Goal: Information Seeking & Learning: Learn about a topic

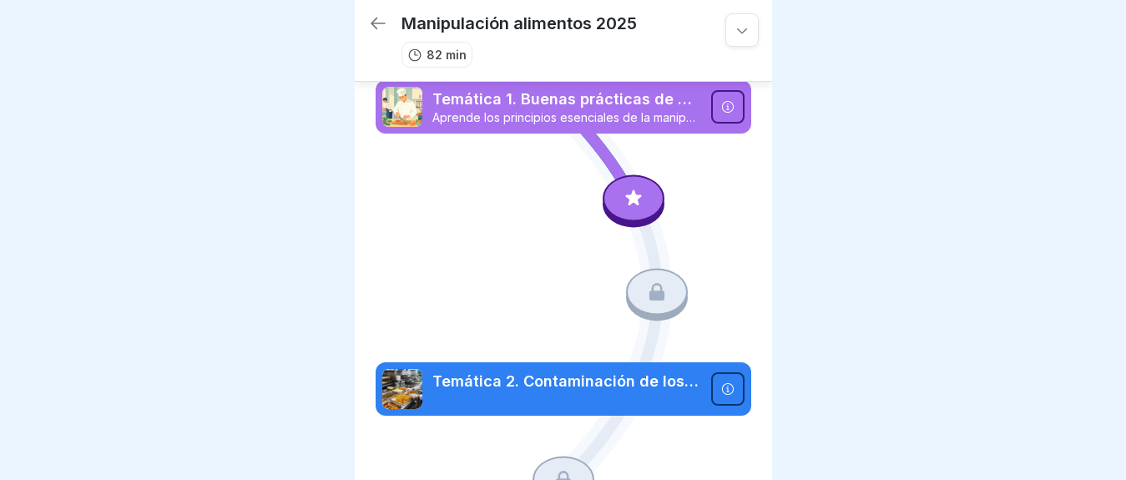
click at [623, 195] on icon at bounding box center [634, 198] width 22 height 22
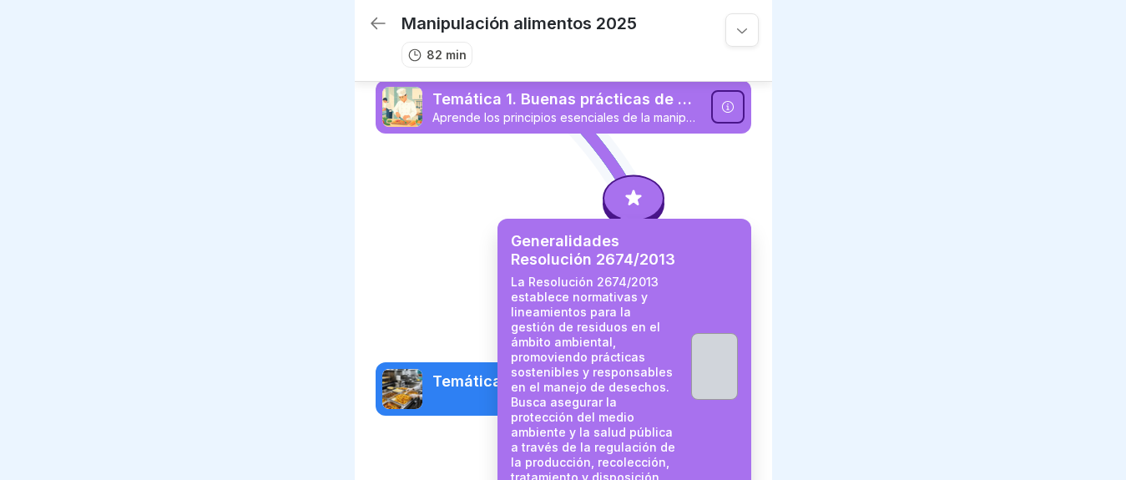
scroll to position [14, 0]
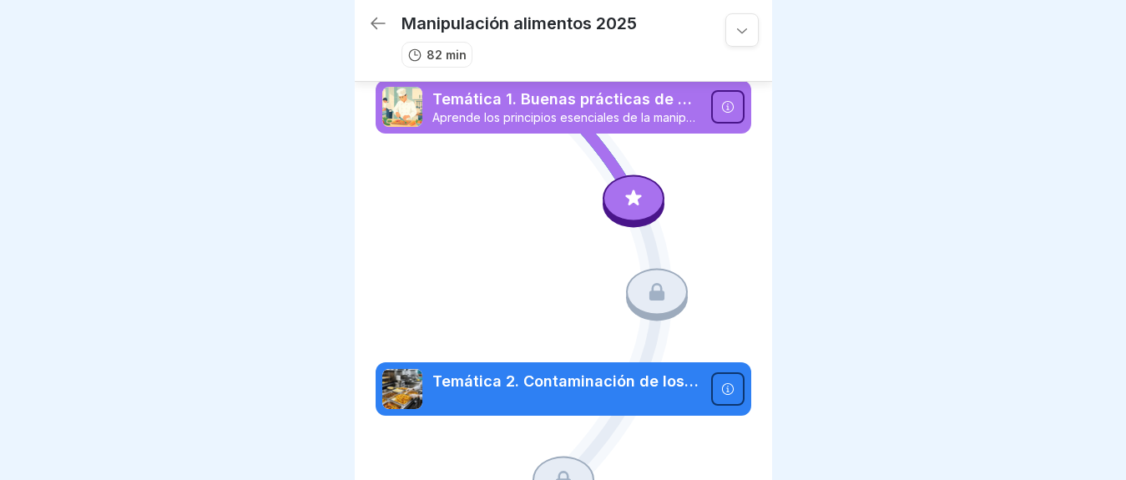
click at [652, 283] on icon at bounding box center [656, 292] width 15 height 18
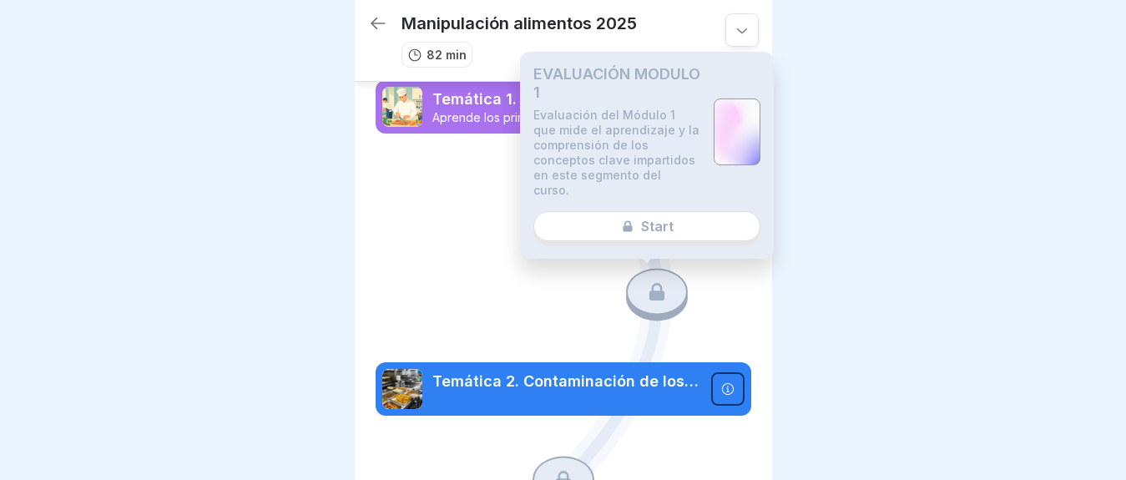
click at [649, 213] on div "EVALUACIÓN MODULO 1 Evaluación del Módulo 1 que mide el aprendizaje y la compre…" at bounding box center [647, 155] width 254 height 207
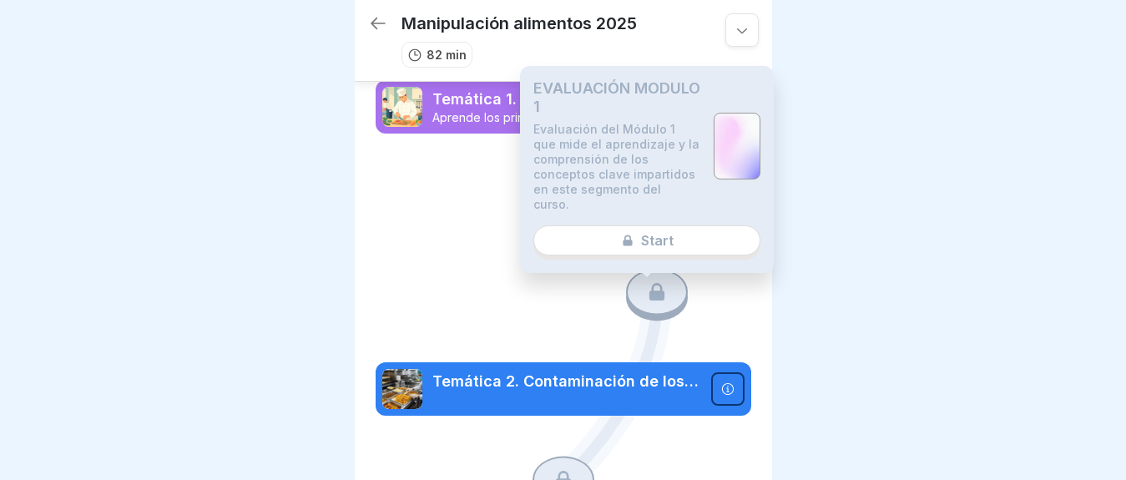
scroll to position [0, 0]
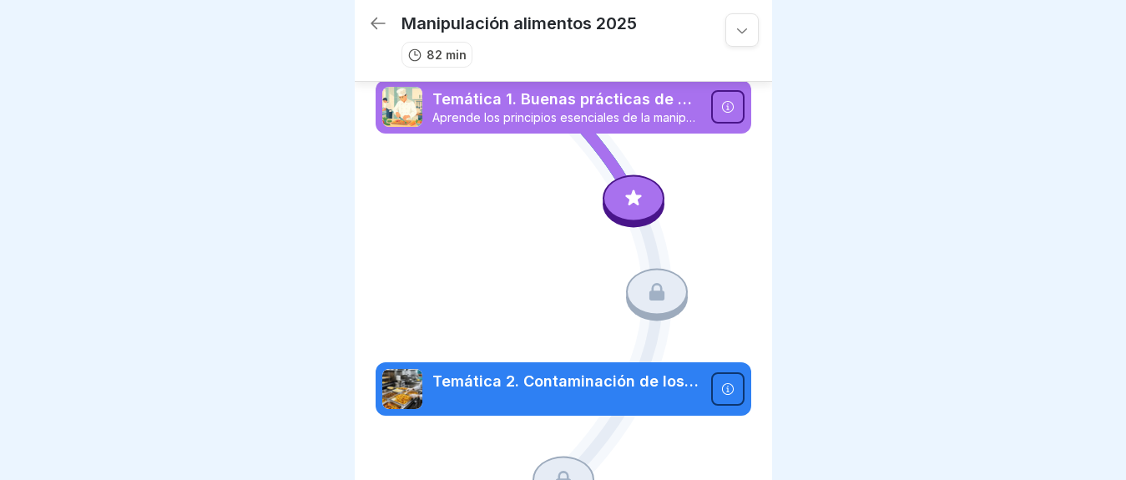
click at [735, 30] on icon at bounding box center [742, 30] width 17 height 17
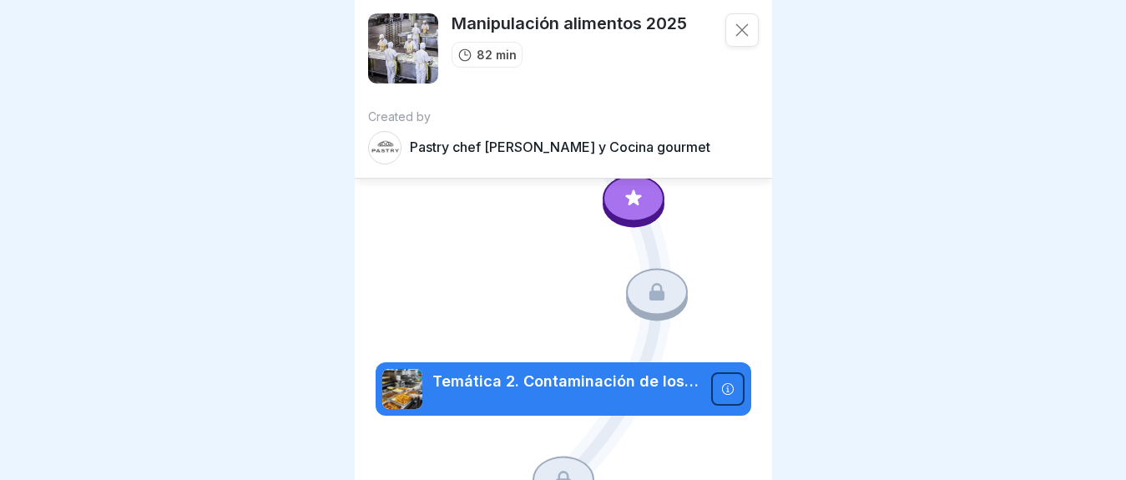
click at [599, 149] on p "Pastry chef Pastelería y Cocina gourmet" at bounding box center [560, 147] width 301 height 16
click at [431, 142] on p "Pastry chef Pastelería y Cocina gourmet" at bounding box center [560, 147] width 301 height 16
click at [734, 24] on icon at bounding box center [742, 30] width 17 height 17
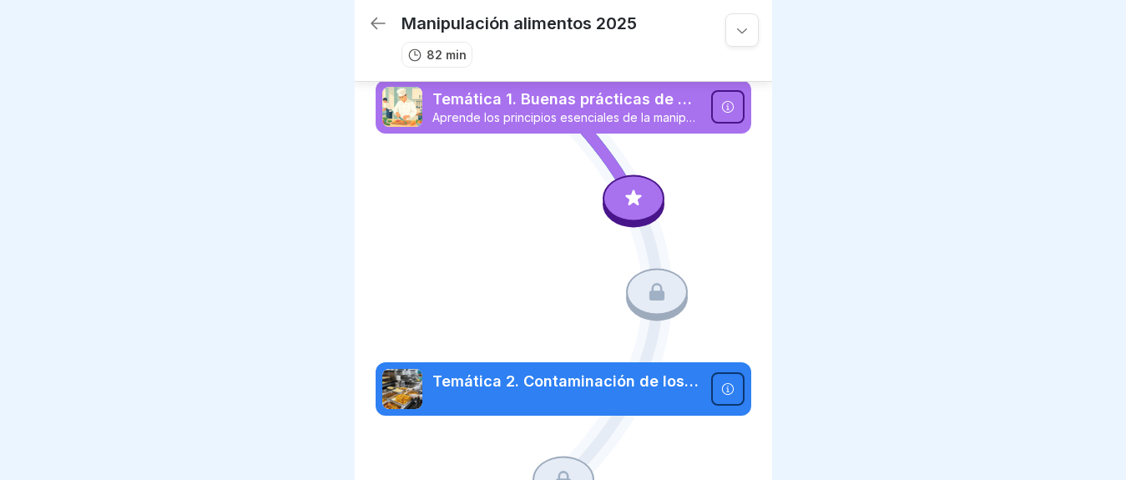
click at [609, 198] on div at bounding box center [634, 197] width 62 height 47
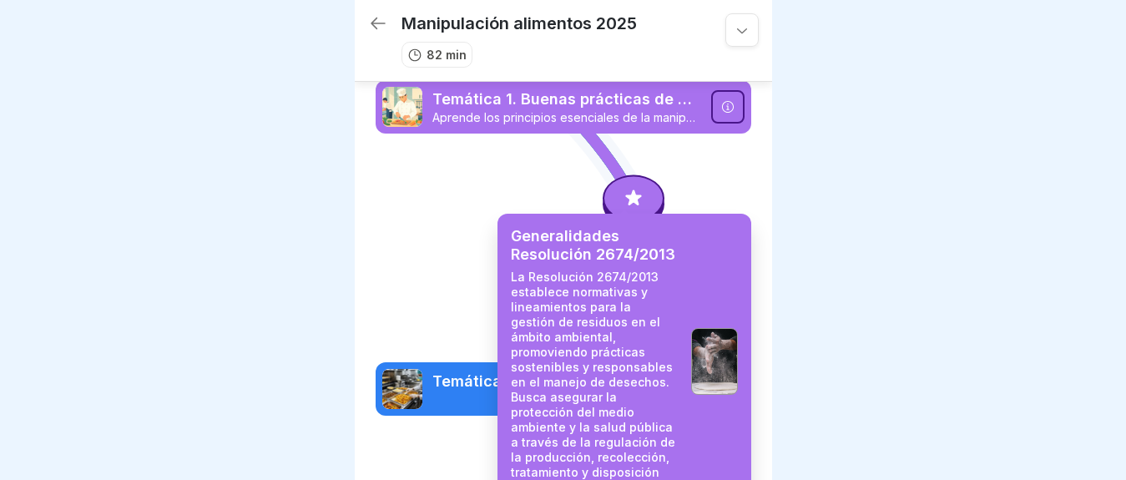
click at [721, 100] on icon at bounding box center [727, 106] width 13 height 13
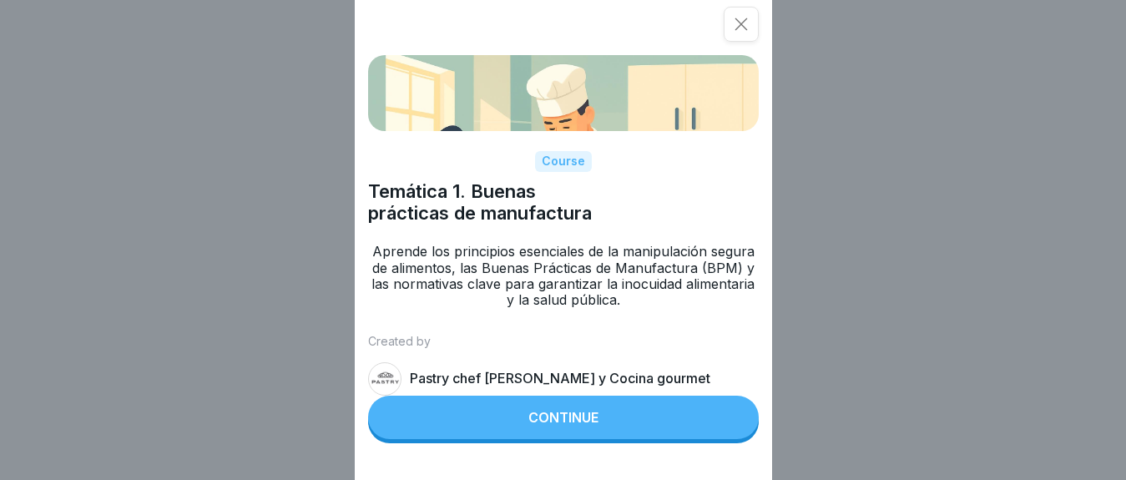
click at [588, 425] on div "Continue" at bounding box center [563, 417] width 70 height 15
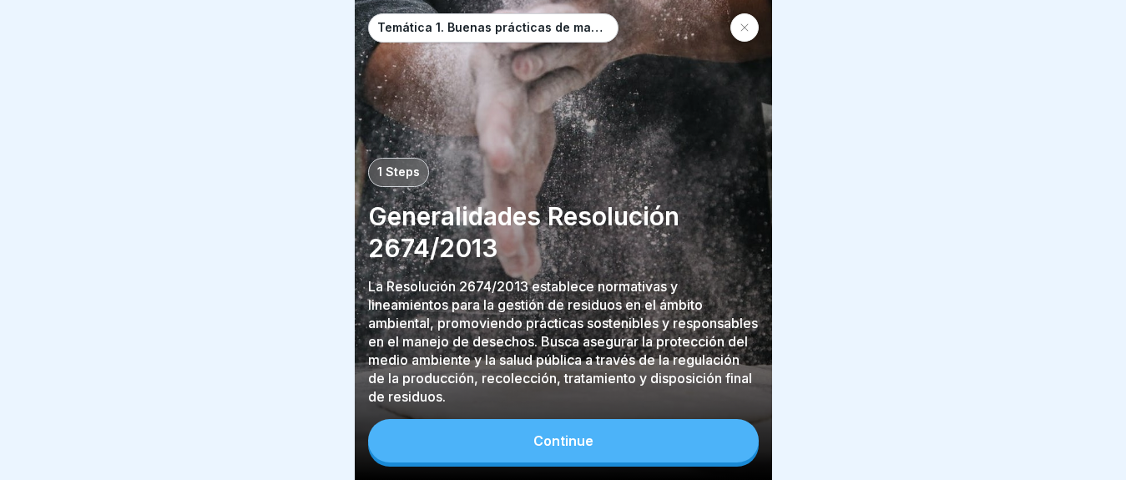
click at [644, 439] on button "Continue" at bounding box center [563, 440] width 391 height 43
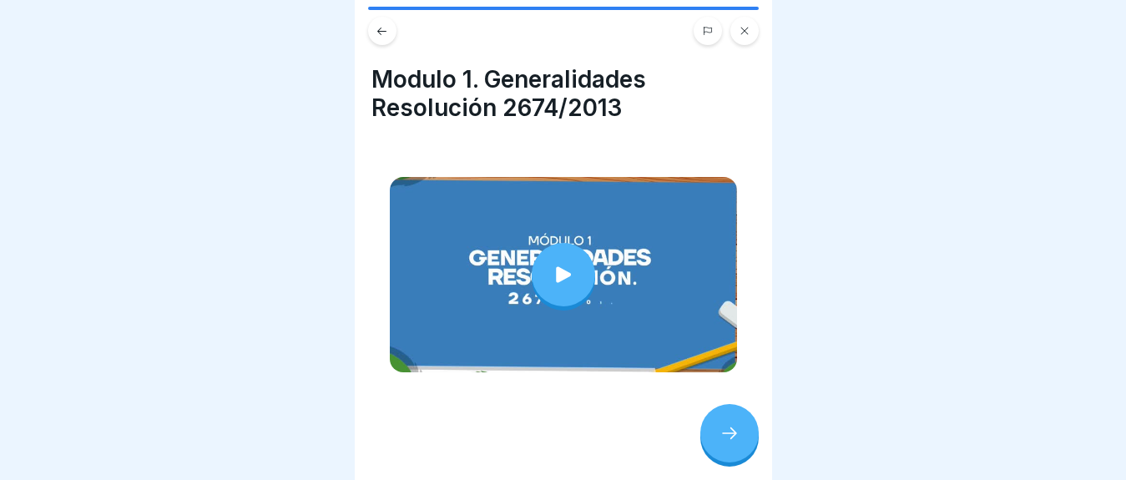
click at [556, 266] on icon at bounding box center [563, 274] width 15 height 16
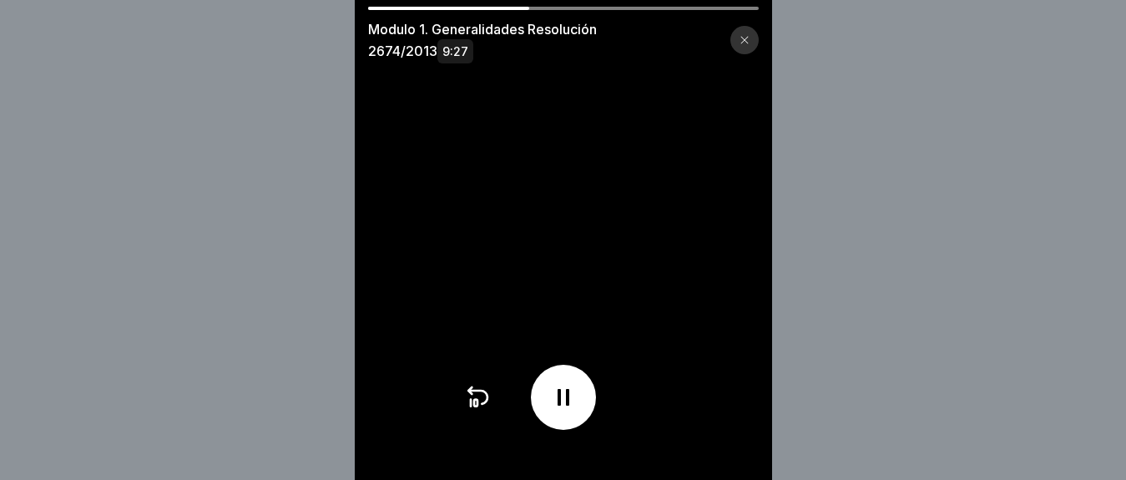
drag, startPoint x: 744, startPoint y: 183, endPoint x: 753, endPoint y: 210, distance: 29.0
click at [752, 212] on video at bounding box center [563, 240] width 417 height 480
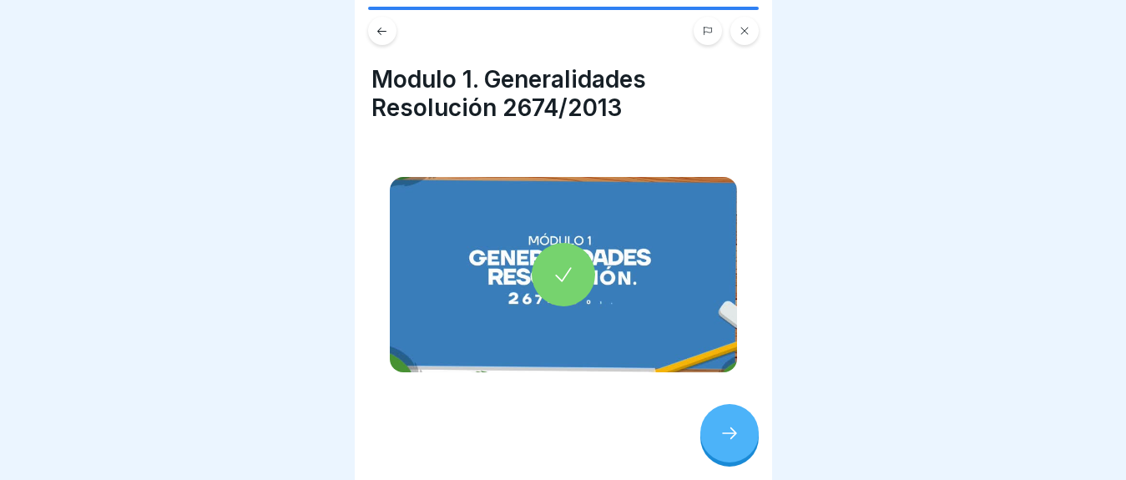
click at [539, 258] on div at bounding box center [563, 274] width 63 height 63
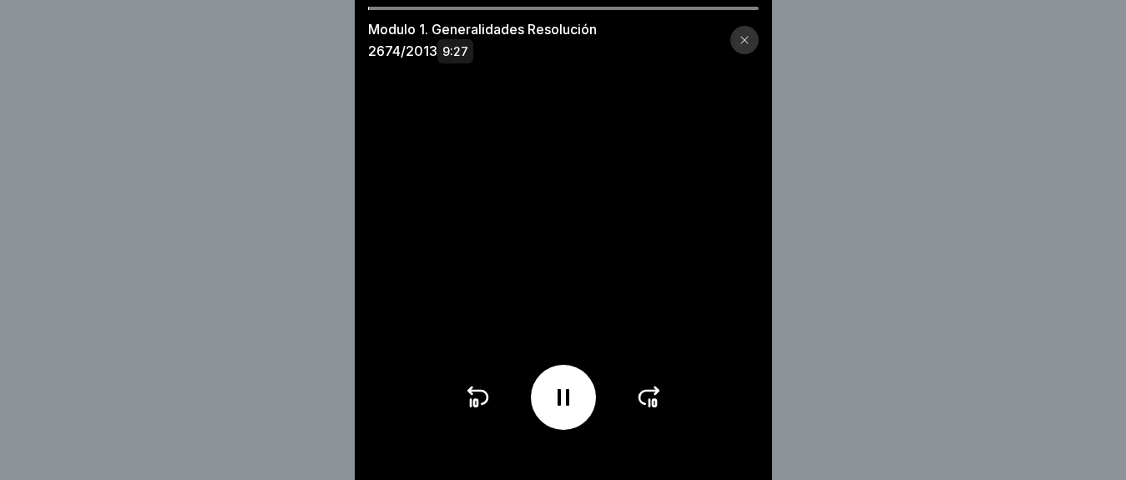
click at [748, 42] on icon at bounding box center [744, 41] width 8 height 8
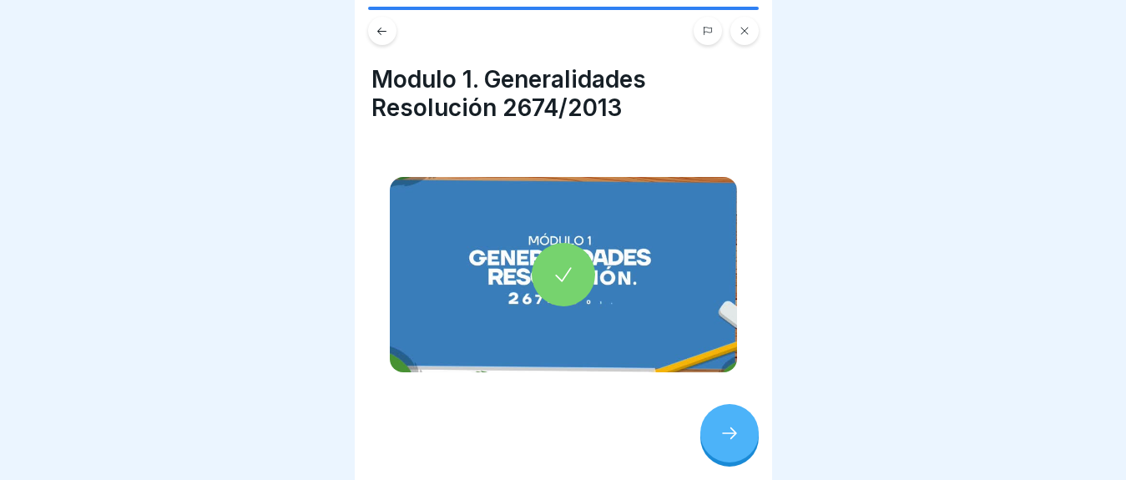
click at [736, 441] on icon at bounding box center [730, 433] width 20 height 20
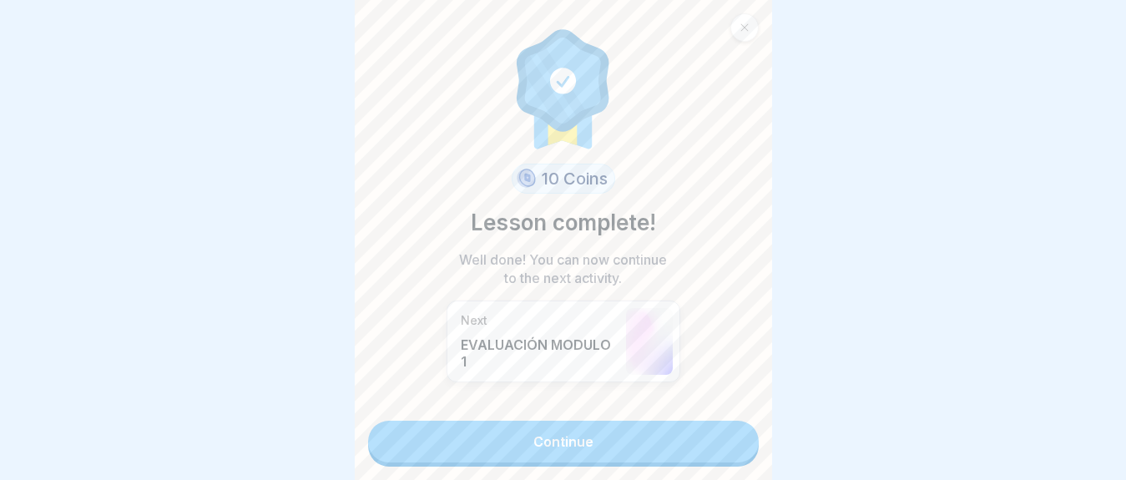
click at [554, 423] on link "Continue" at bounding box center [563, 442] width 391 height 42
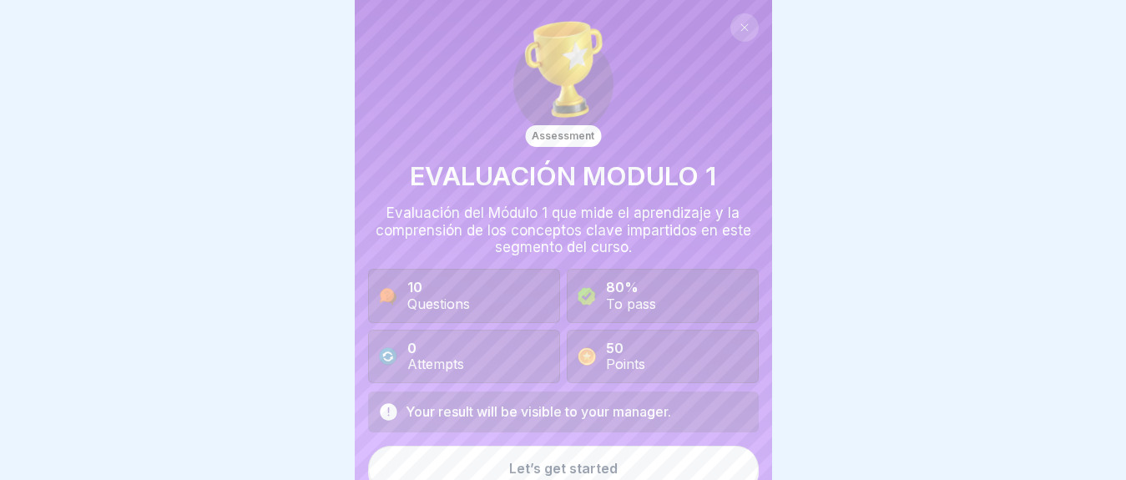
scroll to position [14, 0]
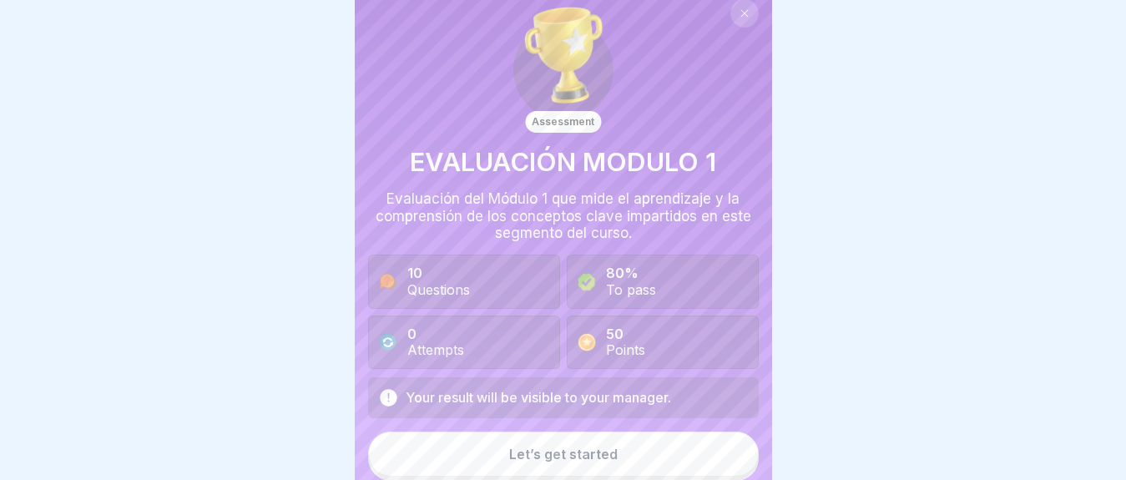
click at [560, 447] on div "Let’s get started" at bounding box center [563, 454] width 109 height 15
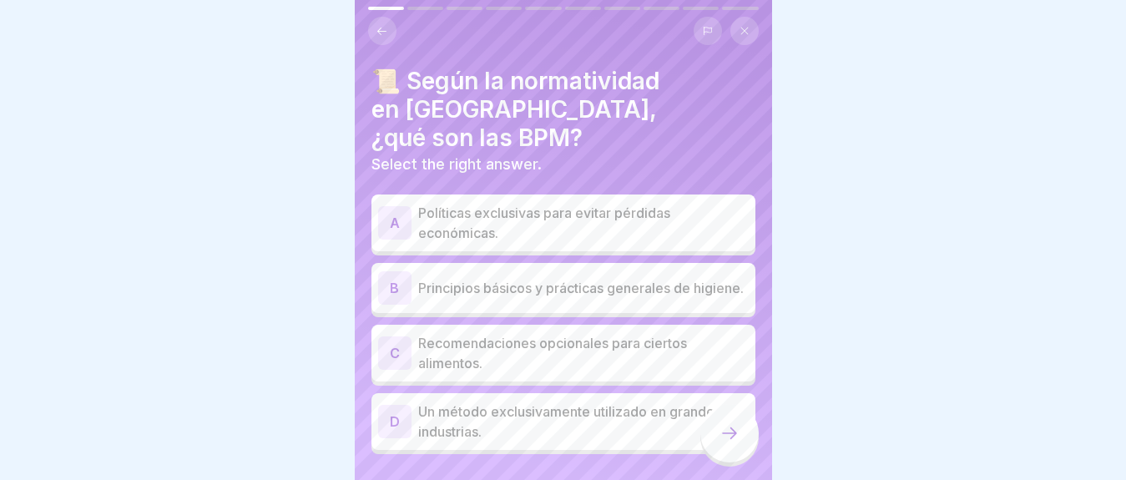
click at [528, 278] on p "Principios básicos y prácticas generales de higiene." at bounding box center [583, 288] width 331 height 20
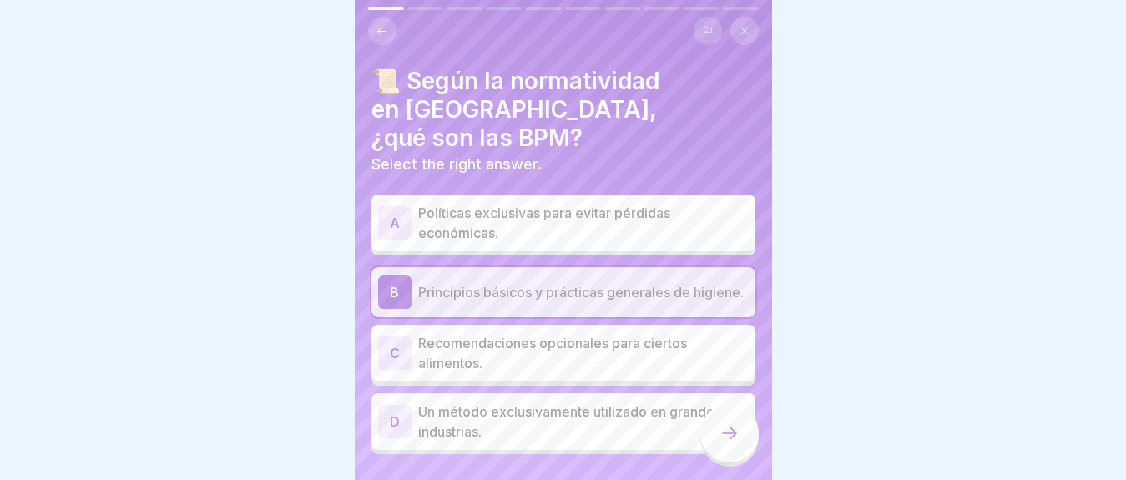
click at [727, 431] on icon at bounding box center [730, 433] width 20 height 20
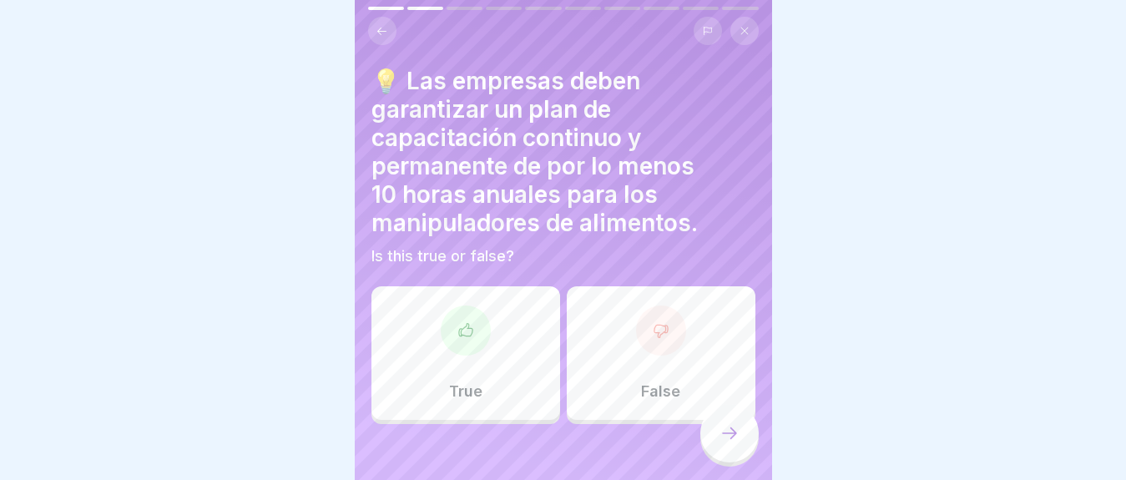
click at [448, 347] on div "True" at bounding box center [465, 353] width 189 height 134
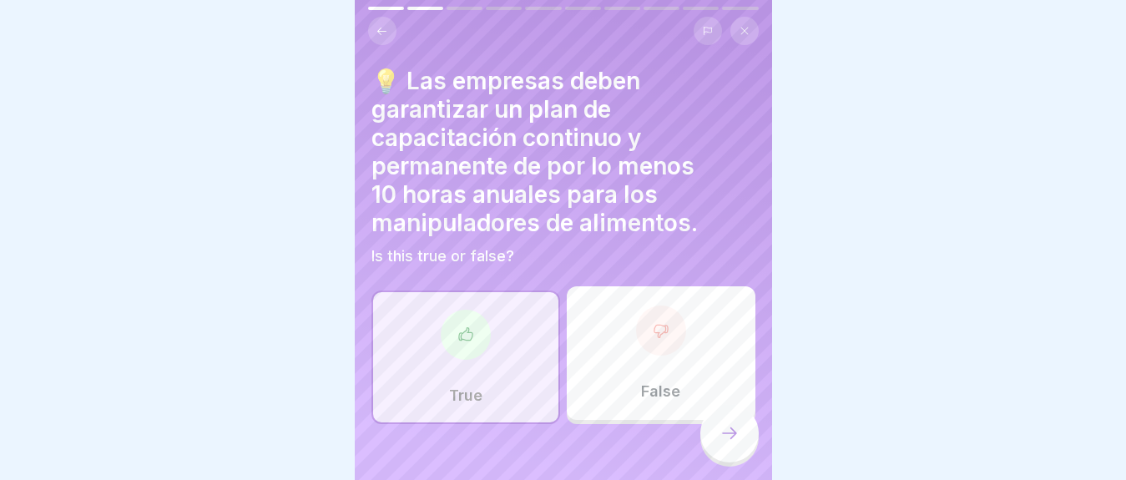
click at [465, 326] on icon at bounding box center [465, 334] width 17 height 17
click at [716, 432] on div at bounding box center [729, 433] width 58 height 58
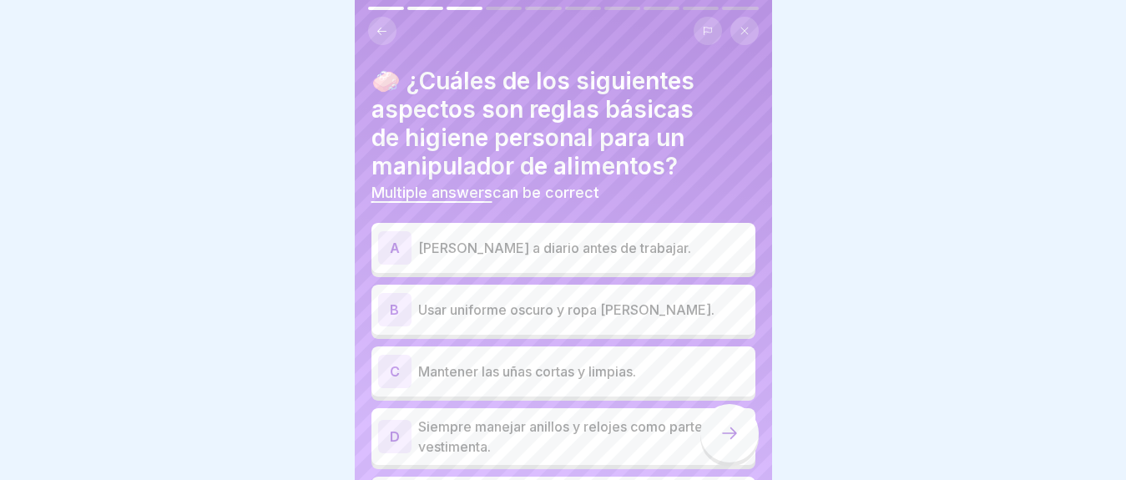
click at [588, 238] on p "[PERSON_NAME] a diario antes de trabajar." at bounding box center [583, 248] width 331 height 20
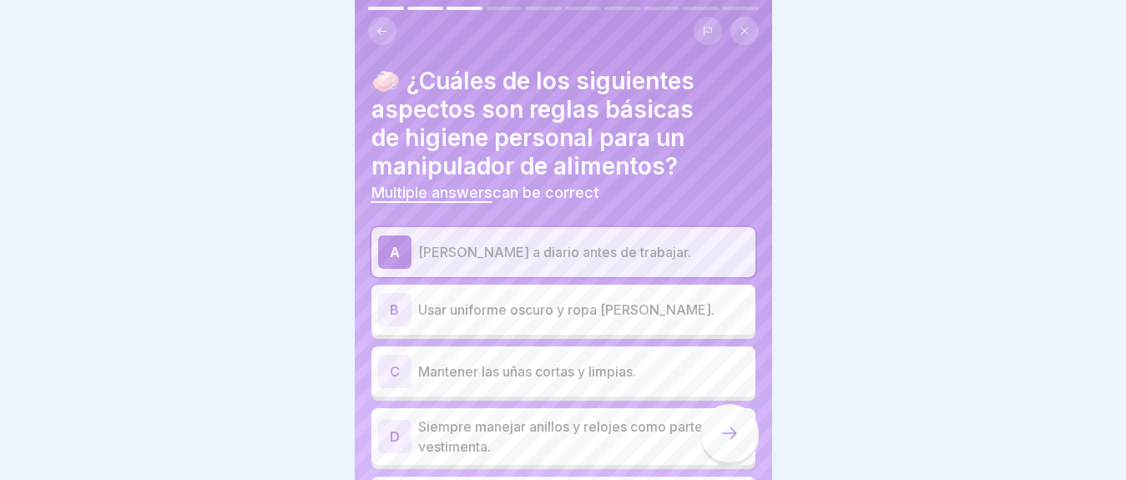
click at [735, 445] on div at bounding box center [729, 433] width 58 height 58
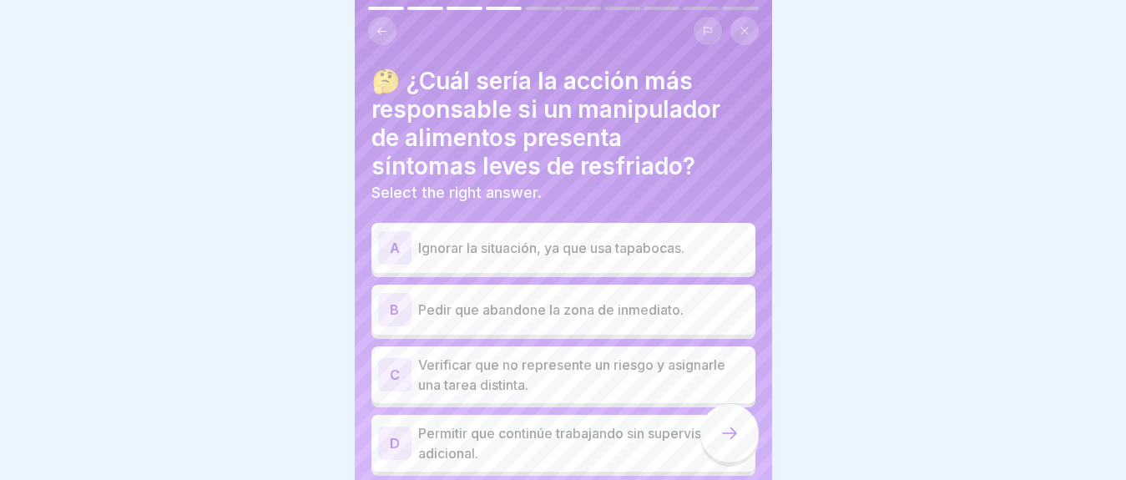
click at [497, 304] on p "Pedir que abandone la zona de inmediato." at bounding box center [583, 310] width 331 height 20
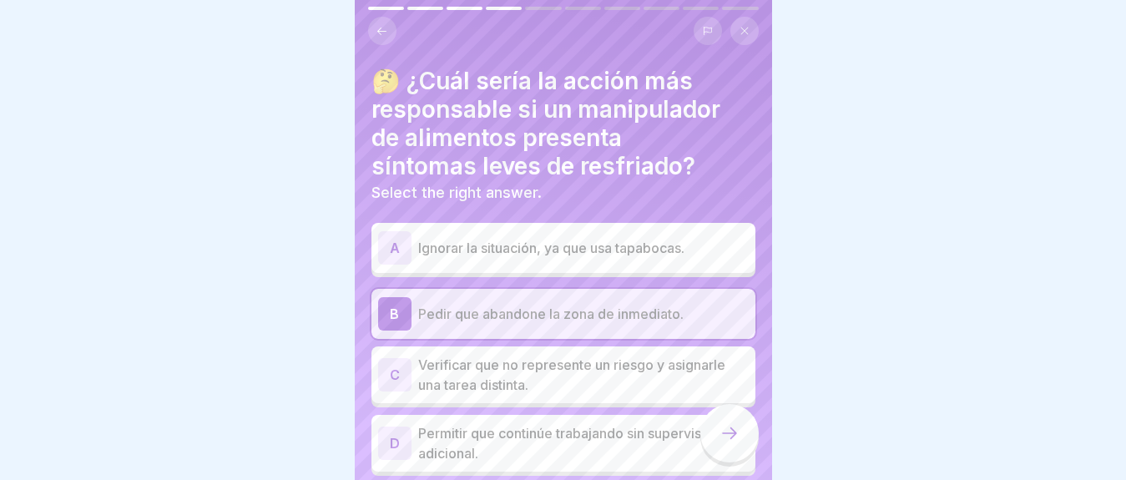
click at [711, 433] on div at bounding box center [729, 433] width 58 height 58
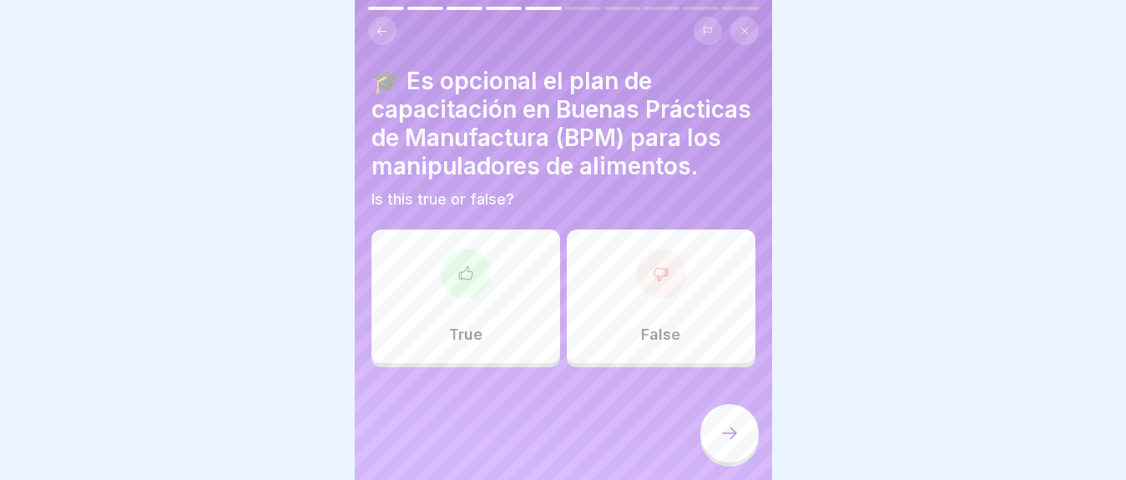
click at [659, 344] on p "False" at bounding box center [660, 335] width 39 height 18
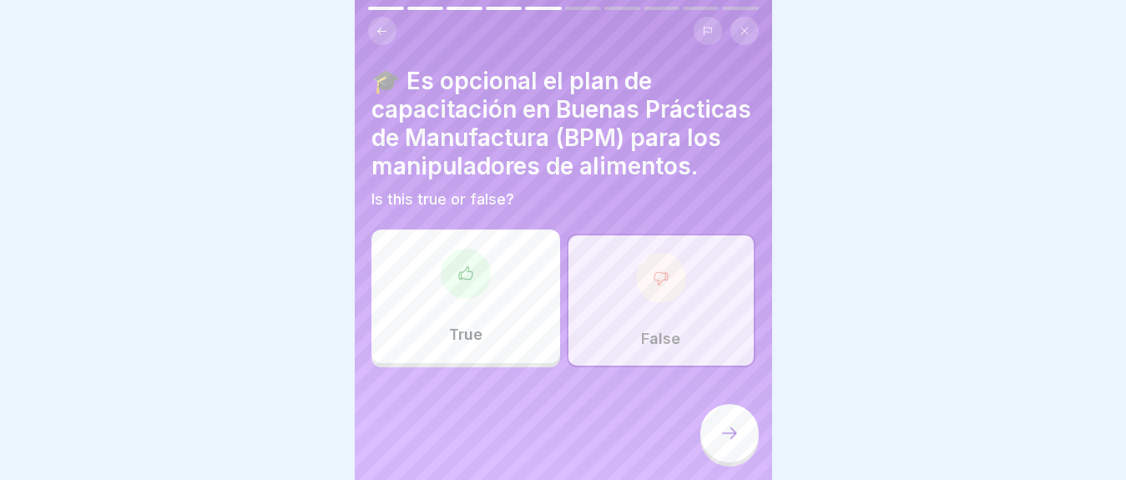
click at [721, 441] on icon at bounding box center [730, 433] width 20 height 20
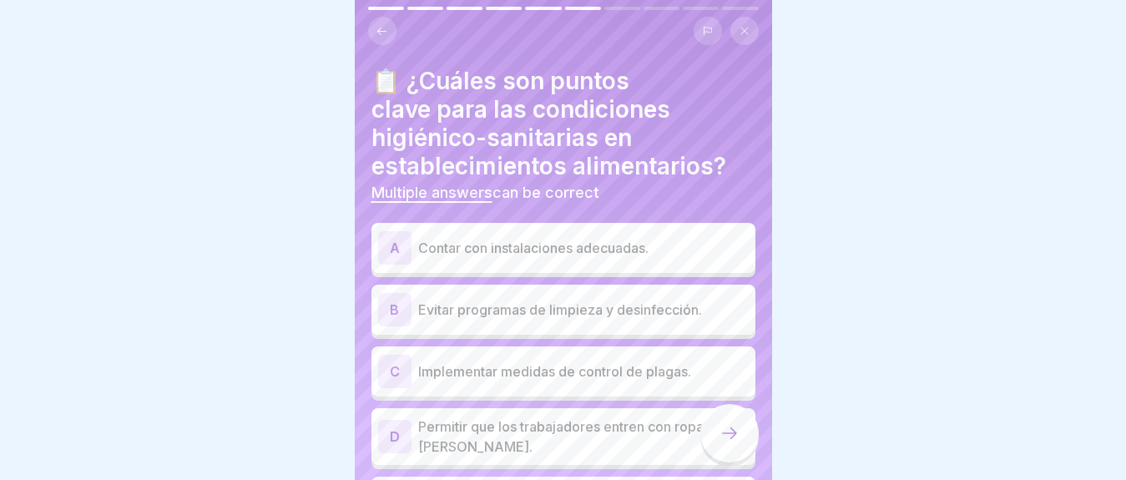
click at [523, 240] on p "Contar con instalaciones adecuadas." at bounding box center [583, 248] width 331 height 20
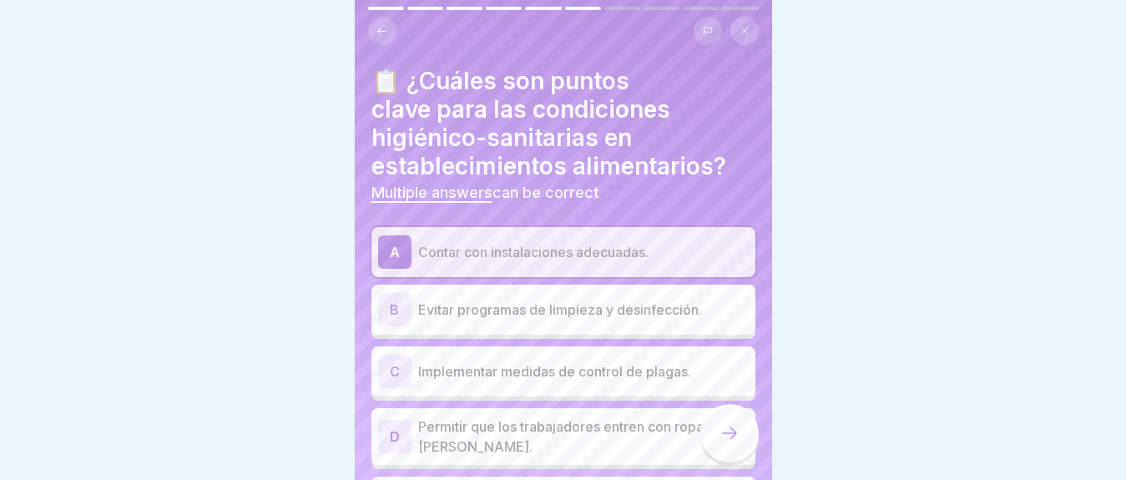
click at [744, 442] on div at bounding box center [729, 433] width 58 height 58
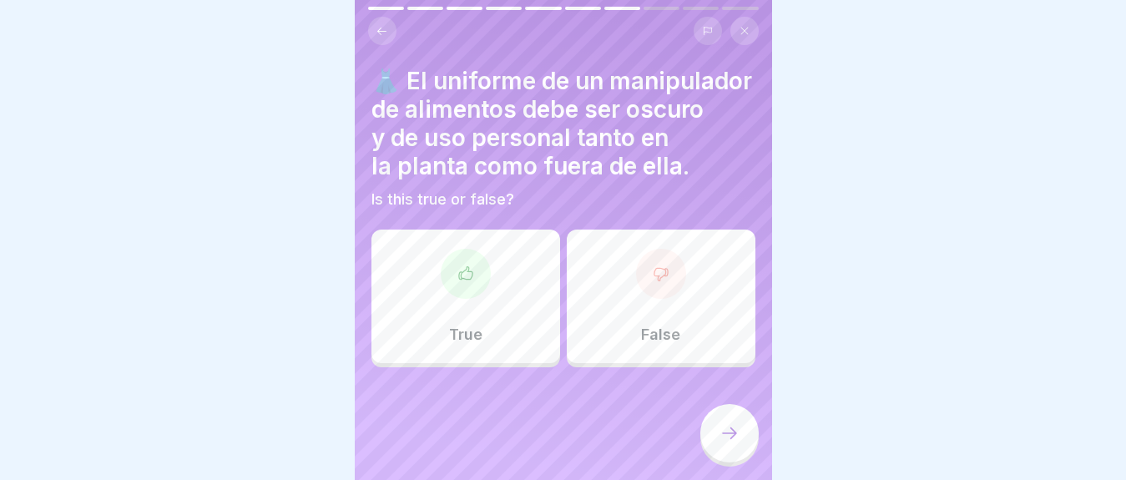
click at [625, 304] on div "False" at bounding box center [661, 297] width 189 height 134
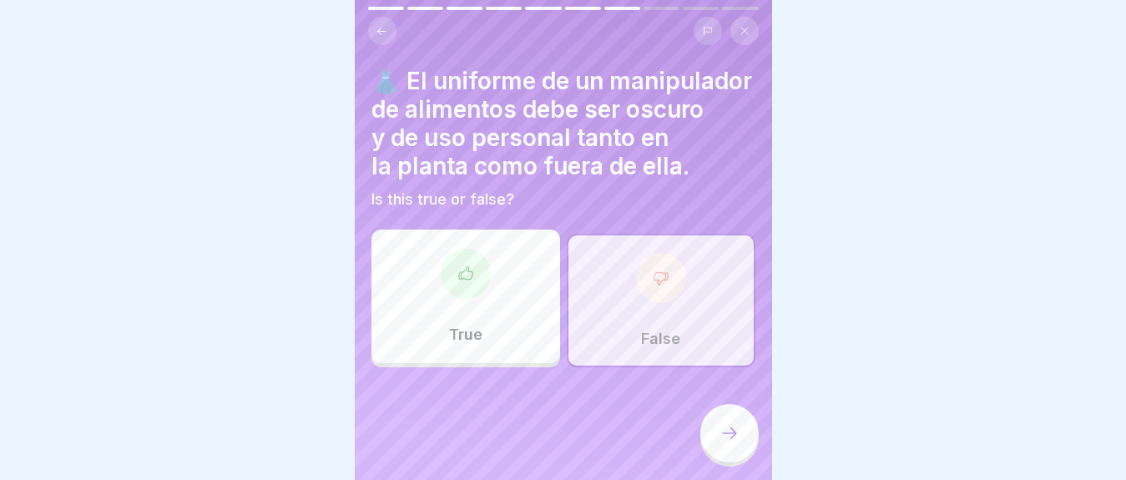
click at [727, 428] on icon at bounding box center [730, 433] width 20 height 20
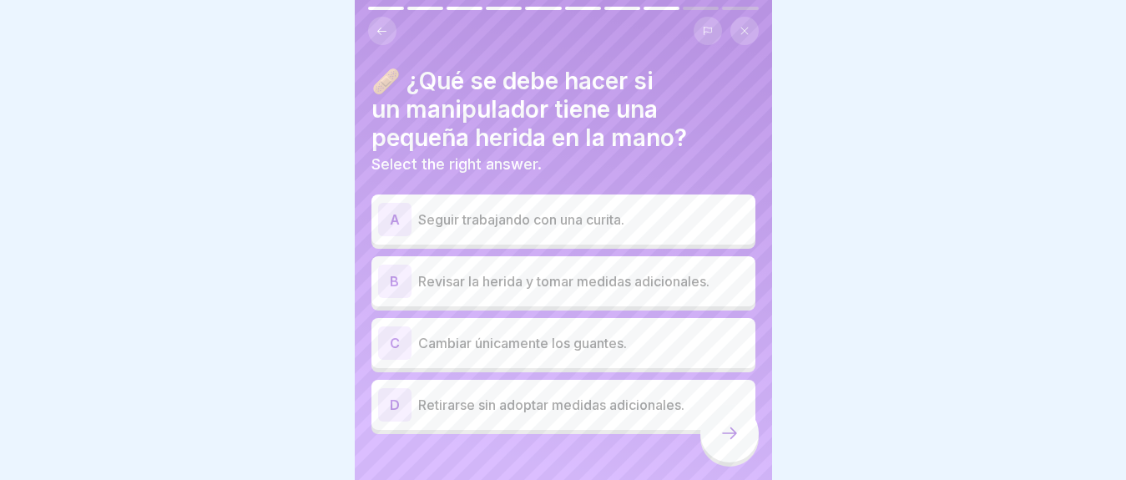
click at [513, 395] on p "Retirarse sin adoptar medidas adicionales." at bounding box center [583, 405] width 331 height 20
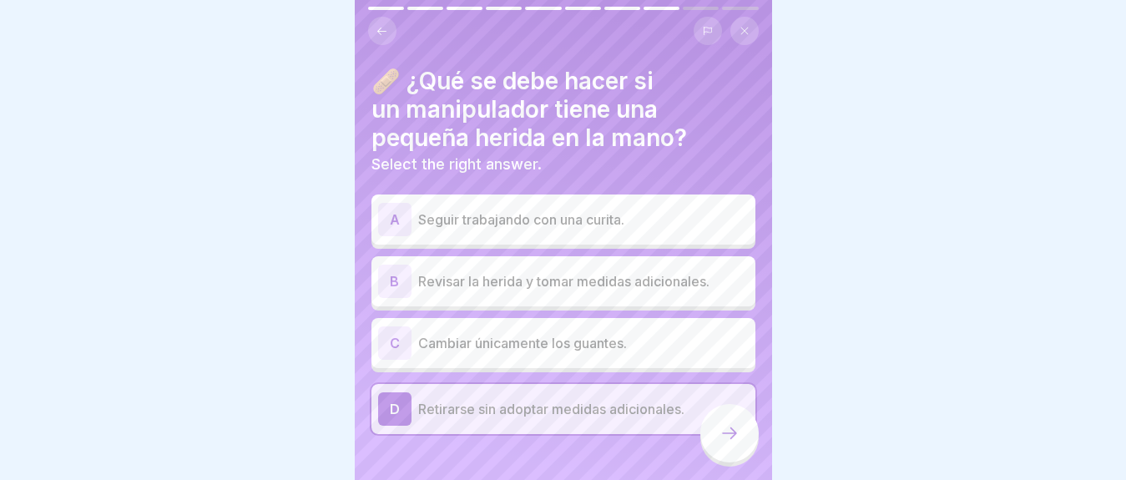
click at [724, 432] on icon at bounding box center [730, 433] width 20 height 20
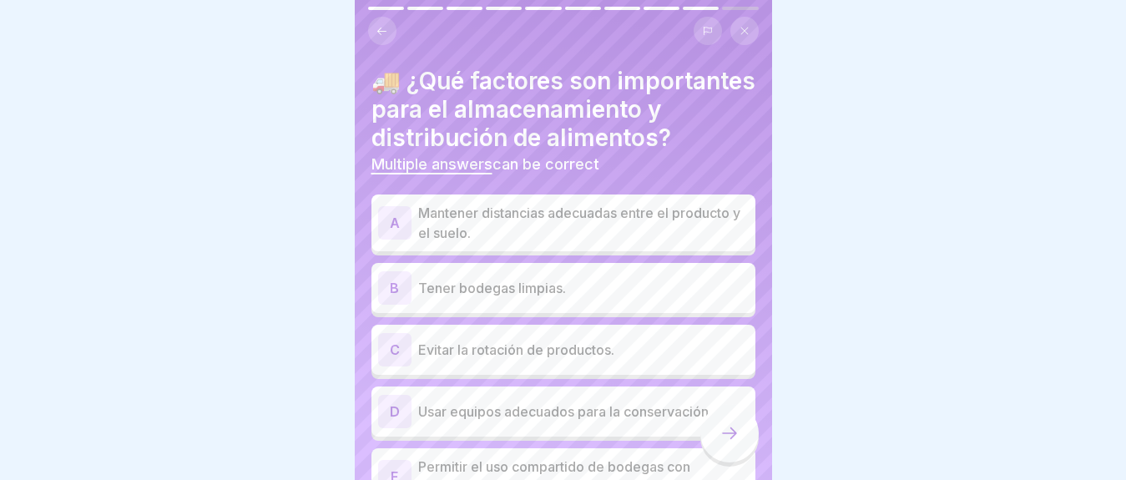
click at [516, 422] on p "Usar equipos adecuados para la conservación." at bounding box center [583, 412] width 331 height 20
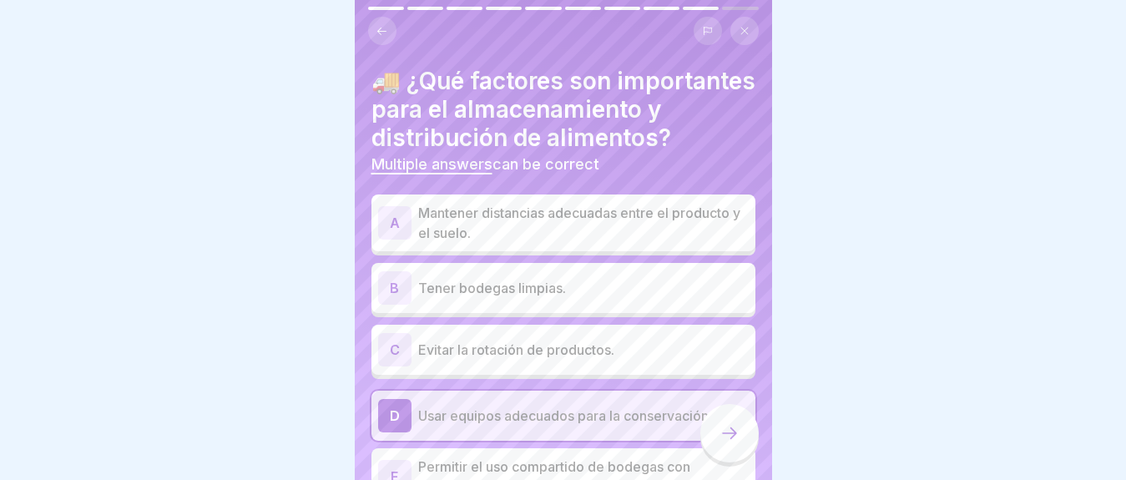
click at [715, 432] on div at bounding box center [729, 433] width 58 height 58
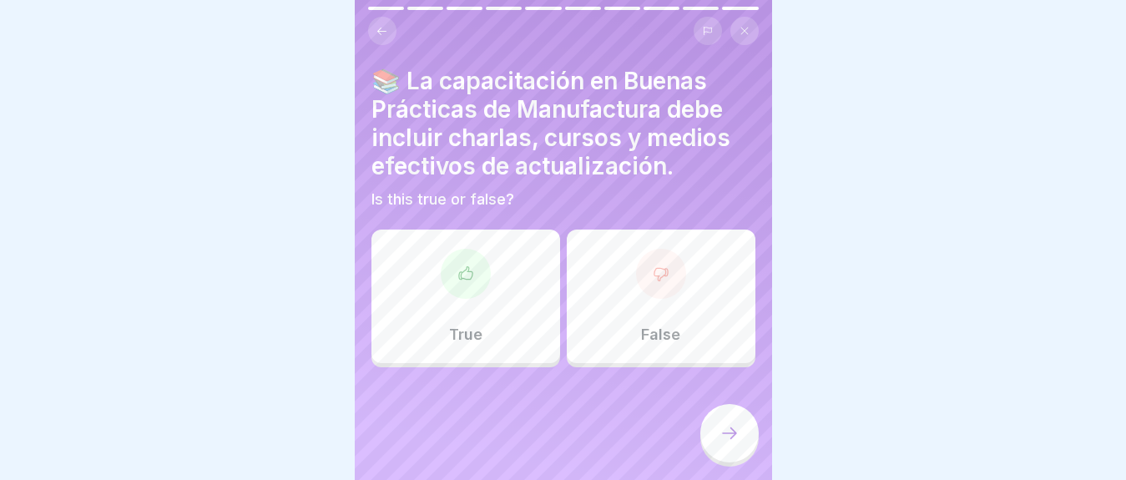
click at [478, 279] on div "True" at bounding box center [465, 297] width 189 height 134
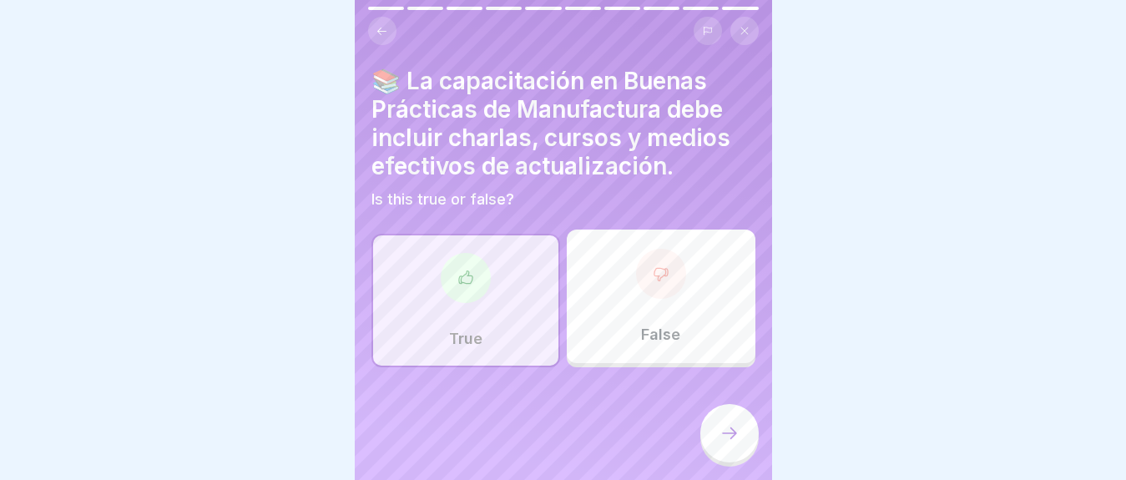
click at [728, 430] on icon at bounding box center [730, 433] width 20 height 20
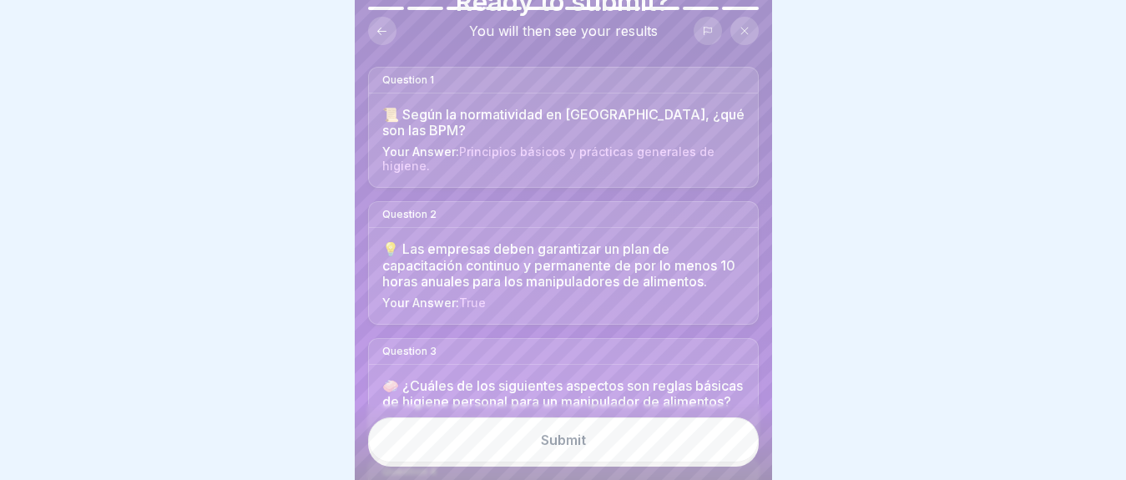
scroll to position [83, 0]
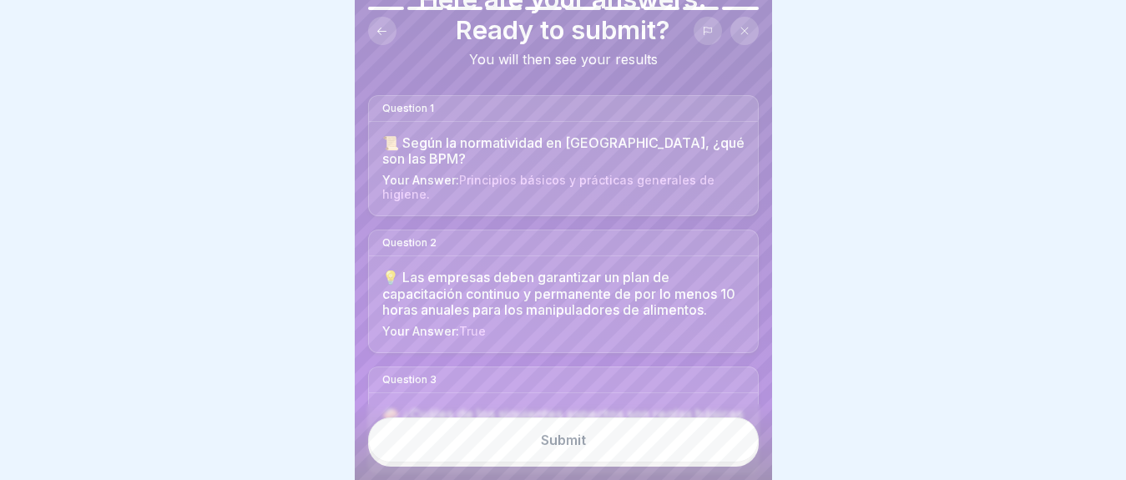
click at [489, 173] on span "Principios básicos y prácticas generales de higiene." at bounding box center [548, 187] width 332 height 28
click at [433, 178] on div "Your Answer: Principios básicos y prácticas generales de higiene." at bounding box center [563, 188] width 362 height 28
click at [421, 96] on div "Question 1" at bounding box center [563, 109] width 389 height 26
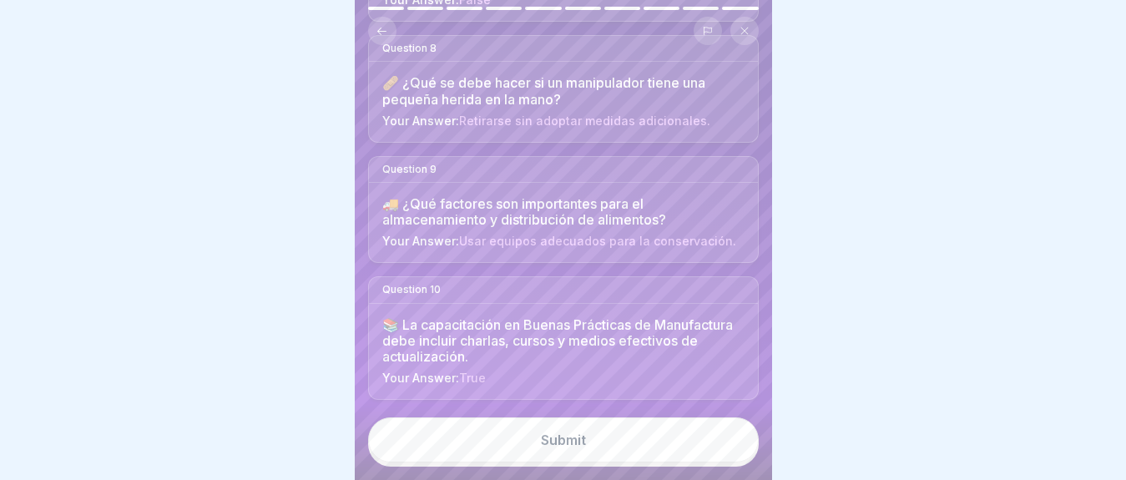
scroll to position [1084, 0]
click at [601, 442] on button "Submit" at bounding box center [563, 439] width 391 height 45
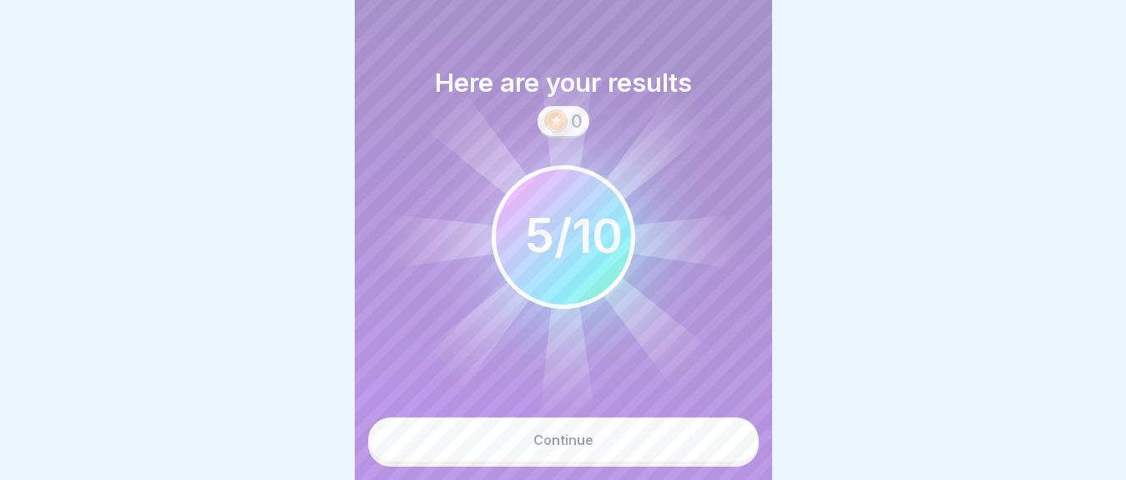
click at [599, 442] on button "Continue" at bounding box center [563, 439] width 391 height 45
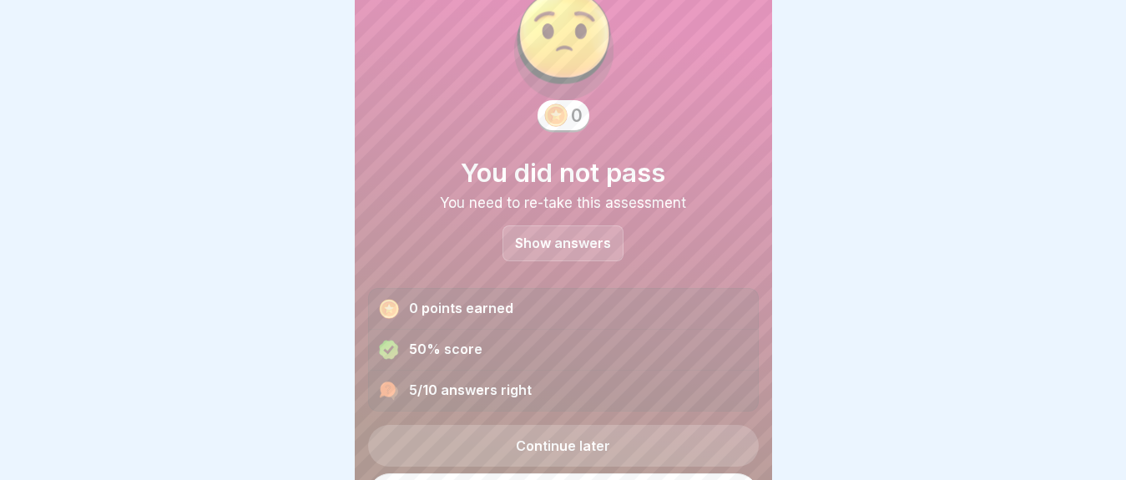
scroll to position [89, 0]
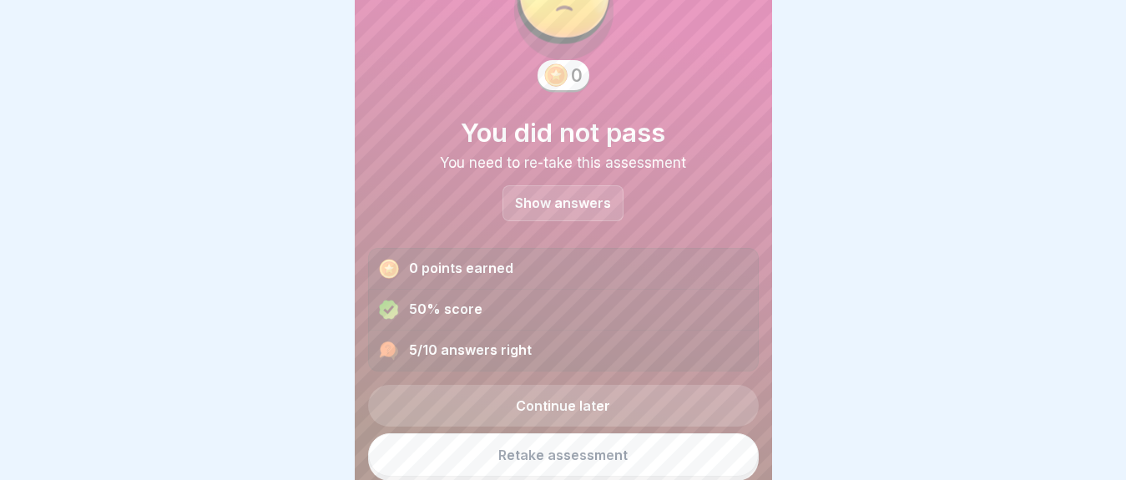
click at [575, 440] on link "Retake assessment" at bounding box center [563, 454] width 391 height 43
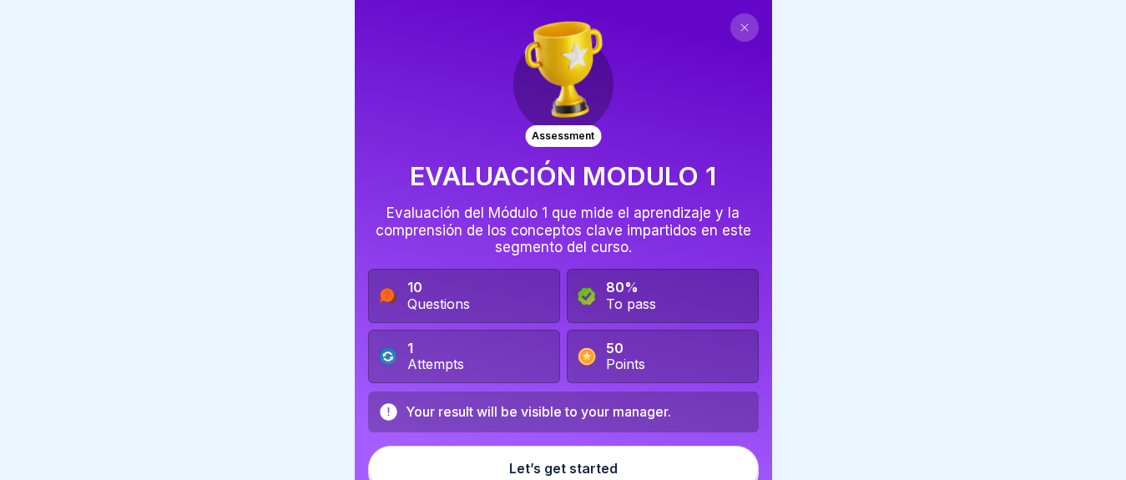
scroll to position [14, 0]
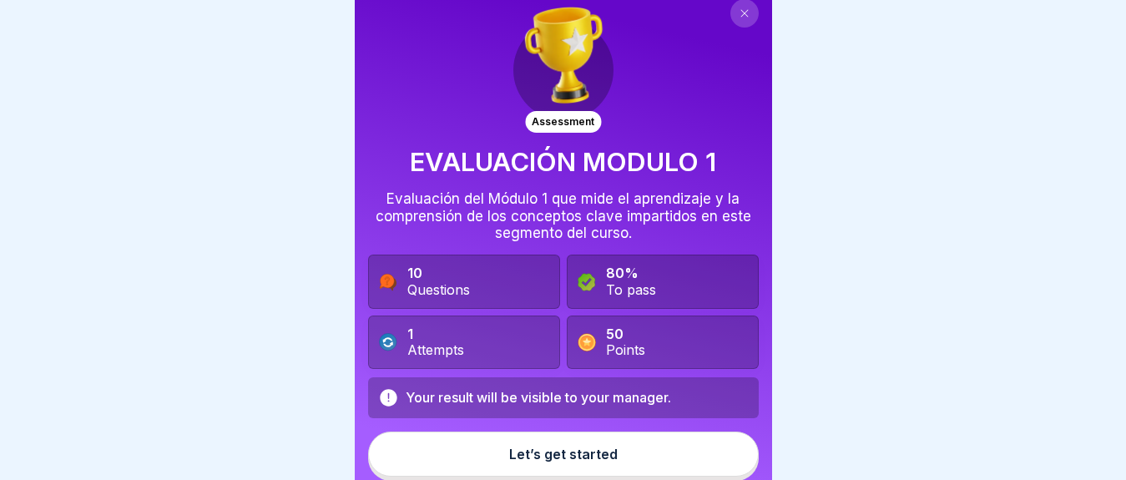
click at [601, 452] on div "Let’s get started" at bounding box center [563, 454] width 109 height 15
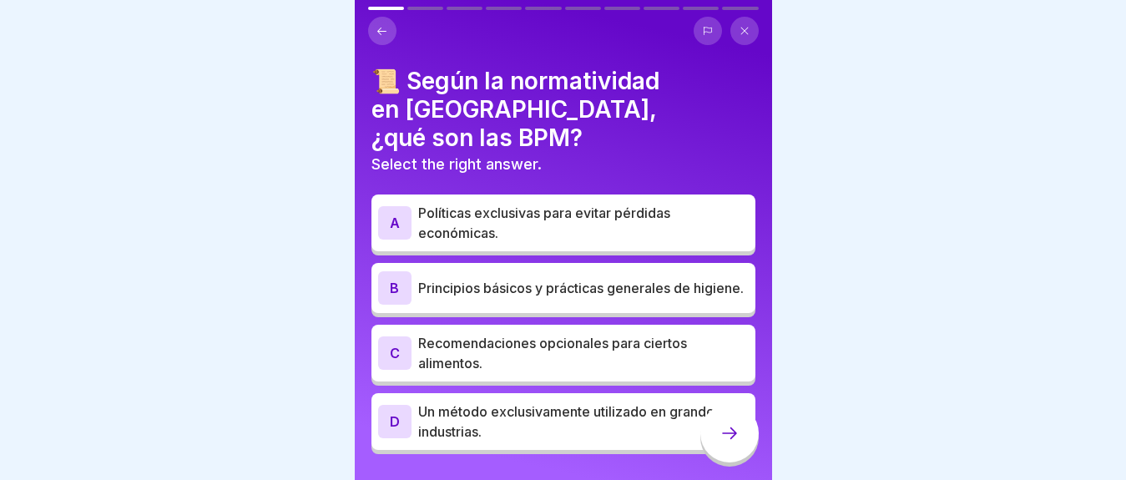
click at [442, 278] on p "Principios básicos y prácticas generales de higiene." at bounding box center [583, 288] width 331 height 20
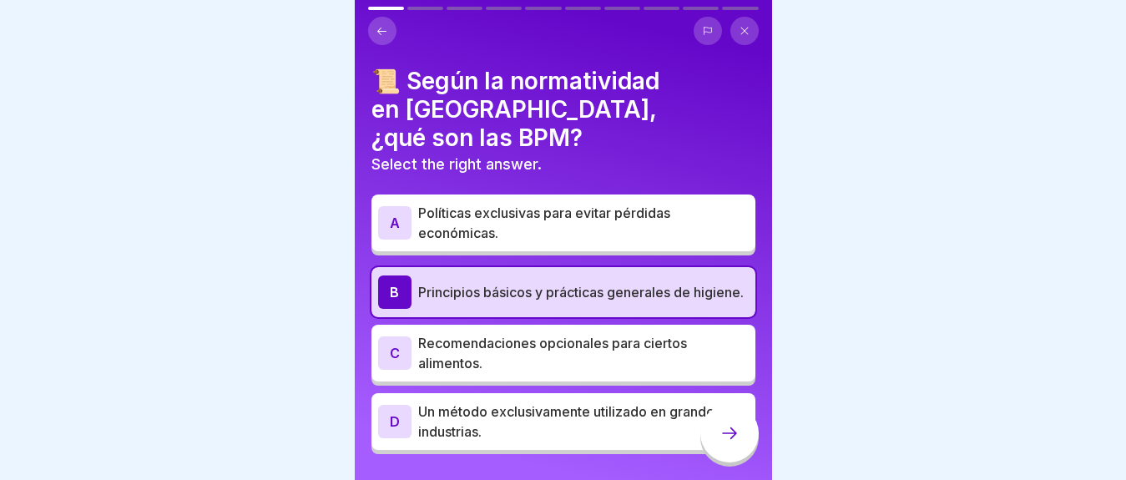
click at [724, 443] on icon at bounding box center [730, 433] width 20 height 20
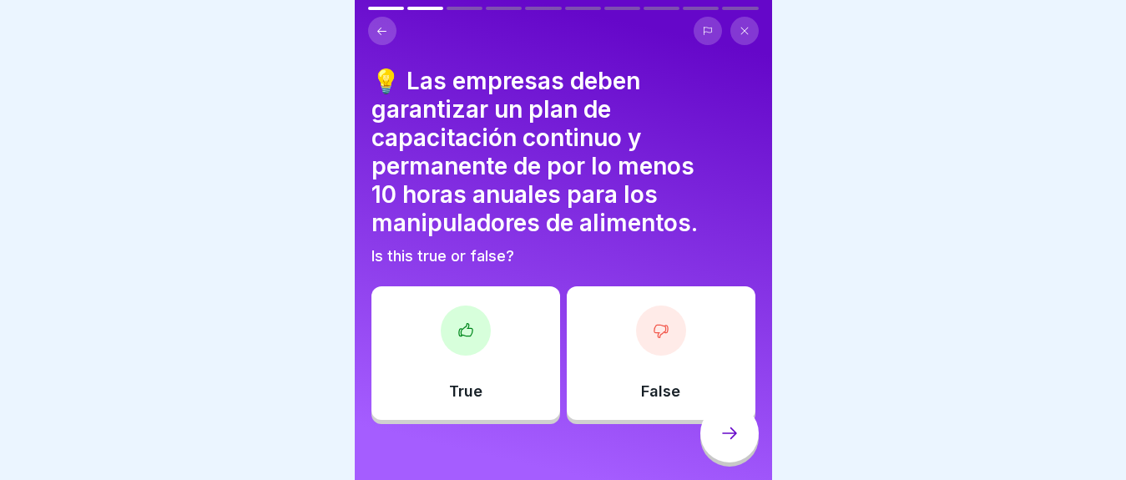
click at [468, 326] on icon at bounding box center [465, 330] width 17 height 17
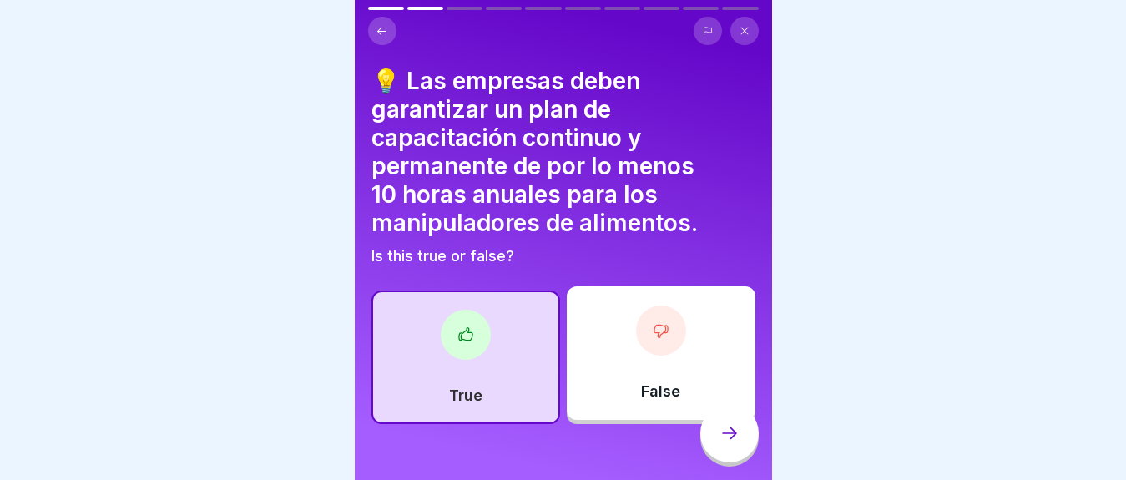
click at [452, 337] on div at bounding box center [466, 335] width 50 height 50
click at [738, 440] on icon at bounding box center [730, 433] width 20 height 20
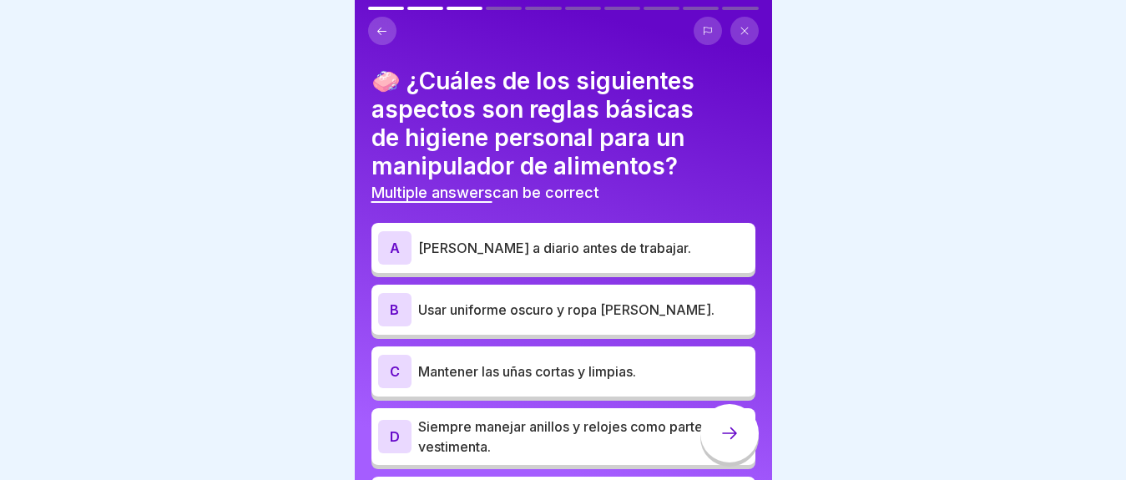
click at [578, 377] on p "Mantener las uñas cortas y limpias." at bounding box center [583, 371] width 331 height 20
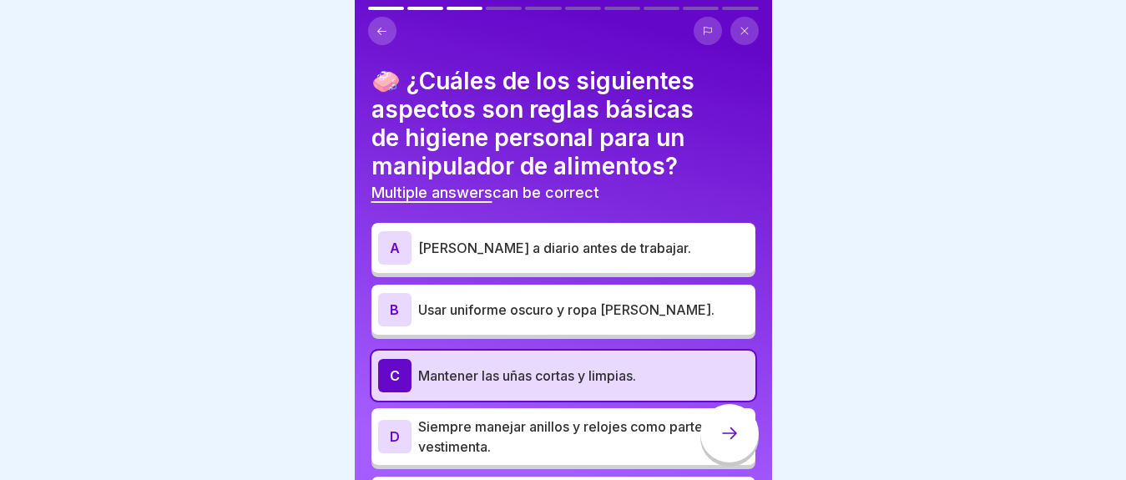
click at [529, 249] on p "[PERSON_NAME] a diario antes de trabajar." at bounding box center [583, 248] width 331 height 20
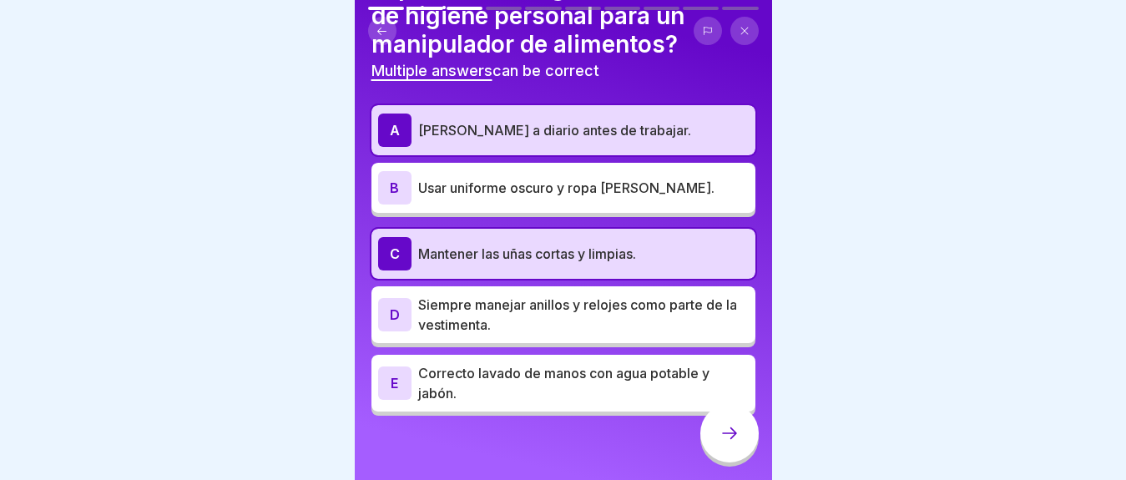
scroll to position [124, 0]
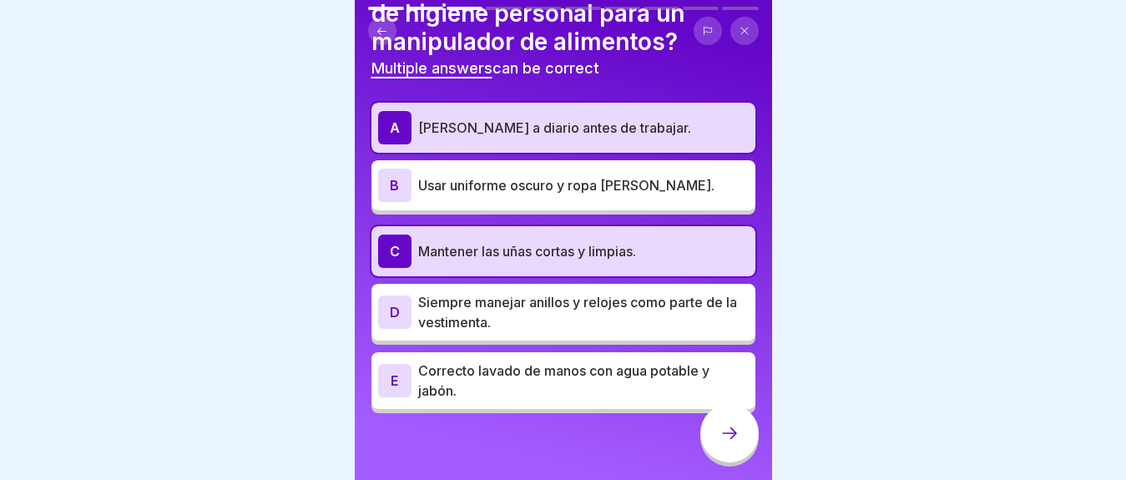
click at [735, 443] on icon at bounding box center [730, 433] width 20 height 20
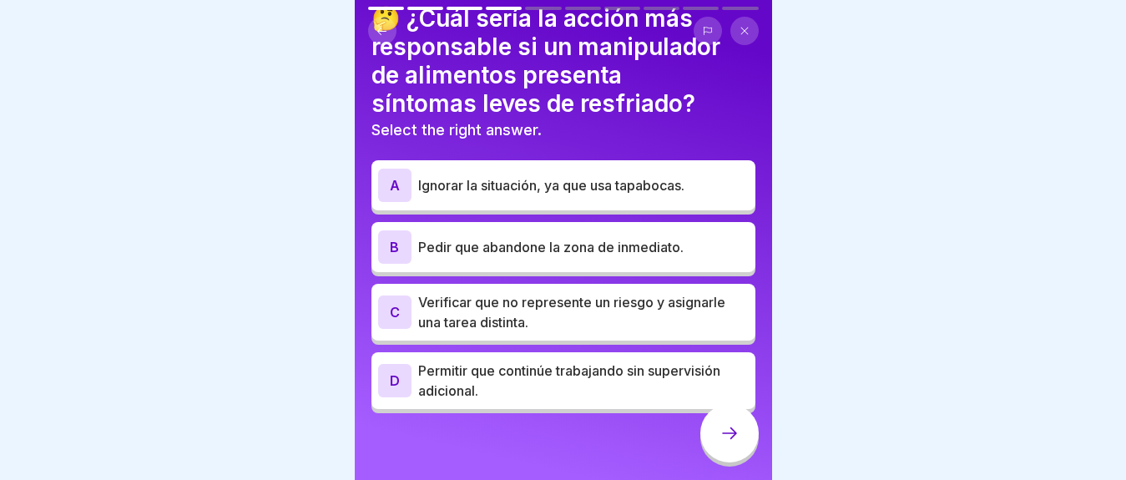
scroll to position [14, 0]
click at [523, 292] on p "Verificar que no represente un riesgo y asignarle una tarea distinta." at bounding box center [583, 312] width 331 height 40
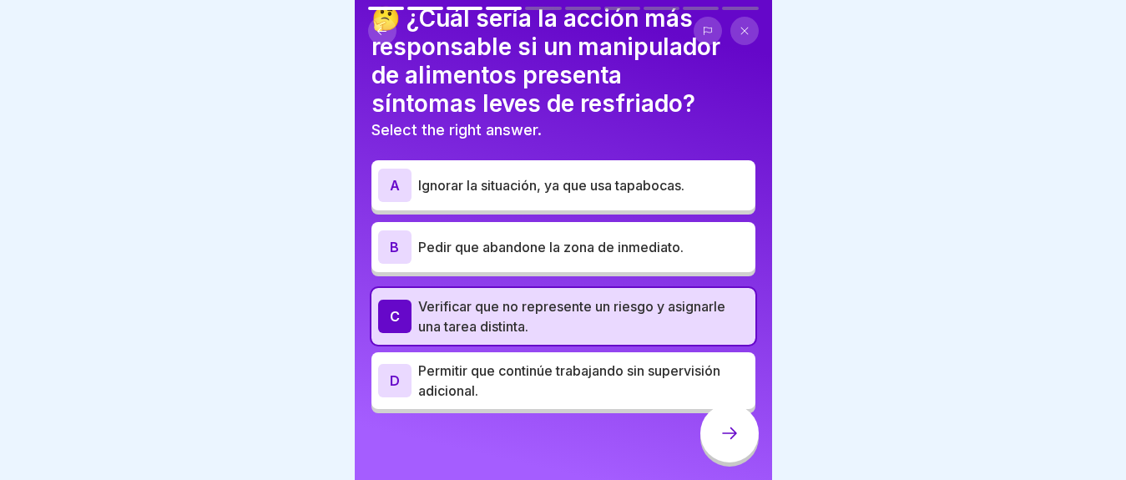
click at [740, 437] on div at bounding box center [729, 433] width 58 height 58
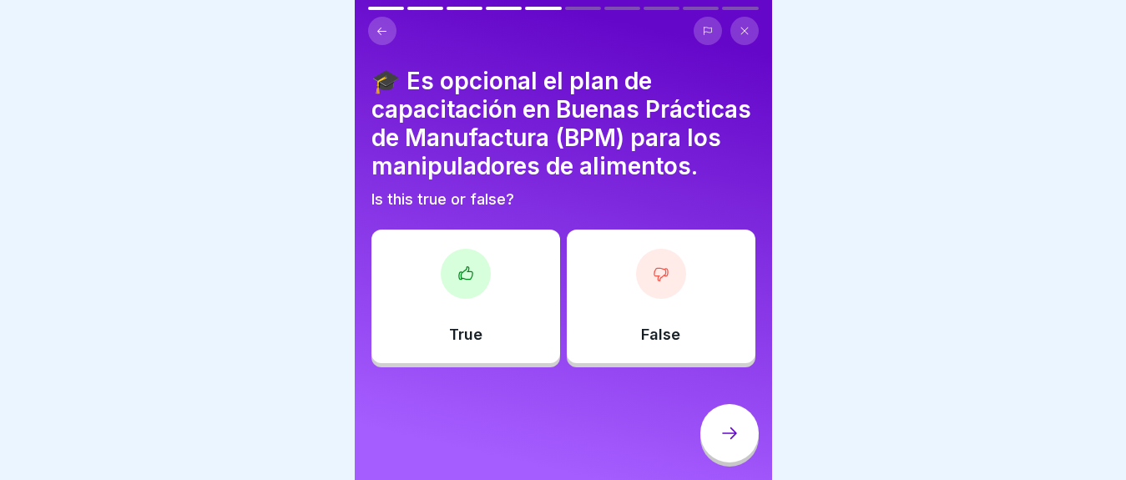
click at [619, 290] on div "False" at bounding box center [661, 297] width 189 height 134
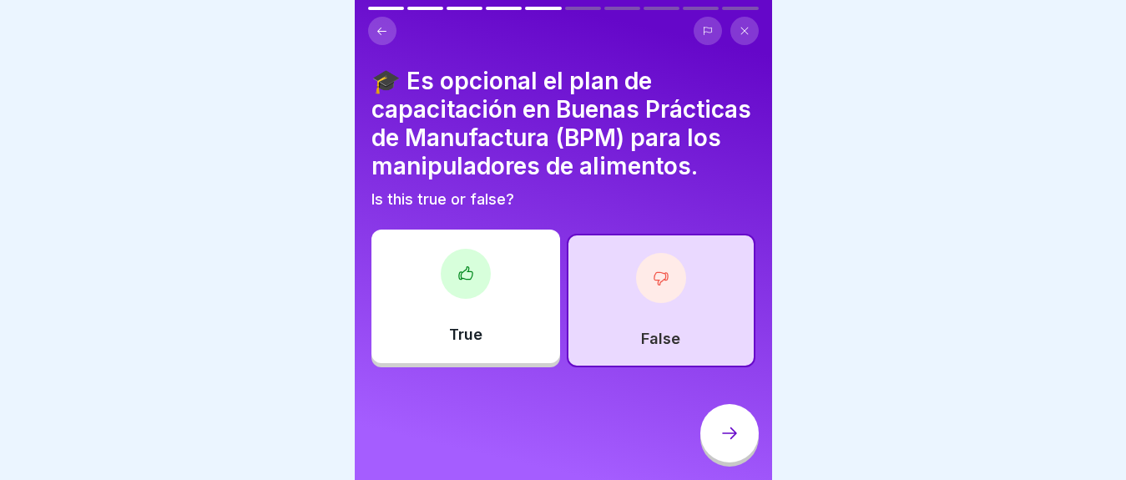
click at [726, 441] on icon at bounding box center [730, 433] width 20 height 20
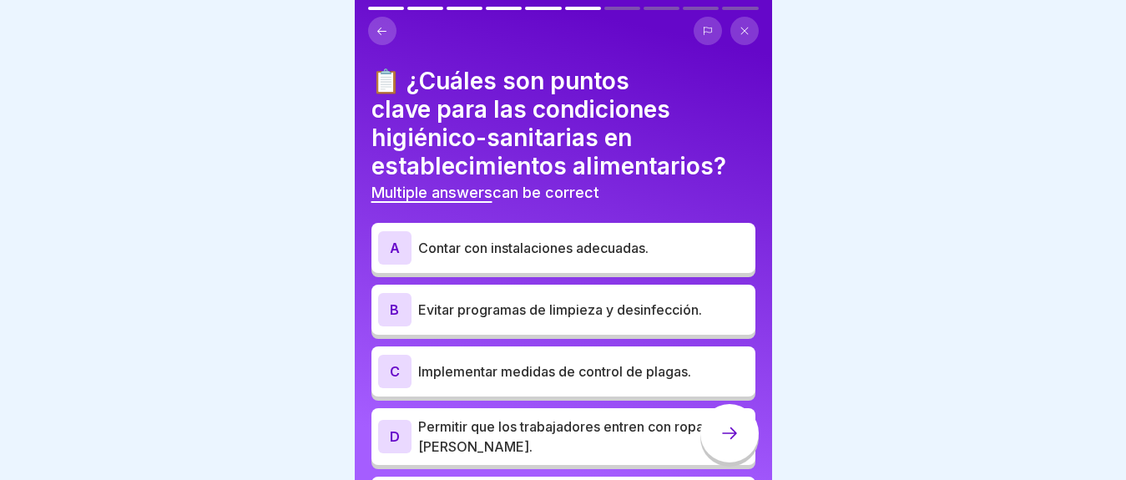
click at [508, 242] on p "Contar con instalaciones adecuadas." at bounding box center [583, 248] width 331 height 20
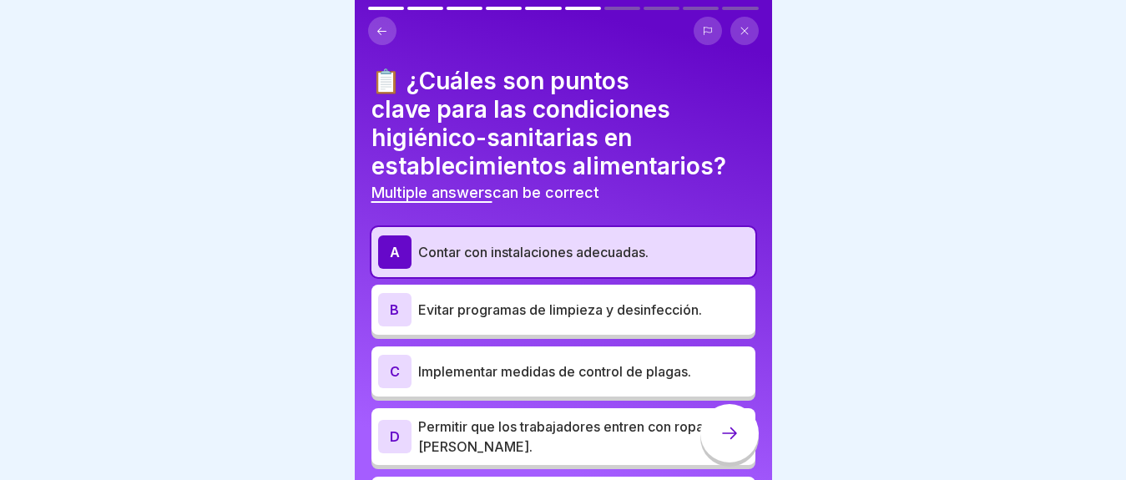
click at [516, 355] on div "C Implementar medidas de control de plagas." at bounding box center [563, 371] width 371 height 33
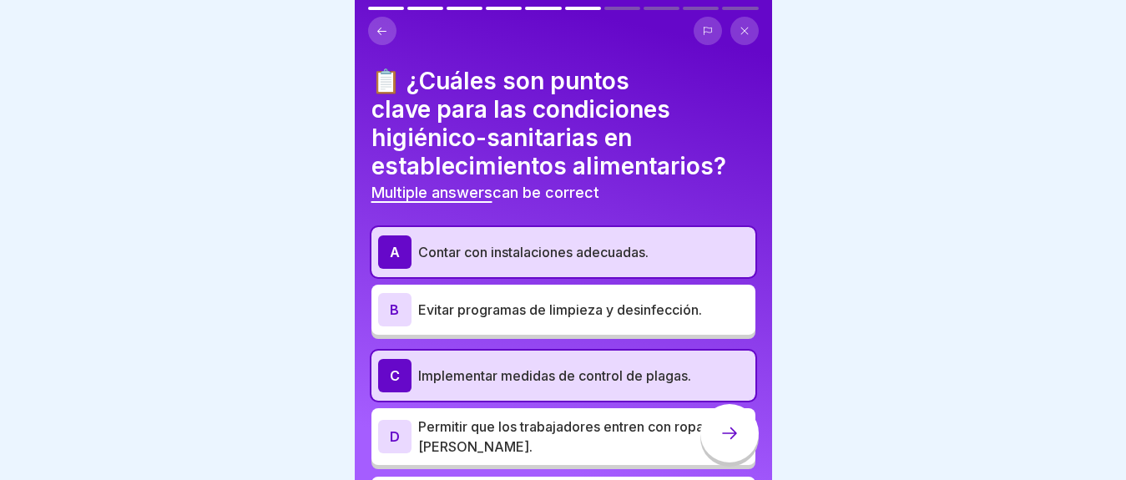
click at [720, 426] on icon at bounding box center [730, 433] width 20 height 20
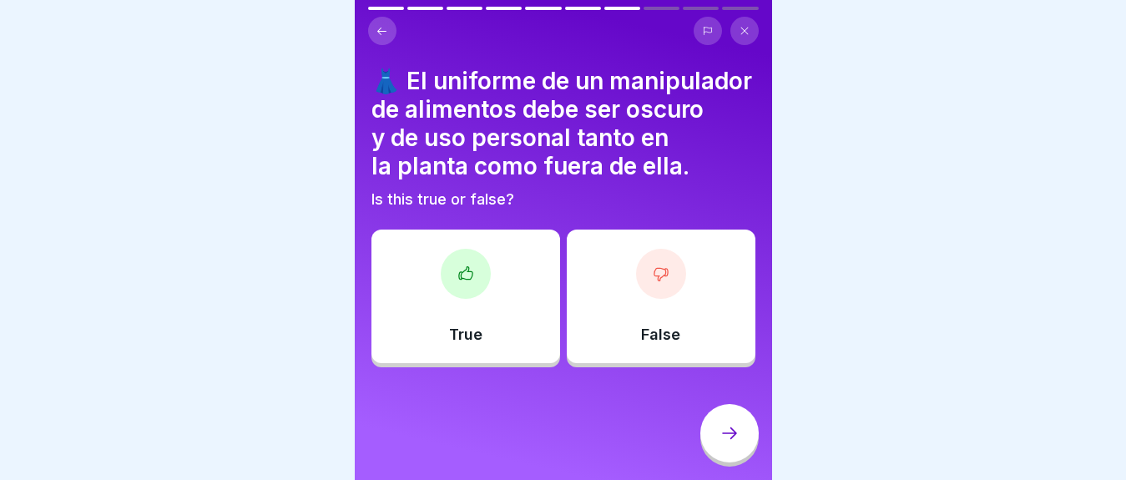
click at [629, 316] on div "False" at bounding box center [661, 297] width 189 height 134
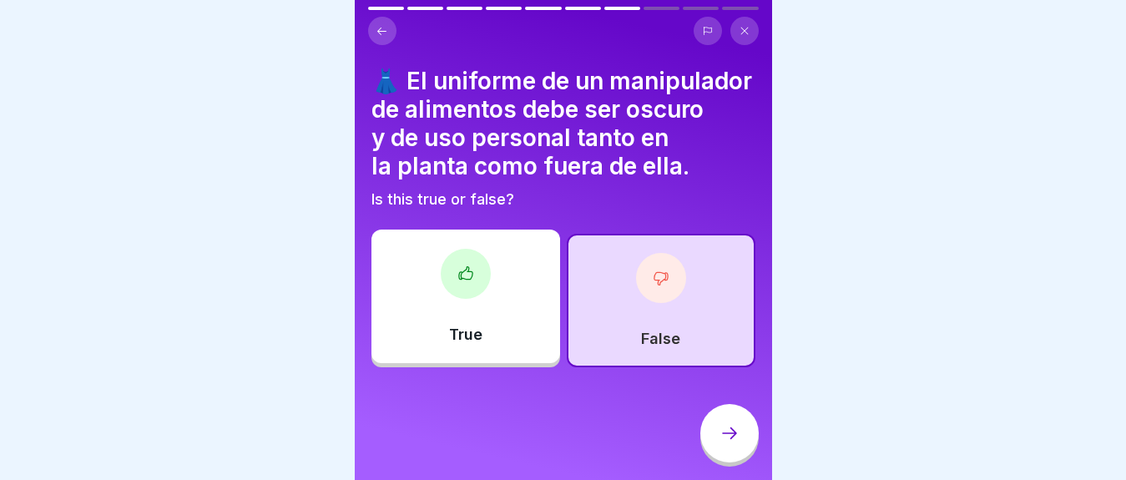
click at [737, 433] on icon at bounding box center [730, 433] width 20 height 20
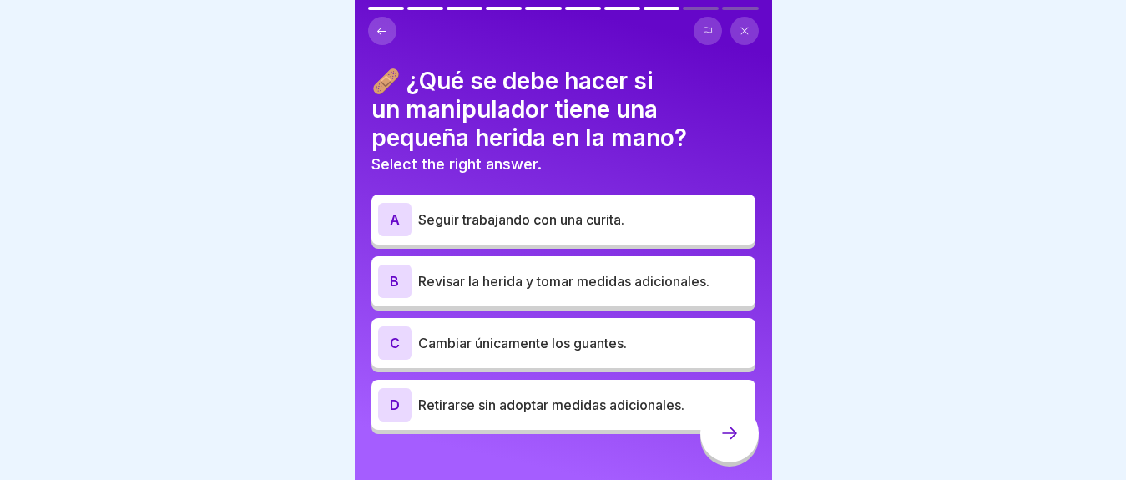
click at [856, 112] on div at bounding box center [563, 240] width 1126 height 480
click at [598, 276] on p "Revisar la herida y tomar medidas adicionales." at bounding box center [583, 281] width 331 height 20
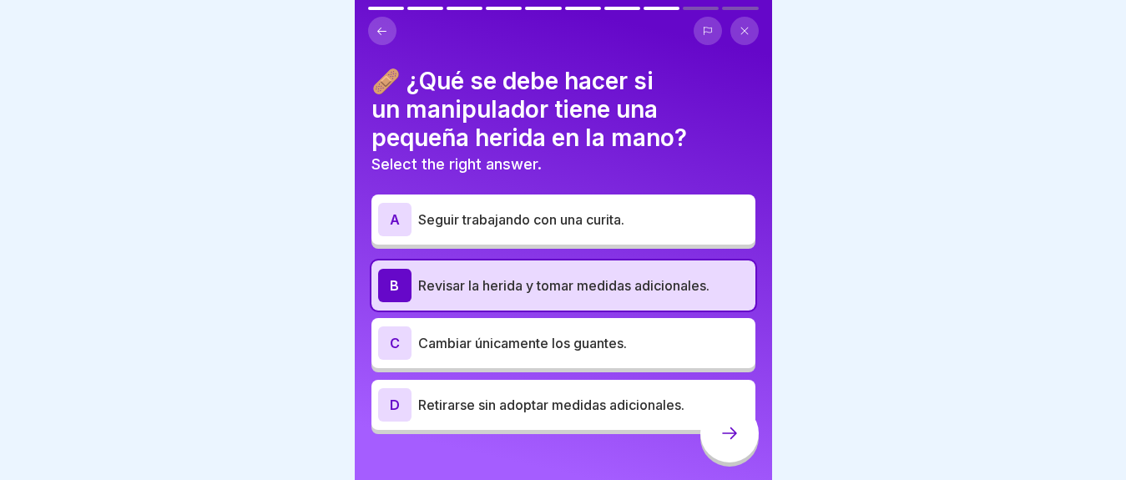
click at [735, 442] on icon at bounding box center [730, 433] width 20 height 20
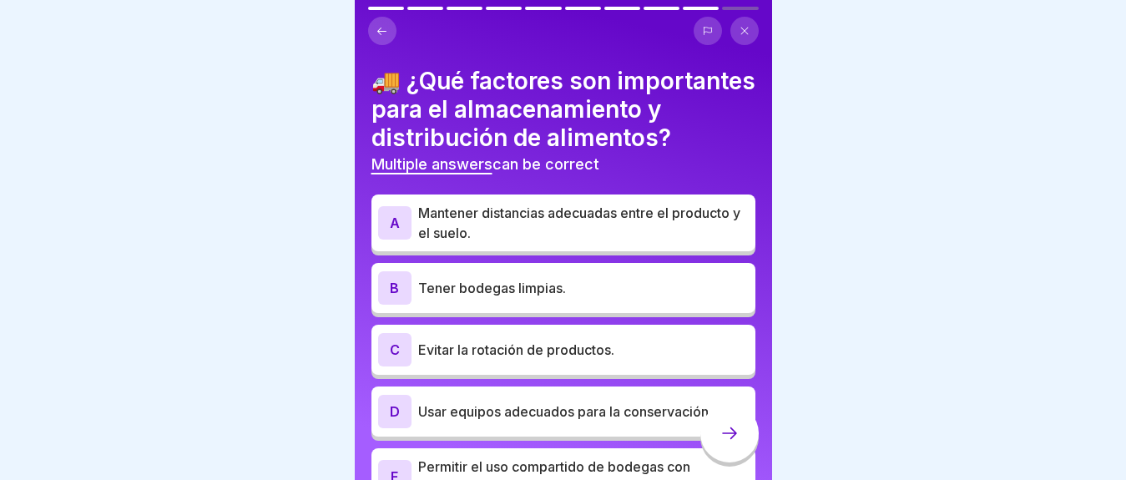
click at [491, 366] on div "C Evitar la rotación de productos." at bounding box center [563, 349] width 371 height 33
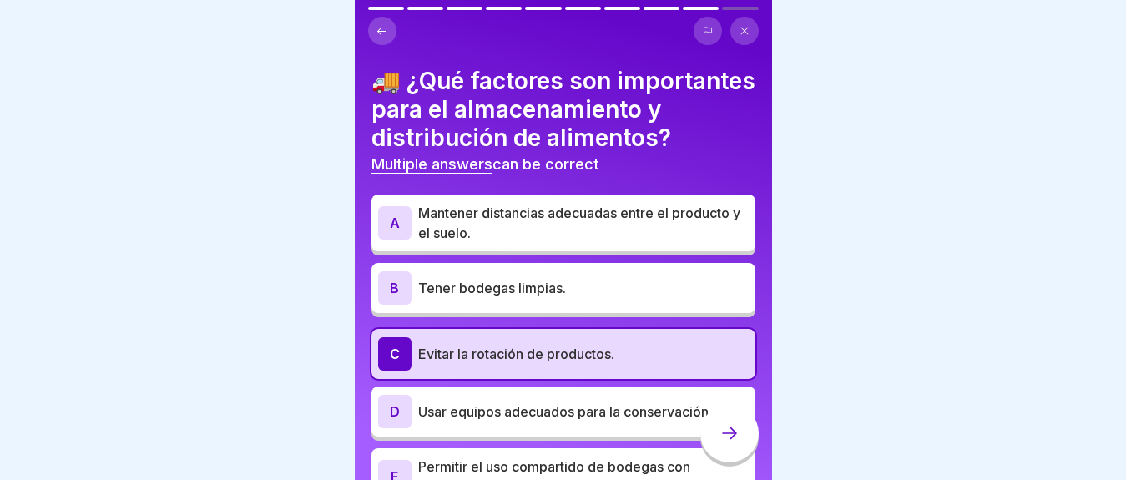
click at [586, 243] on p "Mantener distancias adecuadas entre el producto y el suelo." at bounding box center [583, 223] width 331 height 40
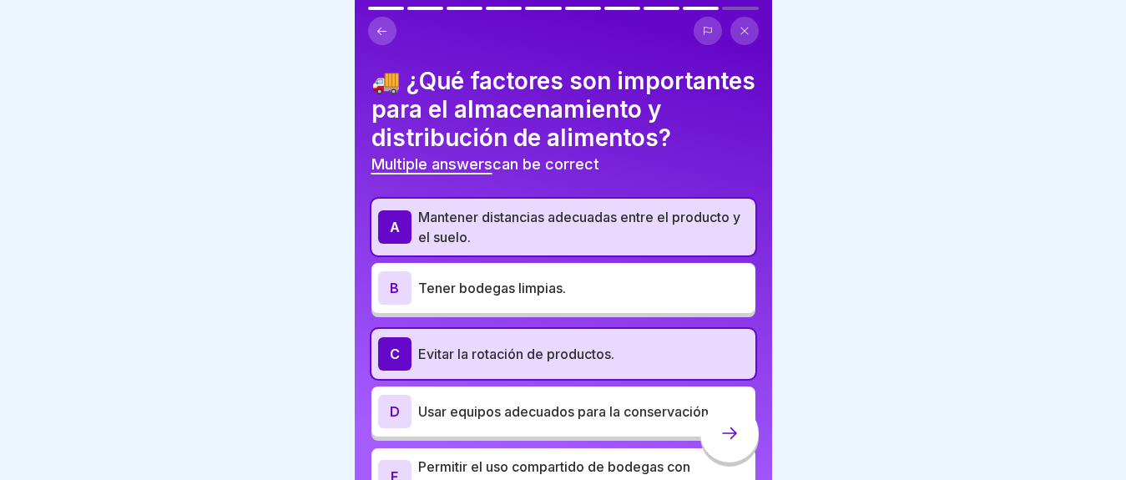
click at [580, 364] on p "Evitar la rotación de productos." at bounding box center [583, 354] width 331 height 20
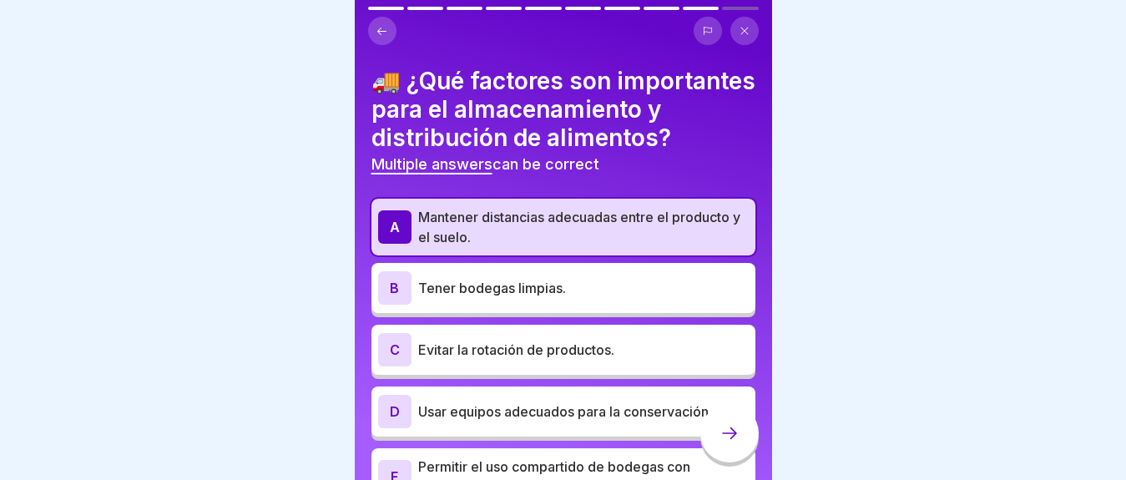
click at [577, 298] on p "Tener bodegas limpias." at bounding box center [583, 288] width 331 height 20
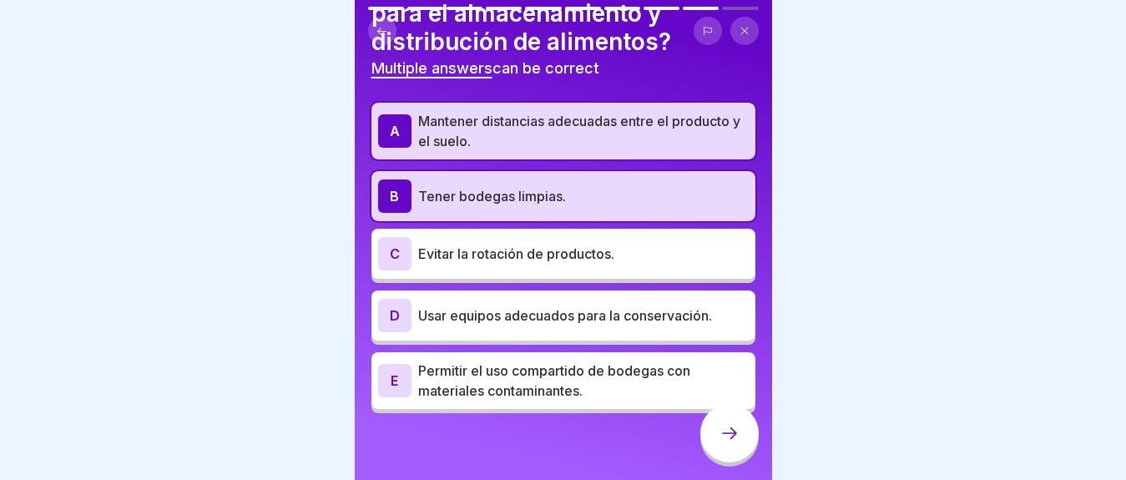
scroll to position [124, 0]
click at [588, 306] on p "Usar equipos adecuados para la conservación." at bounding box center [583, 316] width 331 height 20
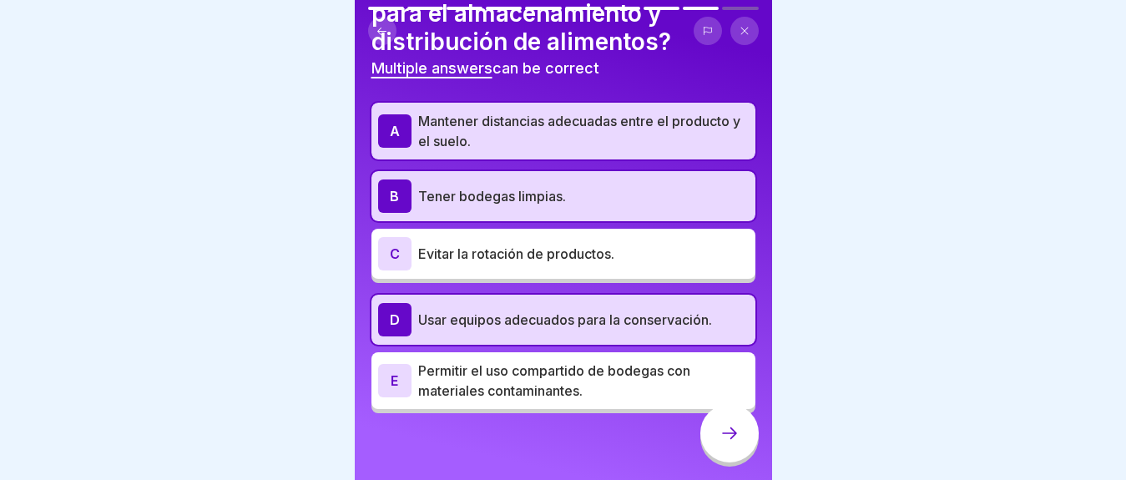
click at [598, 377] on p "Permitir el uso compartido de bodegas con materiales contaminantes." at bounding box center [583, 381] width 331 height 40
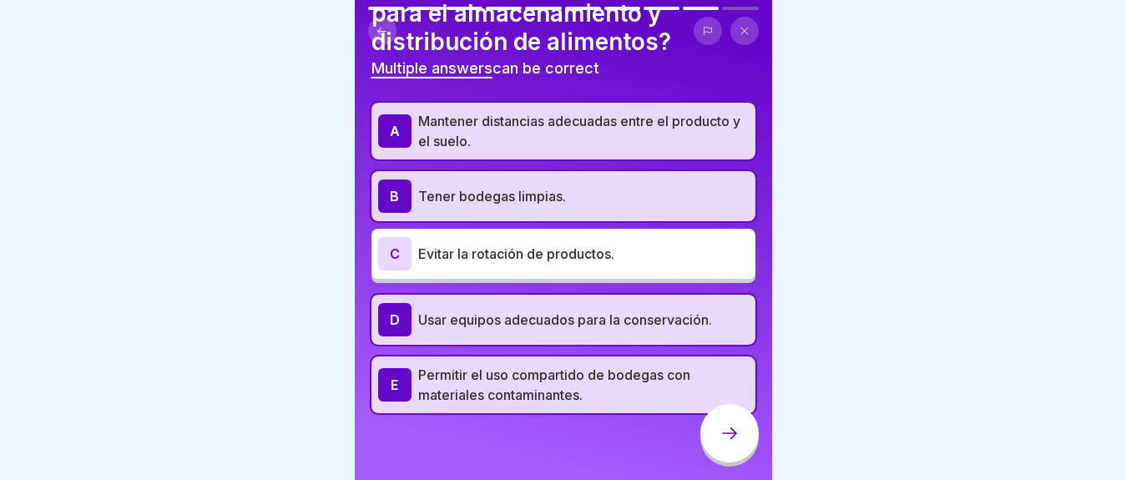
click at [598, 377] on p "Permitir el uso compartido de bodegas con materiales contaminantes." at bounding box center [583, 385] width 331 height 40
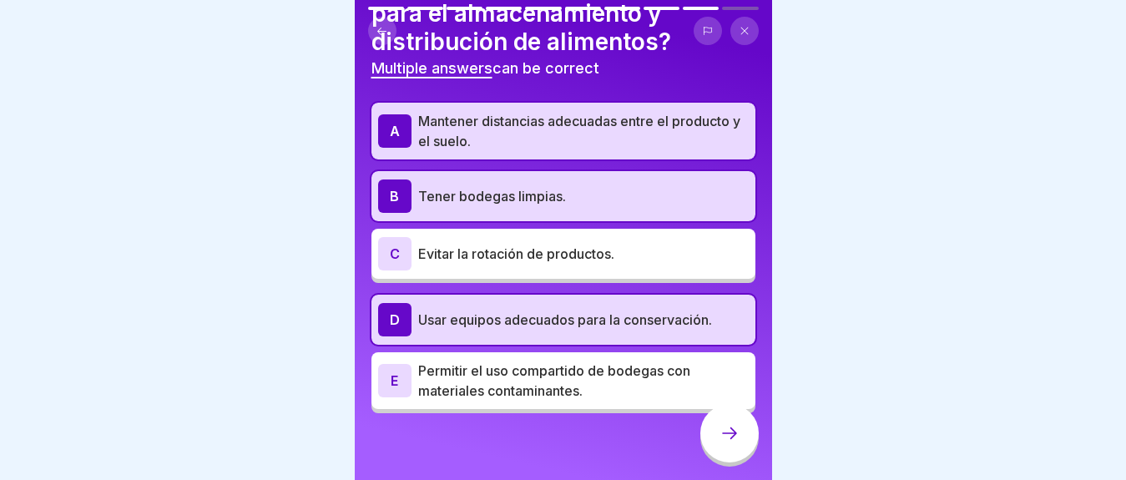
click at [744, 436] on div at bounding box center [729, 433] width 58 height 58
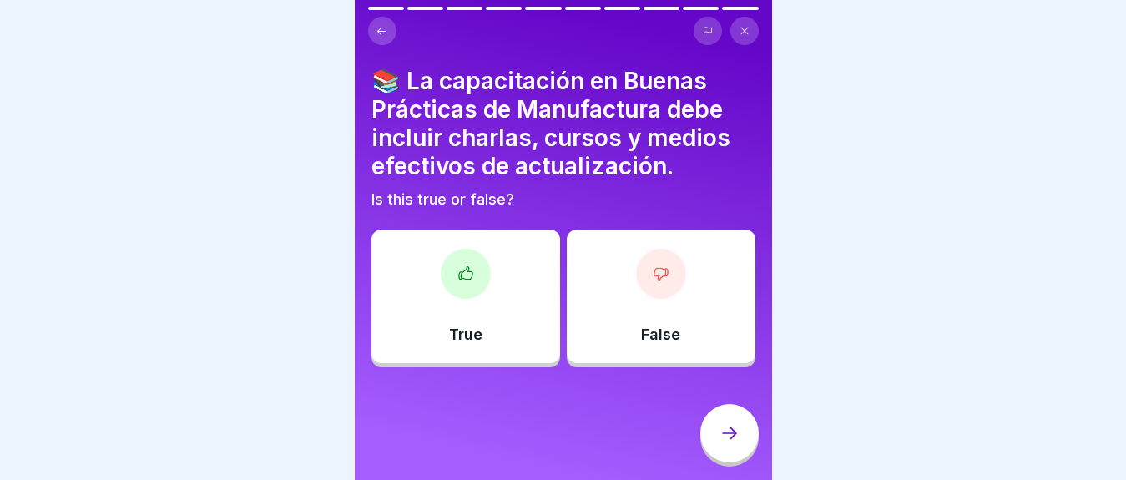
click at [483, 255] on div at bounding box center [466, 274] width 50 height 50
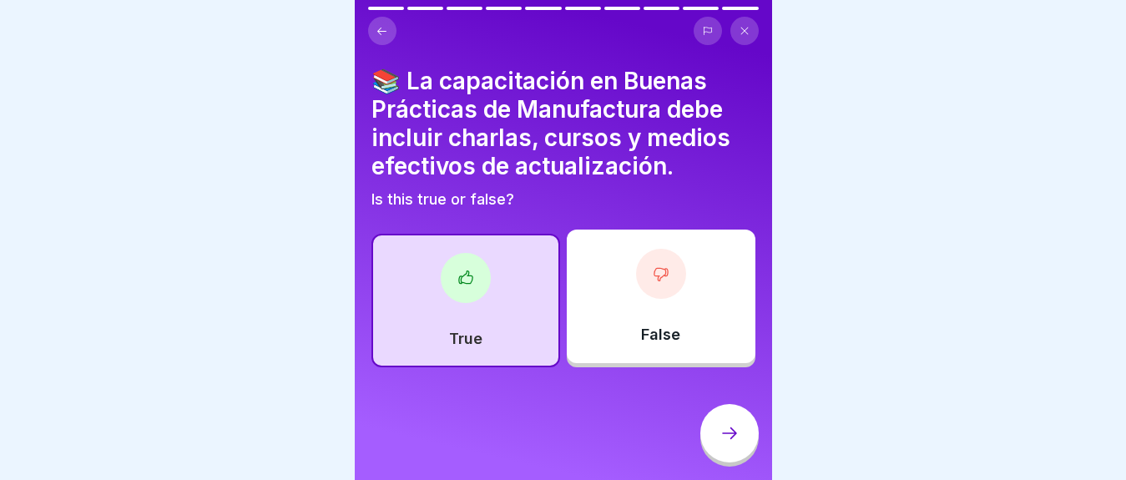
click at [730, 418] on div at bounding box center [729, 433] width 58 height 58
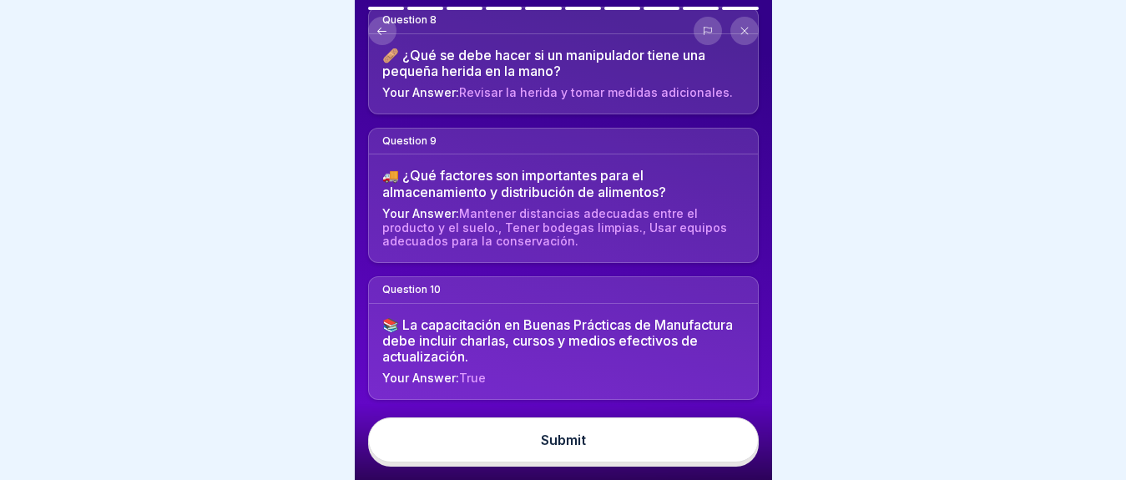
scroll to position [1154, 0]
click at [580, 442] on div "Submit" at bounding box center [563, 439] width 45 height 15
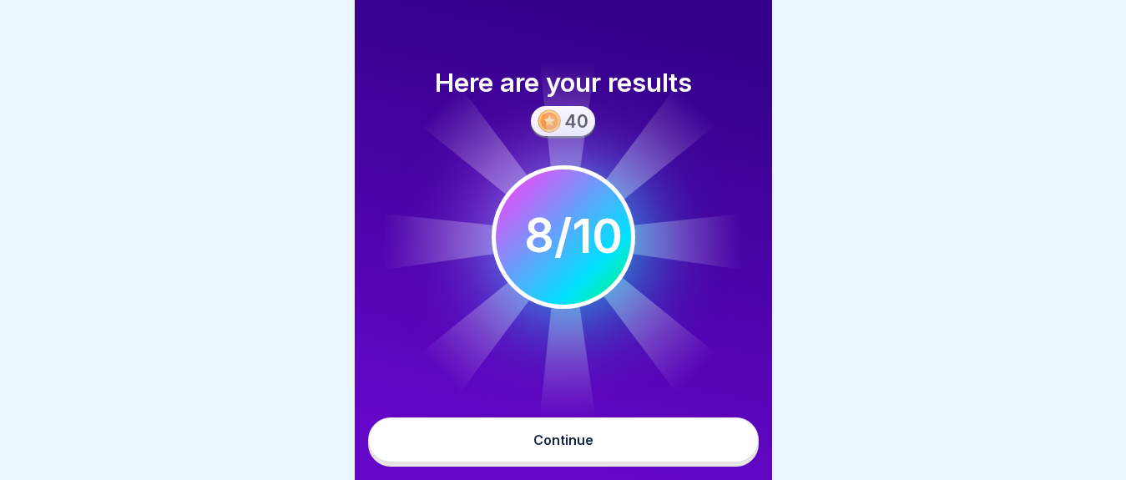
click at [592, 436] on div "Continue" at bounding box center [563, 439] width 60 height 15
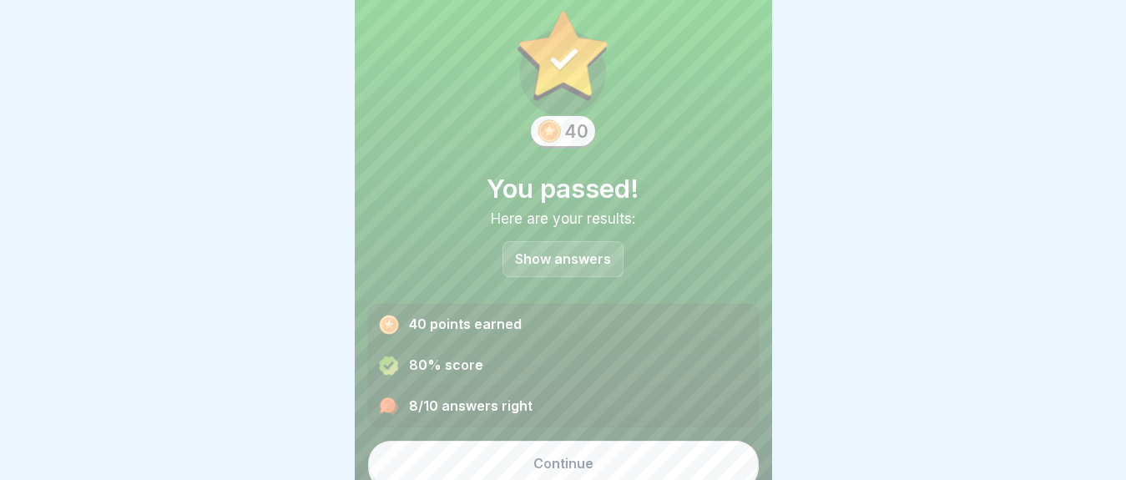
scroll to position [42, 0]
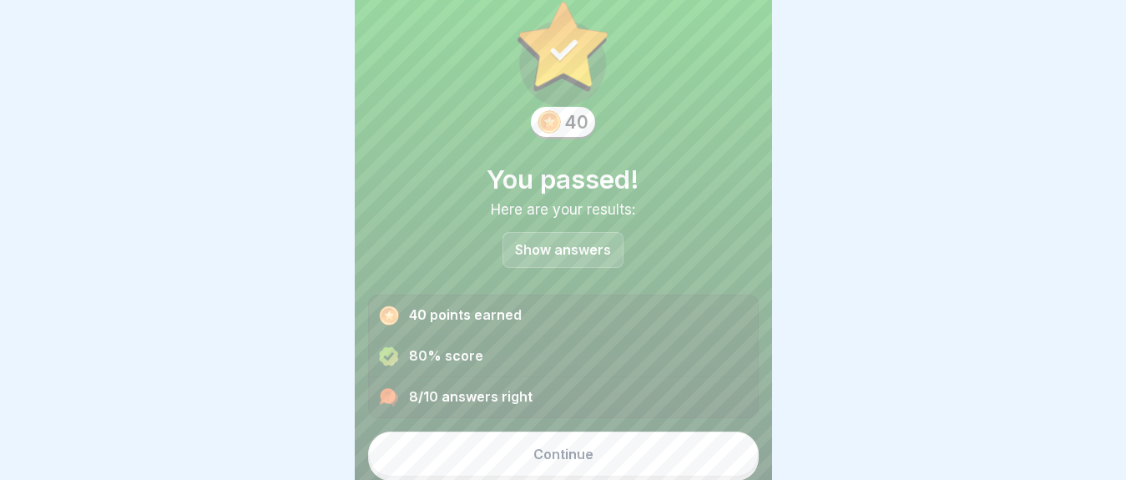
click at [623, 444] on button "Continue" at bounding box center [563, 454] width 391 height 45
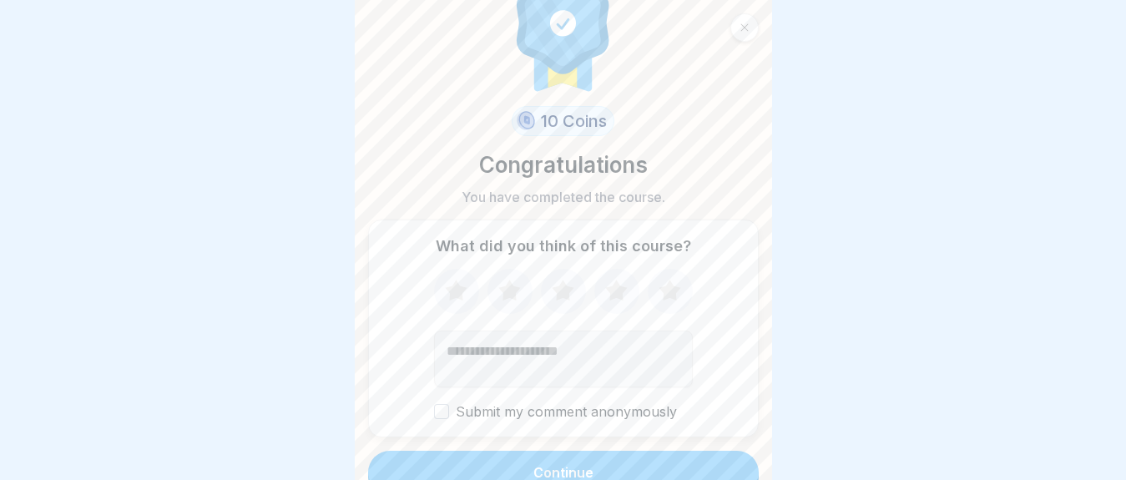
scroll to position [63, 0]
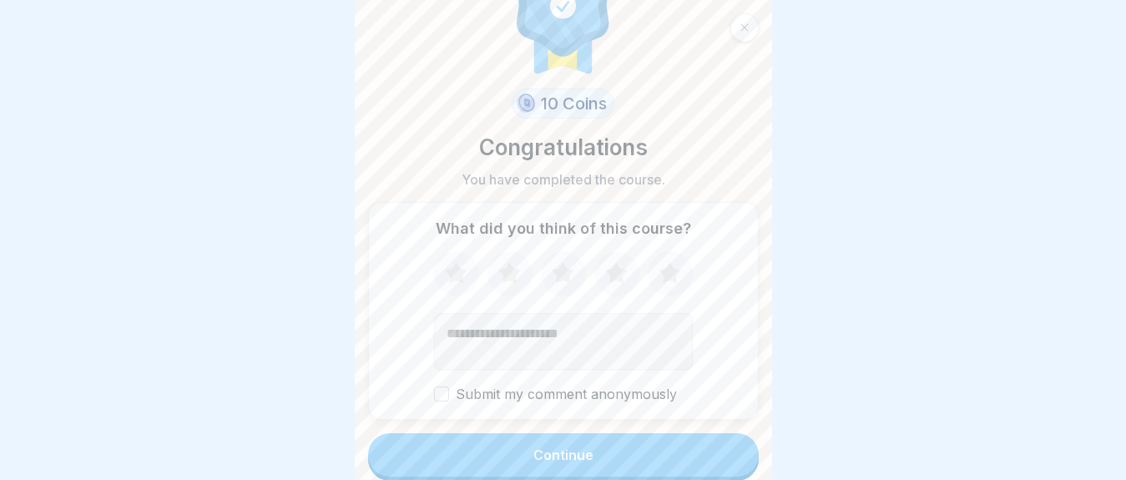
click at [588, 445] on button "Continue" at bounding box center [563, 454] width 391 height 43
click at [540, 451] on button "Continue" at bounding box center [563, 454] width 391 height 43
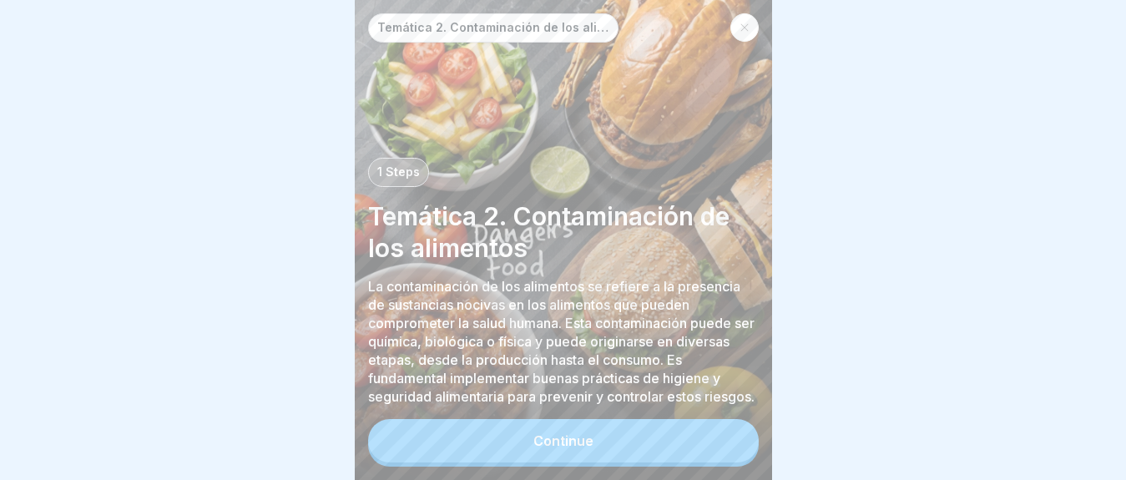
click at [533, 452] on button "Continue" at bounding box center [563, 440] width 391 height 43
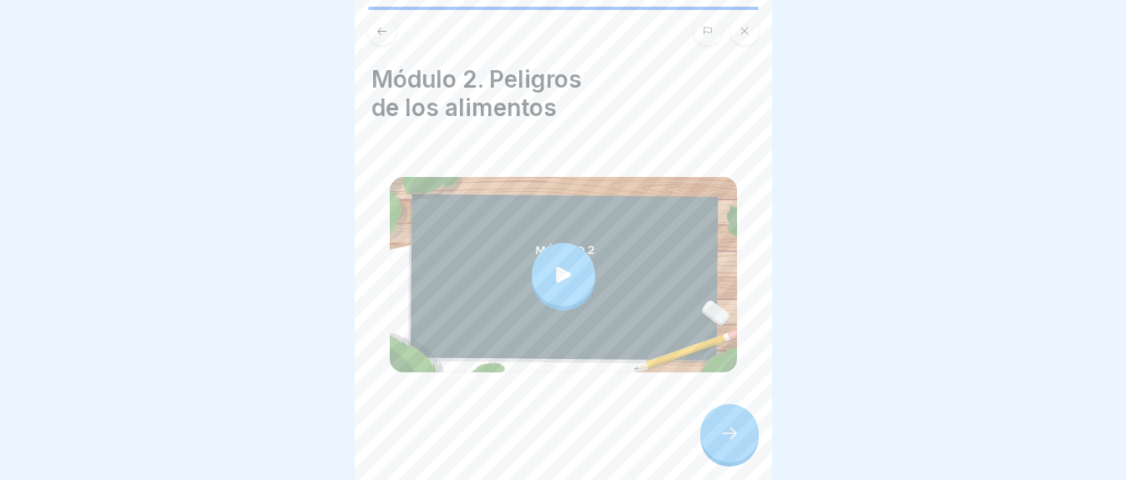
click at [552, 263] on icon at bounding box center [563, 274] width 23 height 23
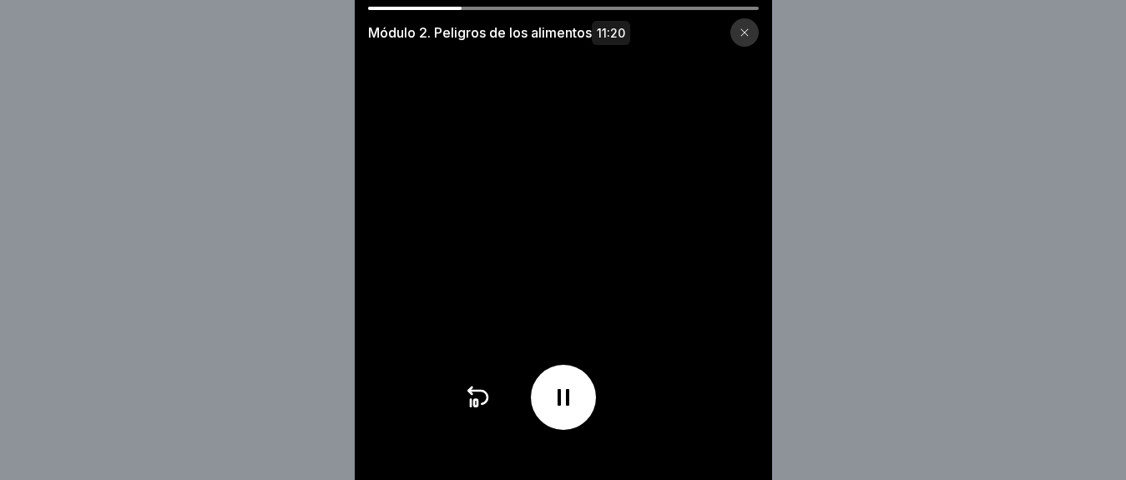
click at [558, 398] on icon at bounding box center [563, 397] width 27 height 27
click at [562, 411] on icon at bounding box center [563, 397] width 27 height 27
click at [569, 411] on icon at bounding box center [563, 397] width 27 height 27
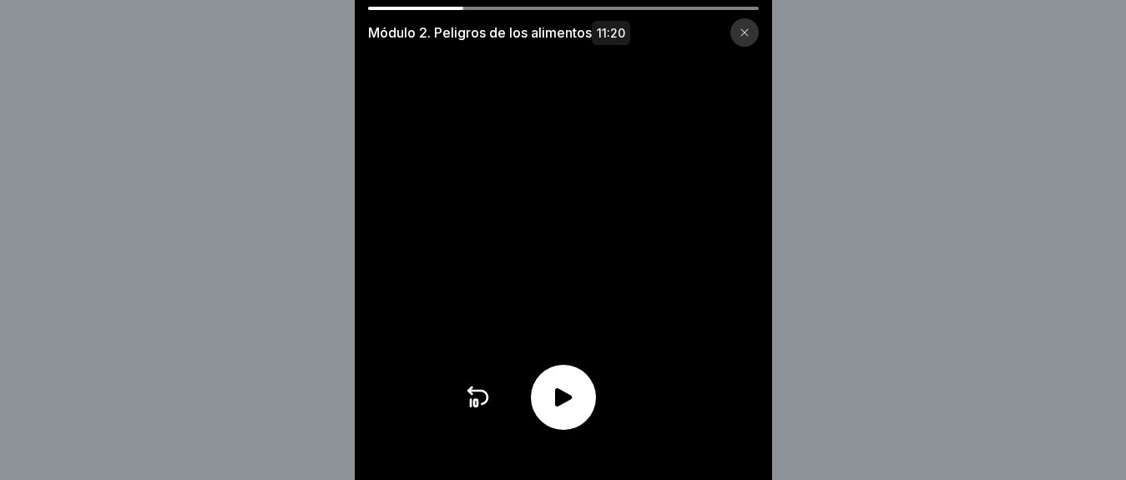
click at [569, 407] on icon at bounding box center [563, 397] width 17 height 18
click at [577, 402] on icon at bounding box center [563, 397] width 27 height 27
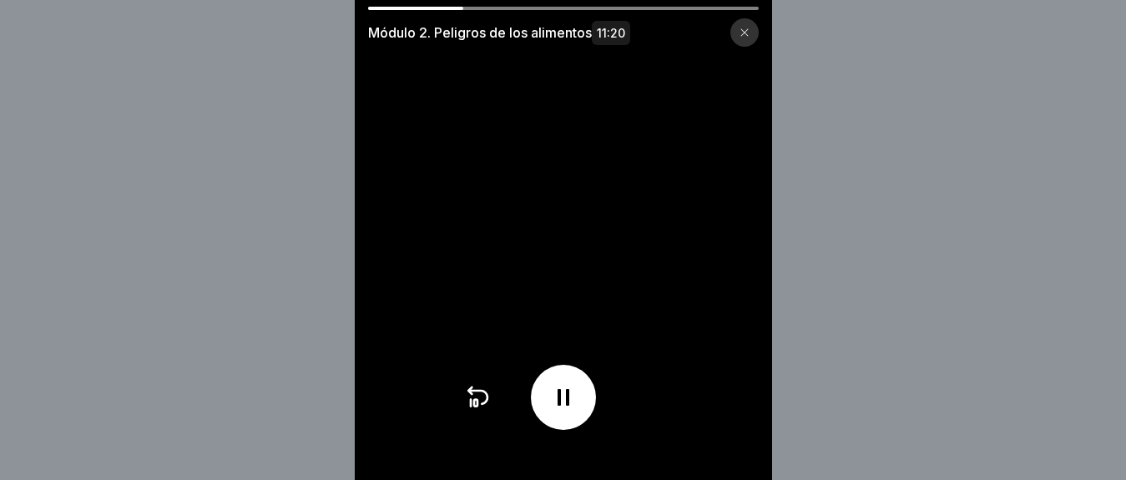
click at [571, 407] on icon at bounding box center [563, 397] width 27 height 27
click at [572, 407] on icon at bounding box center [563, 397] width 17 height 18
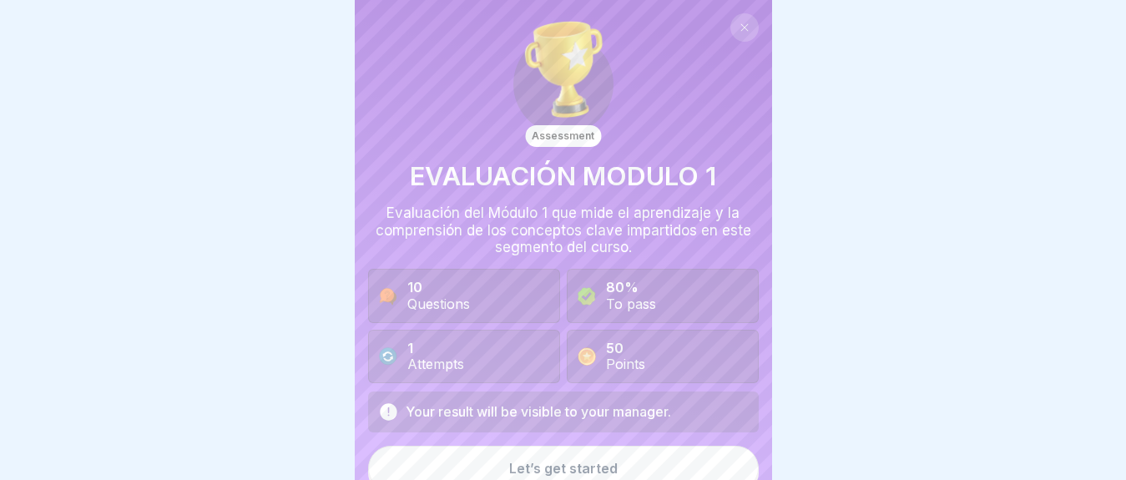
scroll to position [14, 0]
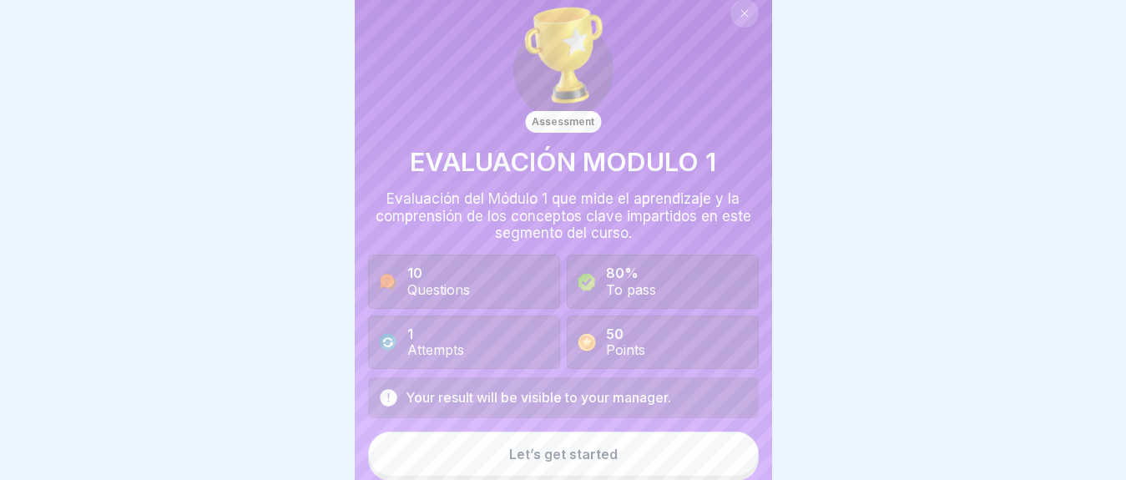
click at [644, 448] on button "Let’s get started" at bounding box center [563, 454] width 391 height 45
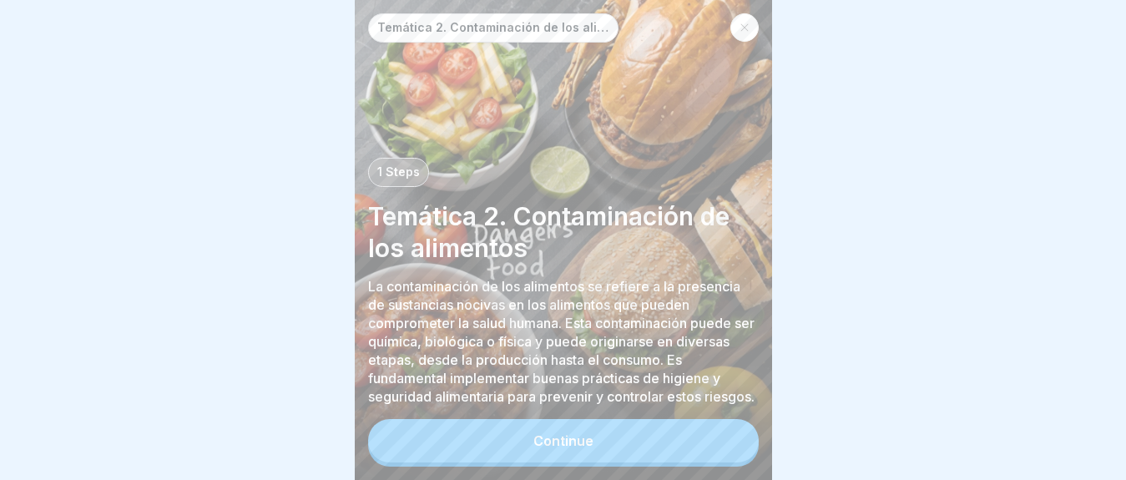
click at [601, 435] on button "Continue" at bounding box center [563, 440] width 391 height 43
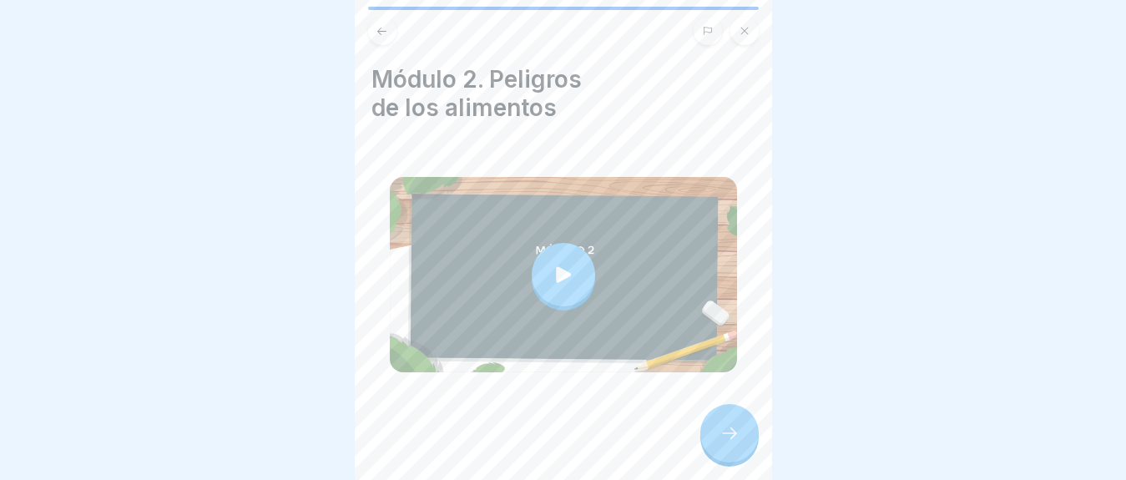
click at [567, 263] on icon at bounding box center [563, 274] width 23 height 23
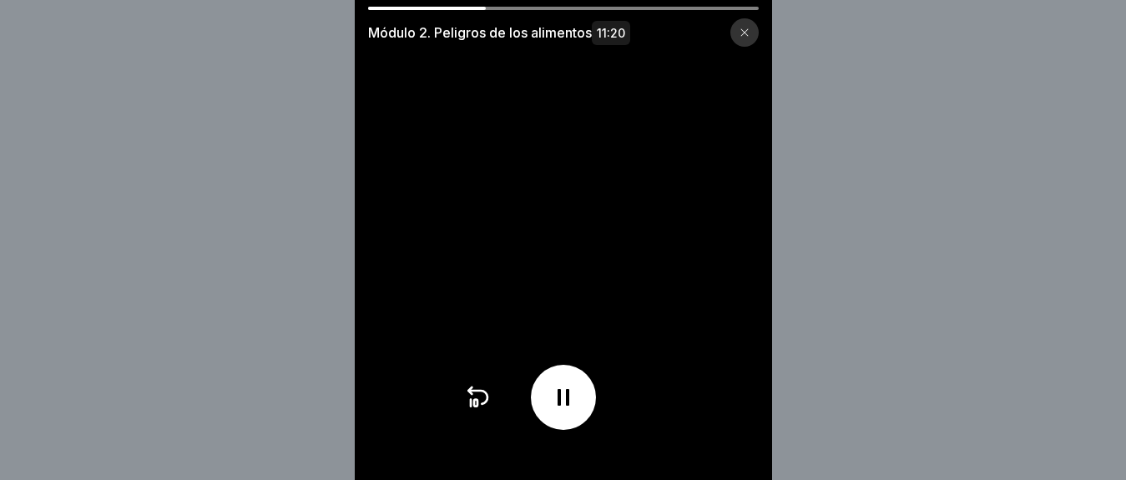
click at [456, 5] on video at bounding box center [563, 240] width 417 height 480
click at [577, 411] on icon at bounding box center [563, 397] width 27 height 27
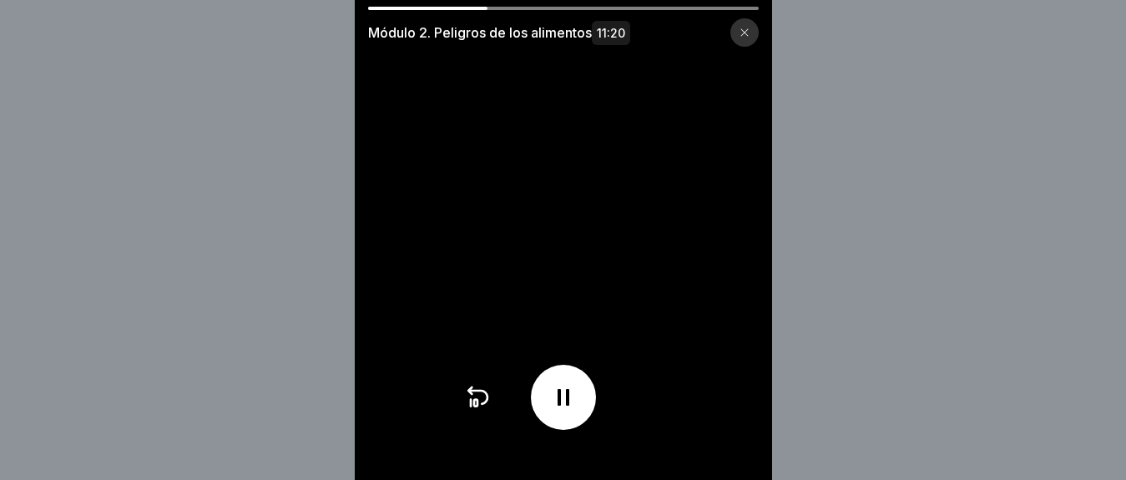
click at [577, 411] on icon at bounding box center [563, 397] width 27 height 27
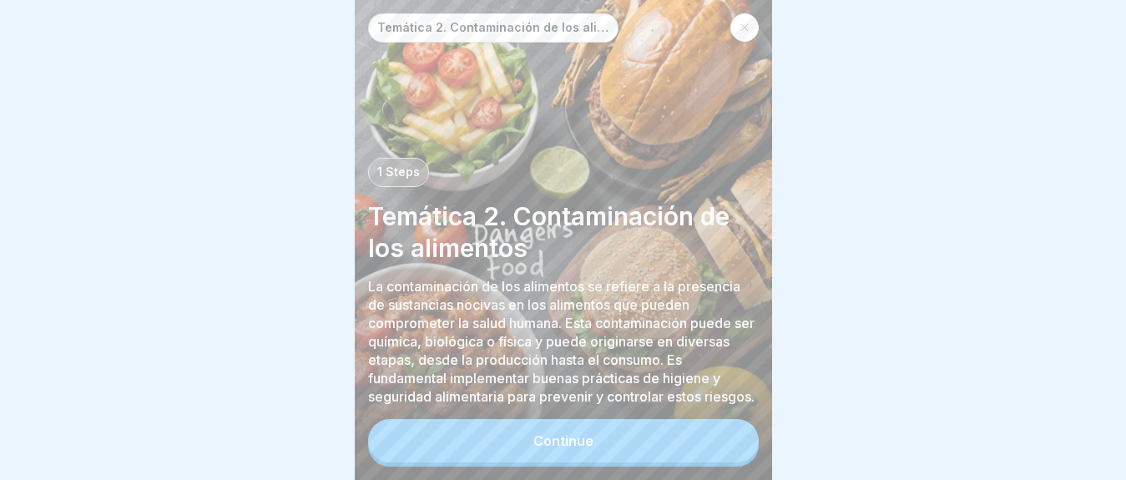
click at [532, 422] on button "Continue" at bounding box center [563, 440] width 391 height 43
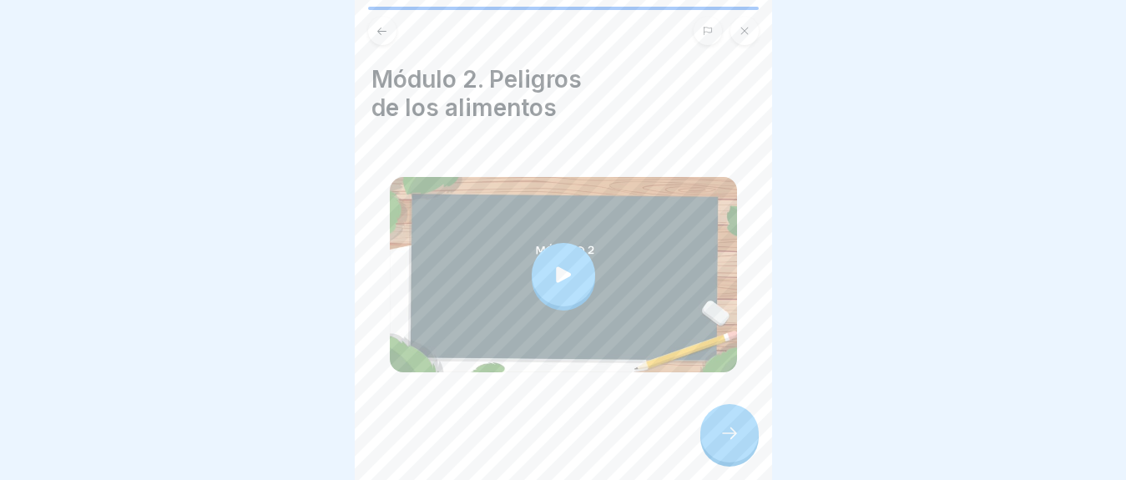
click at [557, 267] on icon at bounding box center [563, 274] width 23 height 23
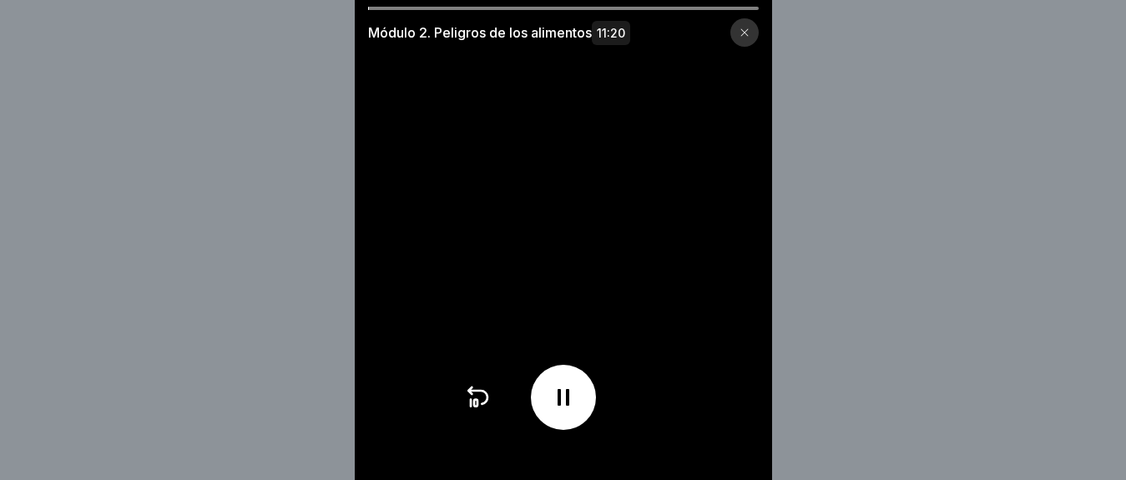
drag, startPoint x: 373, startPoint y: 6, endPoint x: 427, endPoint y: 8, distance: 54.3
click at [427, 8] on div "Módulo 2. Peligros de los alimentos 11:20" at bounding box center [563, 240] width 417 height 480
click at [427, 8] on div at bounding box center [563, 8] width 391 height 3
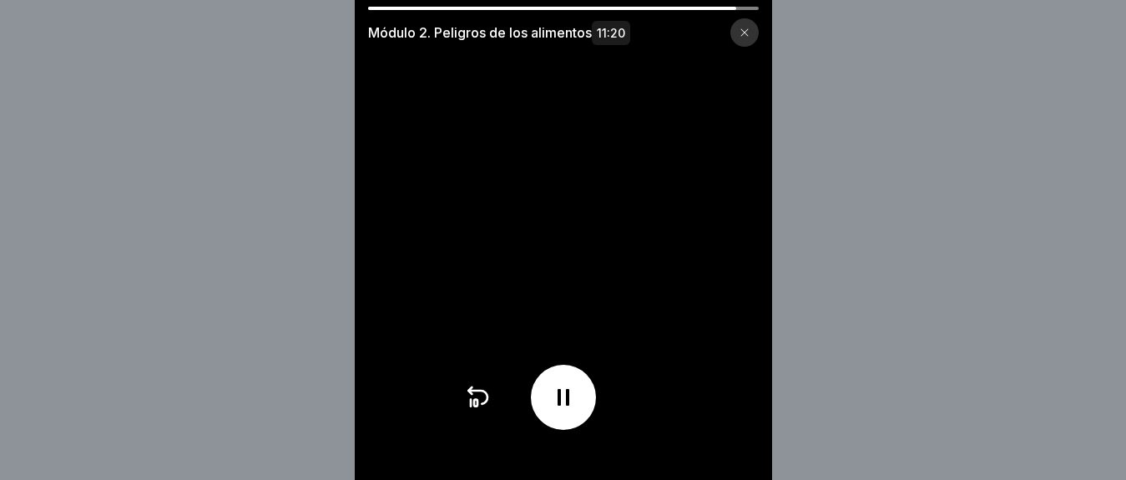
click at [570, 391] on div at bounding box center [563, 397] width 65 height 65
click at [577, 411] on icon at bounding box center [563, 397] width 27 height 27
click at [569, 406] on icon at bounding box center [564, 397] width 12 height 17
click at [574, 407] on icon at bounding box center [563, 397] width 27 height 27
click at [559, 407] on icon at bounding box center [563, 397] width 27 height 27
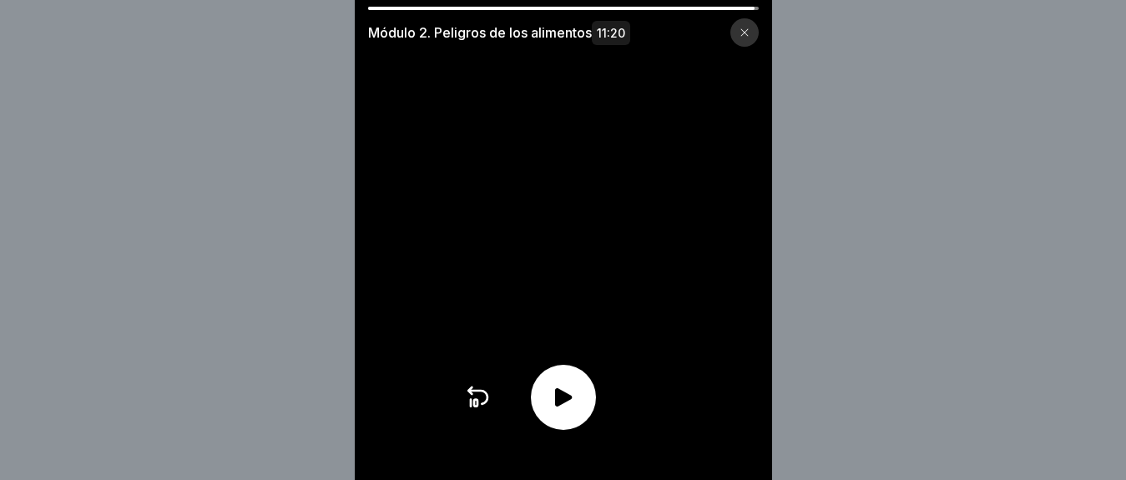
click at [563, 408] on icon at bounding box center [563, 397] width 27 height 27
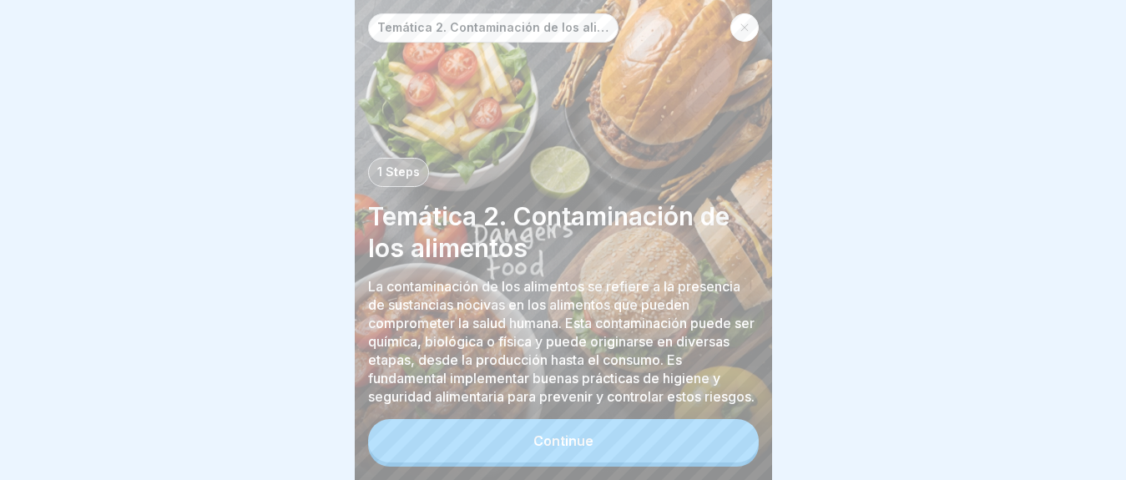
click at [716, 447] on button "Continue" at bounding box center [563, 440] width 391 height 43
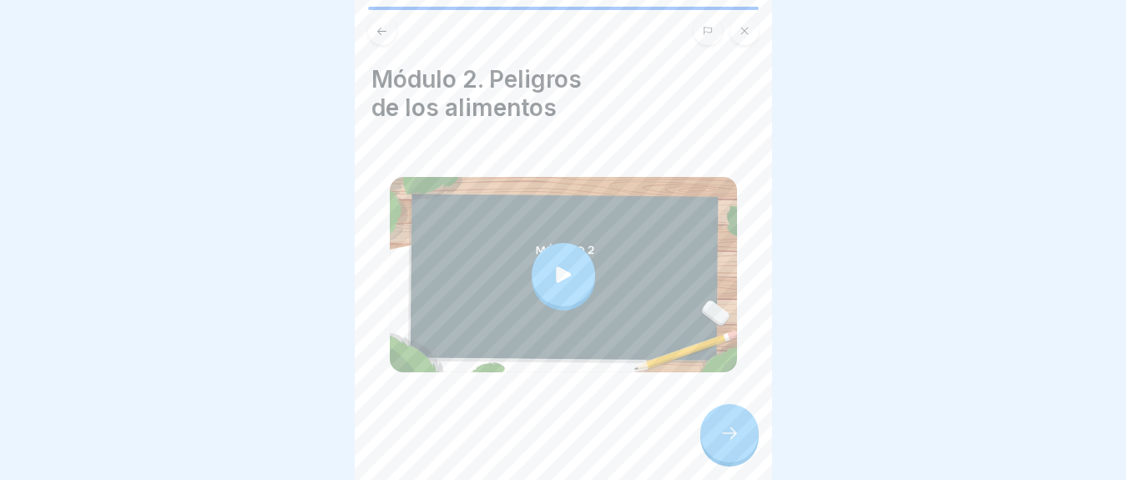
click at [733, 426] on icon at bounding box center [730, 433] width 20 height 20
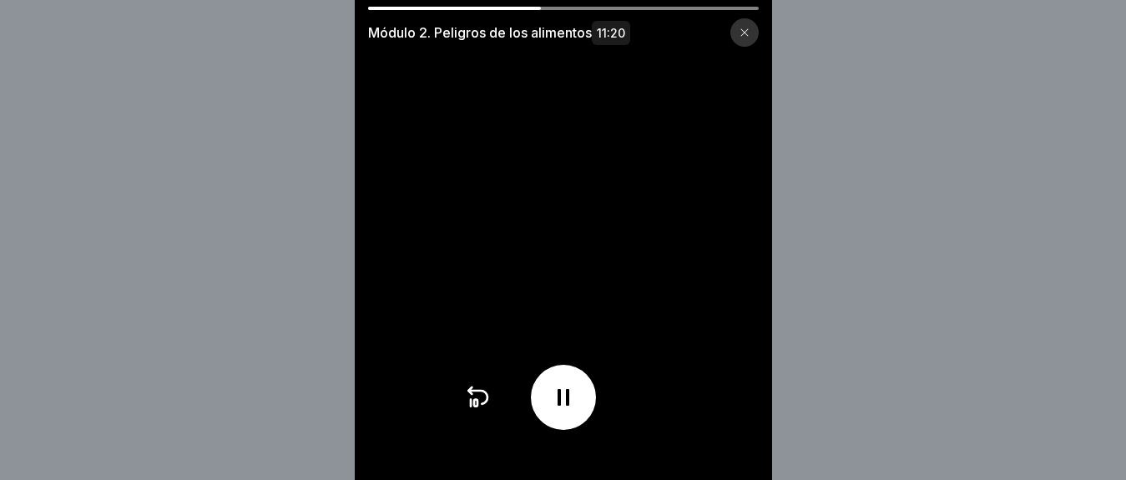
click at [568, 407] on icon at bounding box center [563, 397] width 27 height 27
click at [550, 411] on div at bounding box center [563, 397] width 65 height 65
click at [557, 411] on icon at bounding box center [563, 397] width 27 height 27
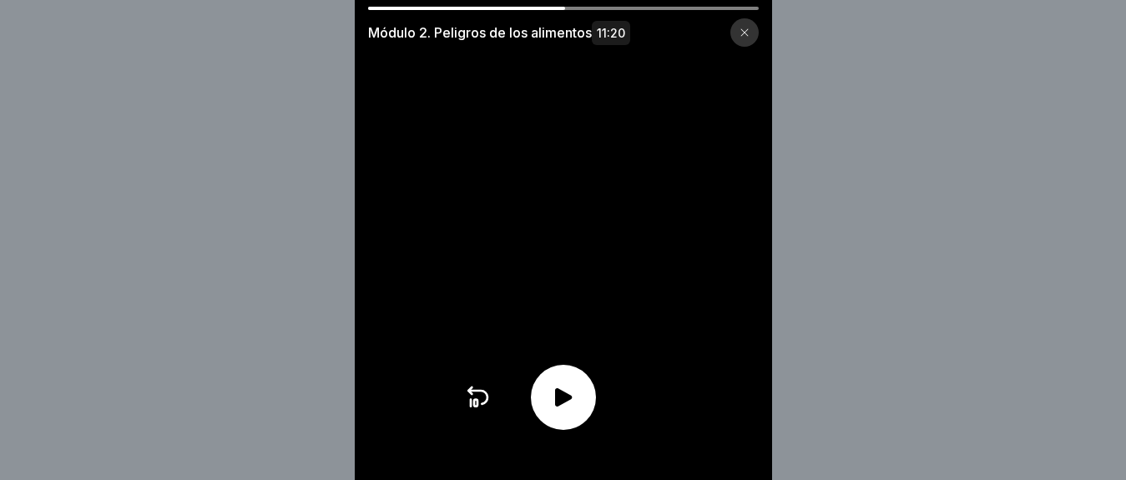
click at [579, 397] on div at bounding box center [563, 397] width 65 height 65
click at [576, 393] on div at bounding box center [563, 397] width 65 height 65
click at [575, 392] on div at bounding box center [563, 397] width 65 height 65
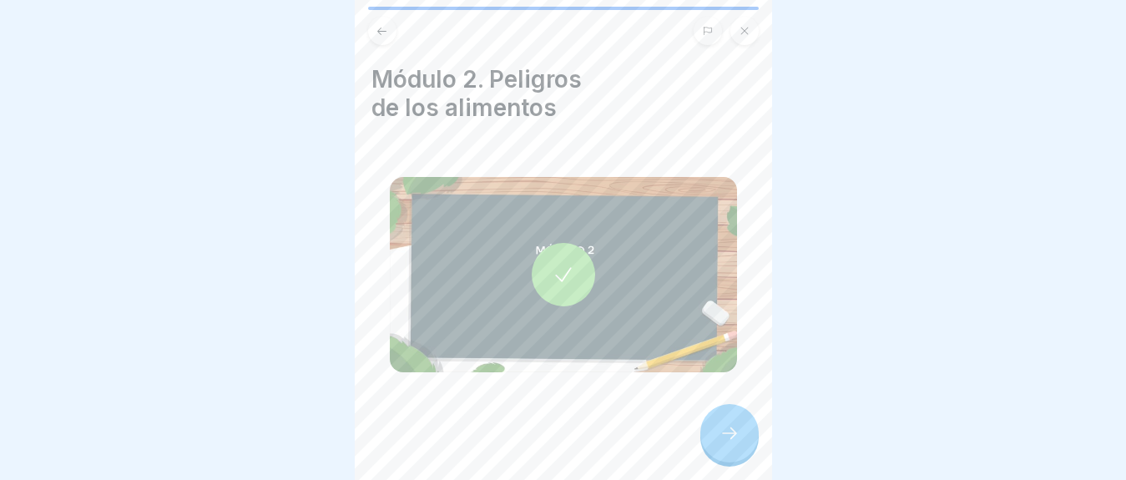
click at [730, 441] on icon at bounding box center [730, 433] width 20 height 20
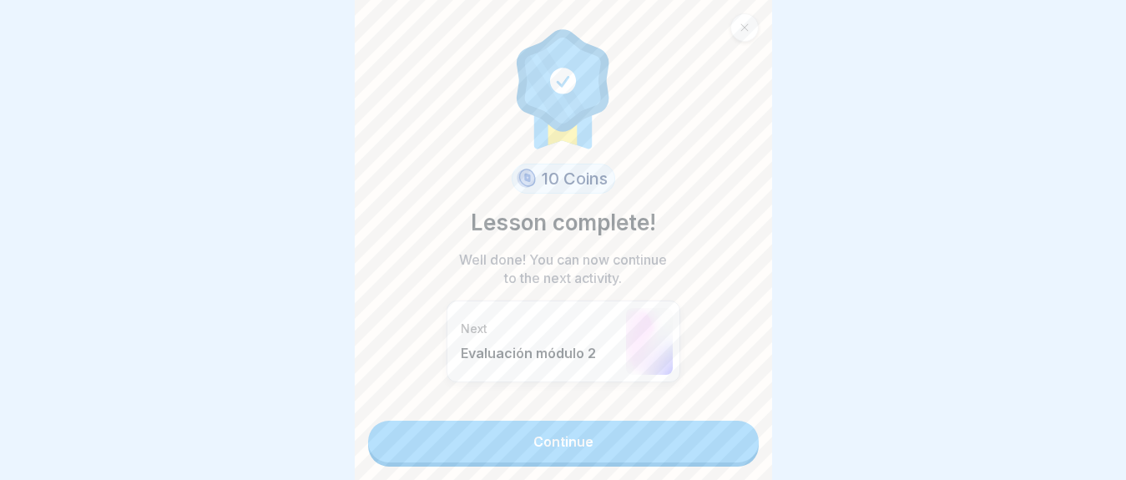
click at [553, 434] on link "Continue" at bounding box center [563, 442] width 391 height 42
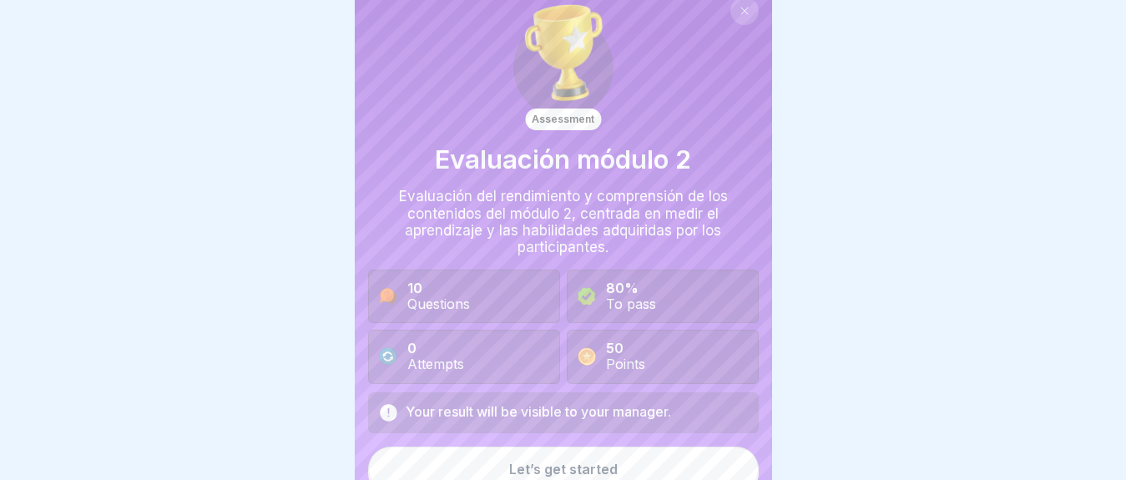
scroll to position [32, 0]
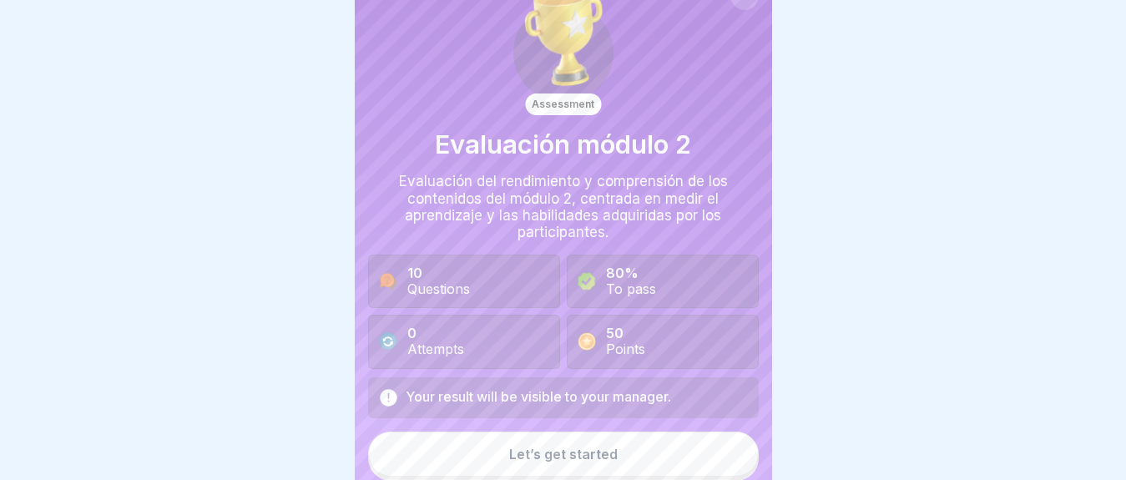
click at [639, 453] on button "Let’s get started" at bounding box center [563, 454] width 391 height 45
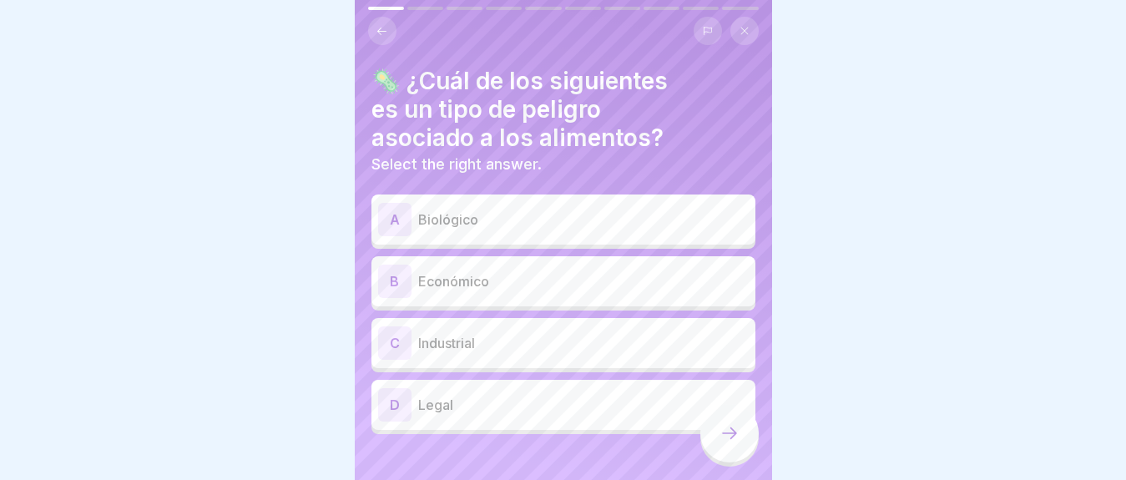
click at [450, 195] on div "A Biológico" at bounding box center [563, 220] width 384 height 50
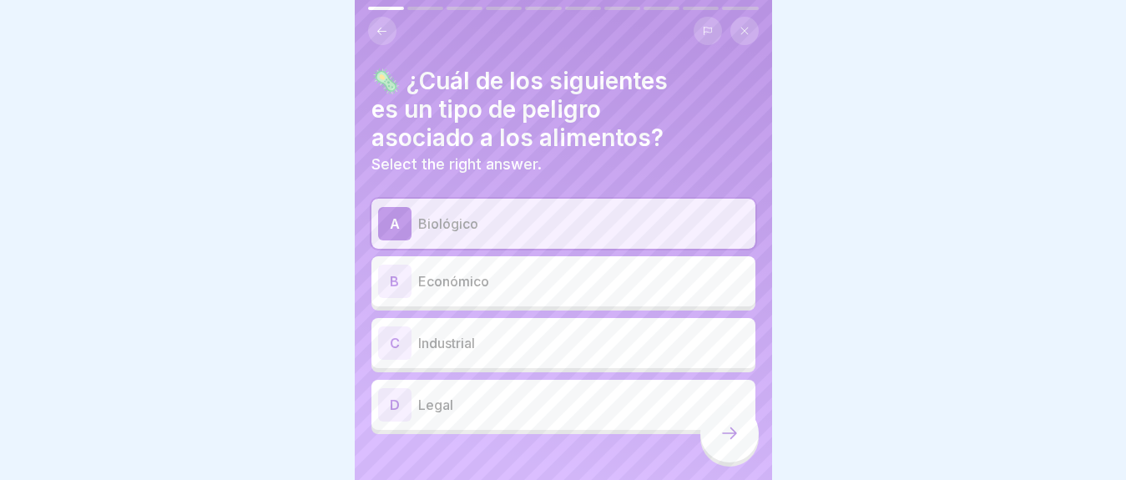
click at [732, 416] on div at bounding box center [729, 433] width 58 height 58
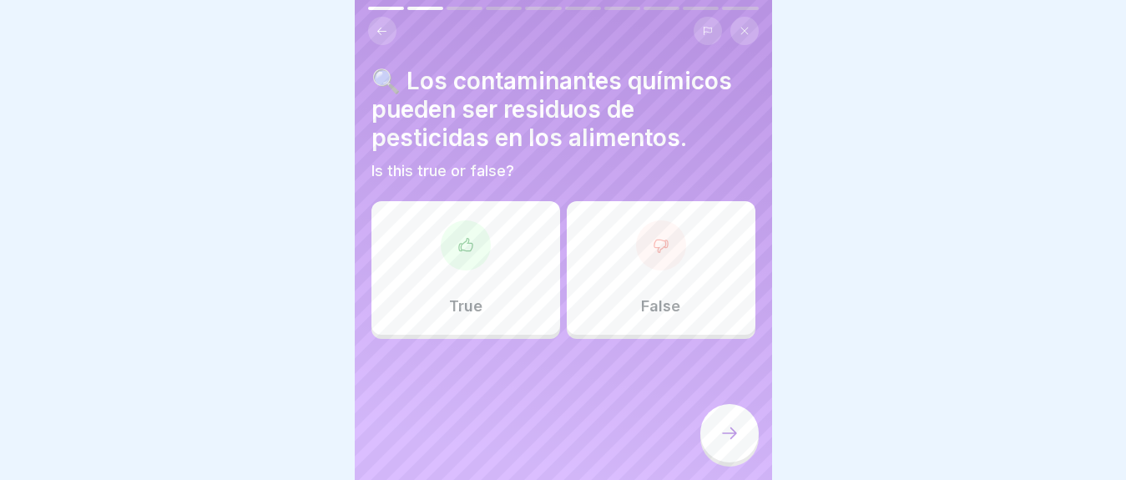
click at [436, 269] on div "True" at bounding box center [465, 268] width 189 height 134
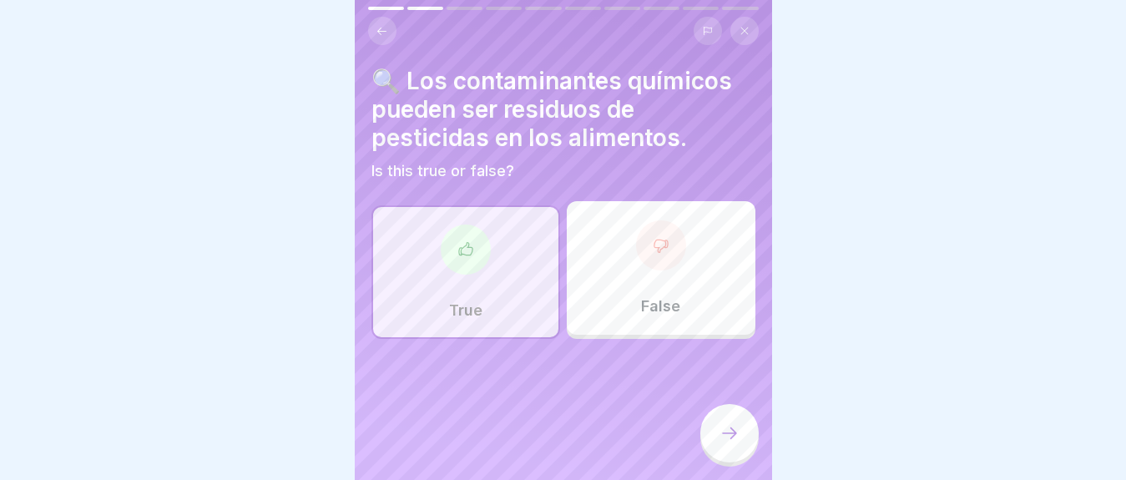
click at [723, 438] on icon at bounding box center [730, 433] width 20 height 20
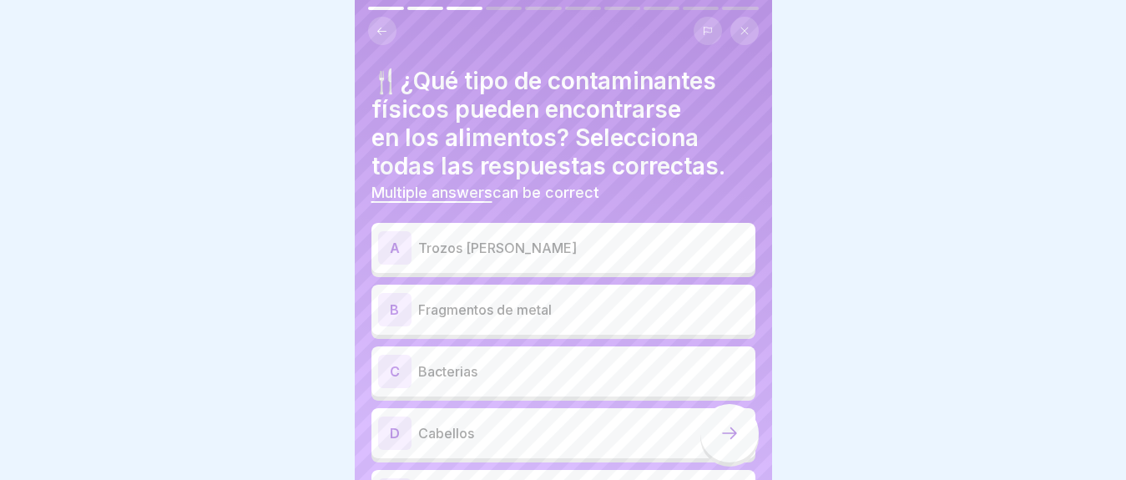
click at [473, 238] on p "Trozos [PERSON_NAME]" at bounding box center [583, 248] width 331 height 20
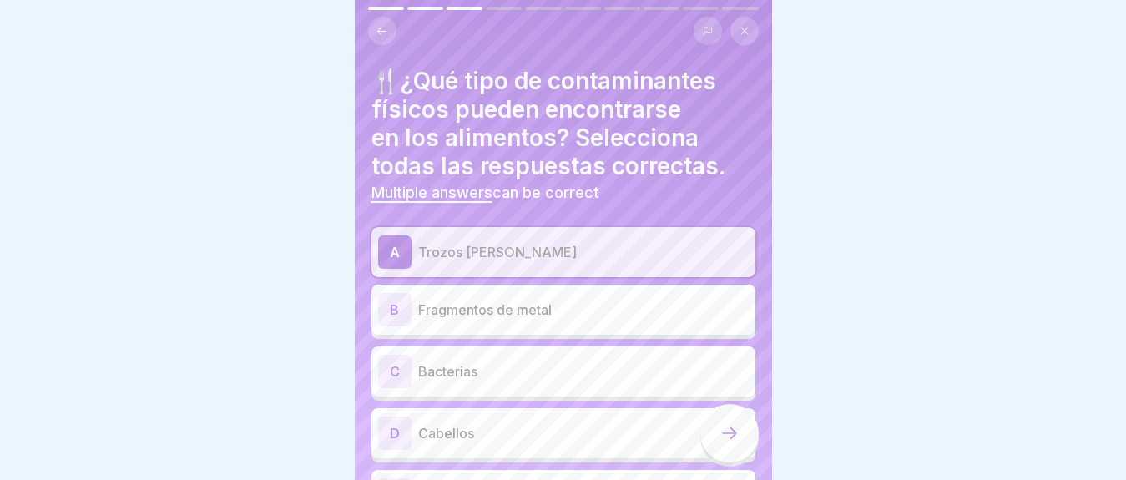
scroll to position [111, 0]
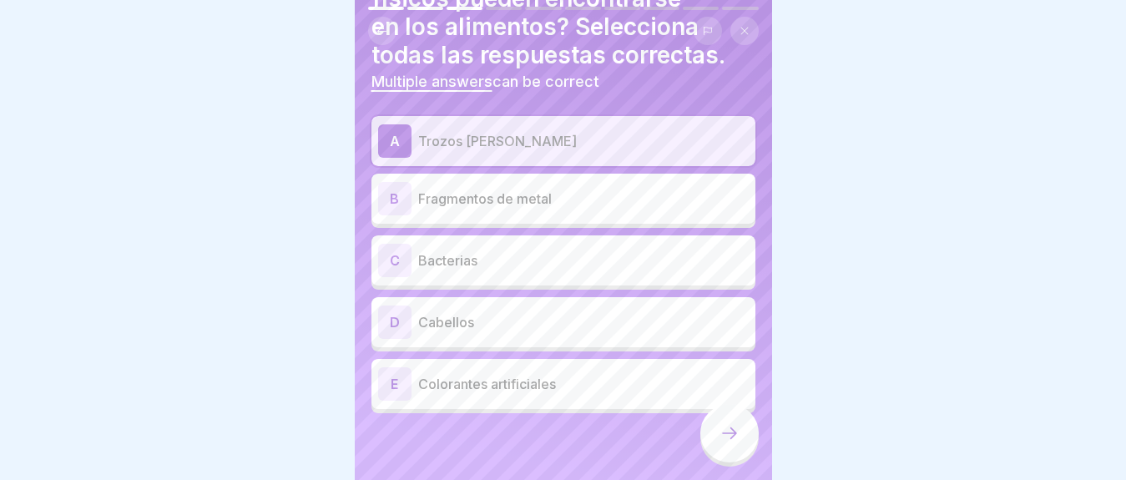
click at [461, 312] on p "Cabellos" at bounding box center [583, 322] width 331 height 20
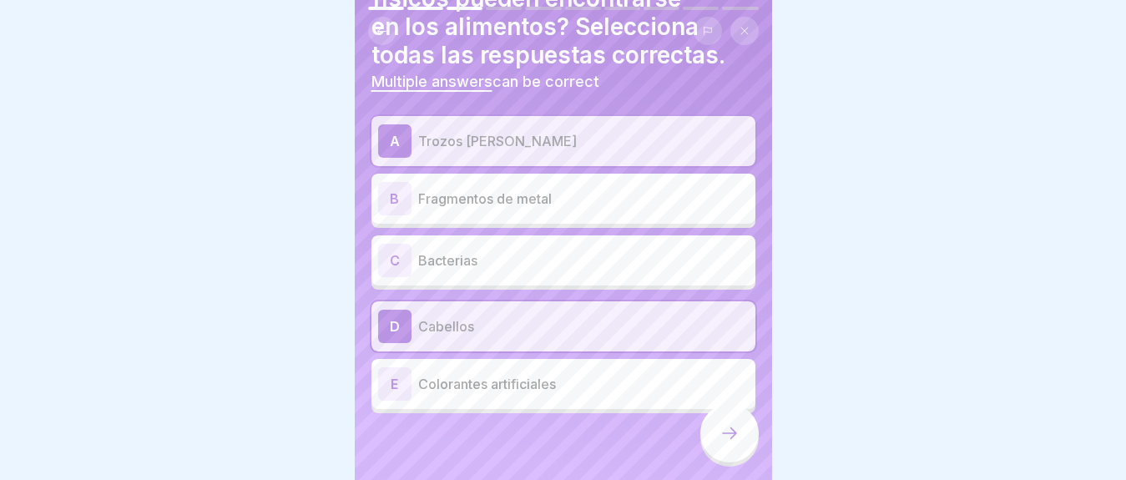
scroll to position [0, 0]
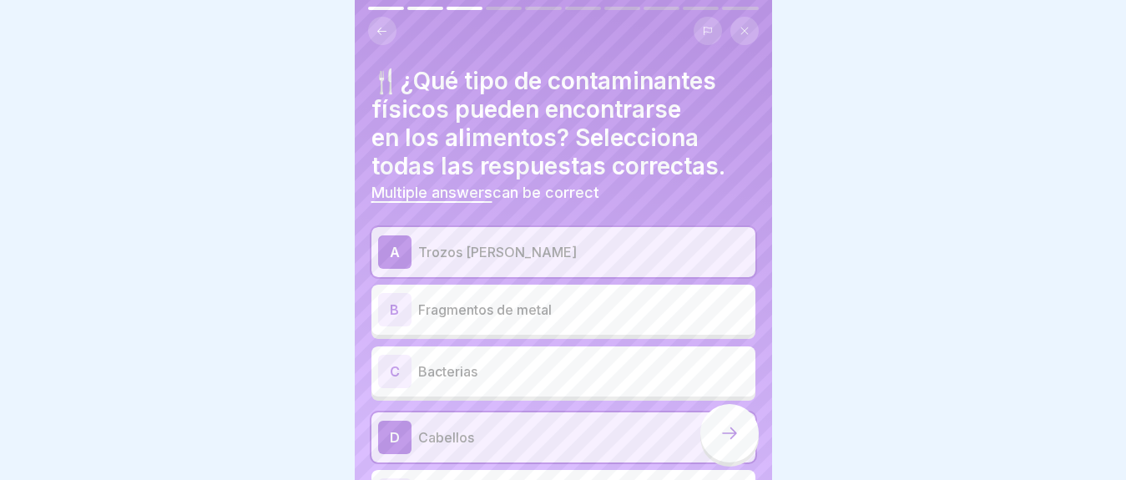
click at [501, 242] on p "Trozos [PERSON_NAME]" at bounding box center [583, 252] width 331 height 20
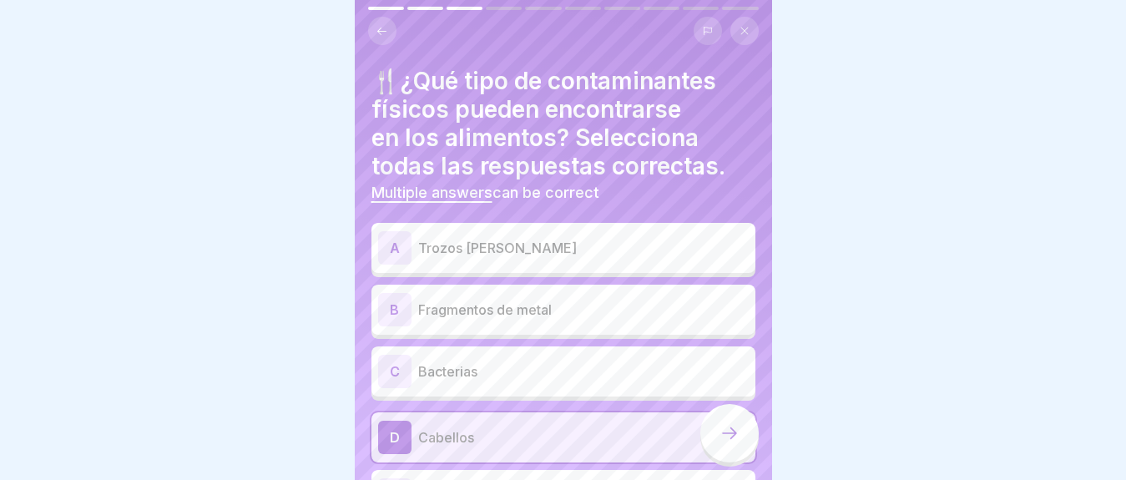
click at [516, 427] on p "Cabellos" at bounding box center [583, 437] width 331 height 20
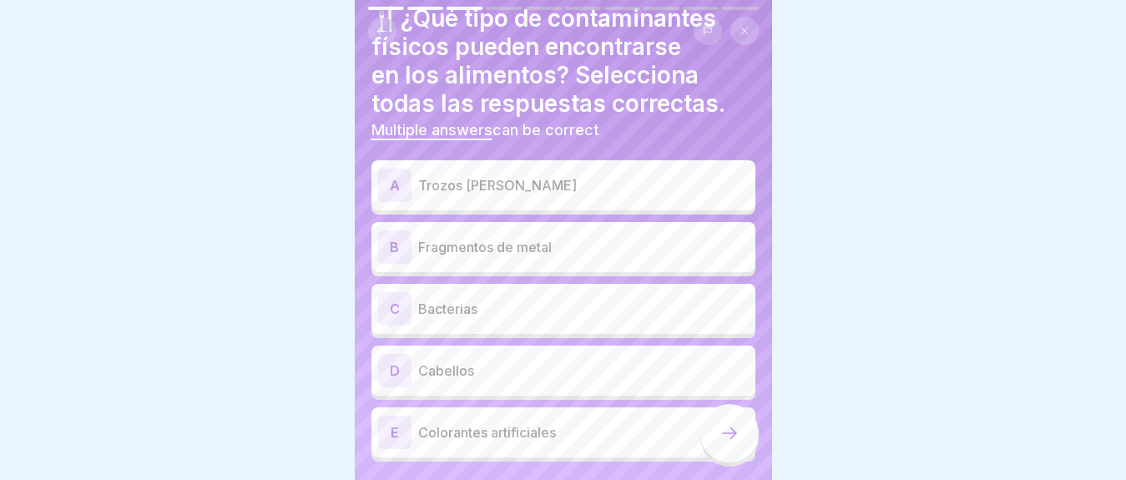
scroll to position [59, 0]
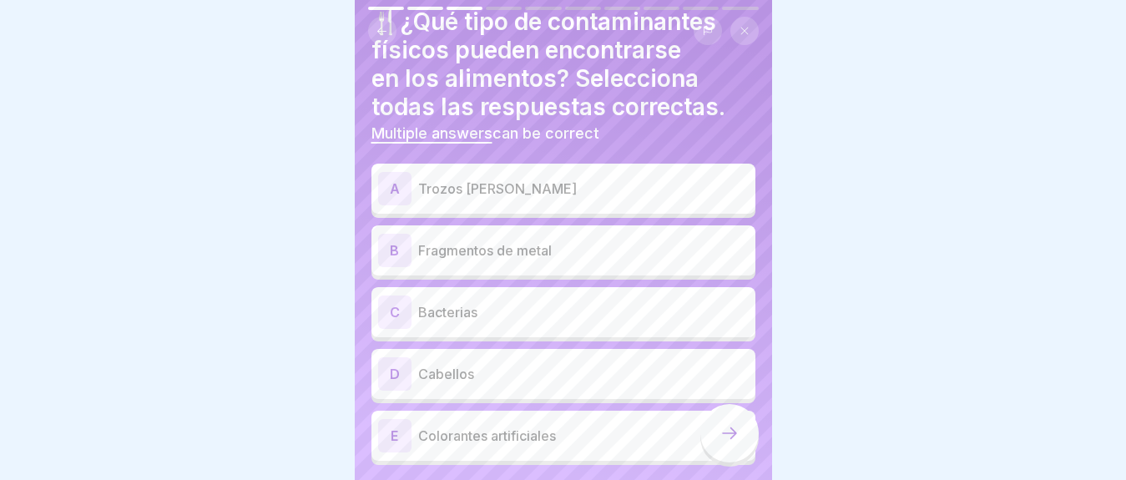
click at [442, 179] on p "Trozos [PERSON_NAME]" at bounding box center [583, 189] width 331 height 20
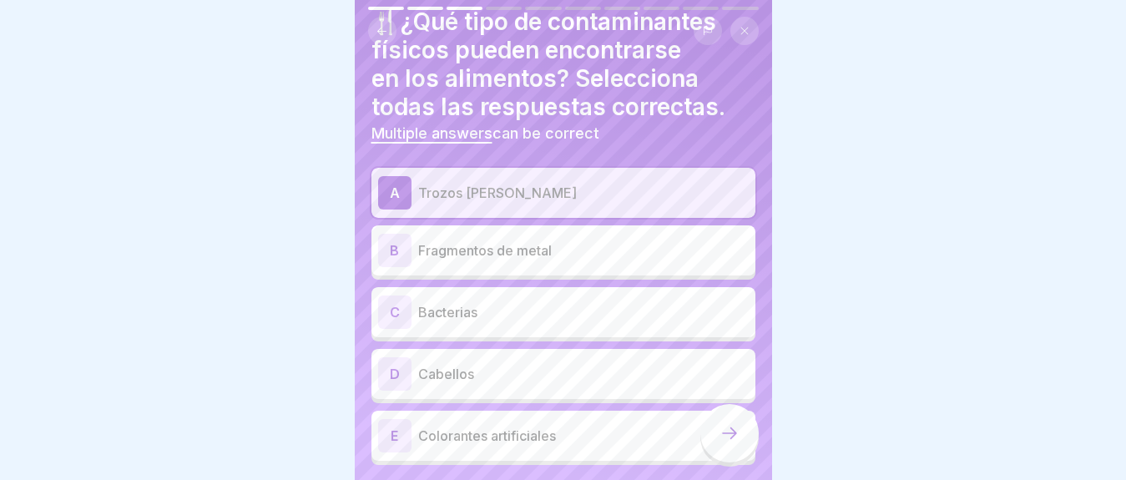
click at [475, 240] on p "Fragmentos de metal" at bounding box center [583, 250] width 331 height 20
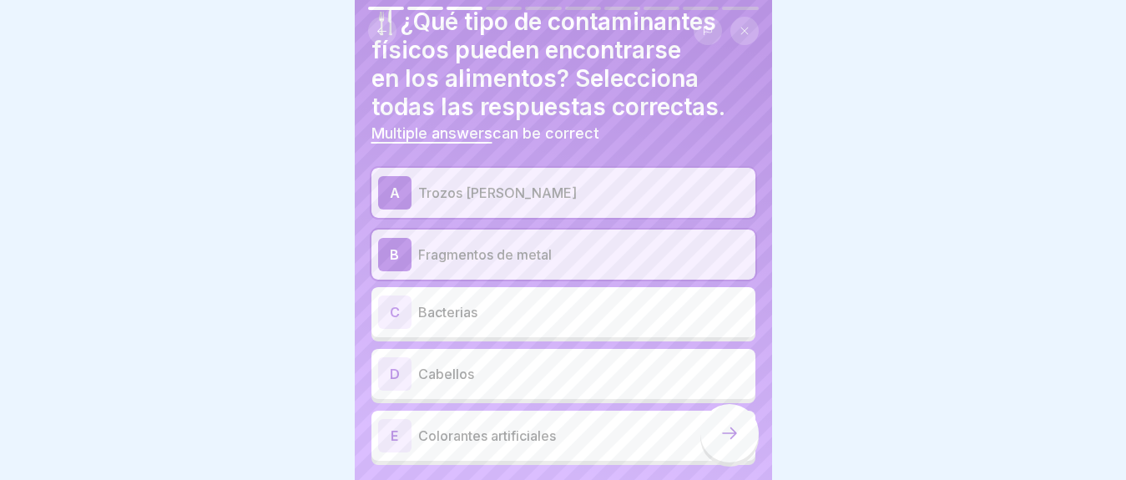
click at [477, 370] on div "D Cabellos" at bounding box center [563, 373] width 371 height 33
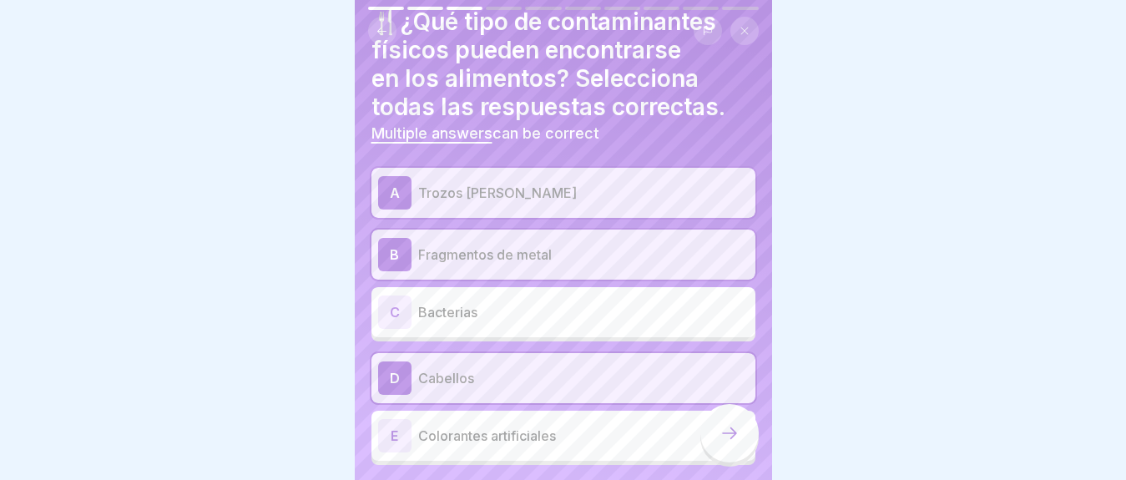
click at [711, 437] on div at bounding box center [729, 433] width 58 height 58
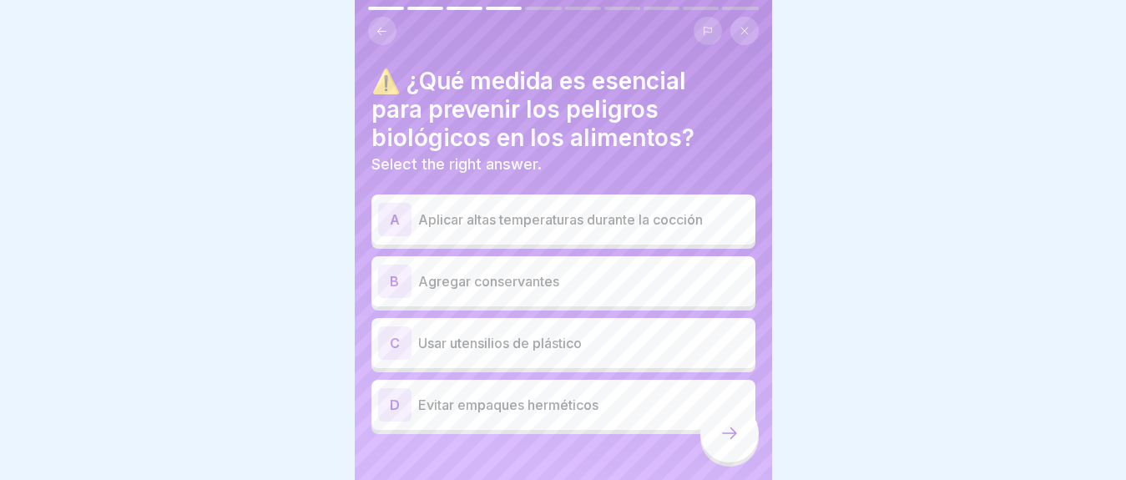
click at [505, 220] on div "A Aplicar altas temperaturas durante la cocción" at bounding box center [563, 219] width 371 height 33
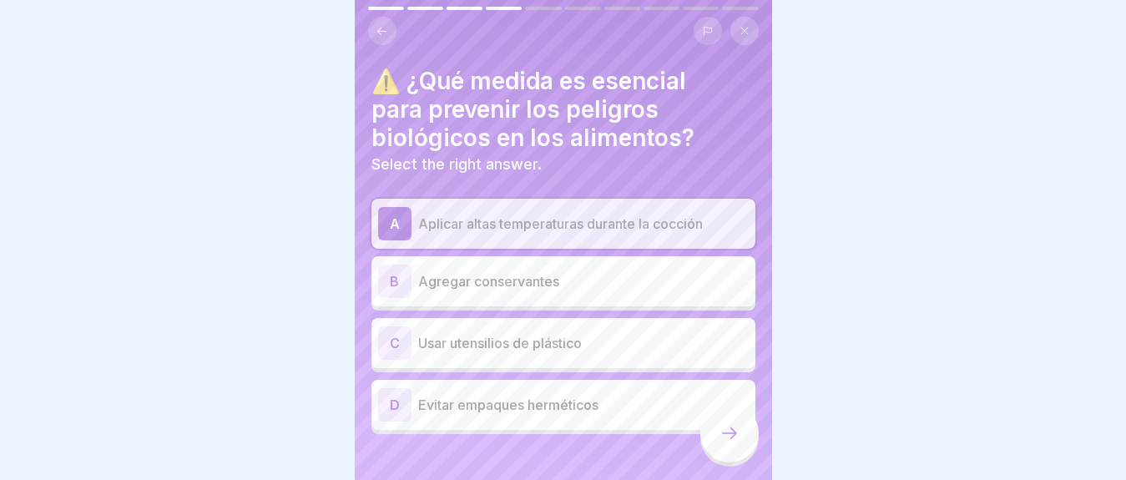
click at [729, 415] on div at bounding box center [729, 433] width 58 height 58
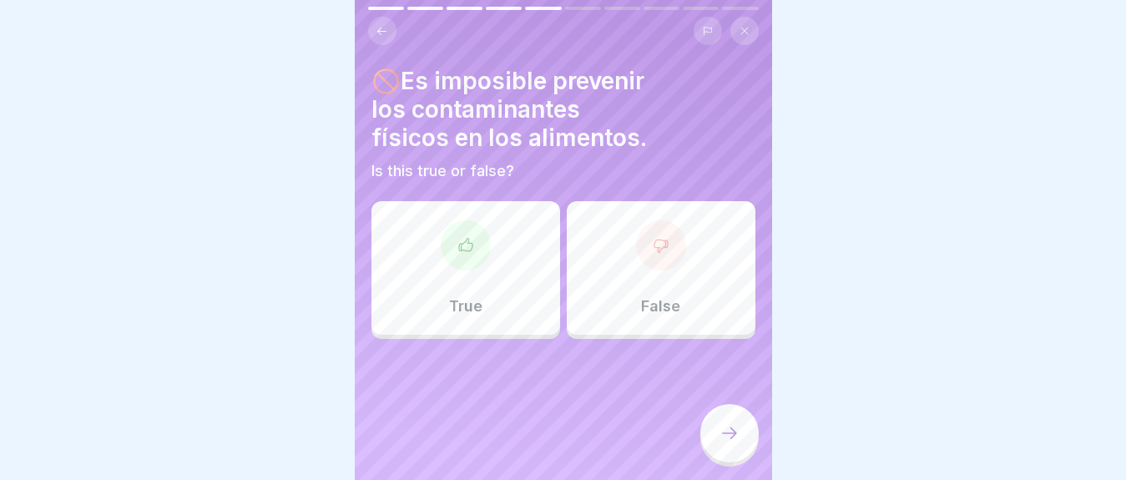
click at [703, 306] on div "False" at bounding box center [661, 268] width 189 height 134
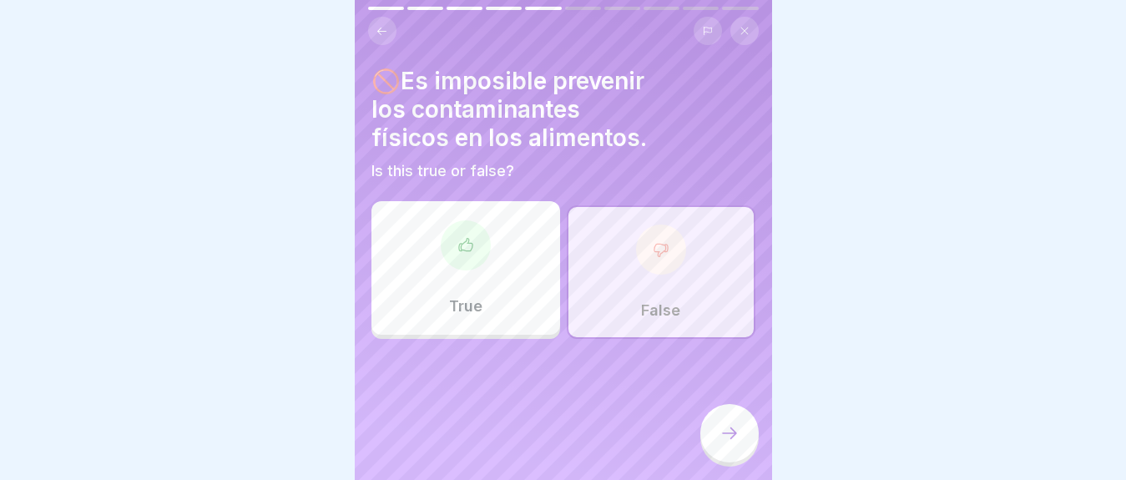
click at [733, 442] on icon at bounding box center [730, 433] width 20 height 20
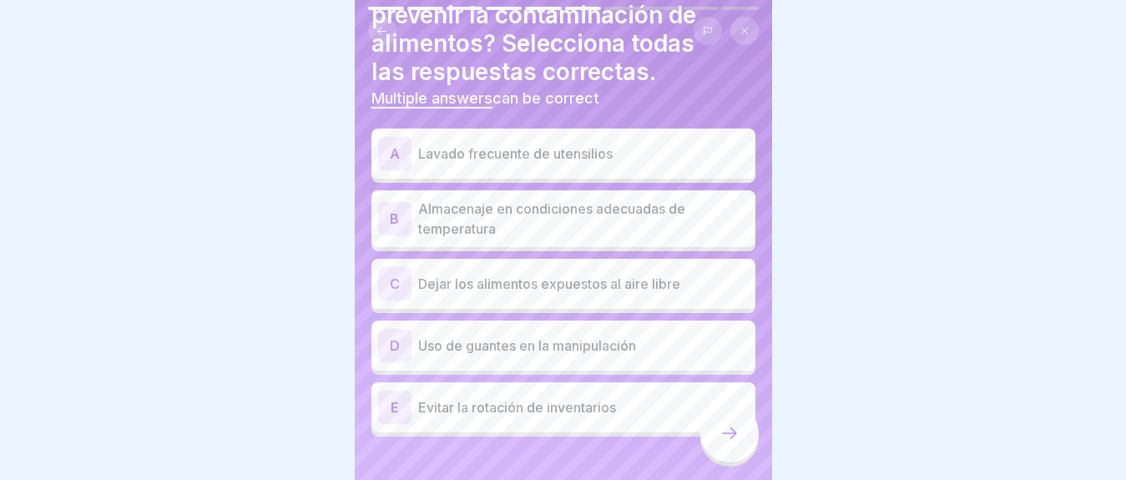
scroll to position [118, 0]
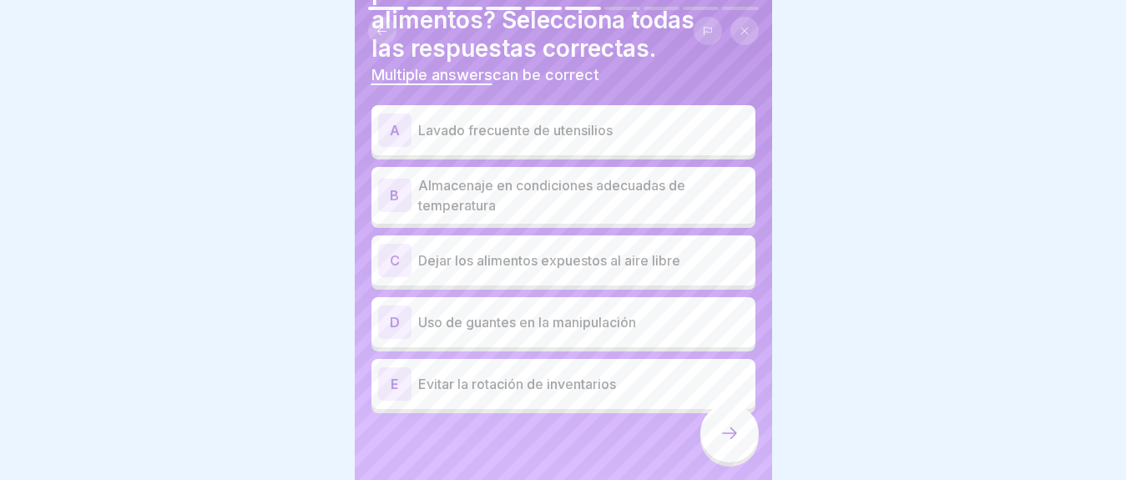
click at [500, 120] on p "Lavado frecuente de utensilios" at bounding box center [583, 130] width 331 height 20
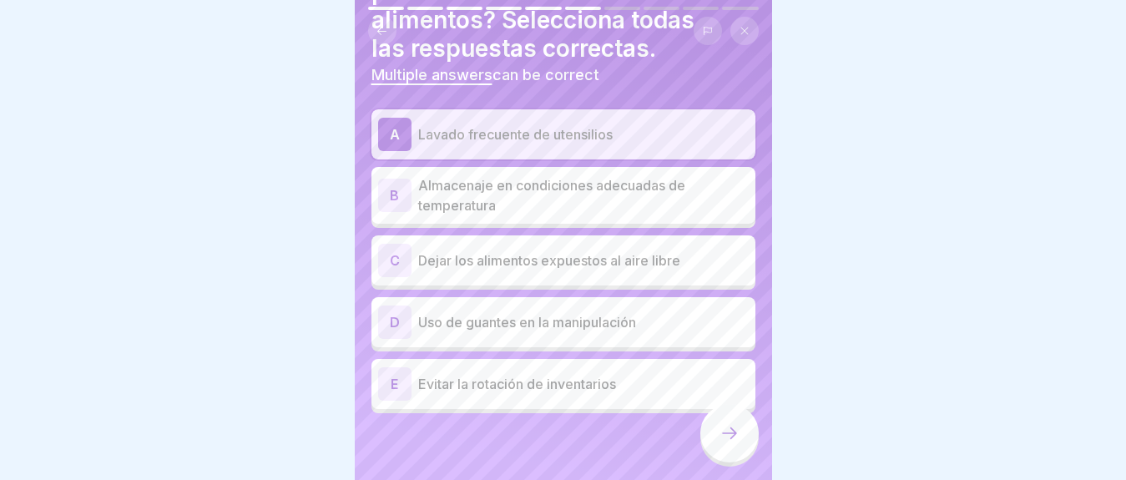
click at [508, 211] on div "A Lavado frecuente de utensilios B Almacenaje en condiciones adecuadas de tempe…" at bounding box center [563, 261] width 384 height 304
click at [503, 175] on p "Almacenaje en condiciones adecuadas de temperatura" at bounding box center [583, 195] width 331 height 40
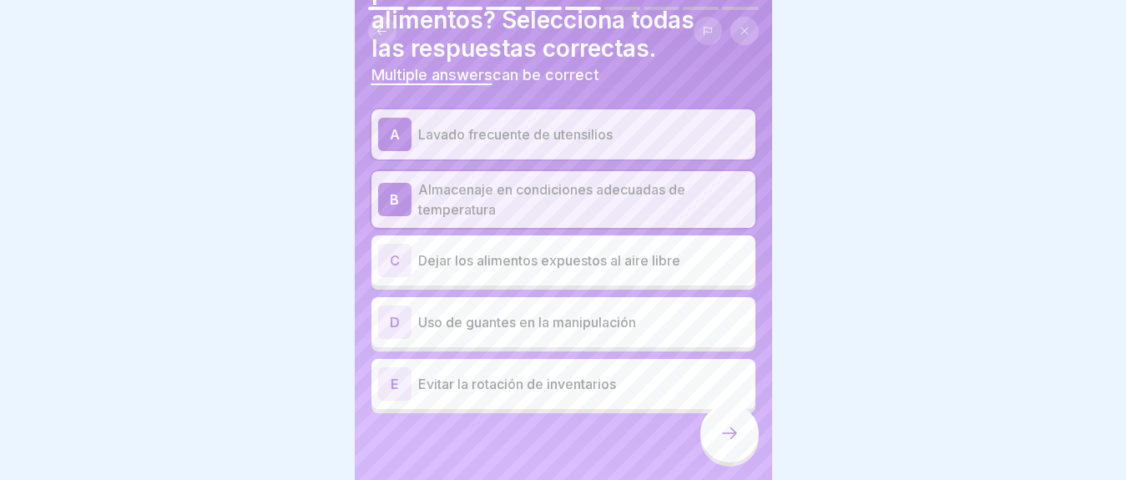
click at [500, 306] on div "D Uso de guantes en la manipulación" at bounding box center [563, 322] width 371 height 33
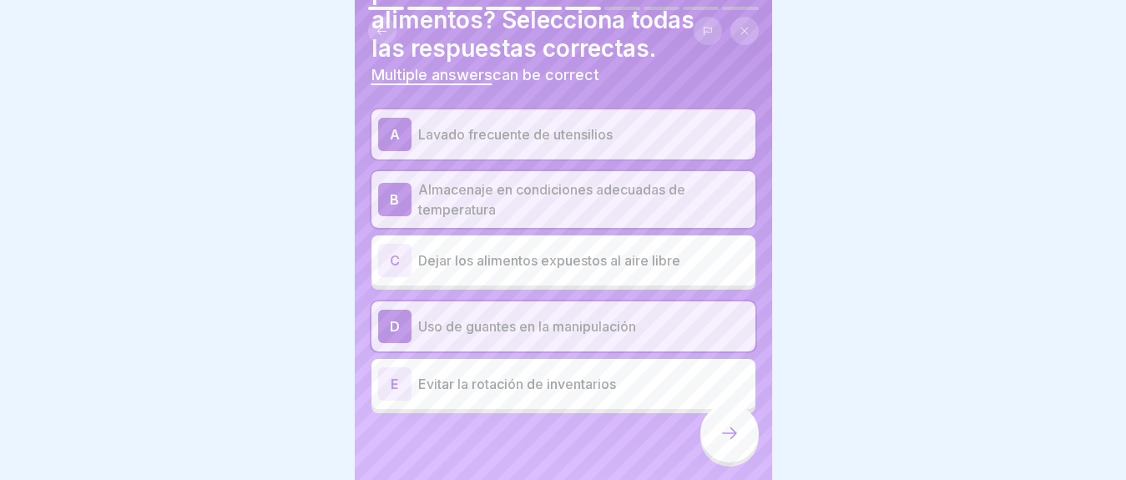
click at [710, 434] on div at bounding box center [729, 433] width 58 height 58
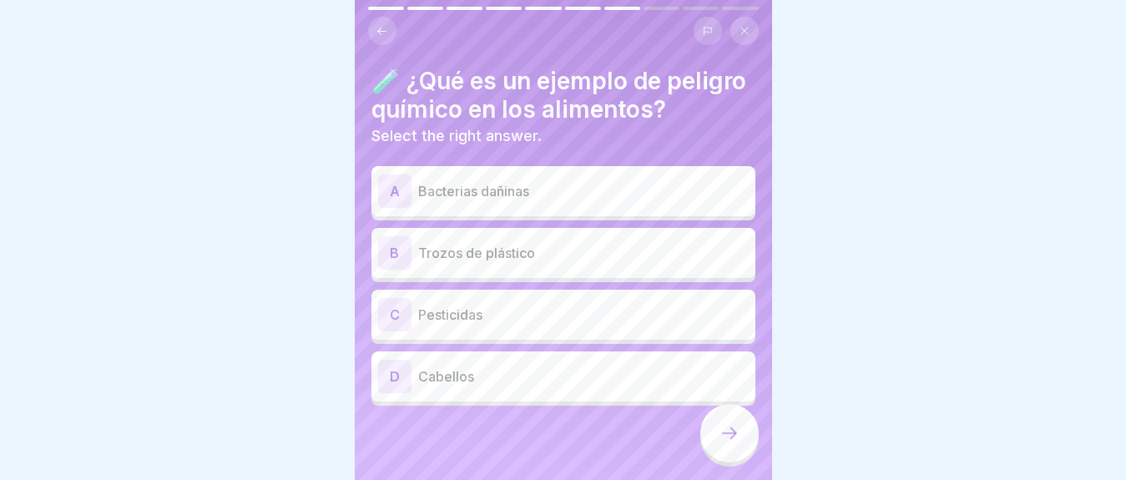
click at [454, 325] on p "Pesticidas" at bounding box center [583, 315] width 331 height 20
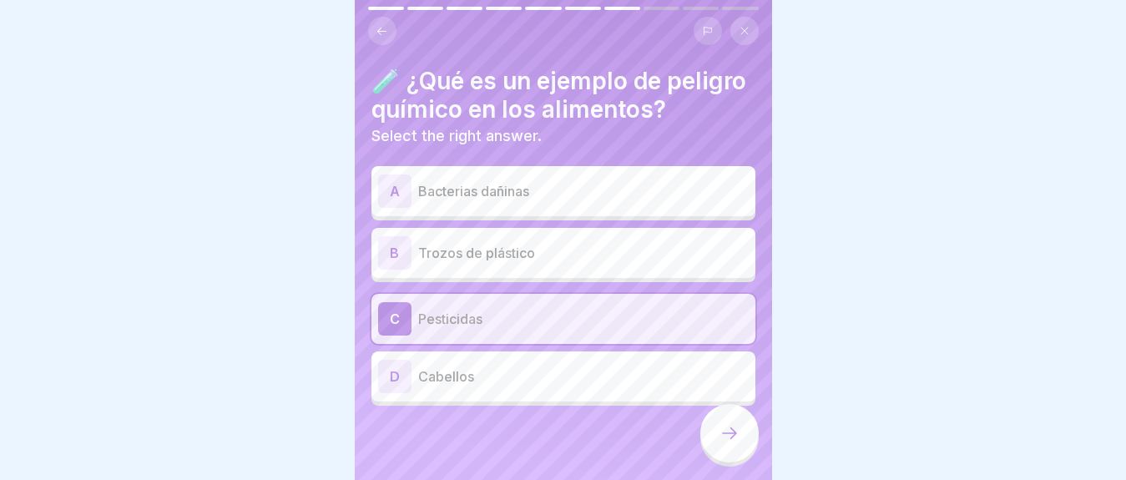
click at [741, 435] on div at bounding box center [729, 433] width 58 height 58
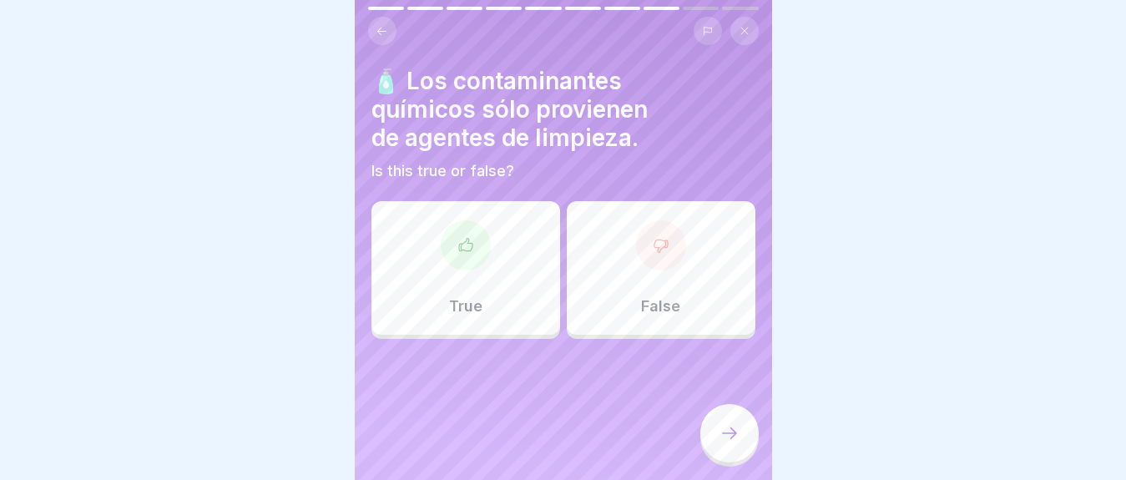
click at [636, 220] on div at bounding box center [661, 245] width 50 height 50
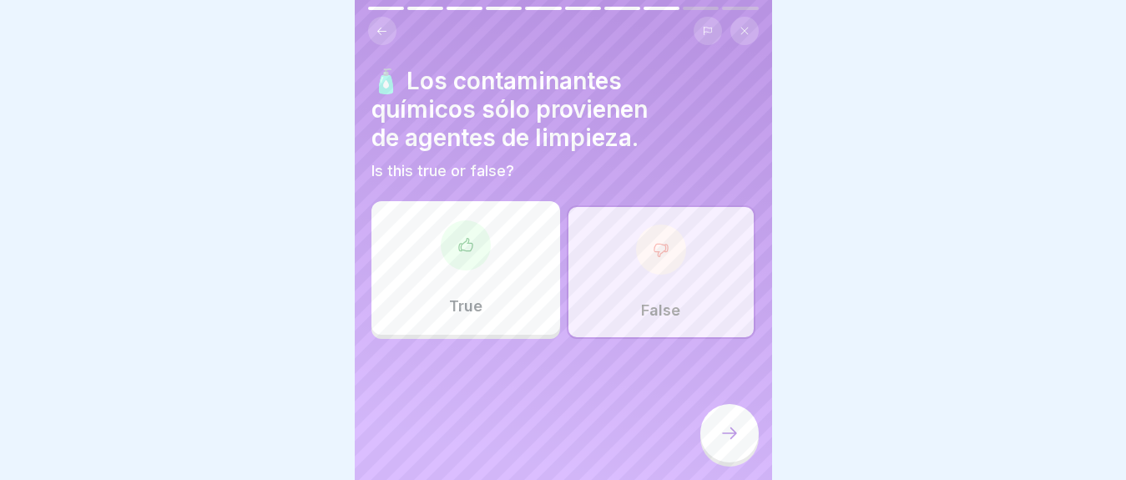
click at [715, 430] on div at bounding box center [729, 433] width 58 height 58
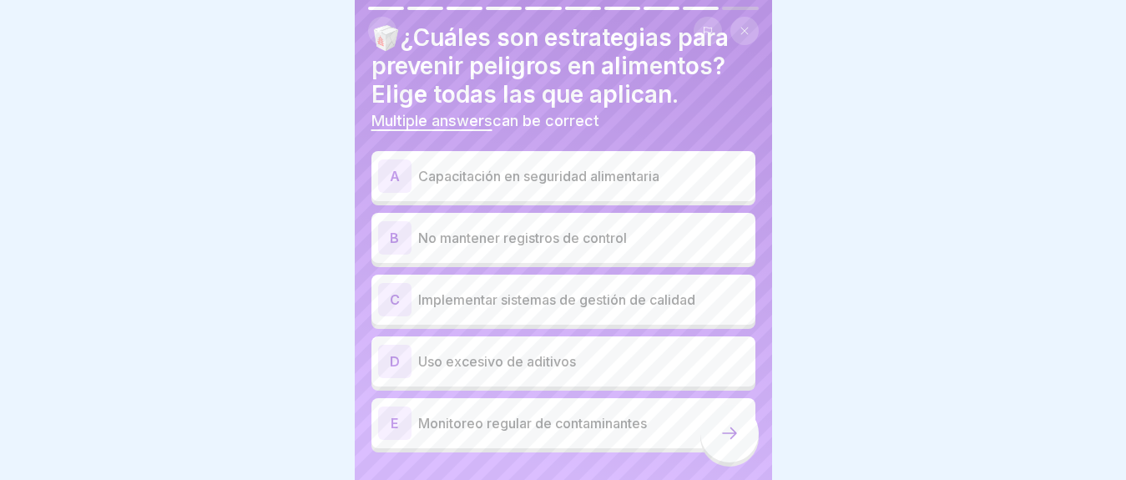
scroll to position [47, 0]
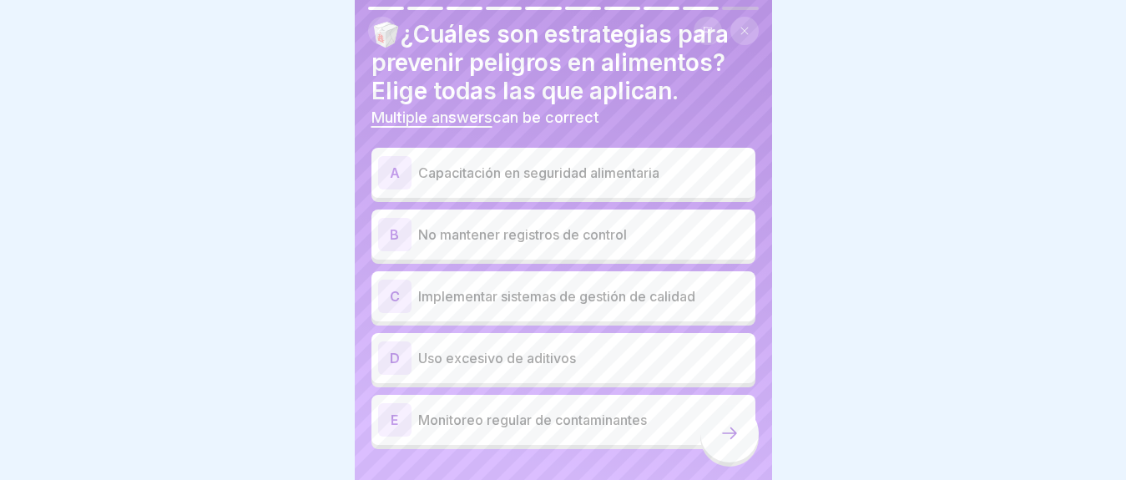
click at [730, 436] on icon at bounding box center [730, 433] width 20 height 20
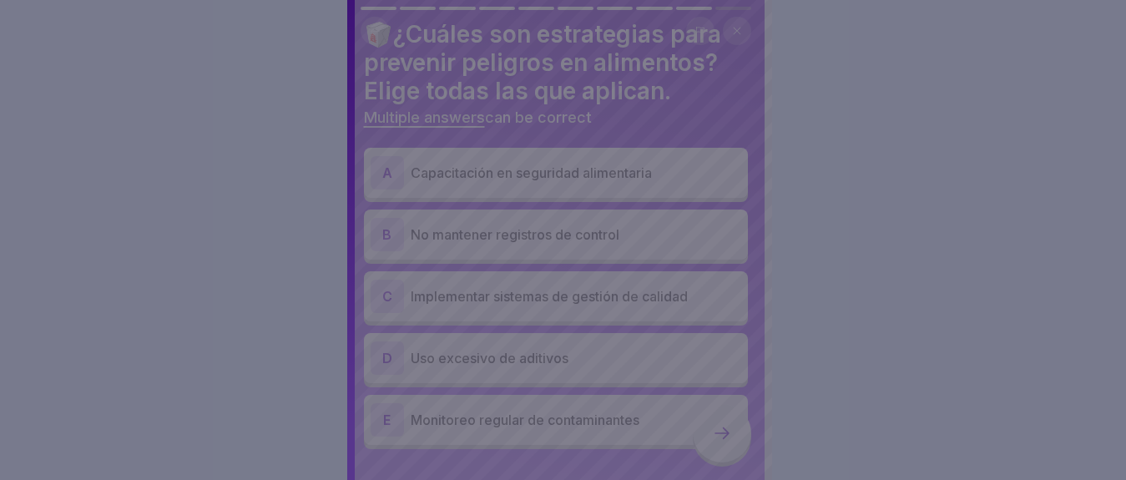
scroll to position [0, 0]
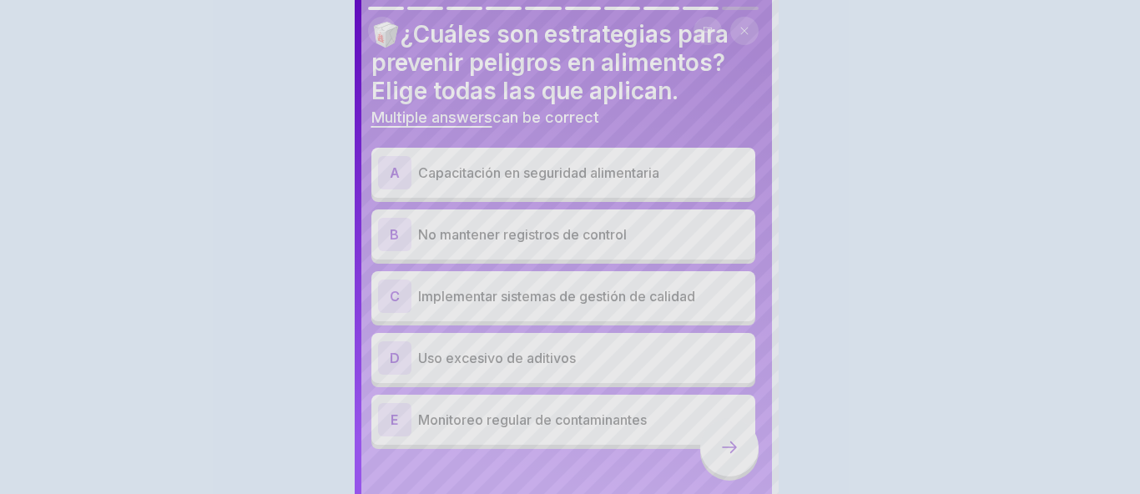
click at [424, 111] on div at bounding box center [570, 247] width 1140 height 494
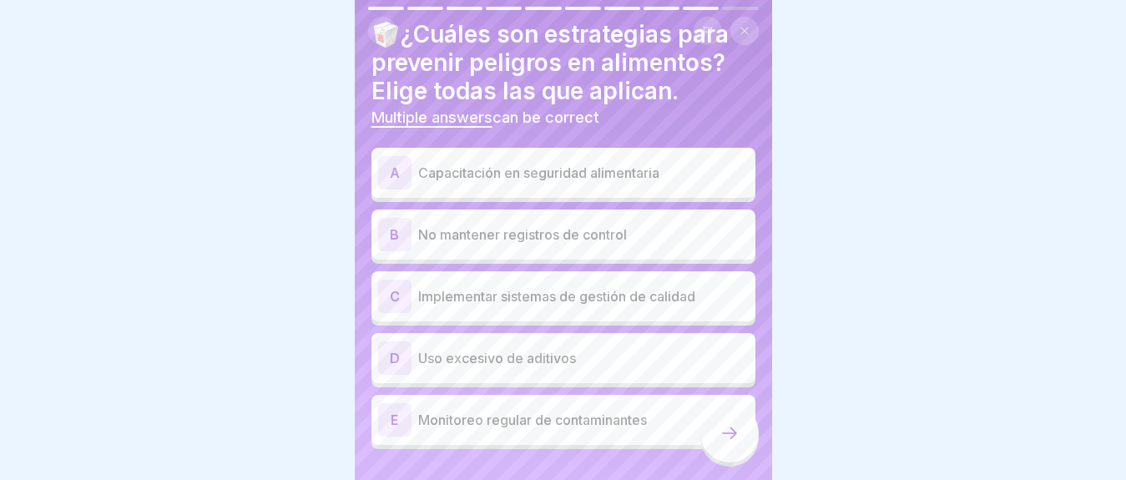
click at [427, 175] on p "Capacitación en seguridad alimentaria" at bounding box center [583, 173] width 331 height 20
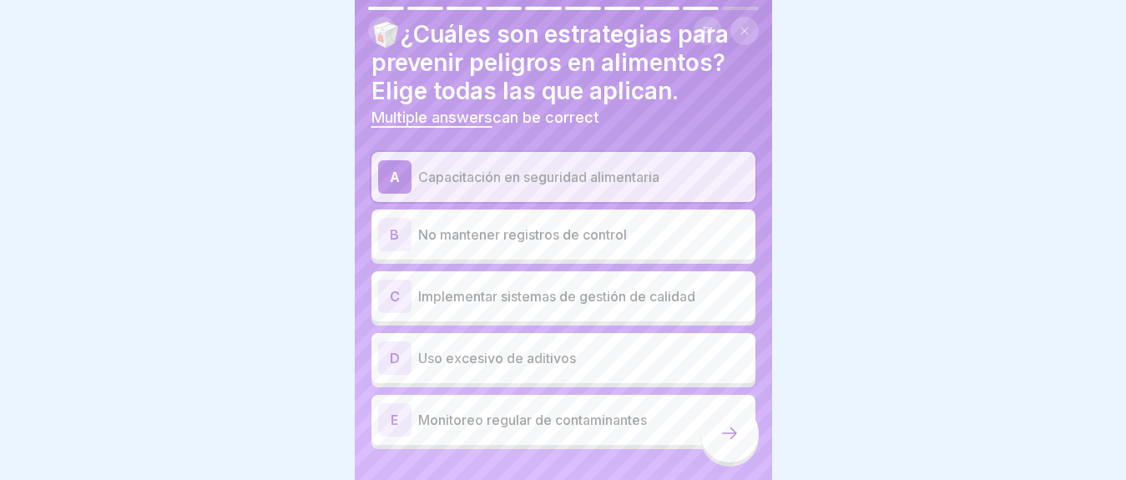
click at [442, 284] on div "C Implementar sistemas de gestión de calidad" at bounding box center [563, 296] width 371 height 33
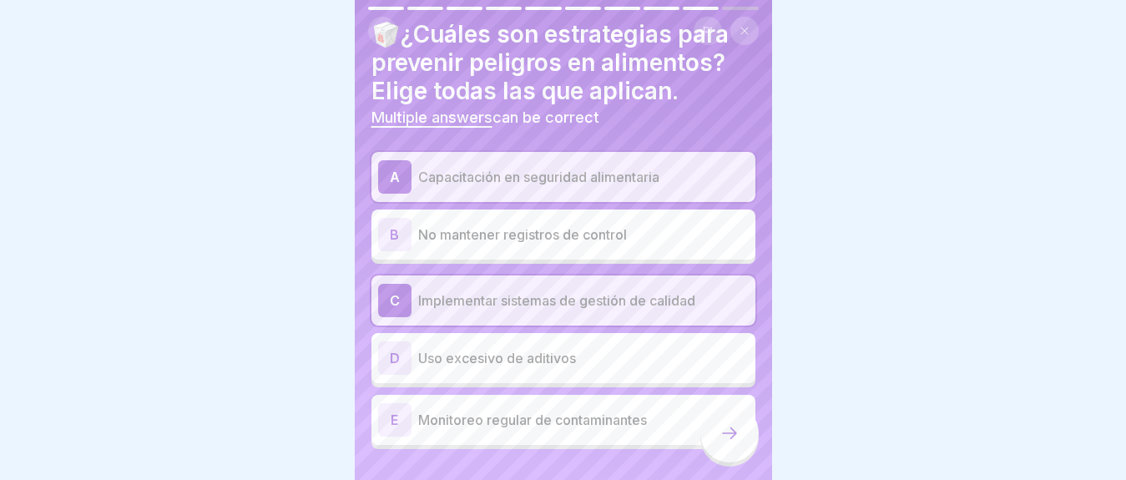
click at [515, 421] on p "Monitoreo regular de contaminantes" at bounding box center [583, 420] width 331 height 20
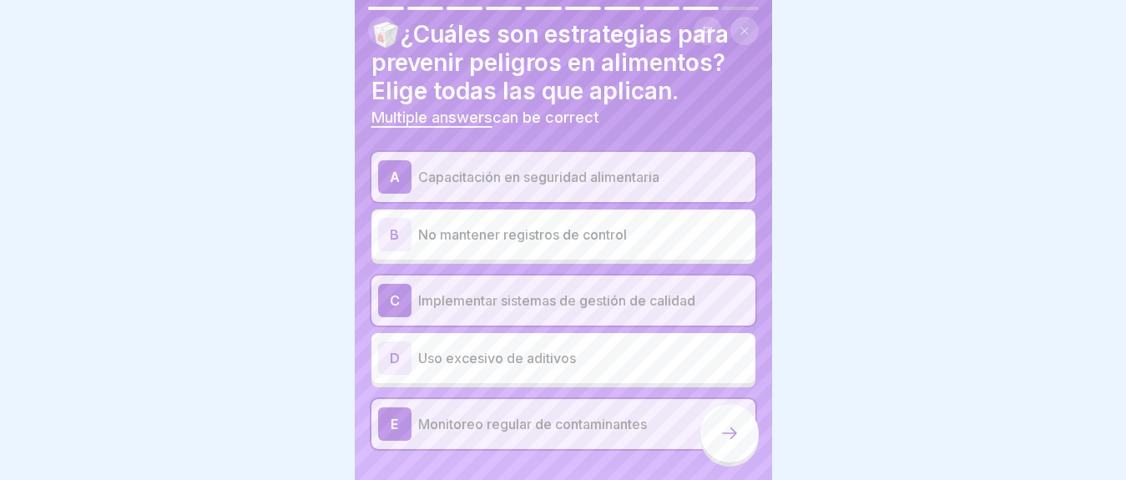
click at [738, 443] on icon at bounding box center [730, 433] width 20 height 20
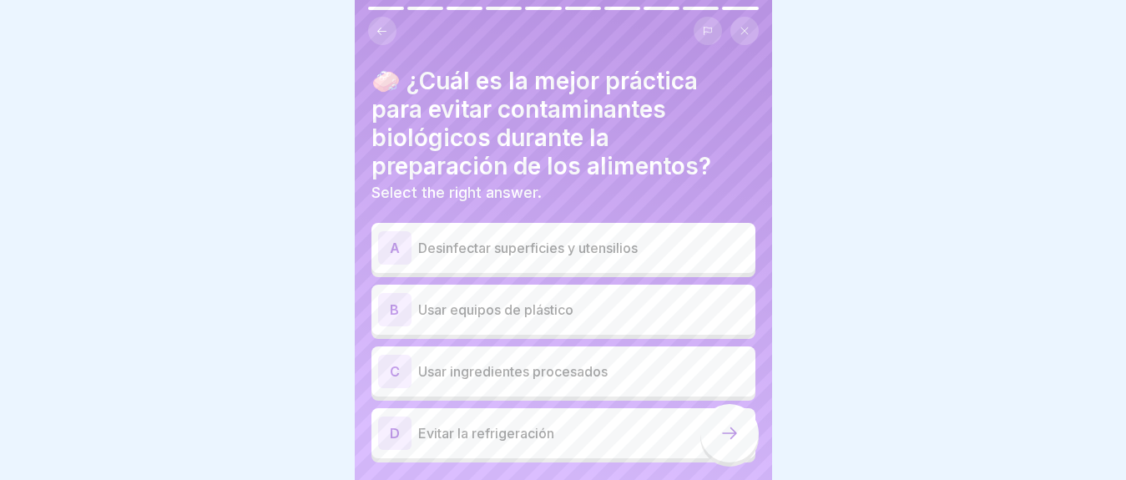
click at [533, 256] on p "Desinfectar superficies y utensilios" at bounding box center [583, 248] width 331 height 20
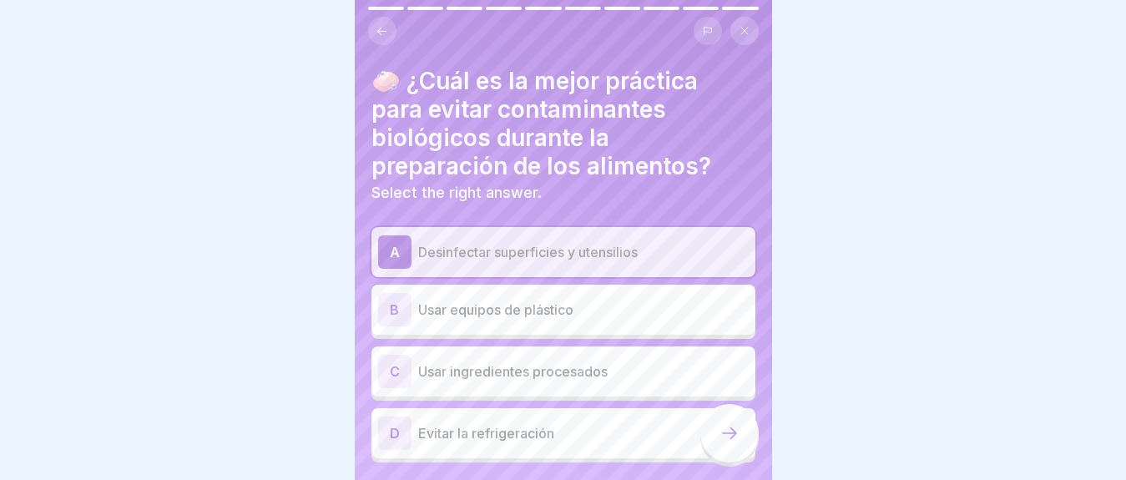
click at [711, 448] on div at bounding box center [729, 433] width 58 height 58
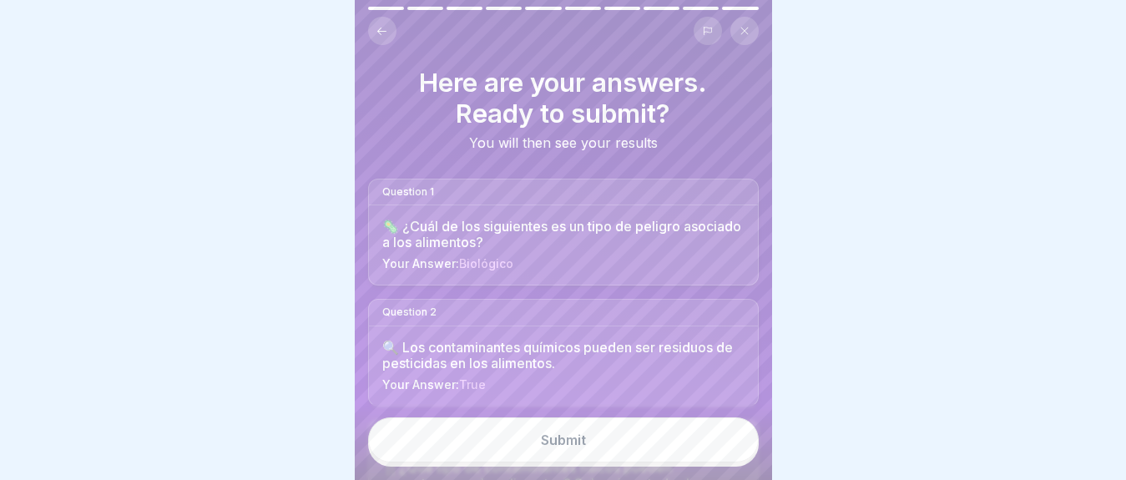
scroll to position [14, 0]
click at [640, 427] on button "Submit" at bounding box center [563, 439] width 391 height 45
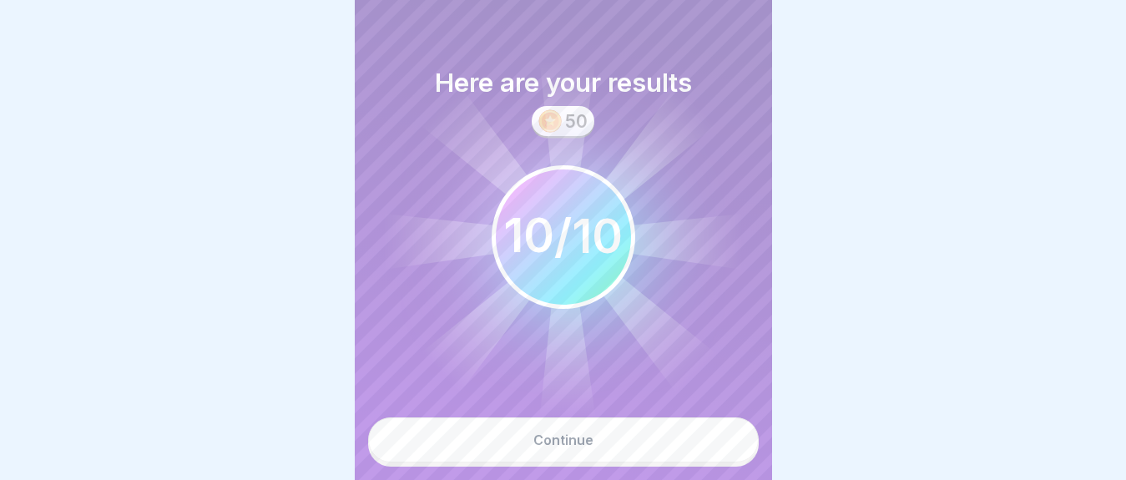
click at [636, 447] on button "Continue" at bounding box center [563, 439] width 391 height 45
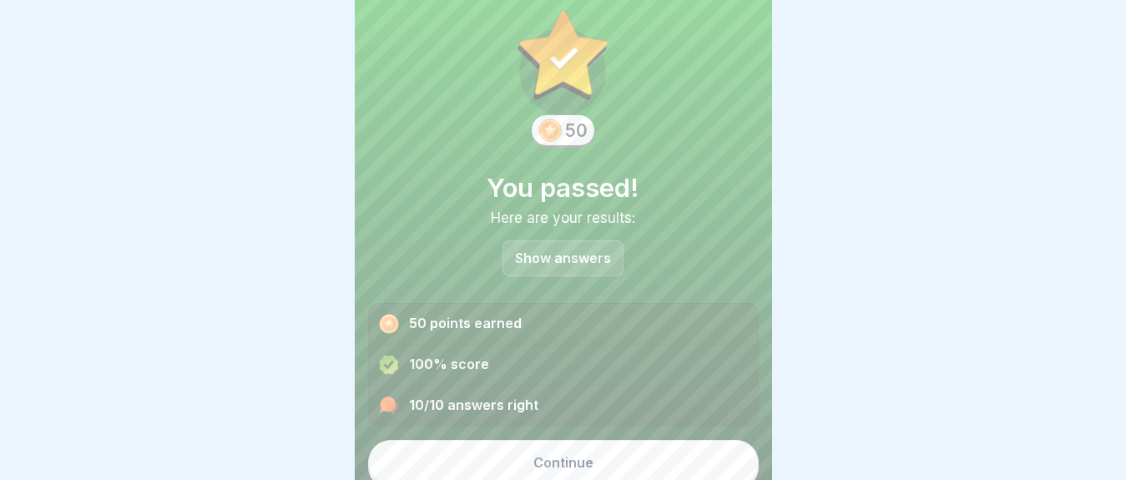
scroll to position [42, 0]
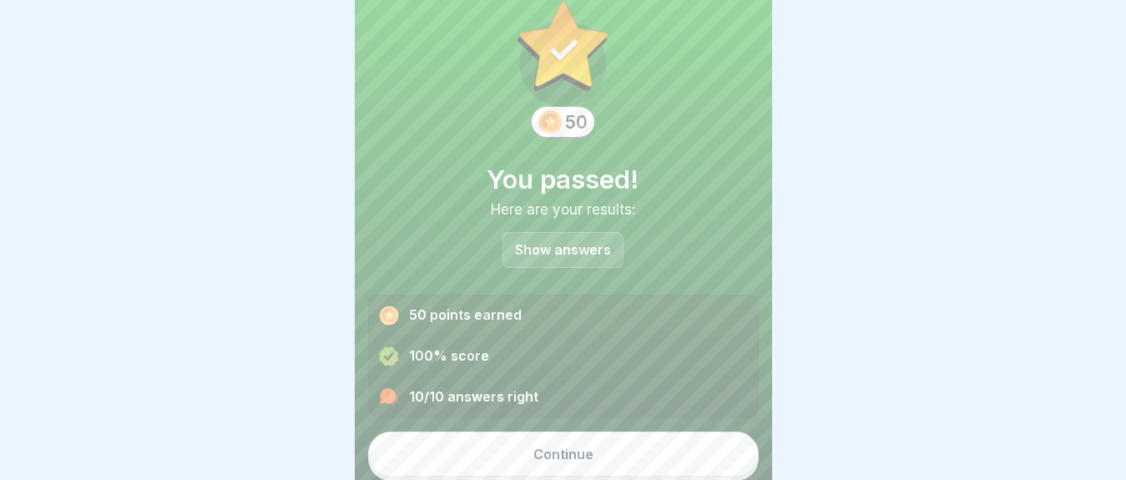
click at [632, 435] on button "Continue" at bounding box center [563, 454] width 391 height 45
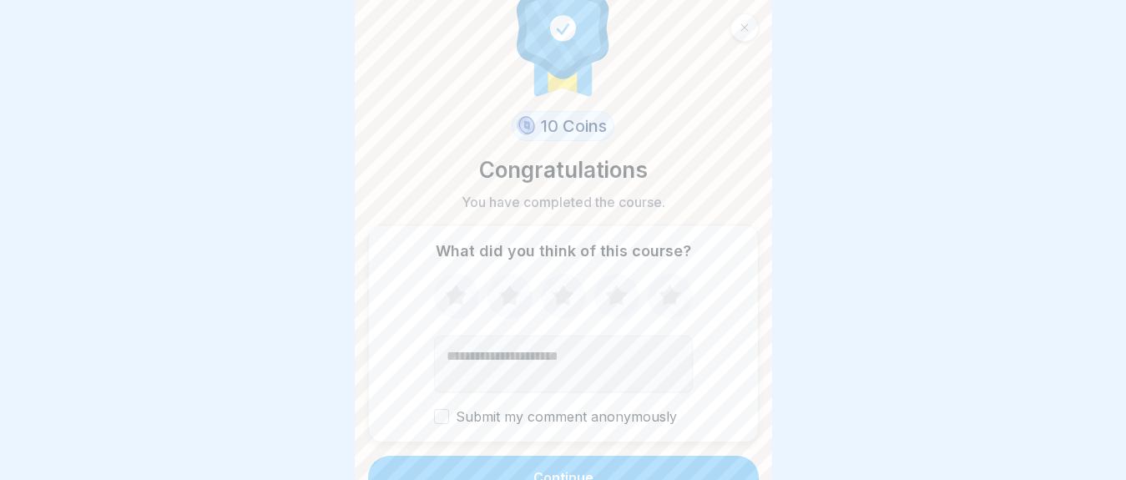
scroll to position [63, 0]
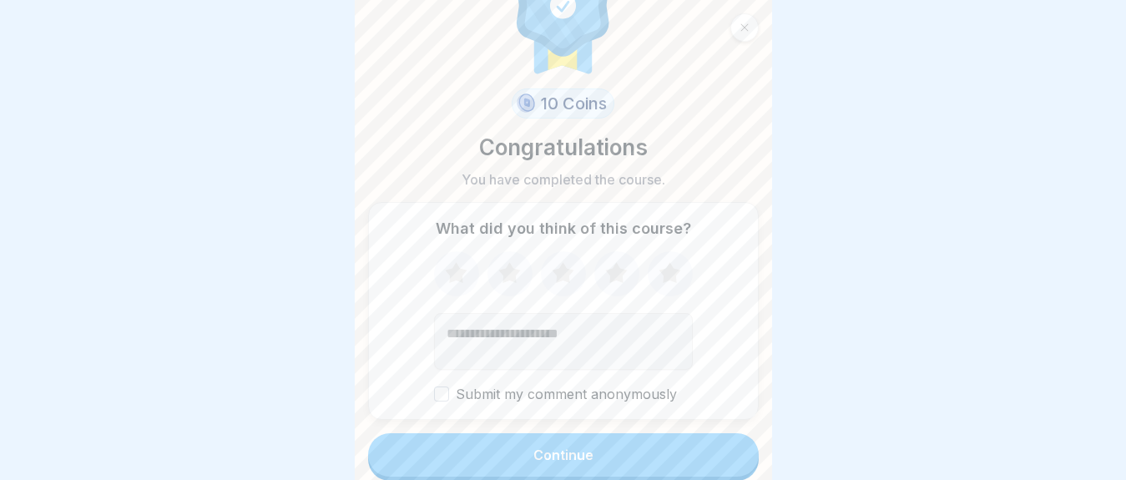
click at [557, 447] on div "Continue" at bounding box center [563, 454] width 60 height 15
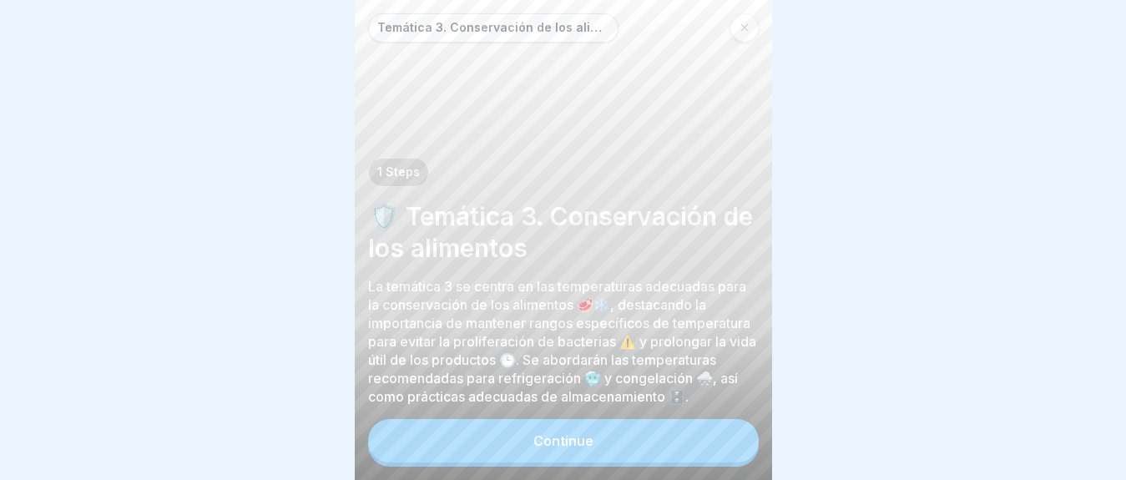
click at [553, 447] on div "Continue" at bounding box center [563, 440] width 60 height 15
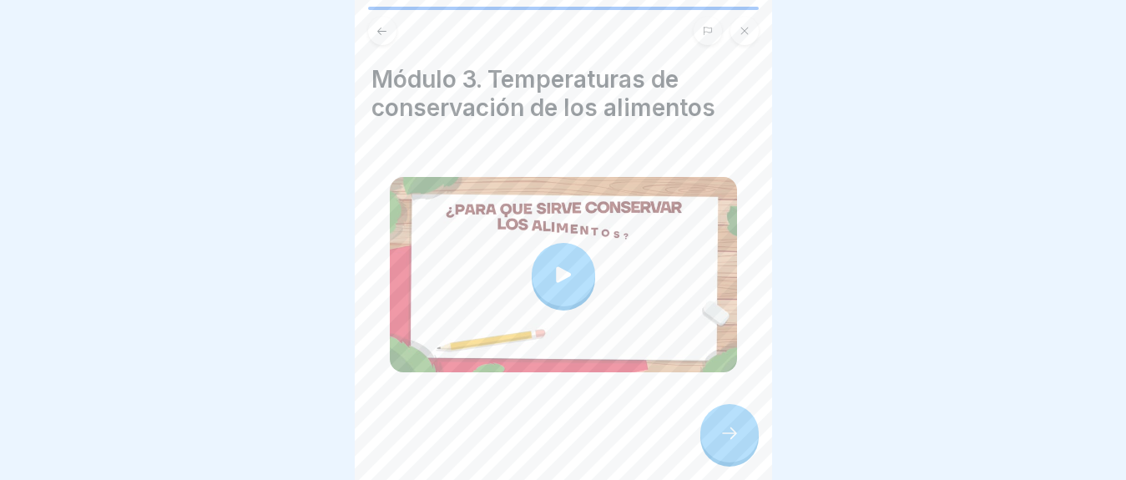
click at [552, 263] on icon at bounding box center [563, 274] width 23 height 23
click at [739, 437] on icon at bounding box center [730, 433] width 20 height 20
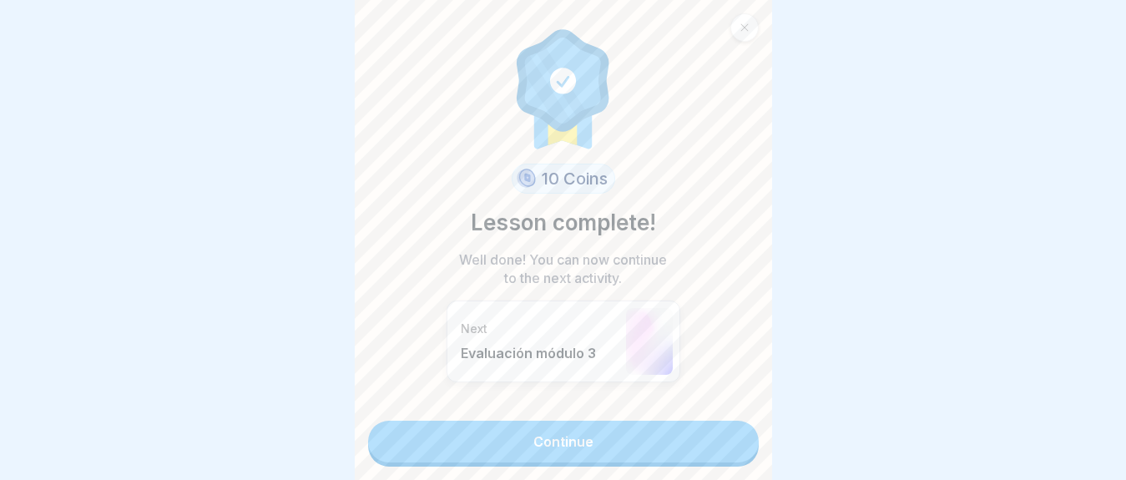
click at [624, 434] on link "Continue" at bounding box center [563, 442] width 391 height 42
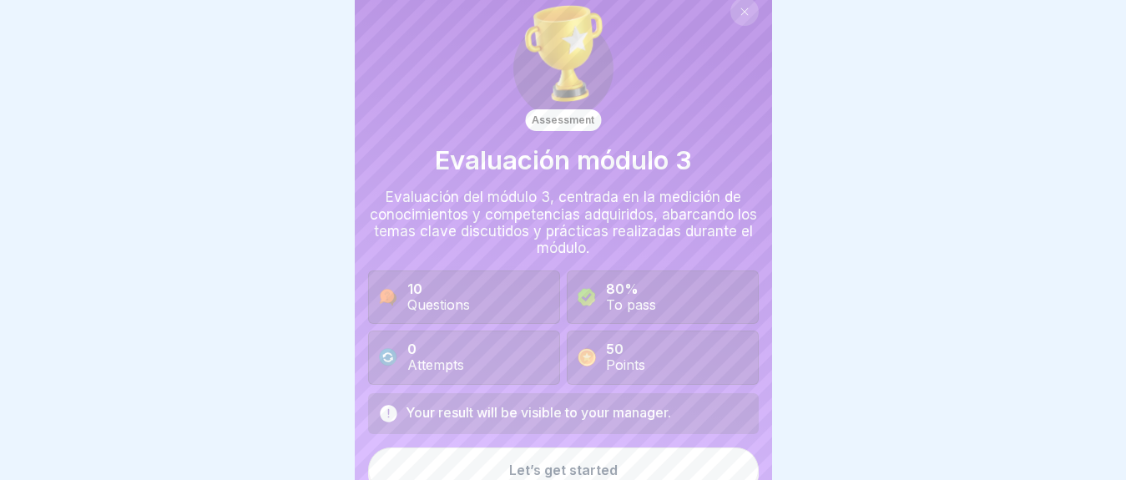
scroll to position [32, 0]
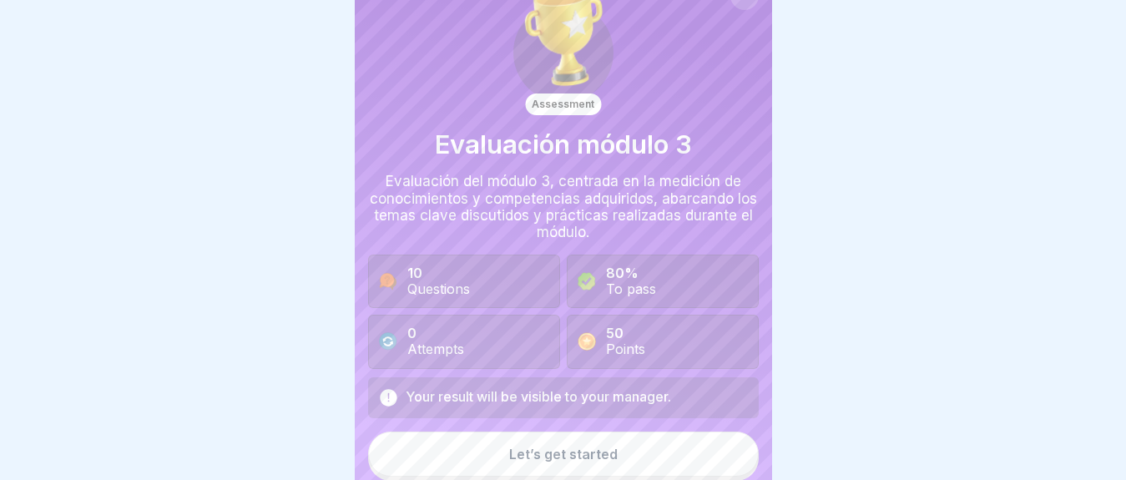
click at [547, 459] on div "Let’s get started" at bounding box center [563, 454] width 109 height 15
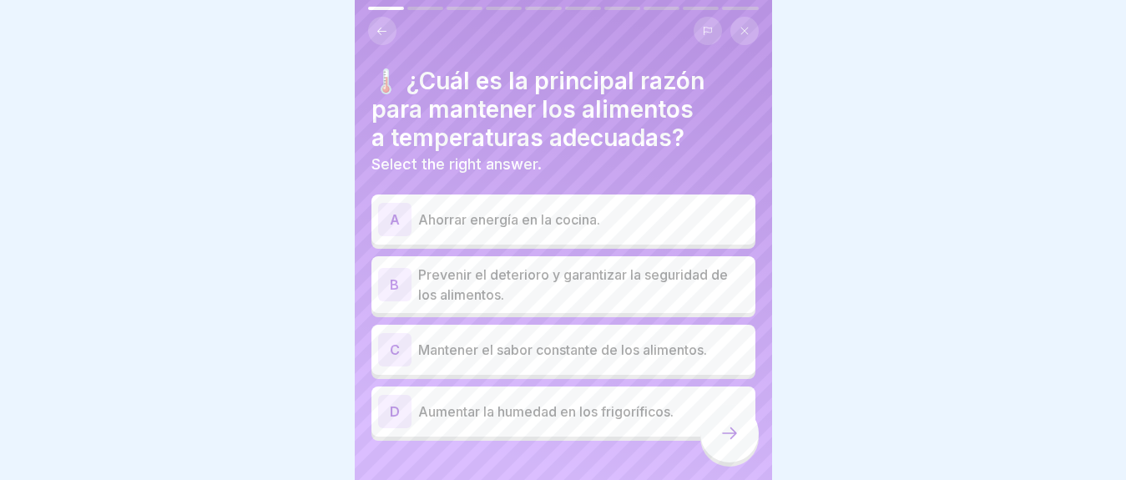
click at [511, 290] on p "Prevenir el deterioro y garantizar la seguridad de los alimentos." at bounding box center [583, 285] width 331 height 40
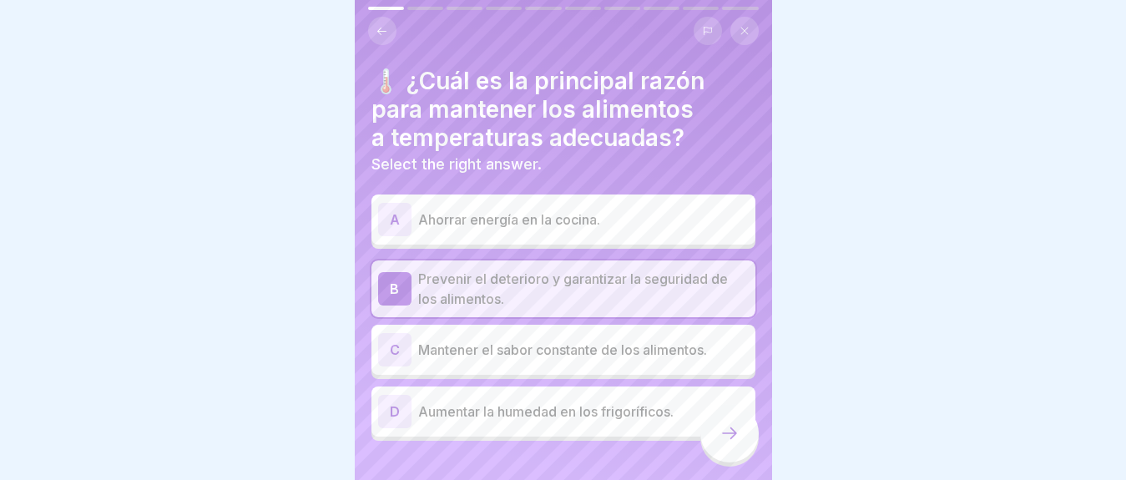
click at [733, 443] on icon at bounding box center [730, 433] width 20 height 20
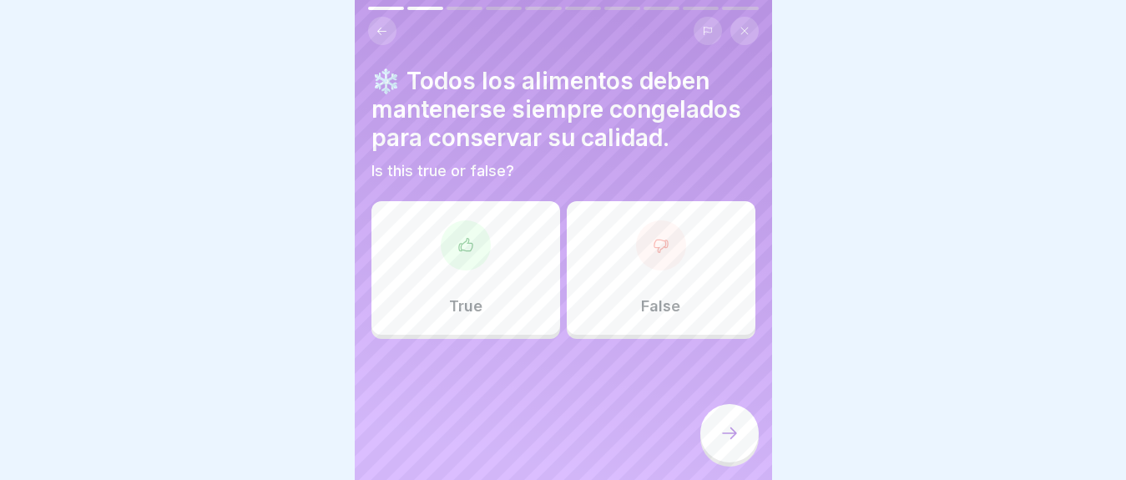
click at [705, 280] on div "False" at bounding box center [661, 268] width 189 height 134
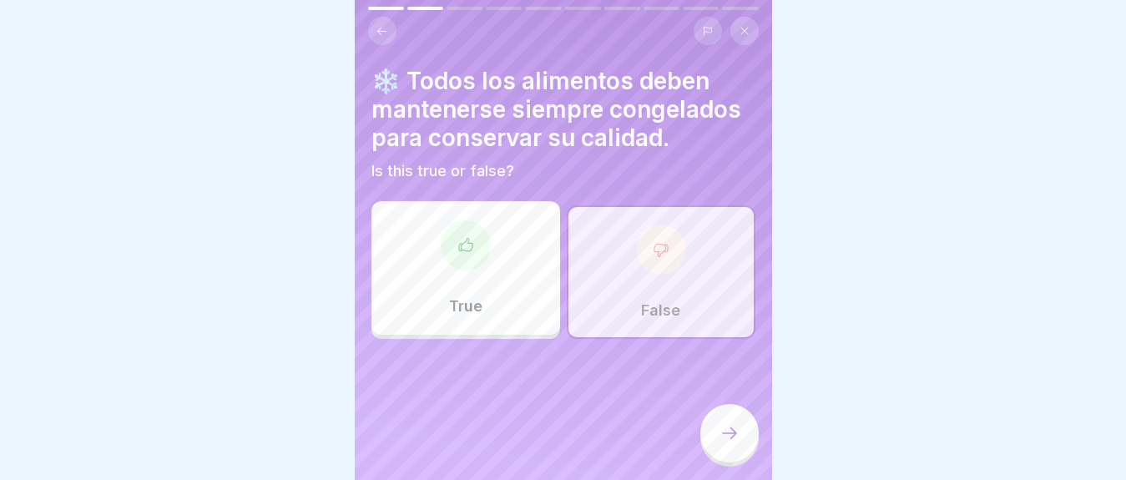
click at [724, 443] on icon at bounding box center [730, 433] width 20 height 20
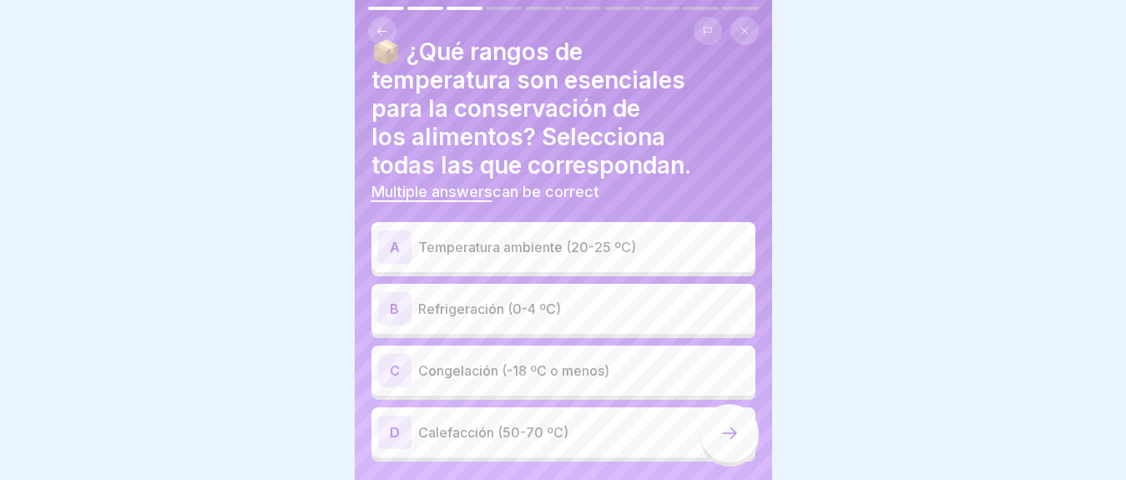
scroll to position [31, 0]
click at [482, 312] on p "Refrigeración (0-4 ºC)" at bounding box center [583, 307] width 331 height 20
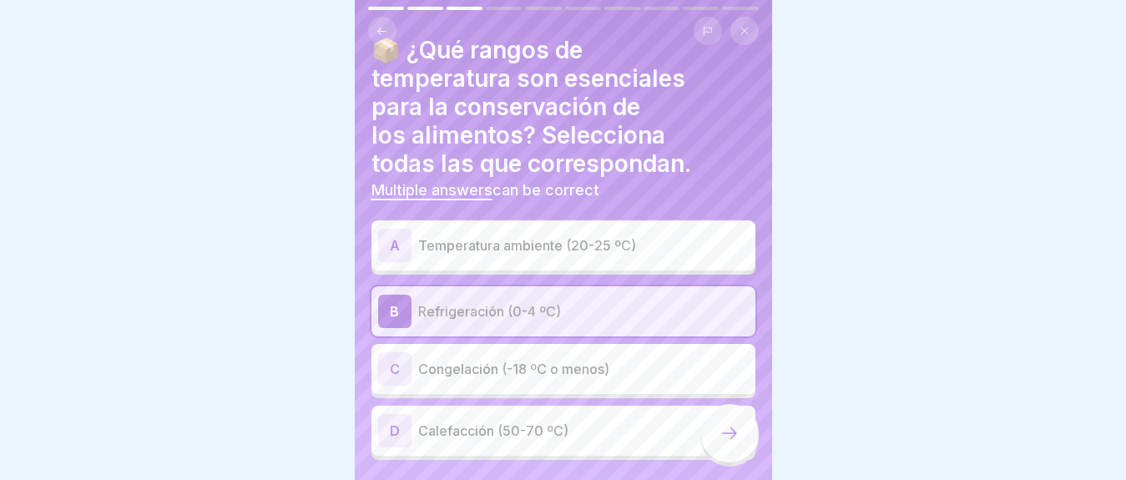
click at [479, 385] on div "C Congelación (-18 ºC o menos)" at bounding box center [563, 368] width 371 height 33
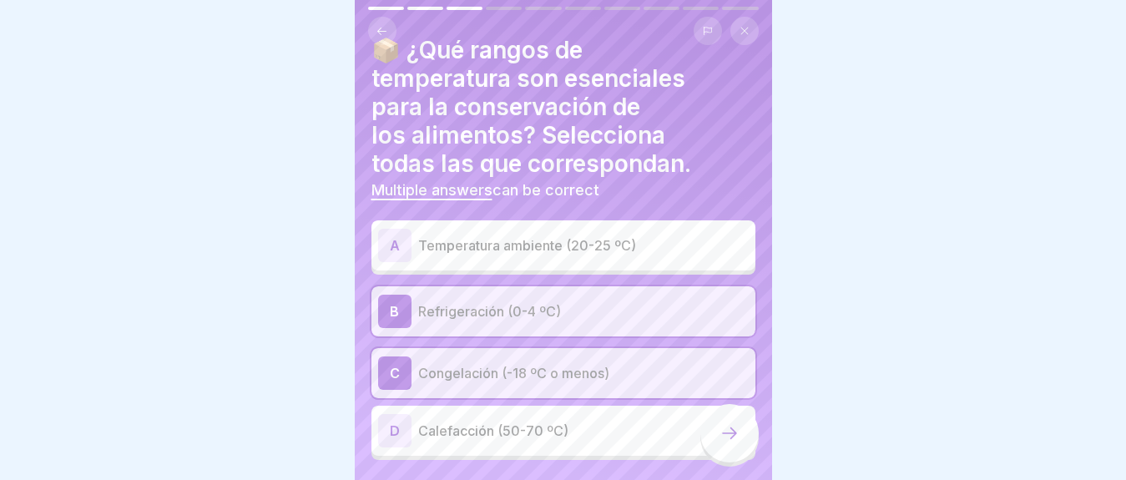
click at [730, 440] on icon at bounding box center [730, 433] width 20 height 20
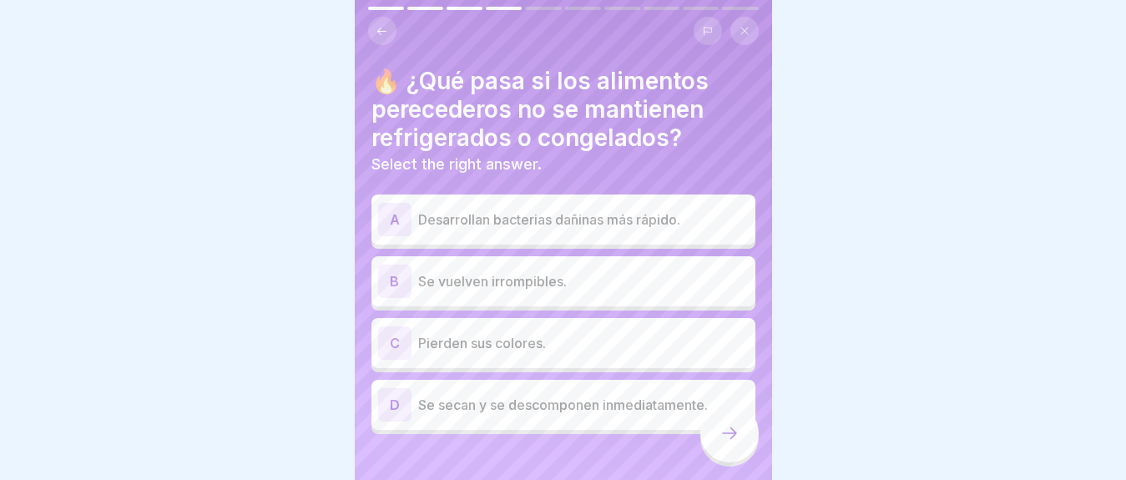
click at [482, 213] on p "Desarrollan bacterias dañinas más rápido." at bounding box center [583, 220] width 331 height 20
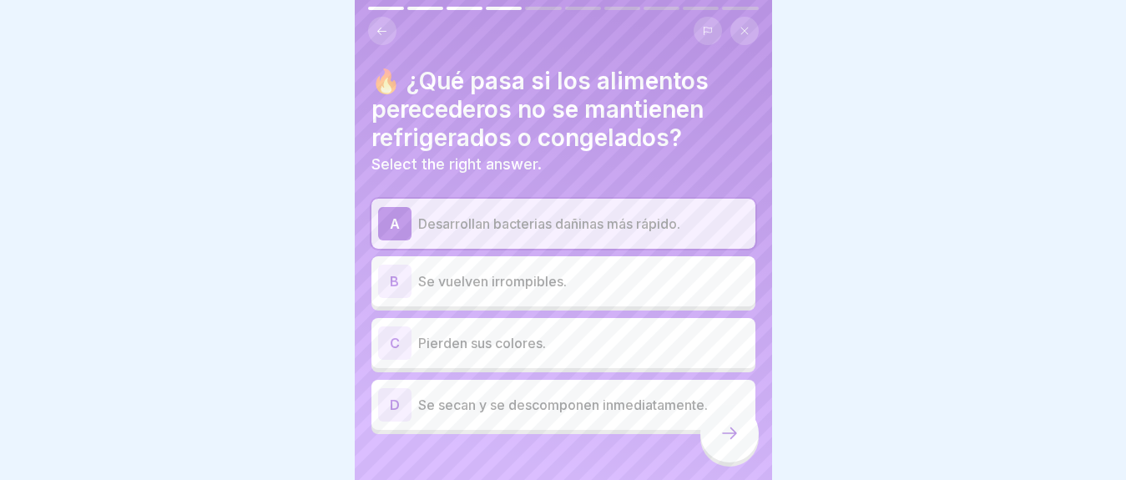
click at [740, 456] on div at bounding box center [729, 433] width 58 height 58
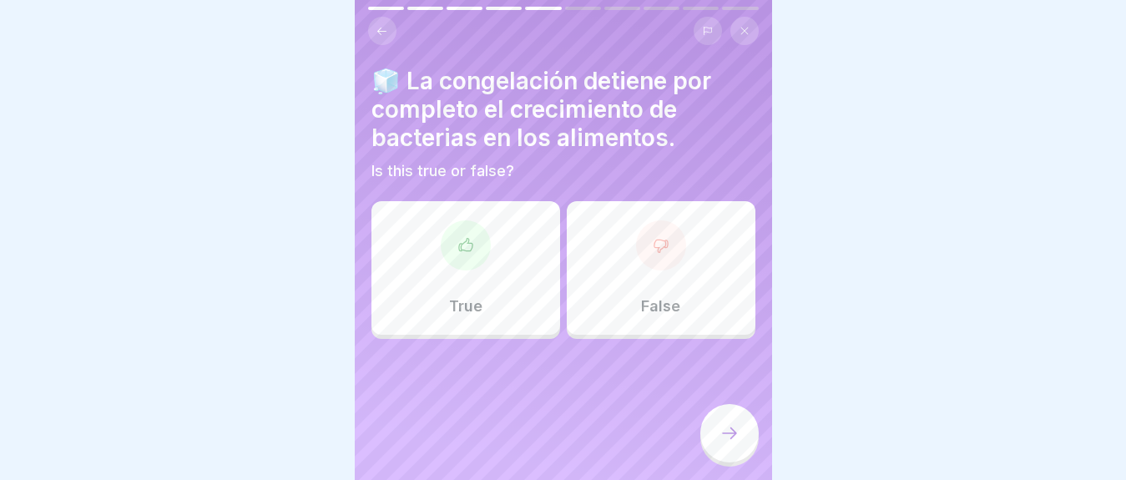
click at [462, 262] on div at bounding box center [466, 245] width 50 height 50
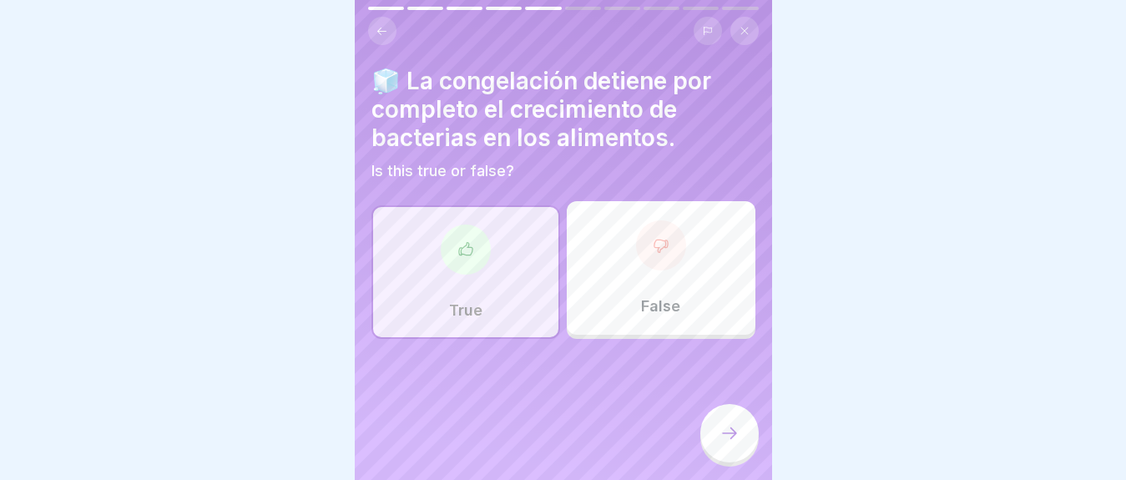
click at [720, 443] on icon at bounding box center [730, 433] width 20 height 20
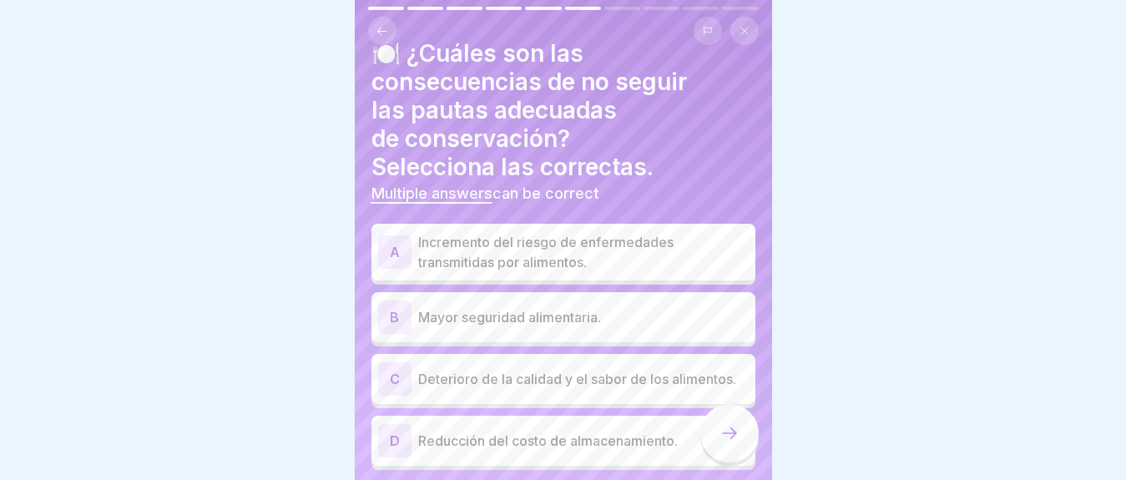
scroll to position [34, 0]
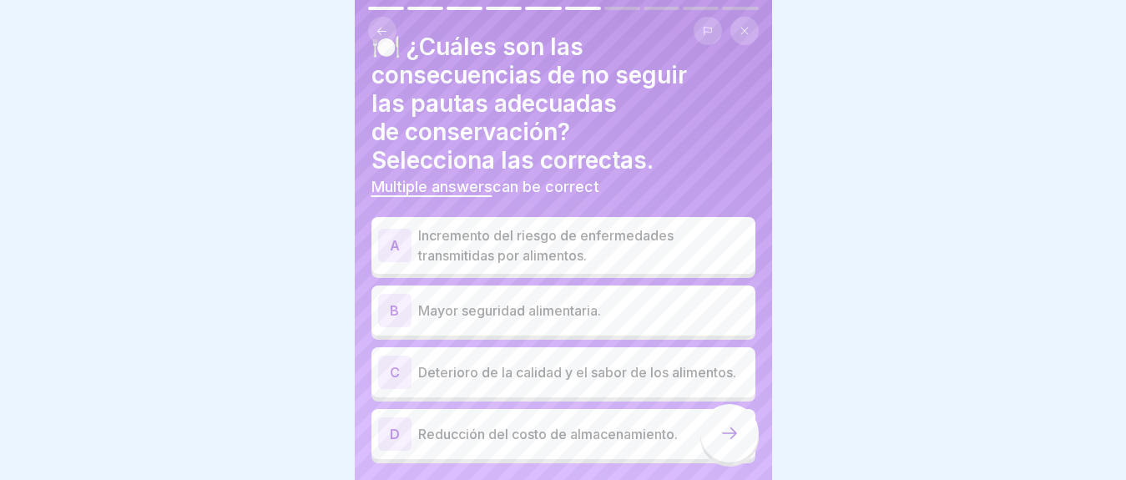
click at [614, 240] on p "Incremento del riesgo de enfermedades transmitidas por alimentos." at bounding box center [583, 245] width 331 height 40
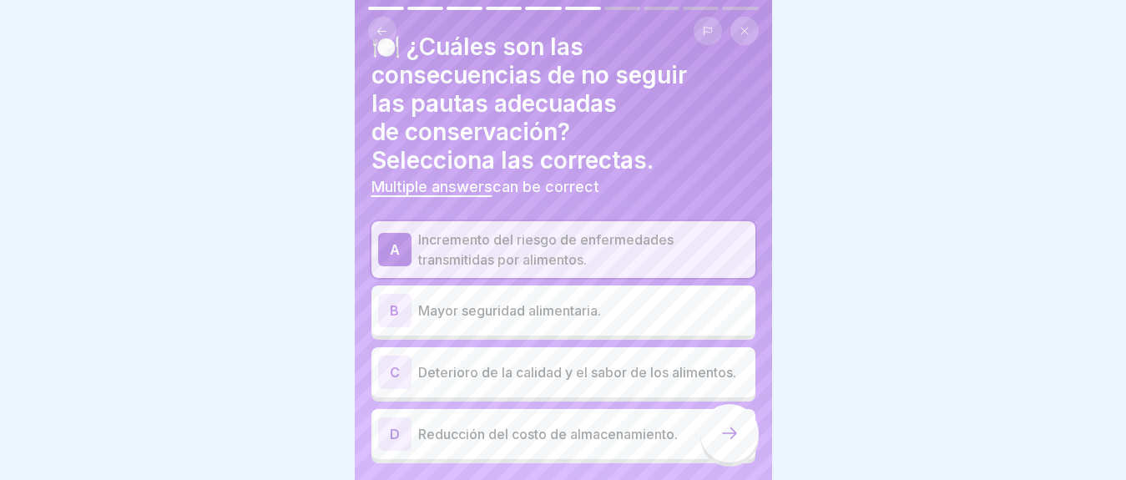
click at [562, 397] on div "C Deterioro de la calidad y el sabor de los alimentos." at bounding box center [563, 372] width 384 height 50
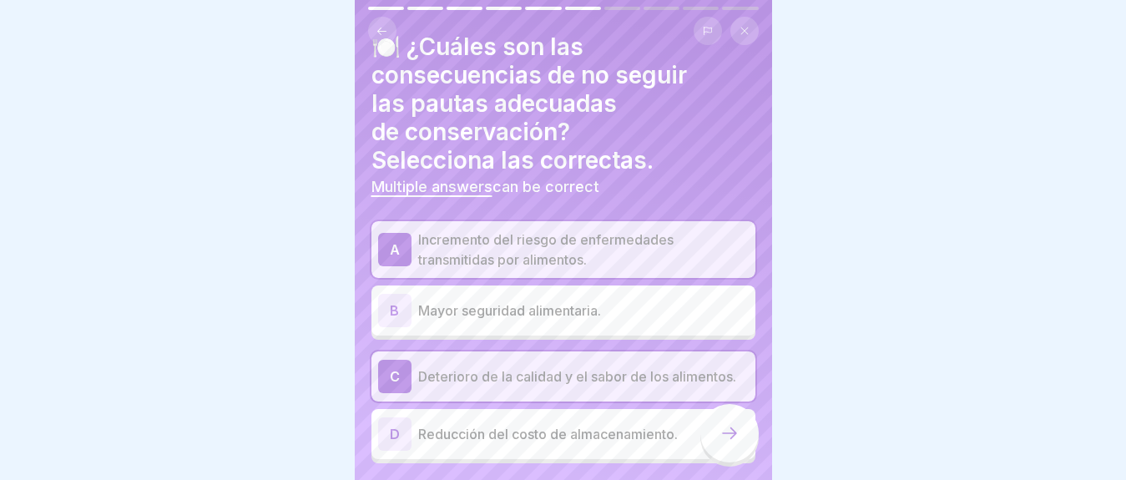
click at [730, 443] on icon at bounding box center [730, 433] width 20 height 20
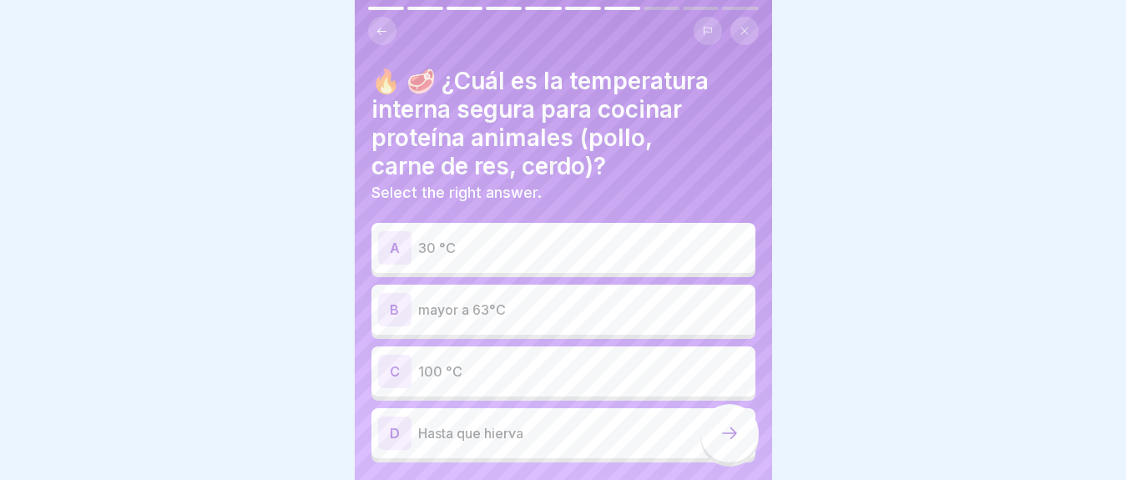
click at [472, 309] on p "mayor a 63°C" at bounding box center [583, 310] width 331 height 20
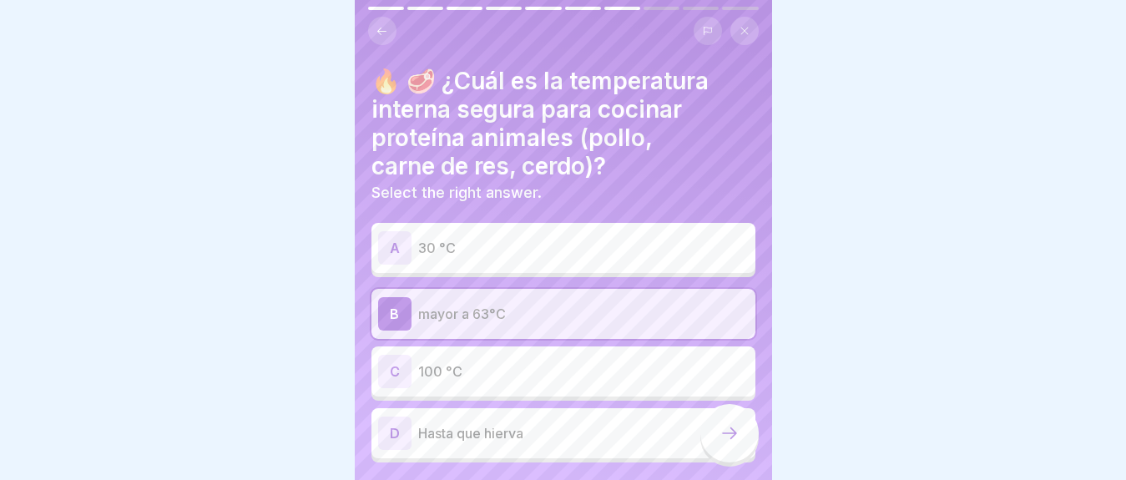
click at [730, 443] on icon at bounding box center [730, 433] width 20 height 20
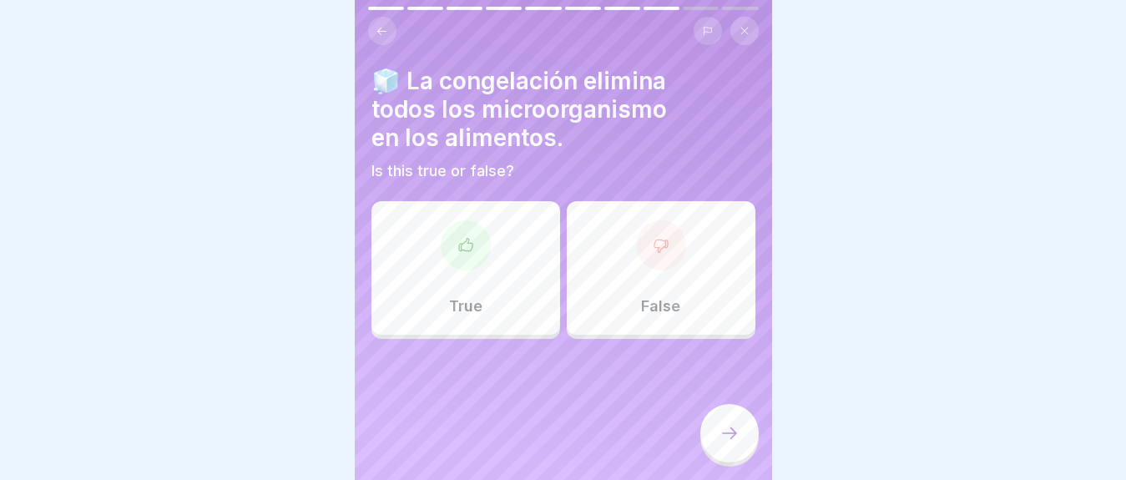
click at [690, 280] on div "False" at bounding box center [661, 268] width 189 height 134
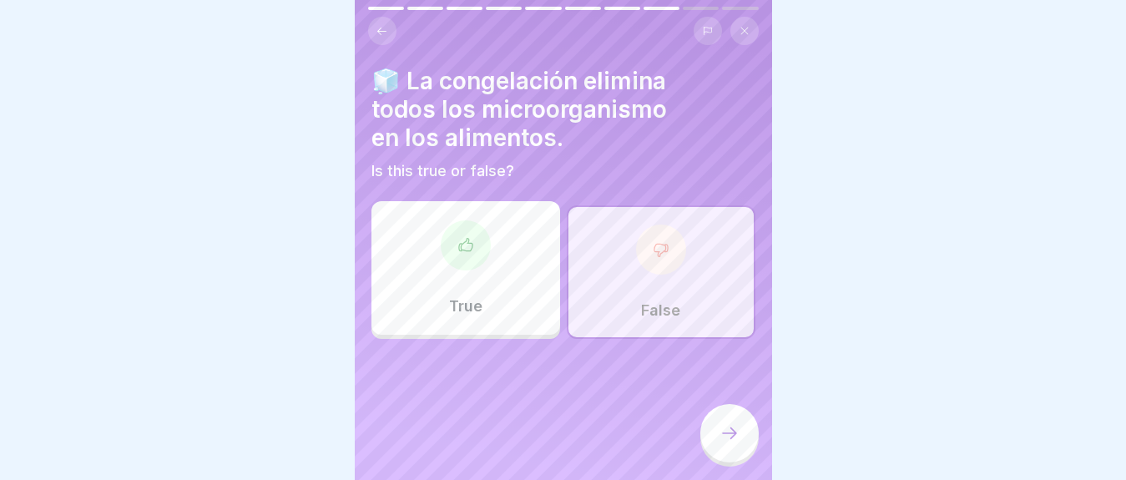
click at [731, 462] on div at bounding box center [729, 433] width 58 height 58
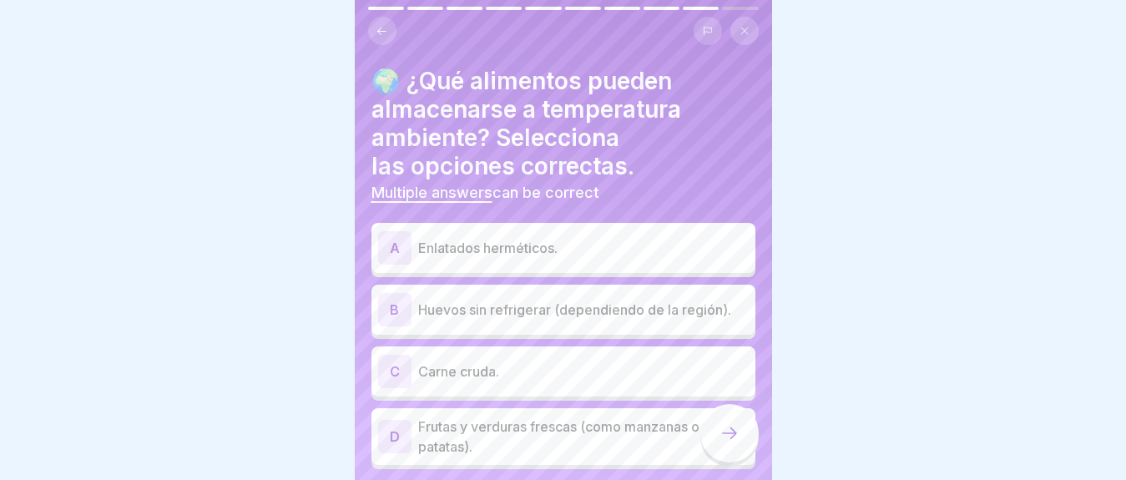
click at [536, 242] on p "Enlatados herméticos." at bounding box center [583, 248] width 331 height 20
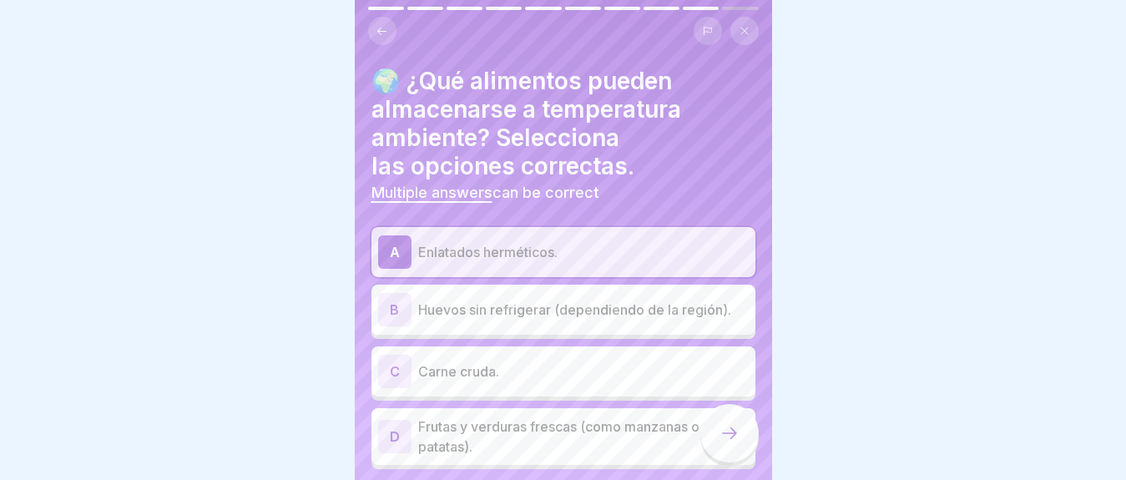
click at [477, 321] on div "B Huevos sin refrigerar (dependiendo de la región)." at bounding box center [563, 309] width 371 height 33
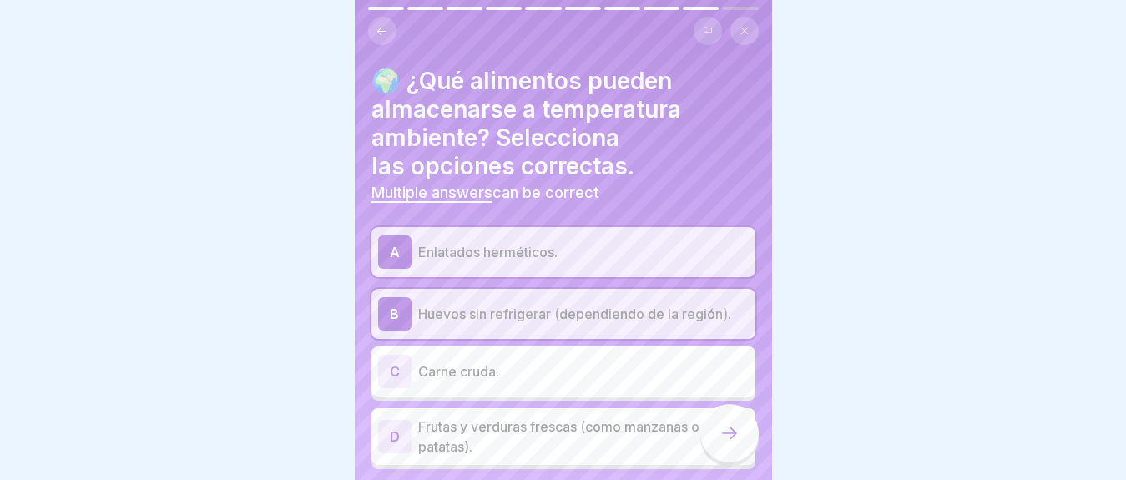
click at [737, 461] on div at bounding box center [729, 433] width 58 height 58
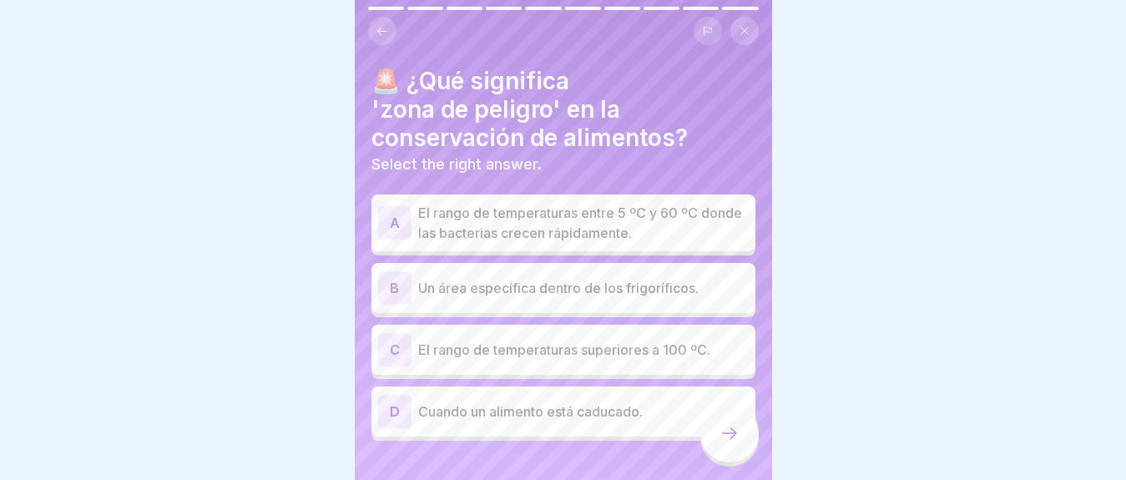
click at [525, 255] on div "A El rango de temperaturas entre 5 ºC y 60 ºC donde las bacterias crecen rápida…" at bounding box center [563, 320] width 384 height 242
click at [523, 227] on p "El rango de temperaturas entre 5 ºC y 60 ºC donde las bacterias crecen rápidame…" at bounding box center [583, 223] width 331 height 40
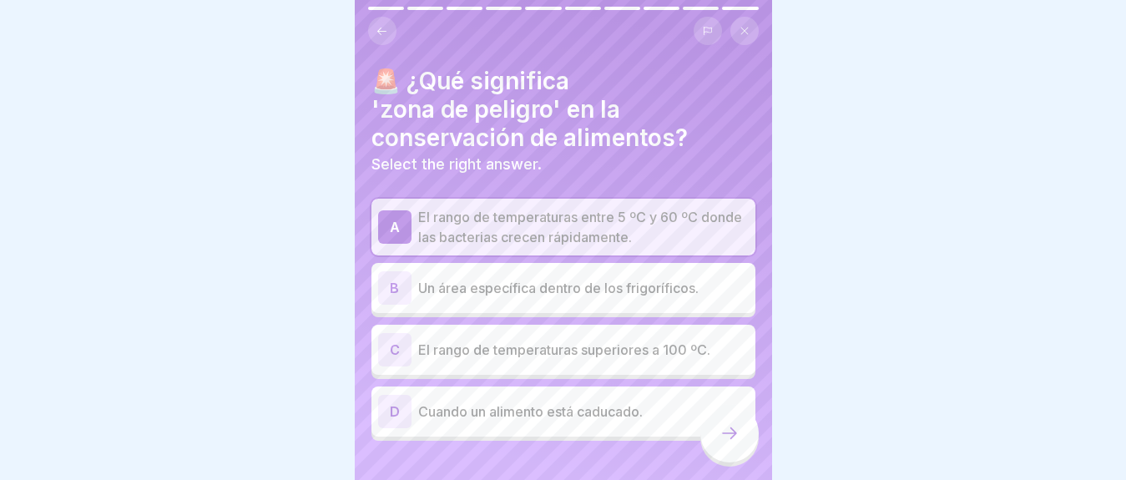
click at [726, 443] on icon at bounding box center [730, 433] width 20 height 20
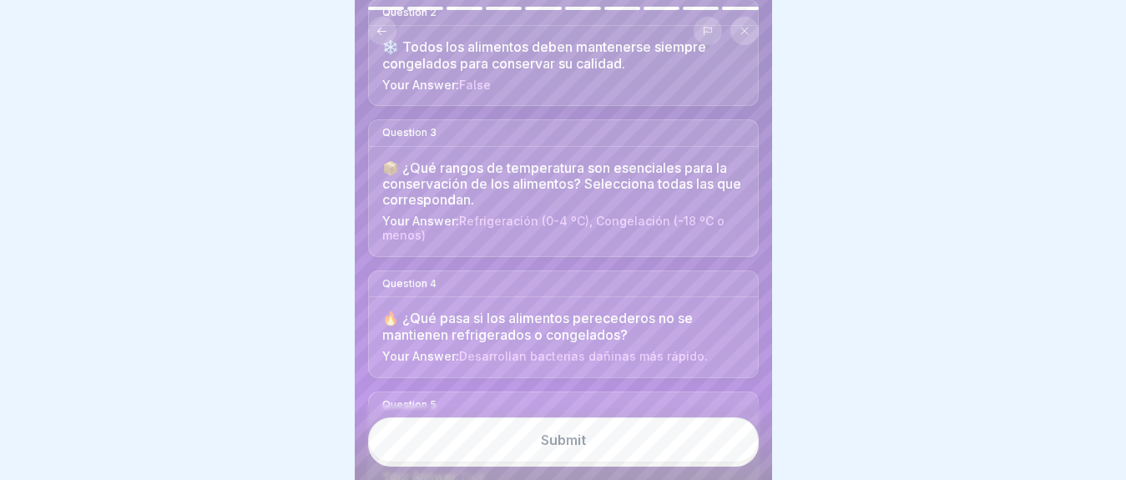
scroll to position [417, 0]
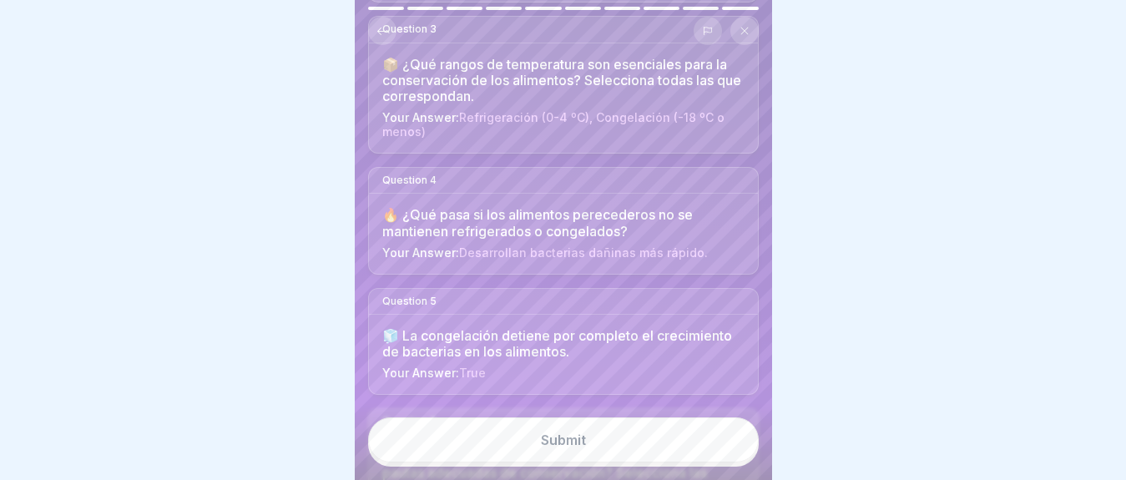
click at [563, 447] on div "Submit" at bounding box center [563, 439] width 45 height 15
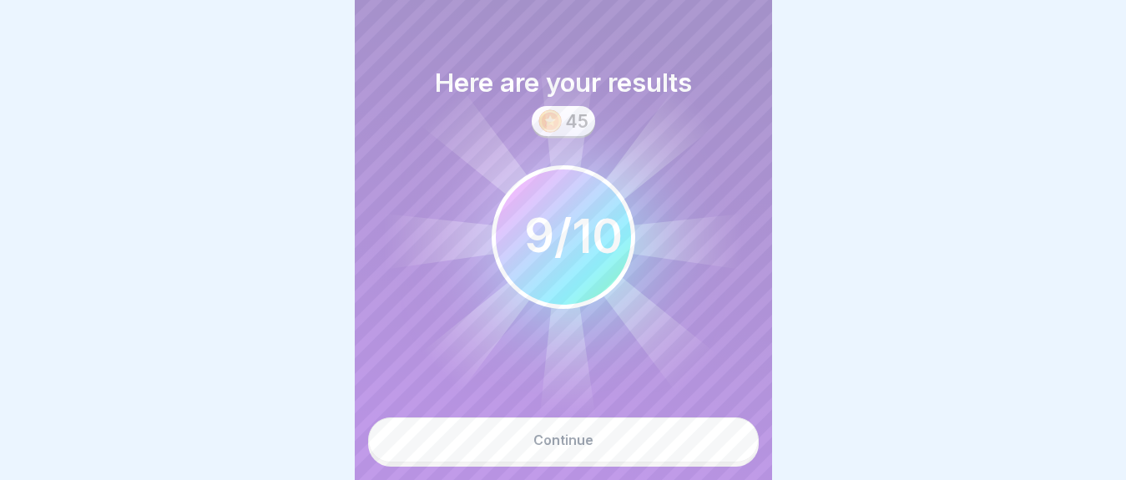
click at [573, 462] on button "Continue" at bounding box center [563, 439] width 391 height 45
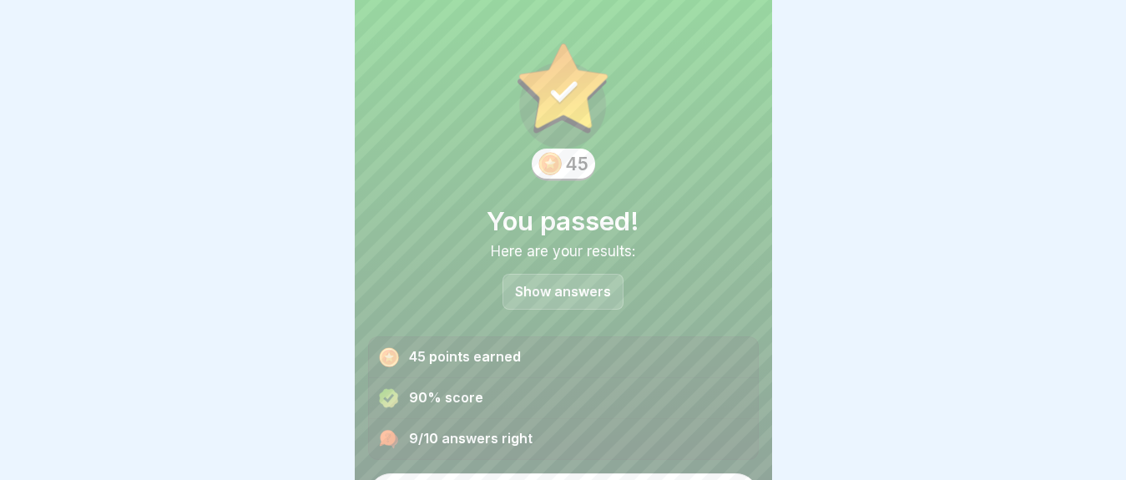
scroll to position [42, 0]
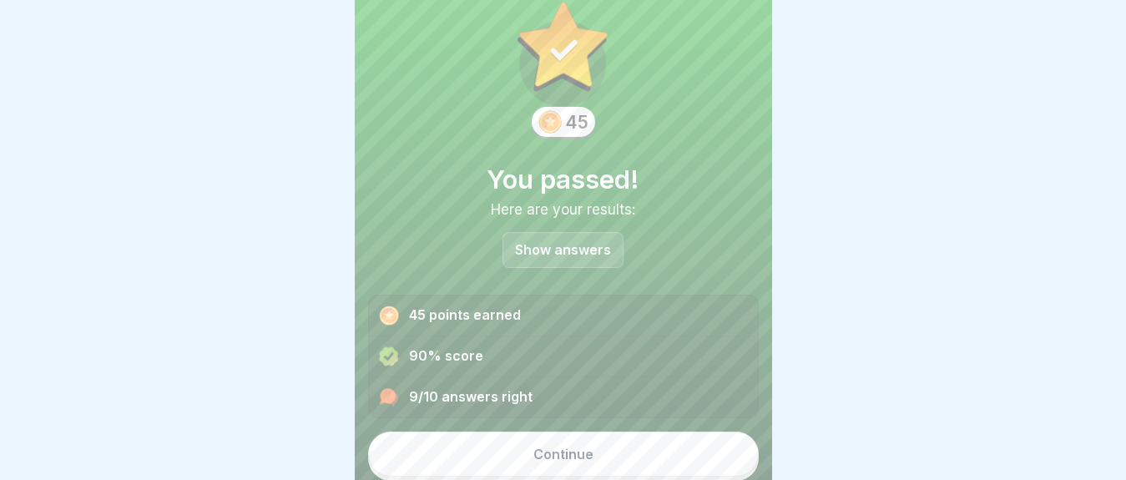
click at [608, 451] on button "Continue" at bounding box center [563, 454] width 391 height 45
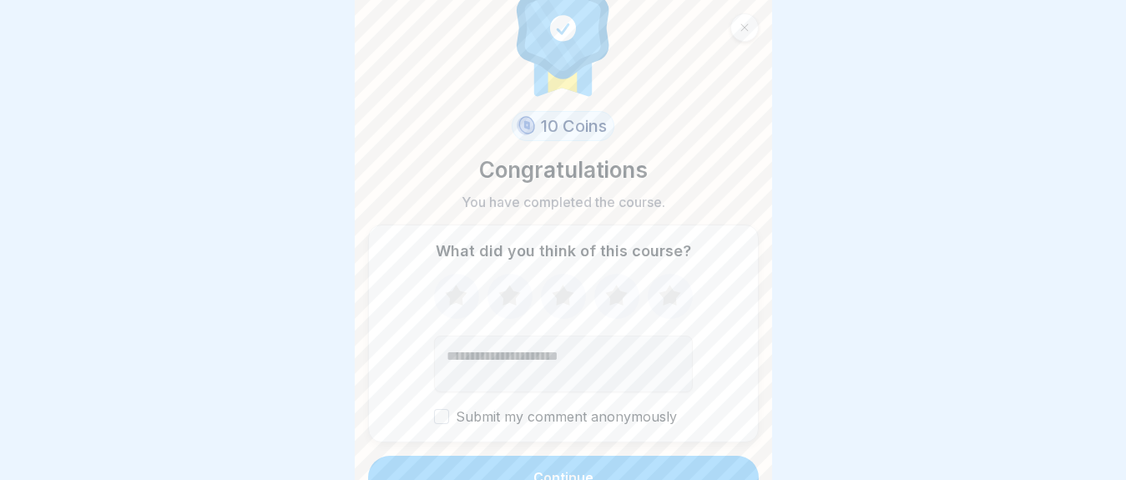
scroll to position [63, 0]
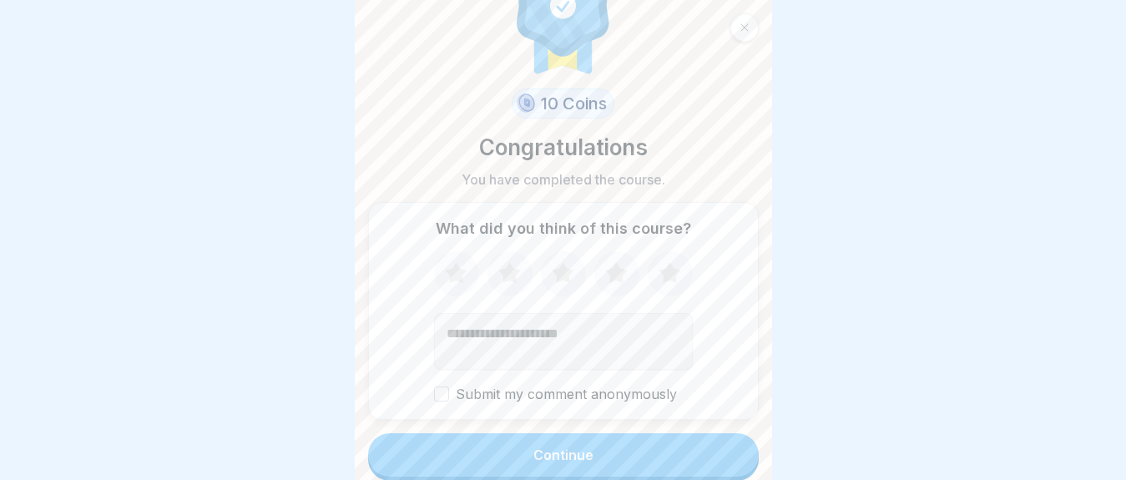
click at [605, 460] on button "Continue" at bounding box center [563, 454] width 391 height 43
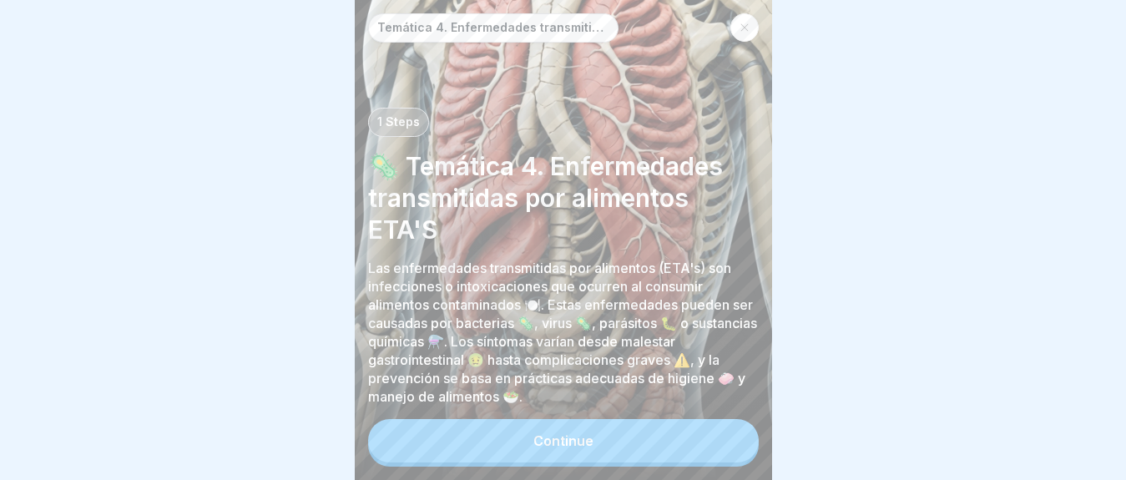
click at [598, 462] on button "Continue" at bounding box center [563, 440] width 391 height 43
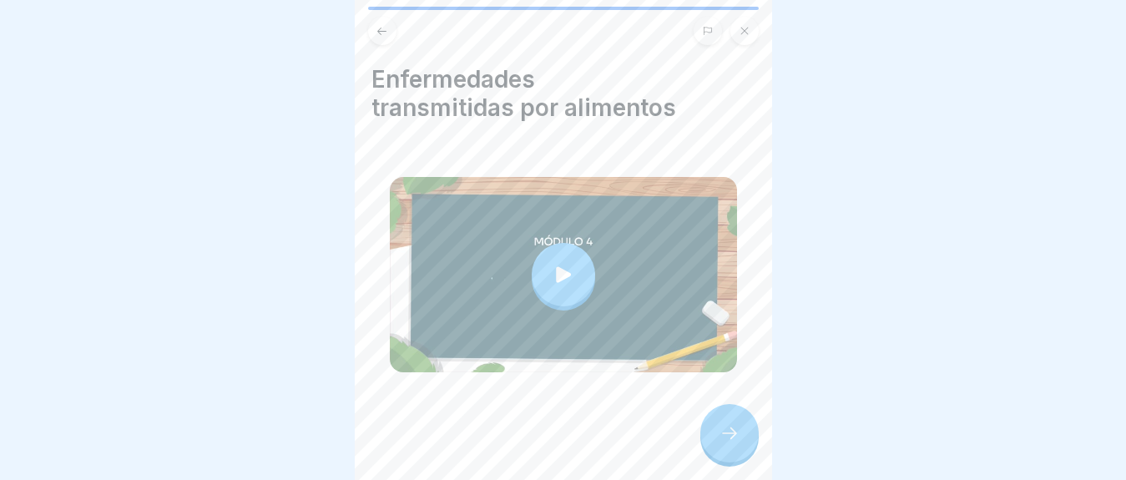
click at [556, 270] on icon at bounding box center [563, 274] width 15 height 16
click at [748, 446] on div at bounding box center [729, 433] width 58 height 58
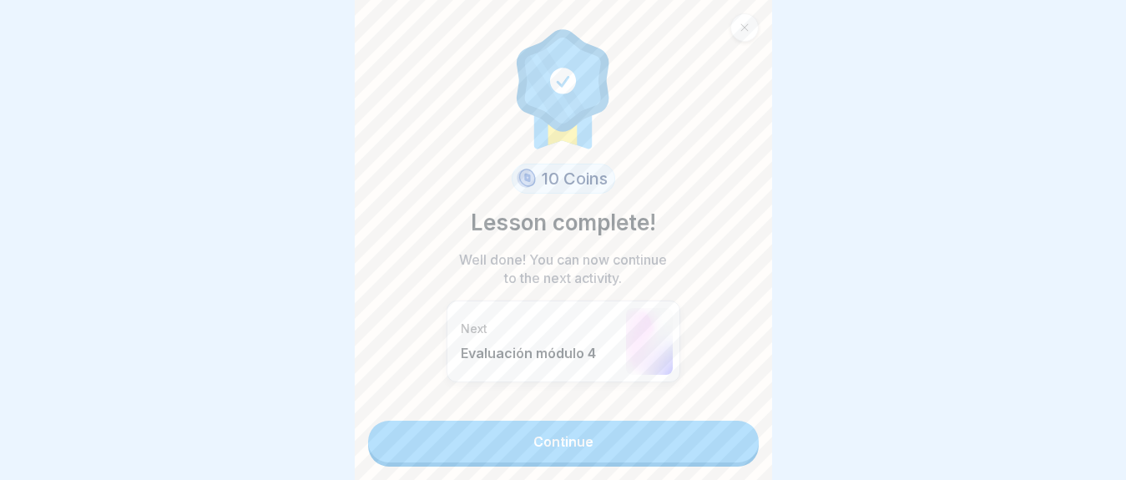
click at [591, 433] on link "Continue" at bounding box center [563, 442] width 391 height 42
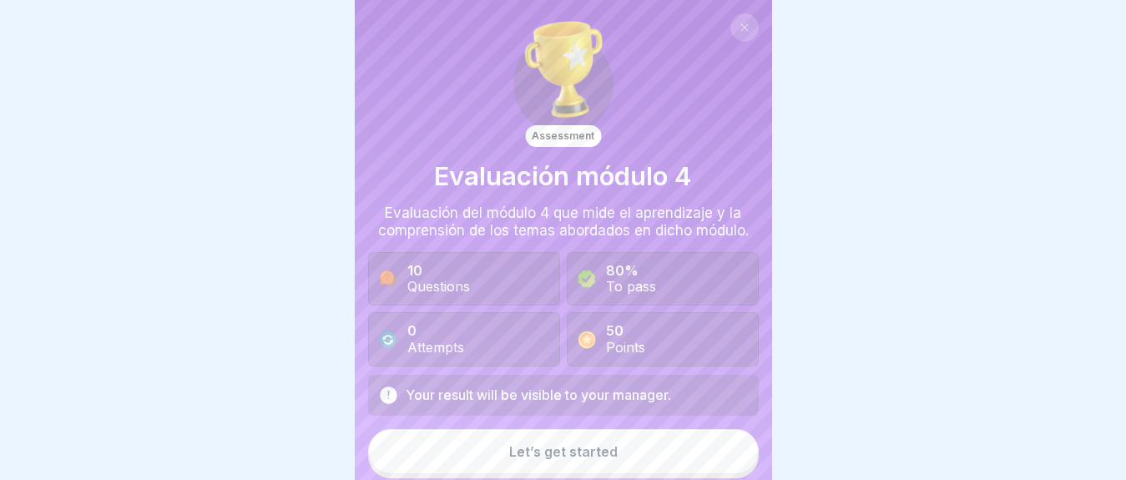
click at [596, 479] on html "Assessment Evaluación módulo 4 Evaluación del módulo 4 que mide el aprendizaje …" at bounding box center [563, 240] width 1126 height 480
click at [585, 463] on button "Let’s get started" at bounding box center [563, 451] width 391 height 45
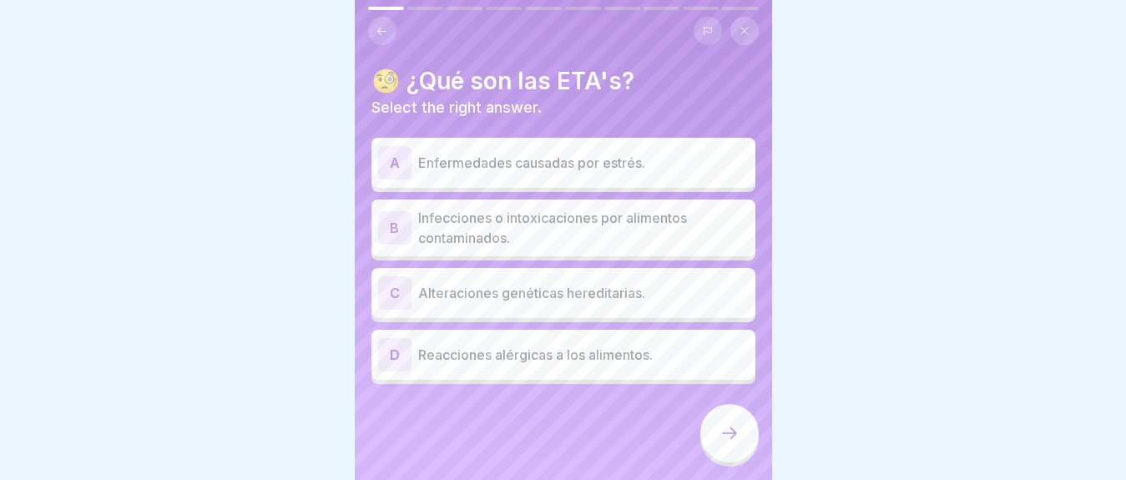
click at [599, 210] on p "Infecciones o intoxicaciones por alimentos contaminados." at bounding box center [583, 228] width 331 height 40
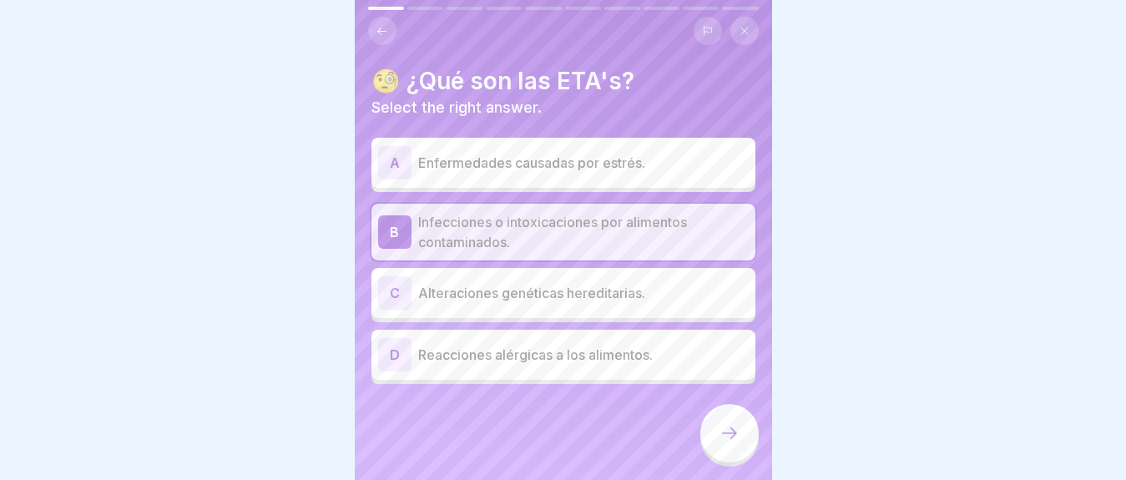
click at [725, 438] on div at bounding box center [729, 433] width 58 height 58
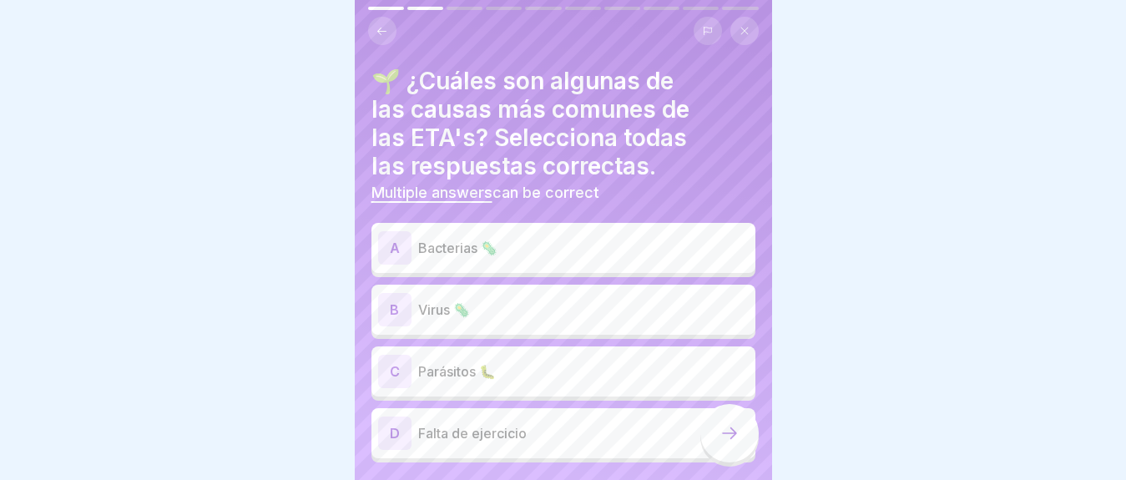
click at [517, 246] on p "Bacterias 🦠" at bounding box center [583, 248] width 331 height 20
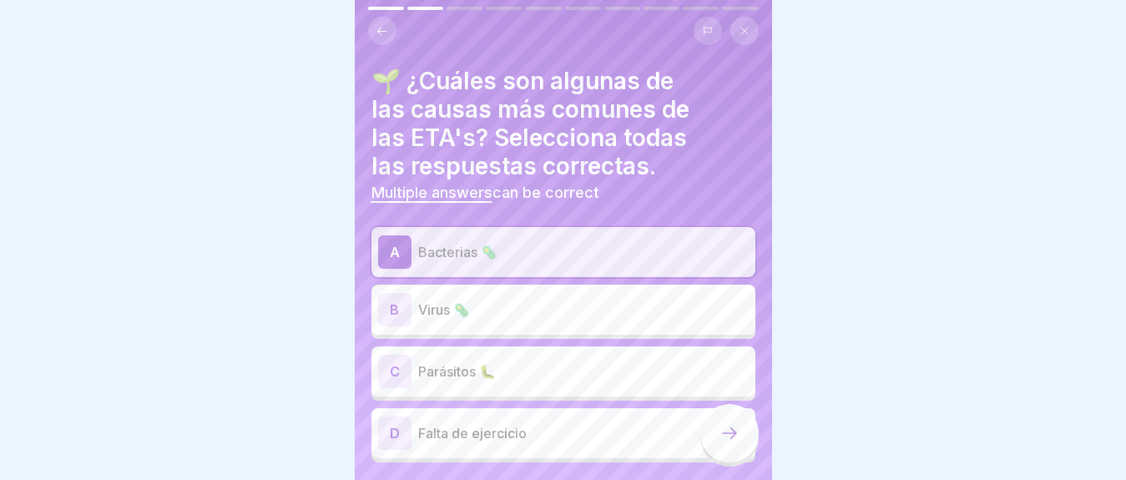
click at [528, 321] on div "B Virus 🦠" at bounding box center [563, 309] width 371 height 33
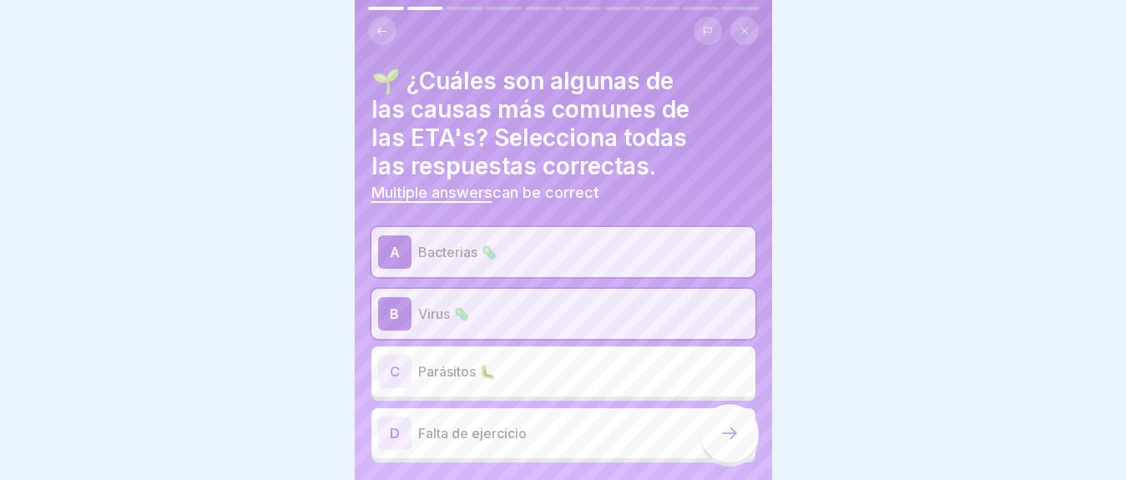
click at [531, 359] on div "C Parásitos 🐛" at bounding box center [563, 371] width 371 height 33
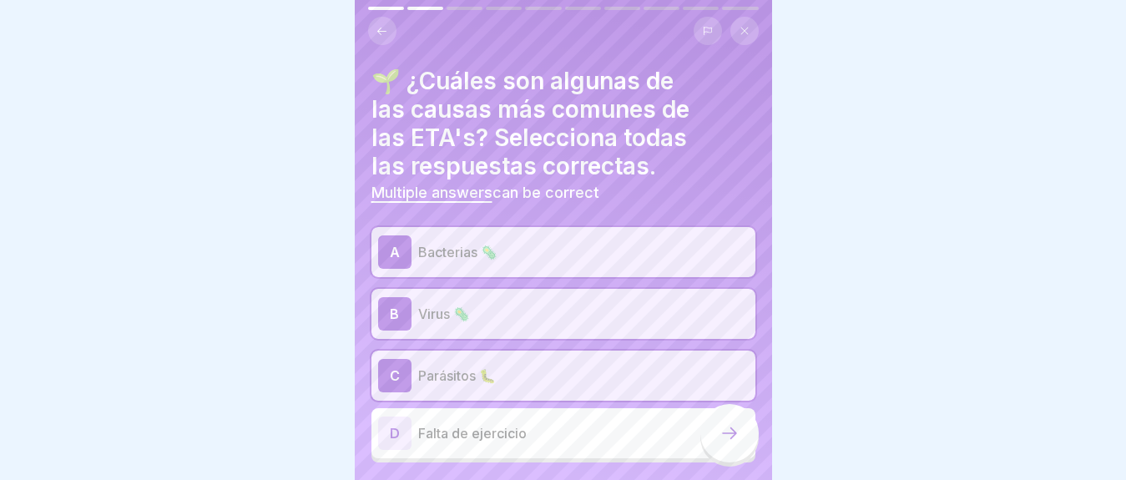
click at [752, 443] on div at bounding box center [729, 433] width 58 height 58
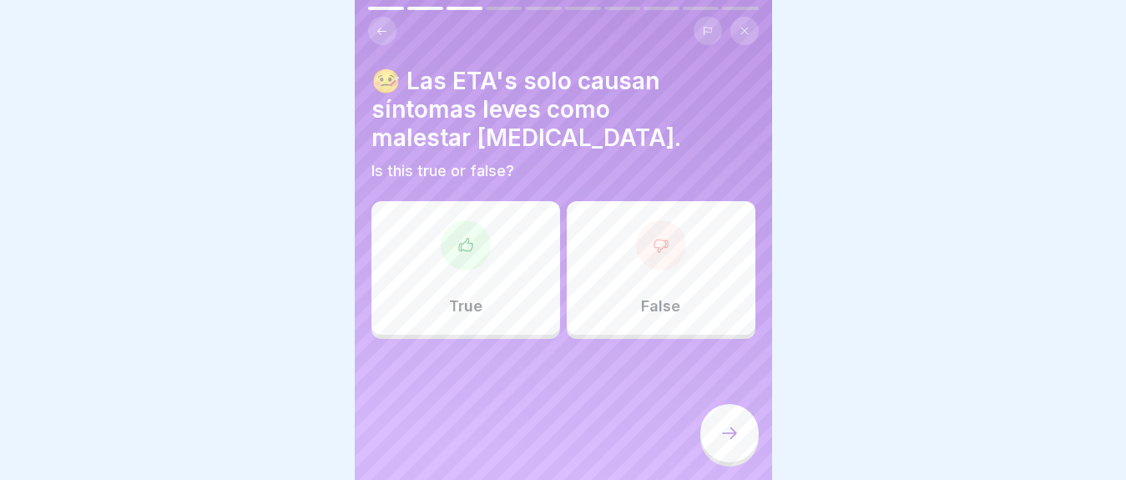
click at [655, 270] on div "False" at bounding box center [661, 268] width 189 height 134
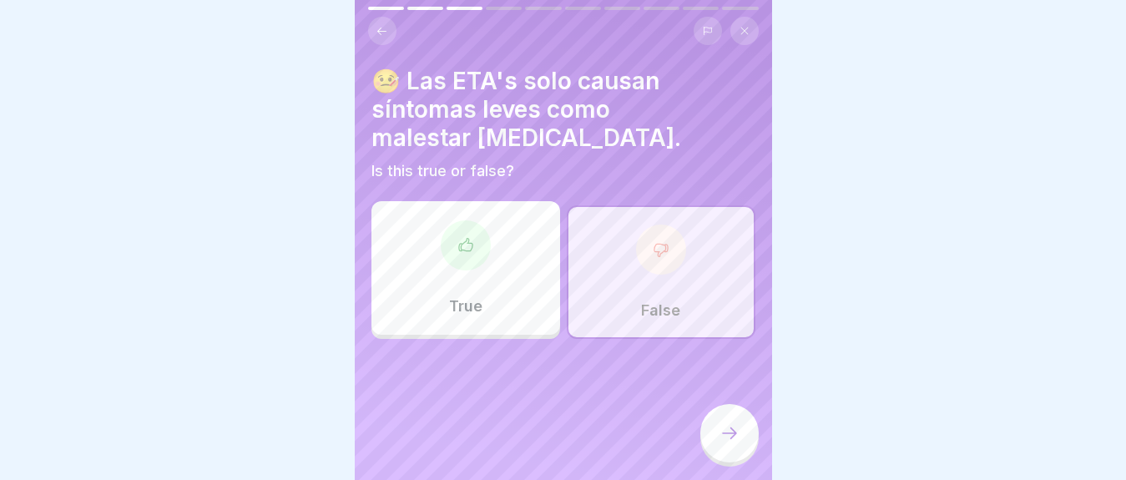
click at [749, 453] on div at bounding box center [729, 433] width 58 height 58
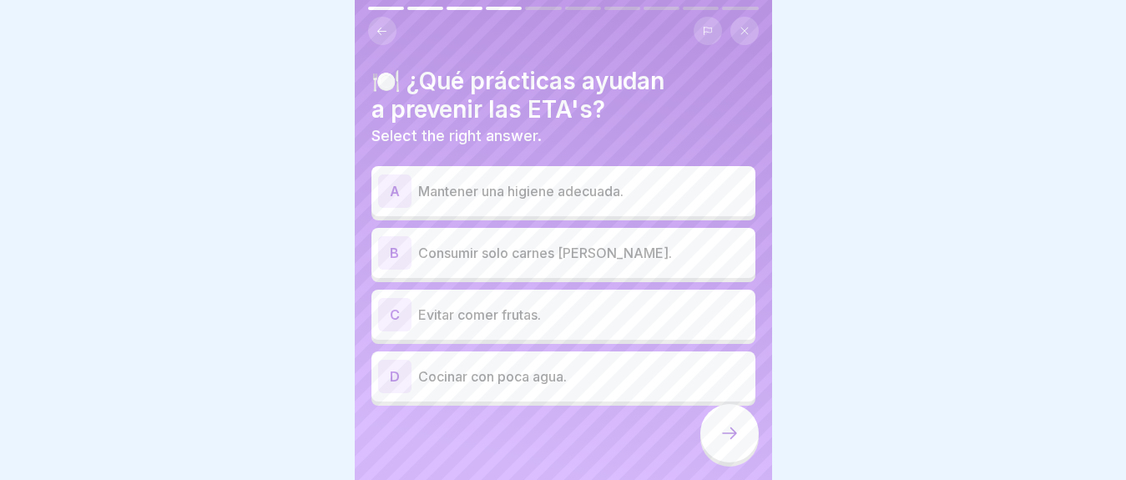
click at [535, 194] on p "Mantener una higiene adecuada." at bounding box center [583, 191] width 331 height 20
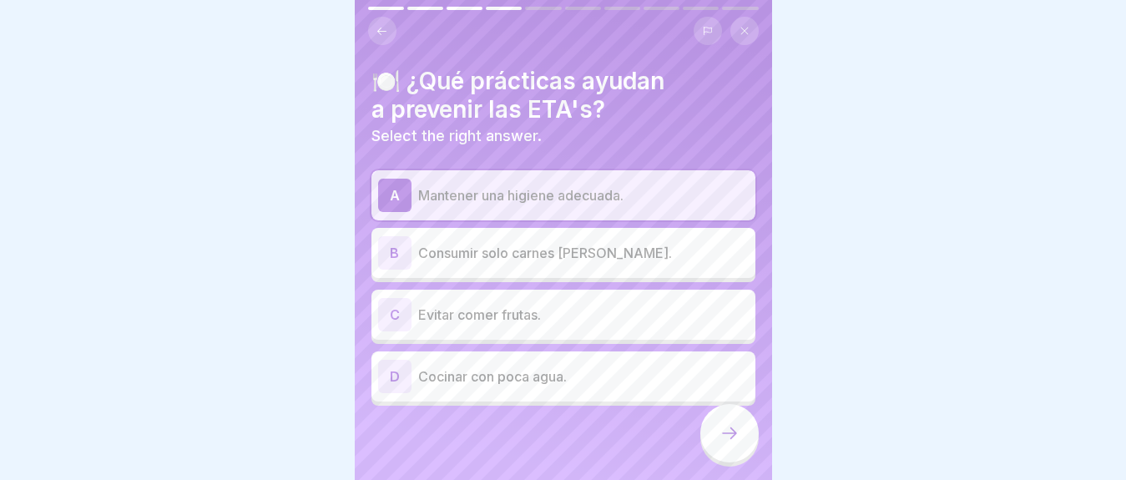
click at [725, 443] on icon at bounding box center [730, 433] width 20 height 20
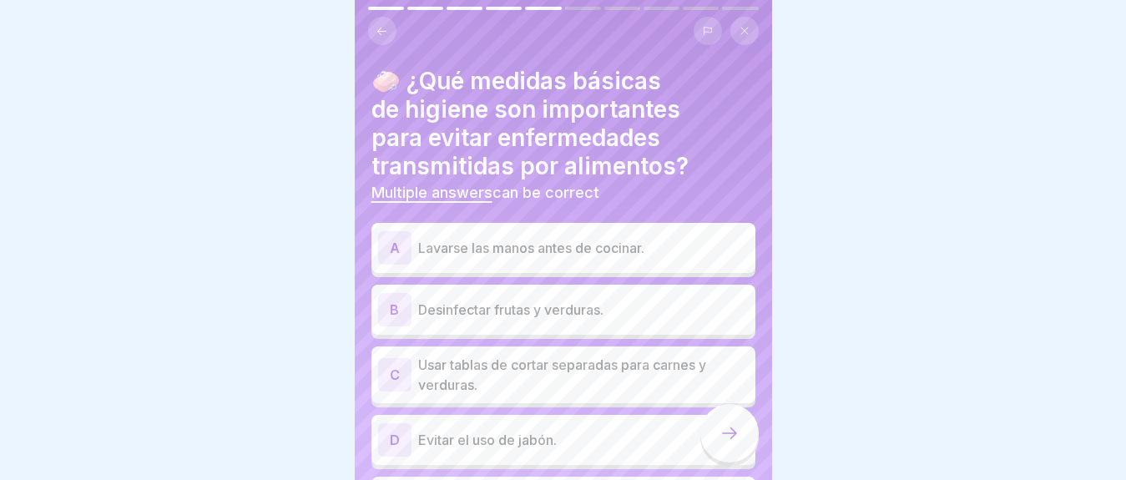
scroll to position [83, 0]
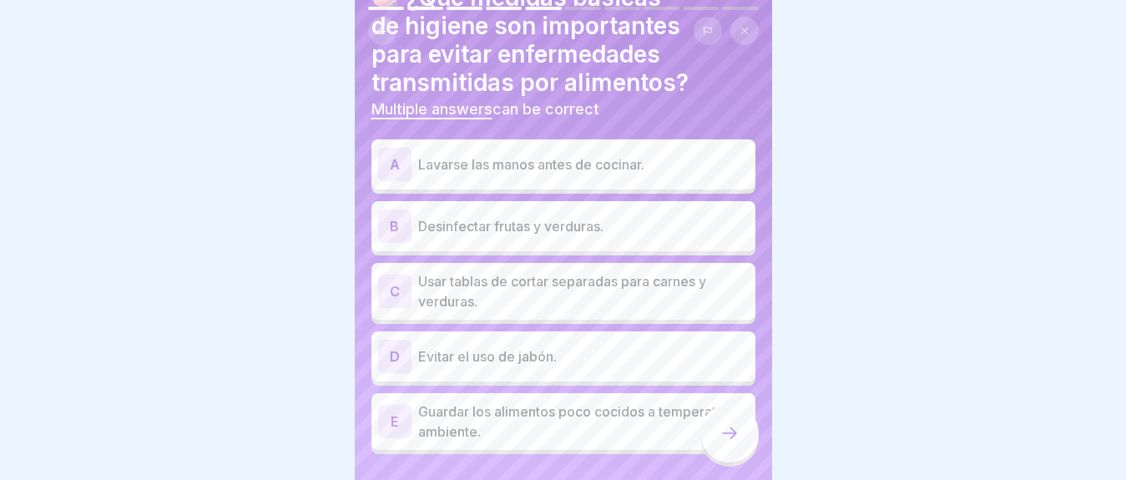
click at [671, 178] on div "A Lavarse las manos antes de cocinar." at bounding box center [563, 164] width 371 height 33
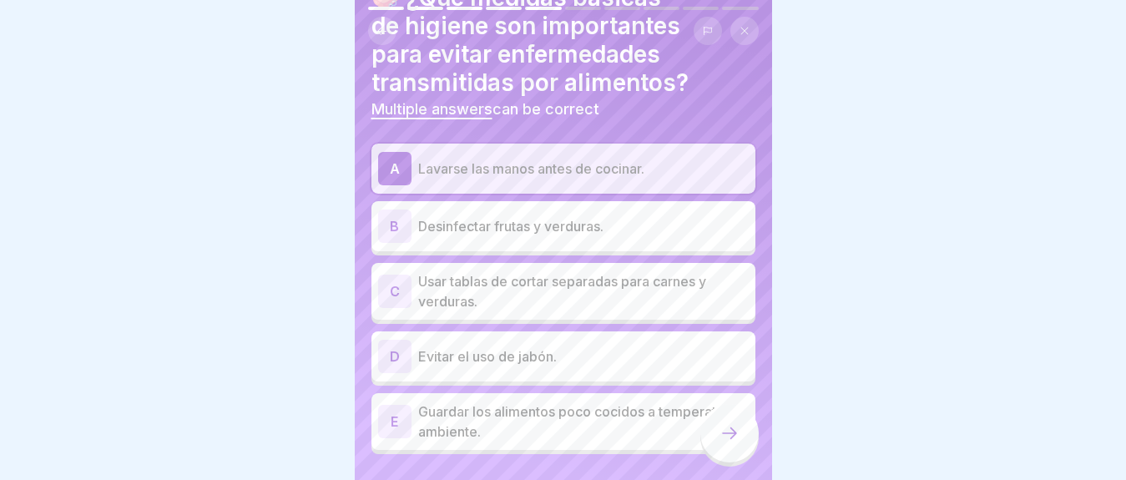
click at [644, 234] on p "Desinfectar frutas y verduras." at bounding box center [583, 226] width 331 height 20
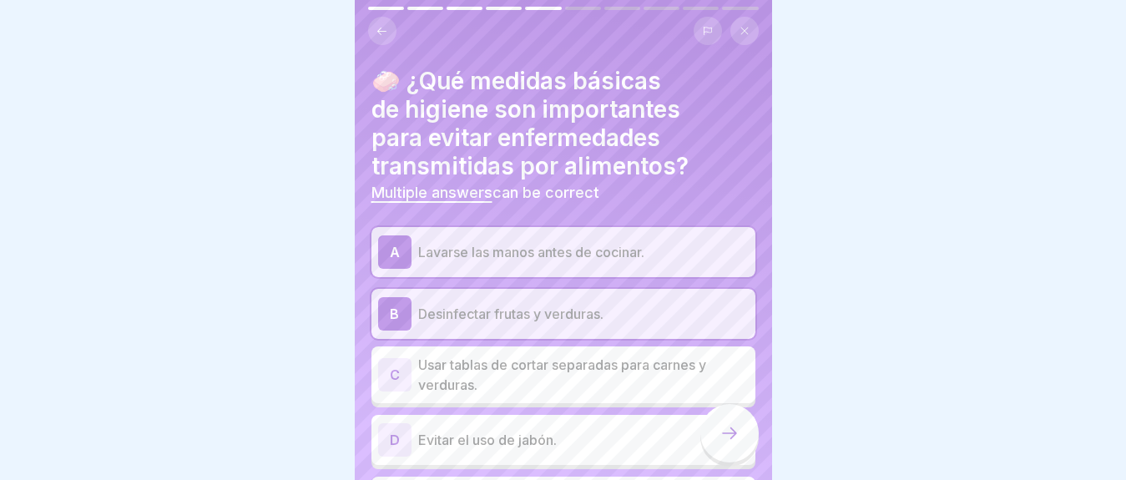
scroll to position [124, 0]
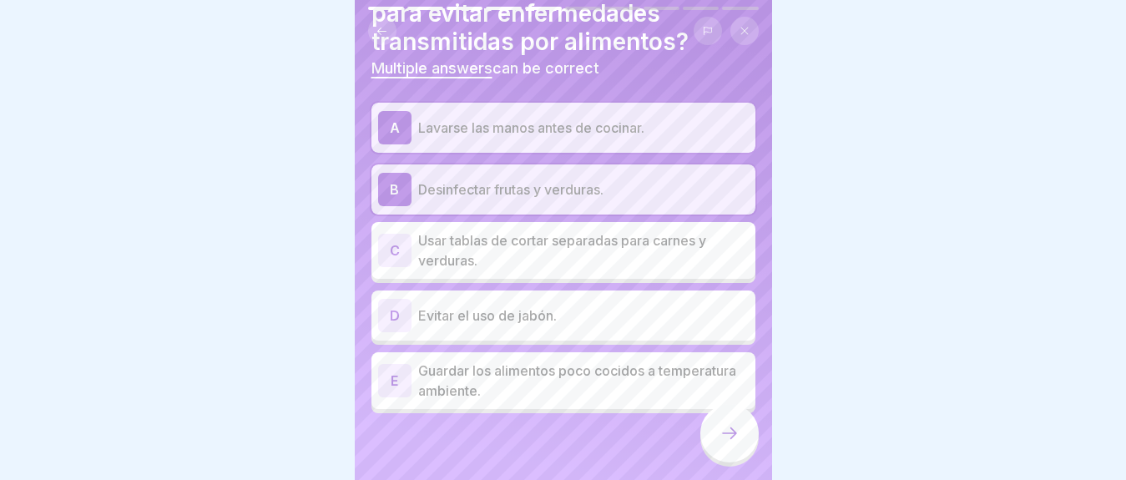
click at [490, 270] on p "Usar tablas de cortar separadas para carnes y verduras." at bounding box center [583, 250] width 331 height 40
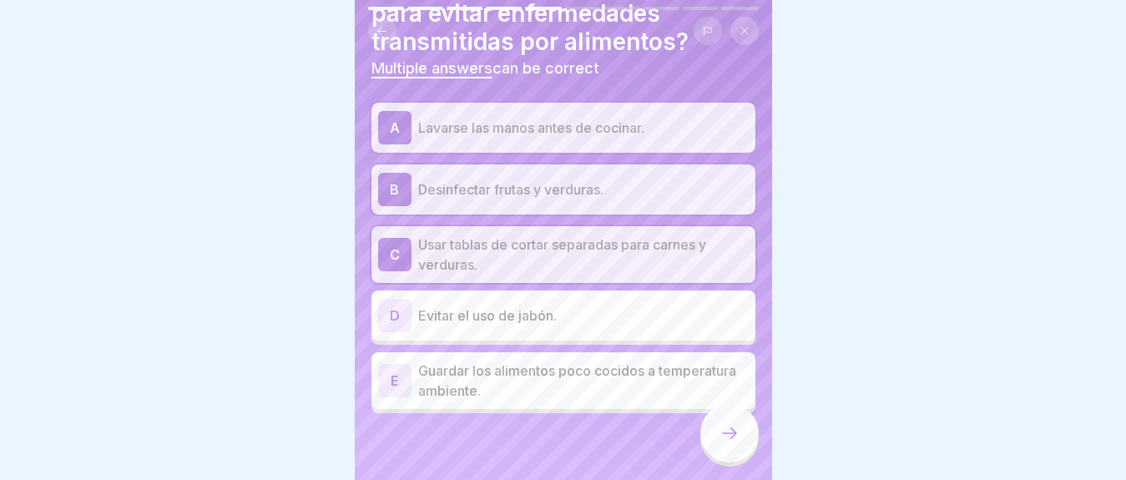
click at [730, 434] on div at bounding box center [729, 433] width 58 height 58
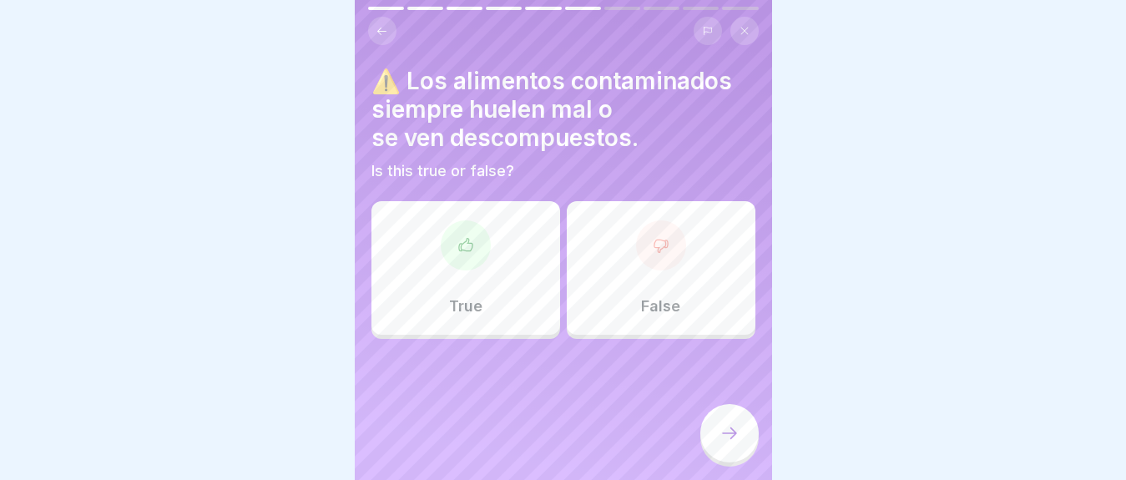
click at [690, 265] on div "False" at bounding box center [661, 268] width 189 height 134
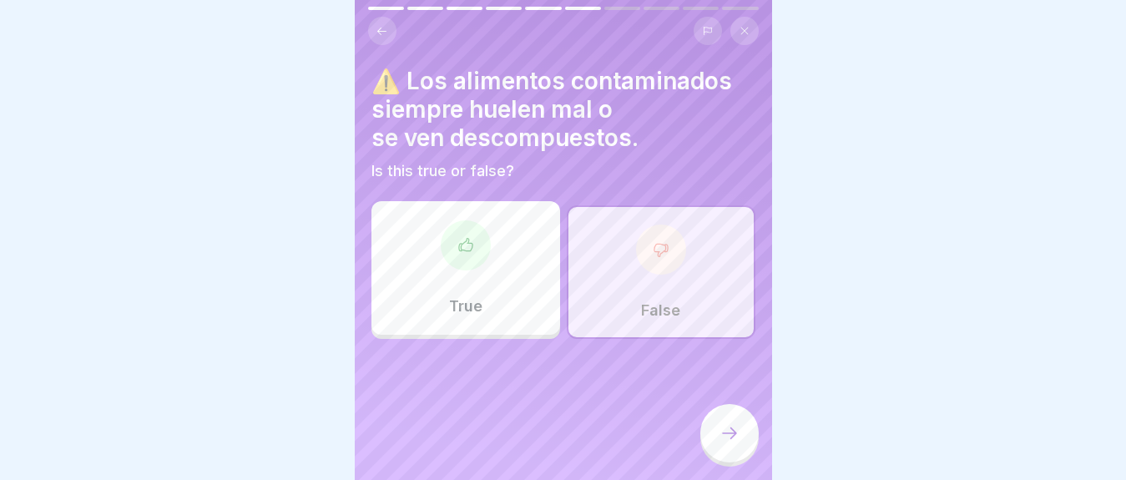
click at [735, 459] on div at bounding box center [729, 433] width 58 height 58
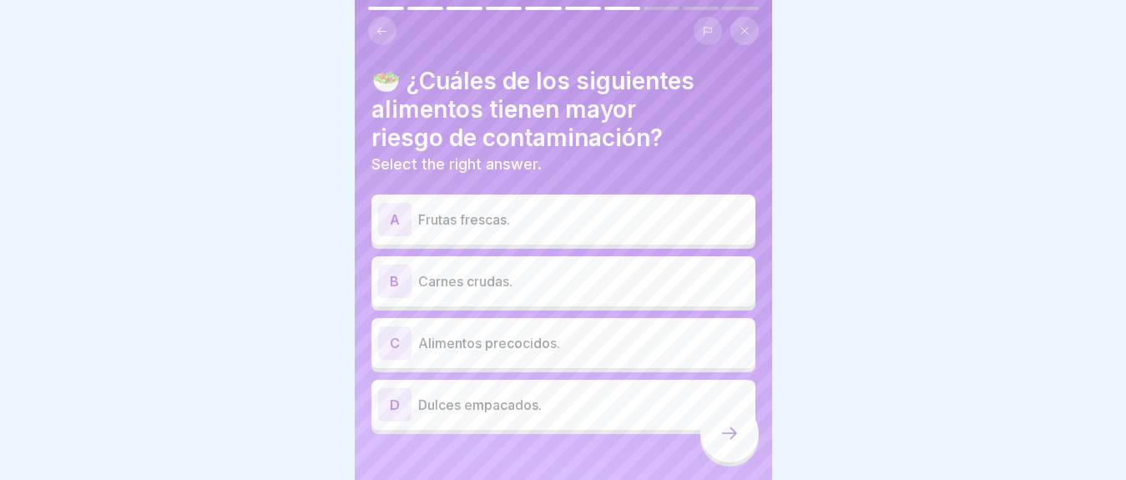
click at [487, 237] on div "A Frutas frescas." at bounding box center [563, 220] width 384 height 50
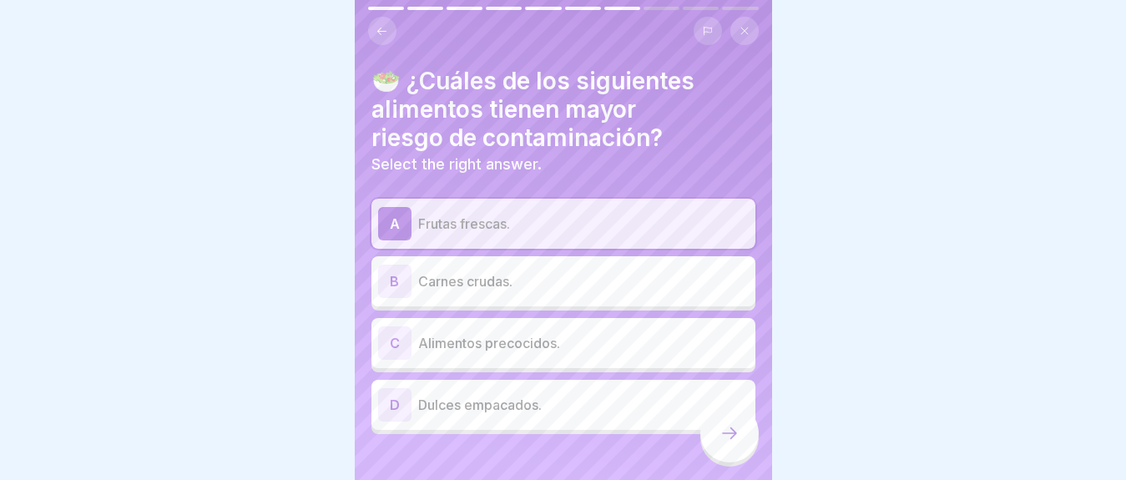
click at [480, 273] on p "Carnes crudas." at bounding box center [583, 281] width 331 height 20
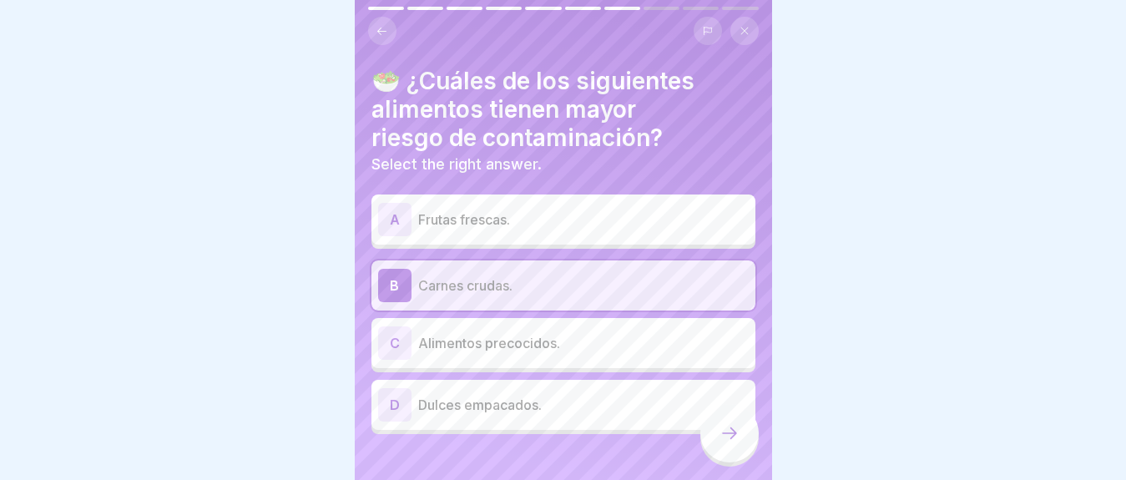
click at [489, 346] on p "Alimentos precocidos." at bounding box center [583, 343] width 331 height 20
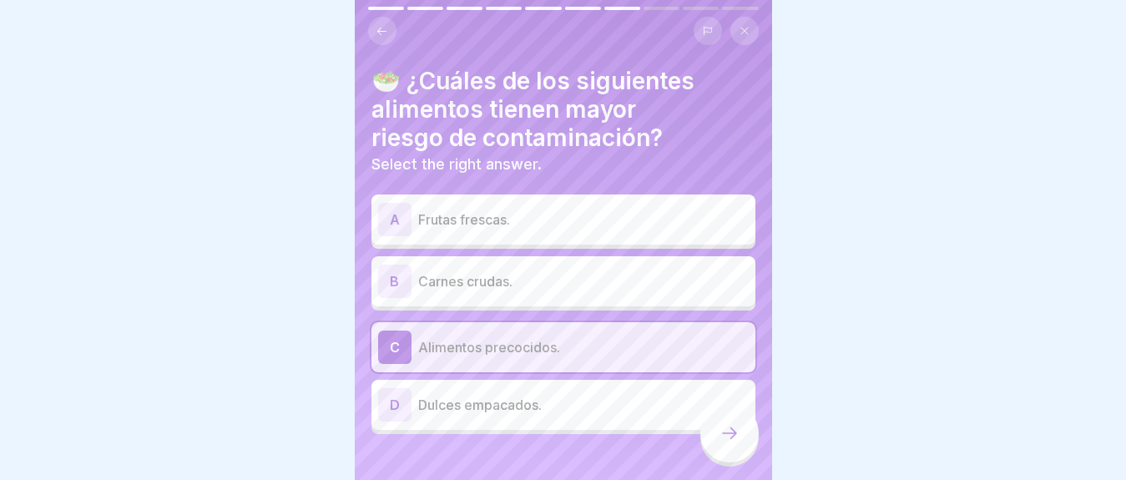
click at [551, 277] on p "Carnes crudas." at bounding box center [583, 281] width 331 height 20
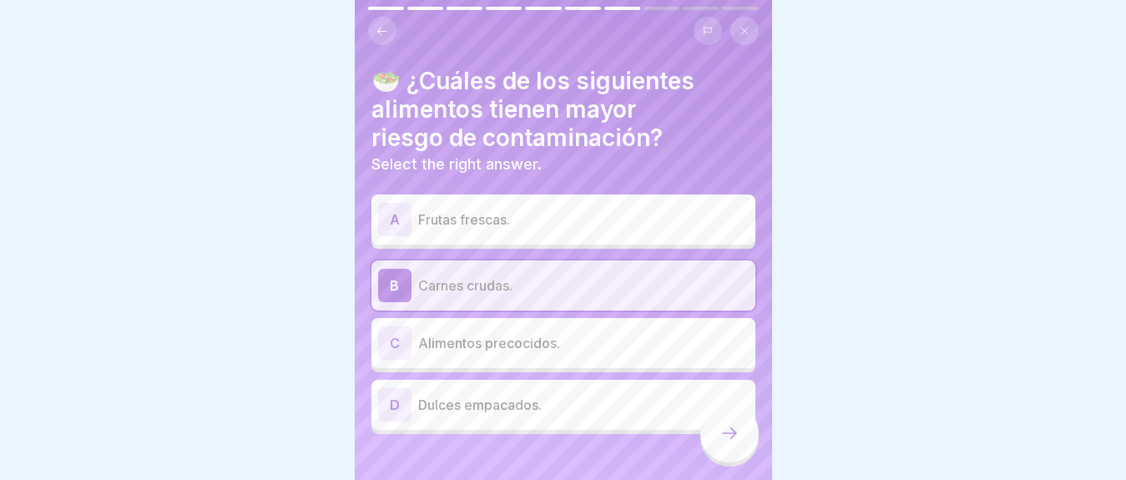
click at [503, 216] on p "Frutas frescas." at bounding box center [583, 220] width 331 height 20
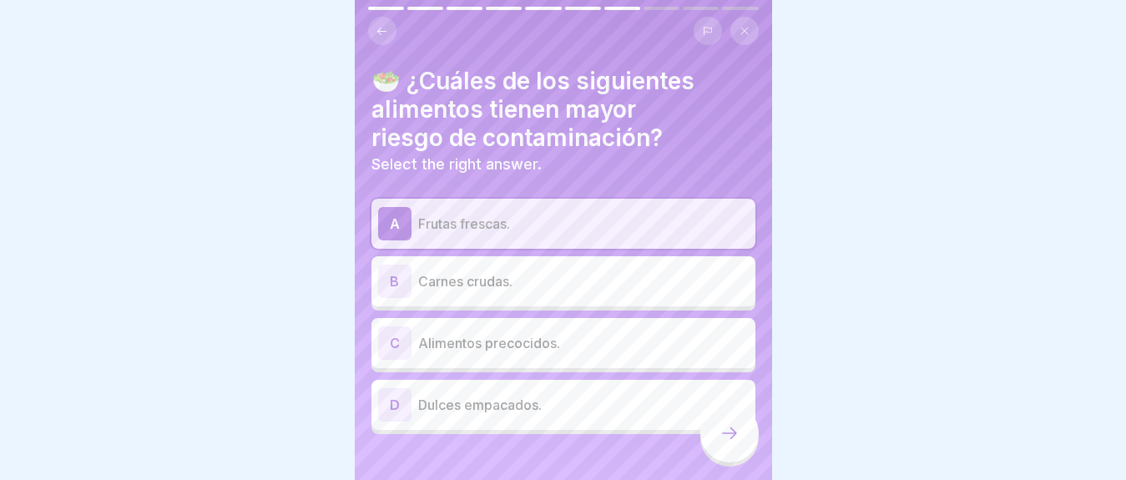
click at [513, 350] on p "Alimentos precocidos." at bounding box center [583, 343] width 331 height 20
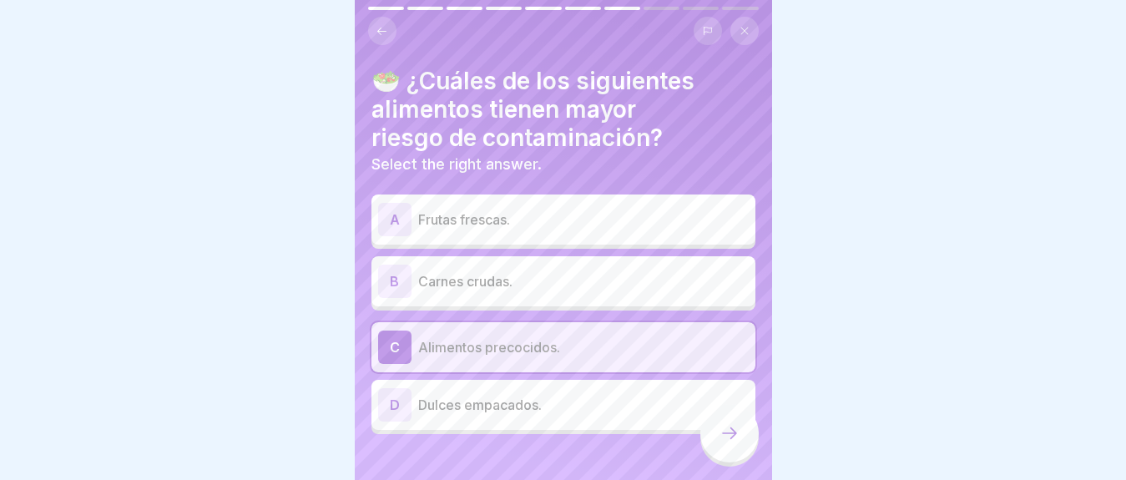
click at [735, 460] on div at bounding box center [729, 433] width 58 height 58
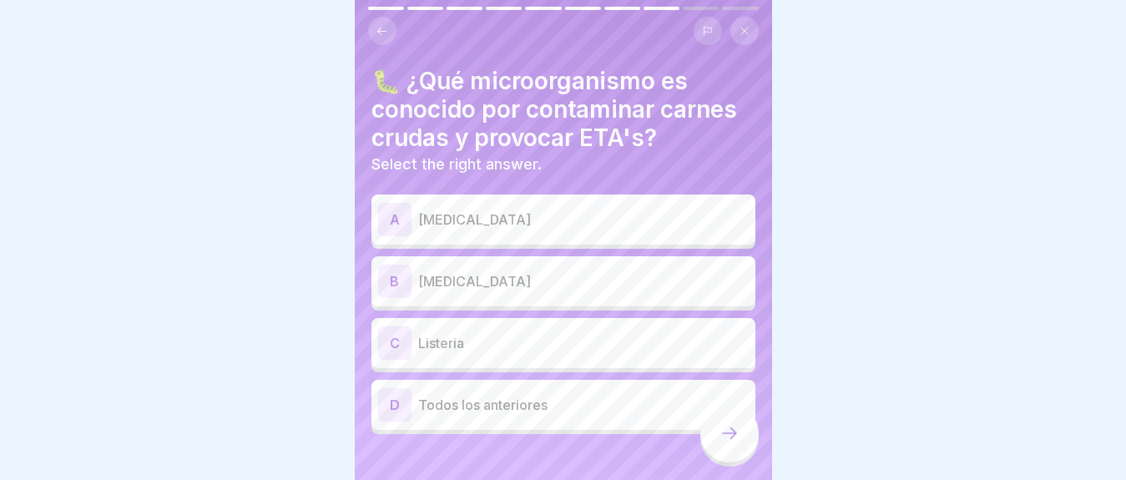
click at [562, 411] on p "Todos los anteriores" at bounding box center [583, 405] width 331 height 20
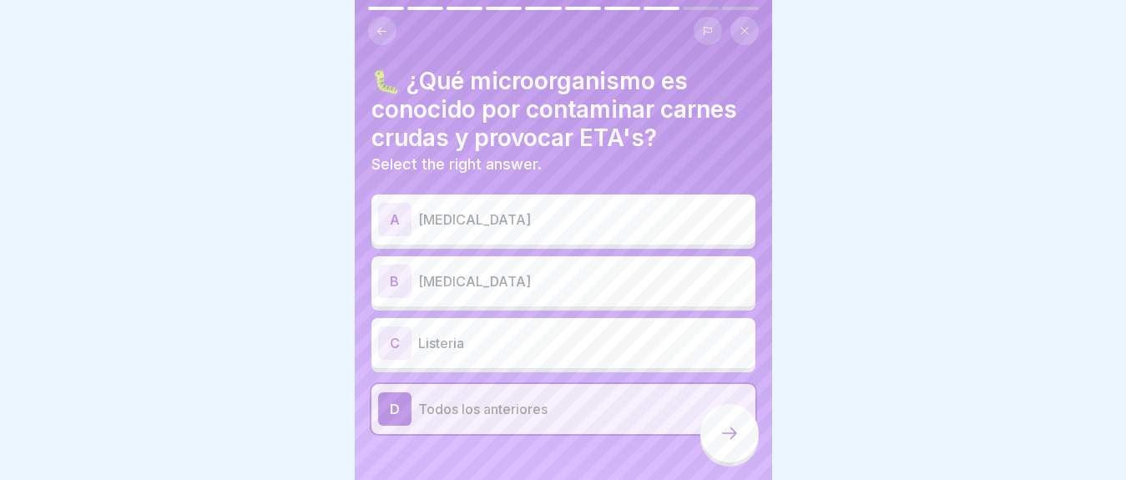
click at [736, 459] on div at bounding box center [729, 433] width 58 height 58
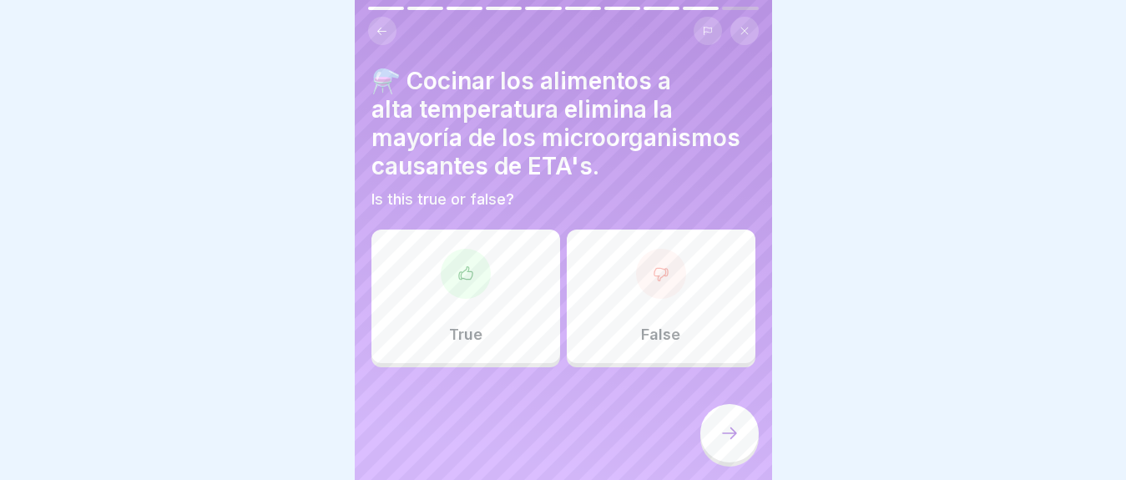
click at [455, 312] on div "True" at bounding box center [465, 297] width 189 height 134
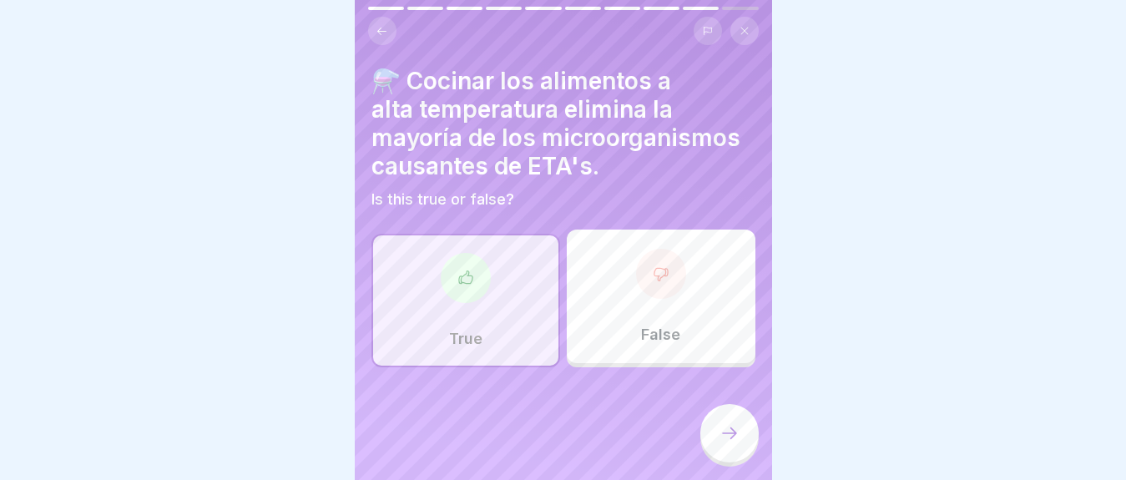
click at [719, 459] on div at bounding box center [729, 433] width 58 height 58
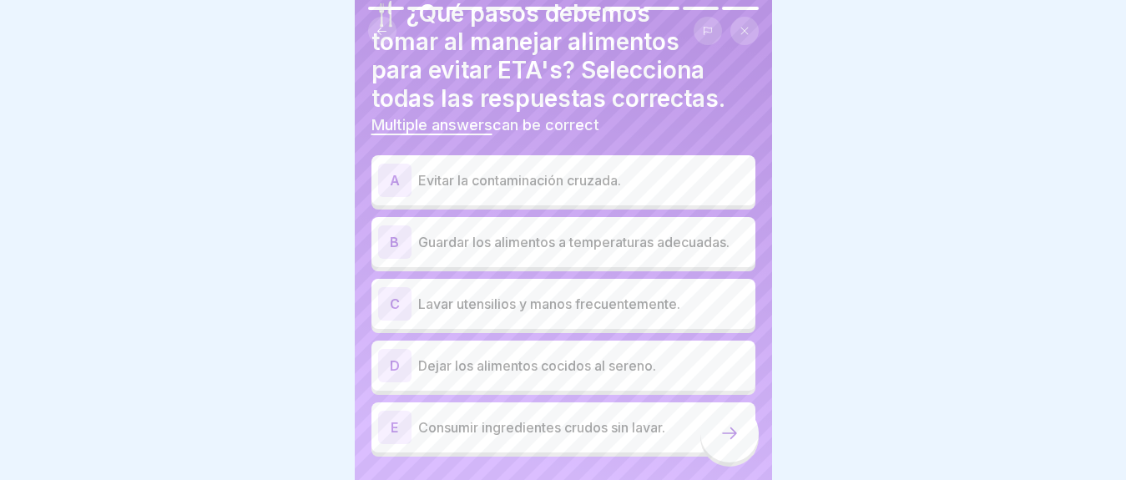
scroll to position [73, 0]
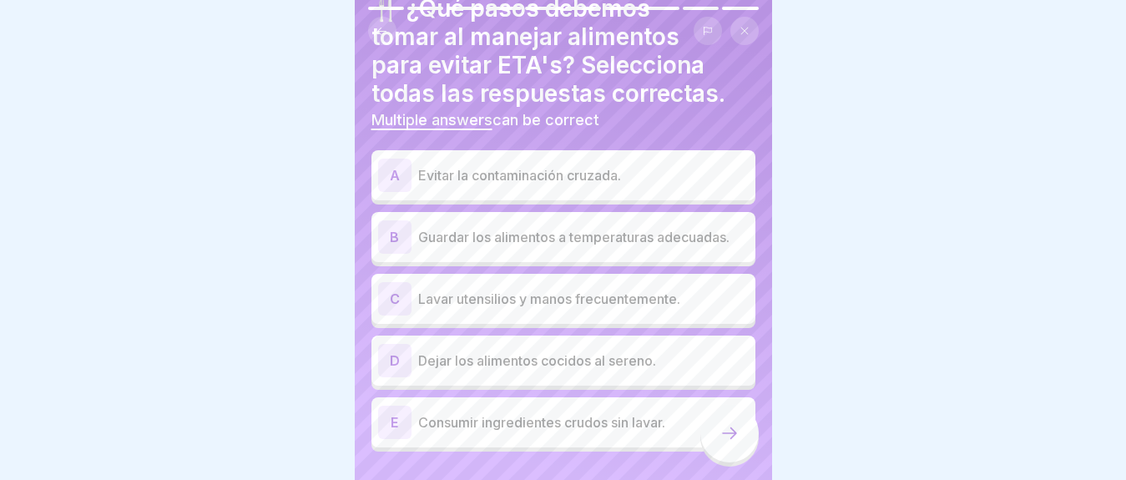
click at [578, 186] on div "A Evitar la contaminación cruzada." at bounding box center [563, 175] width 371 height 33
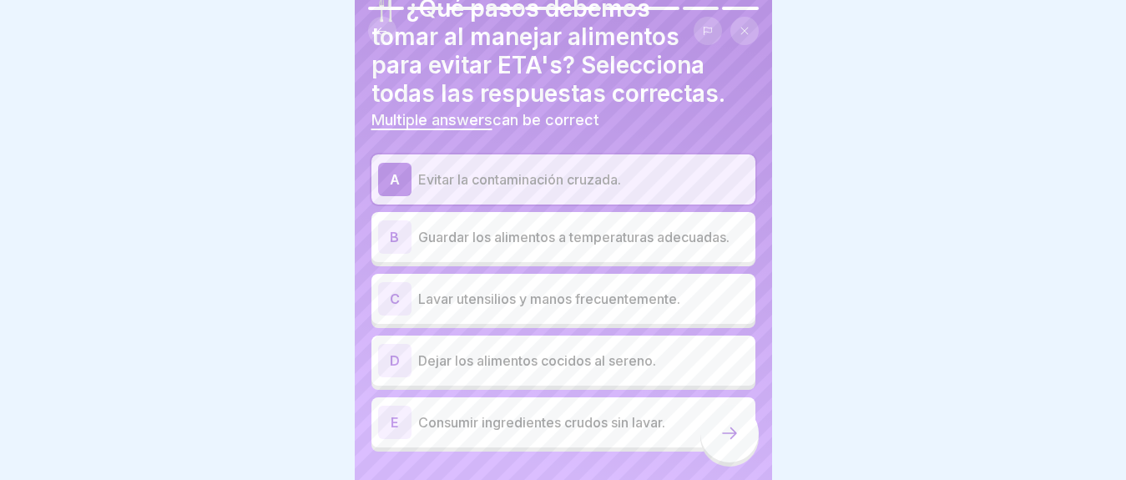
click at [569, 247] on p "Guardar los alimentos a temperaturas adecuadas." at bounding box center [583, 237] width 331 height 20
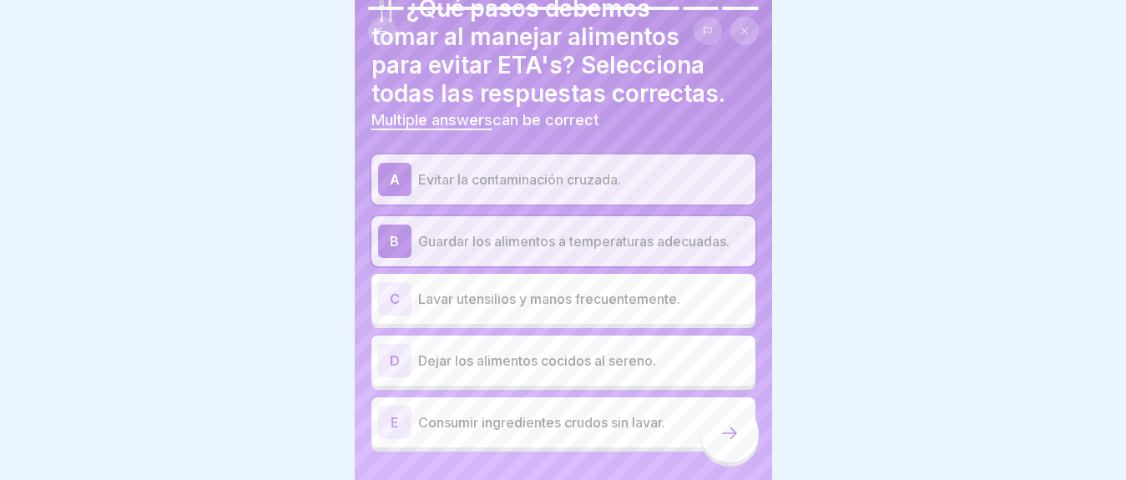
click at [583, 291] on div "C Lavar utensilios y manos frecuentemente." at bounding box center [563, 298] width 371 height 33
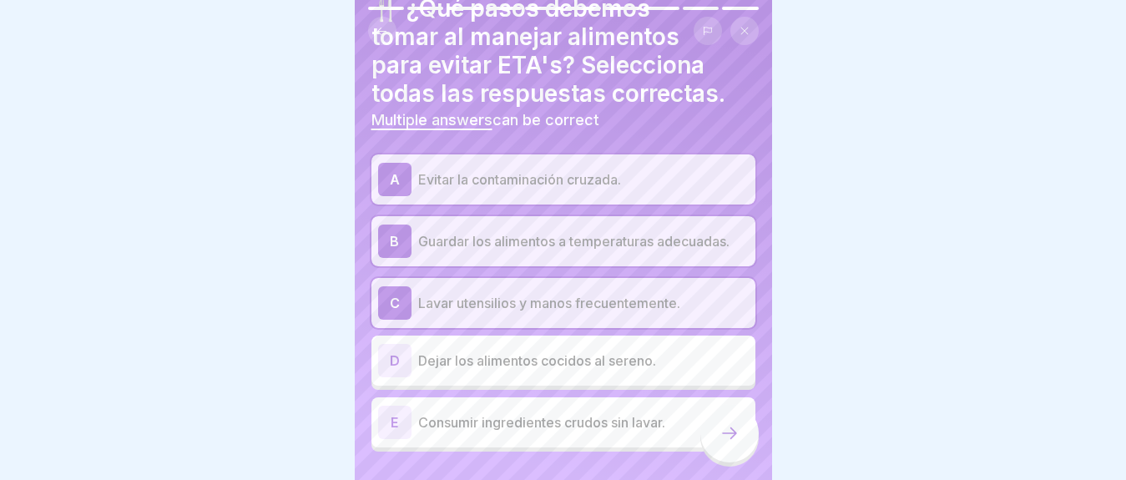
click at [728, 437] on div at bounding box center [729, 433] width 58 height 58
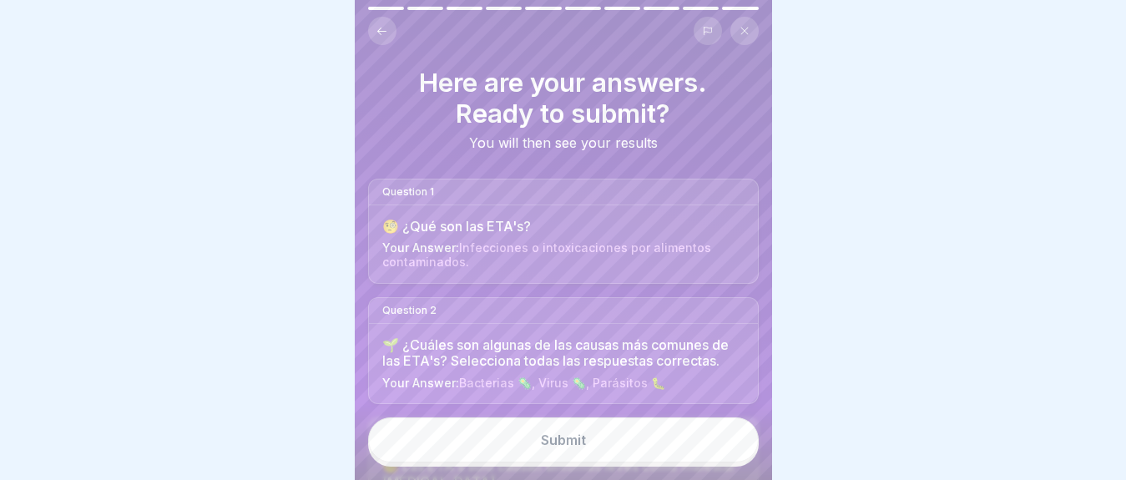
scroll to position [250, 0]
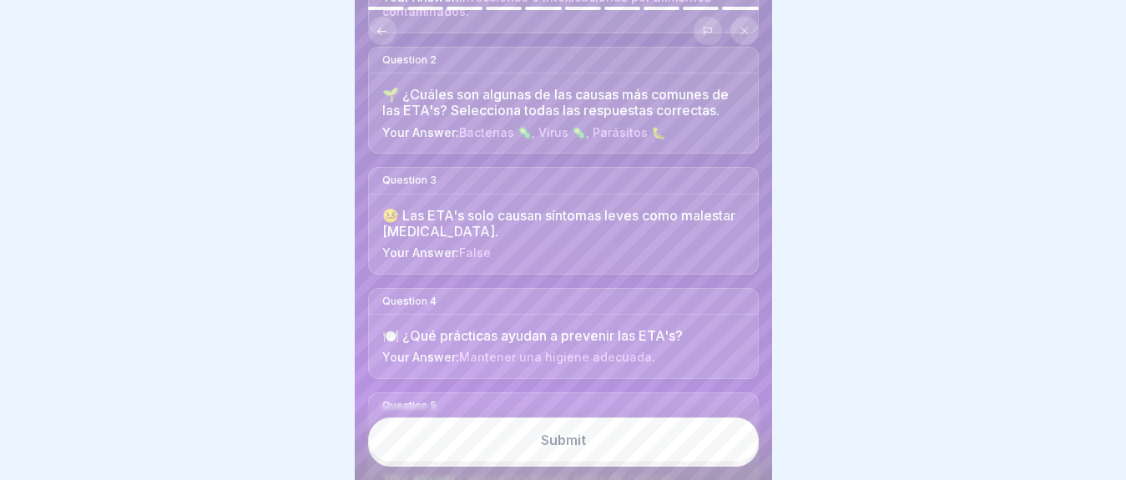
click at [569, 462] on button "Submit" at bounding box center [563, 439] width 391 height 45
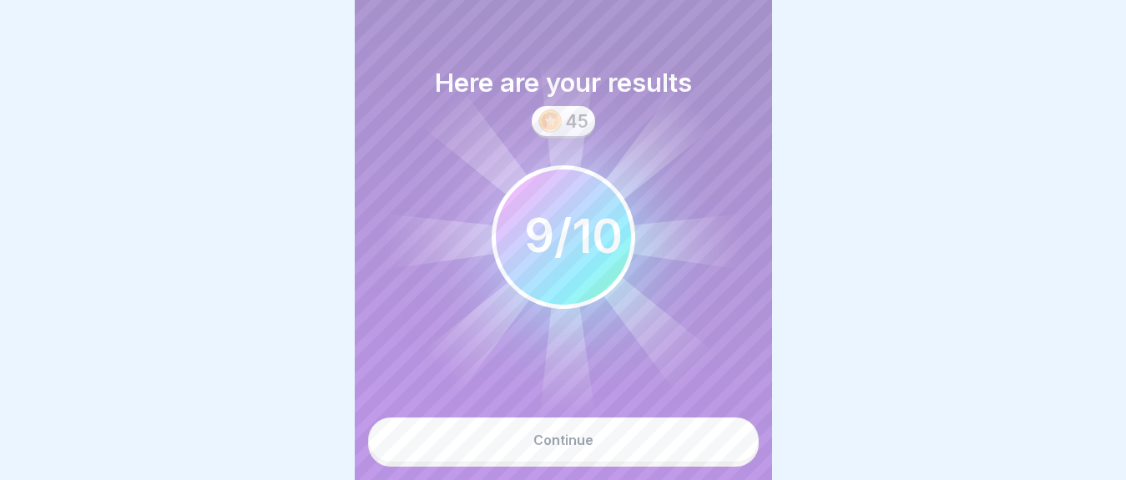
click at [570, 462] on button "Continue" at bounding box center [563, 439] width 391 height 45
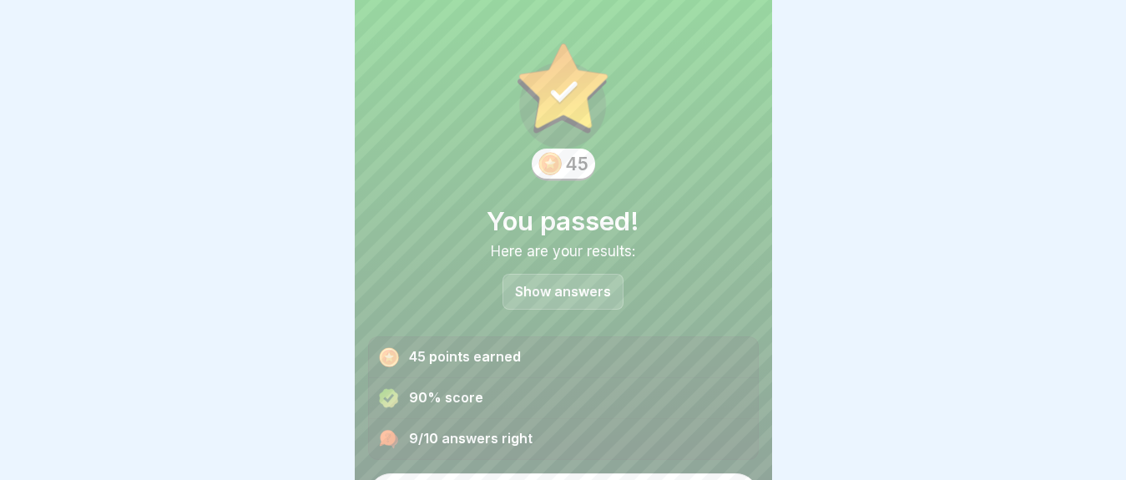
scroll to position [42, 0]
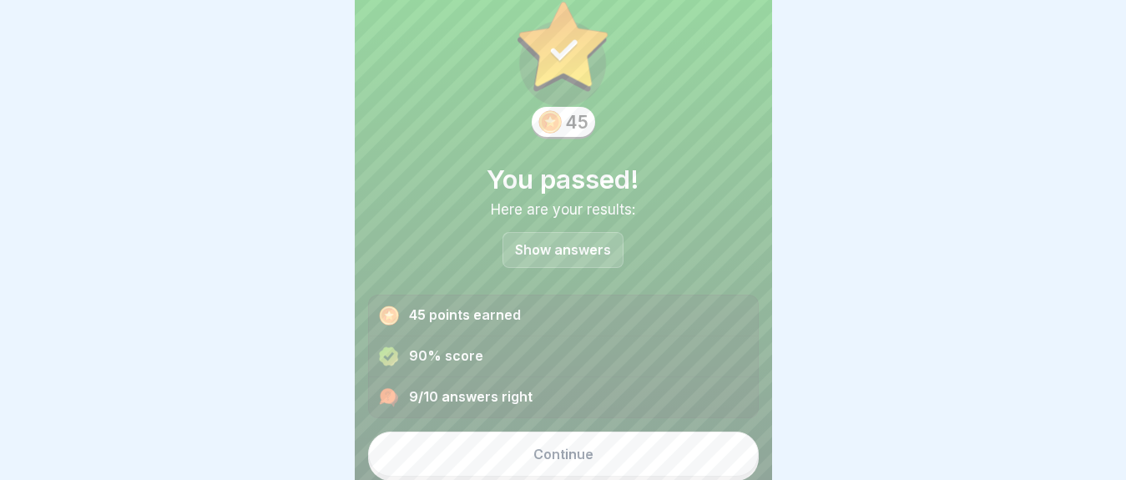
click at [587, 463] on button "Continue" at bounding box center [563, 454] width 391 height 45
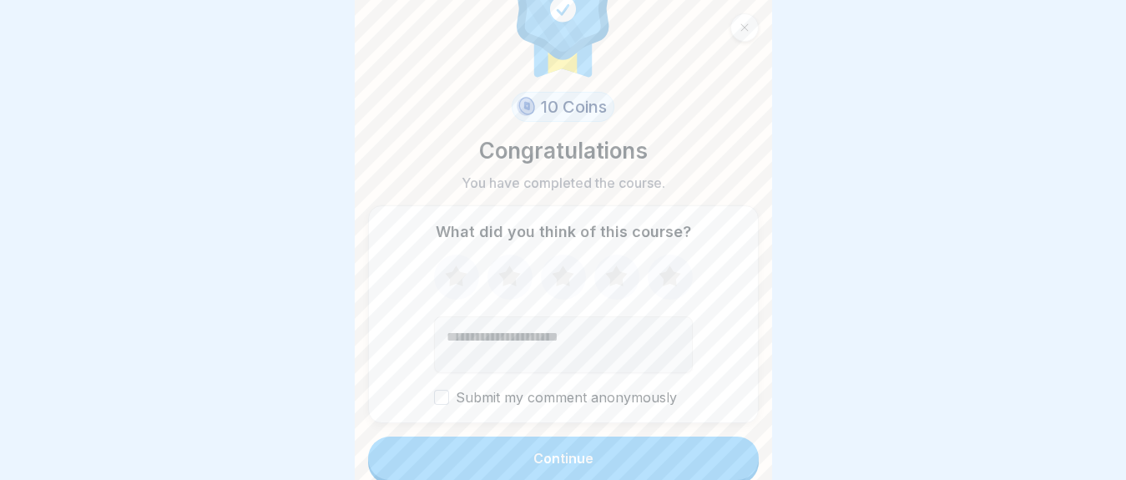
scroll to position [63, 0]
click at [577, 460] on div "Continue" at bounding box center [563, 454] width 60 height 15
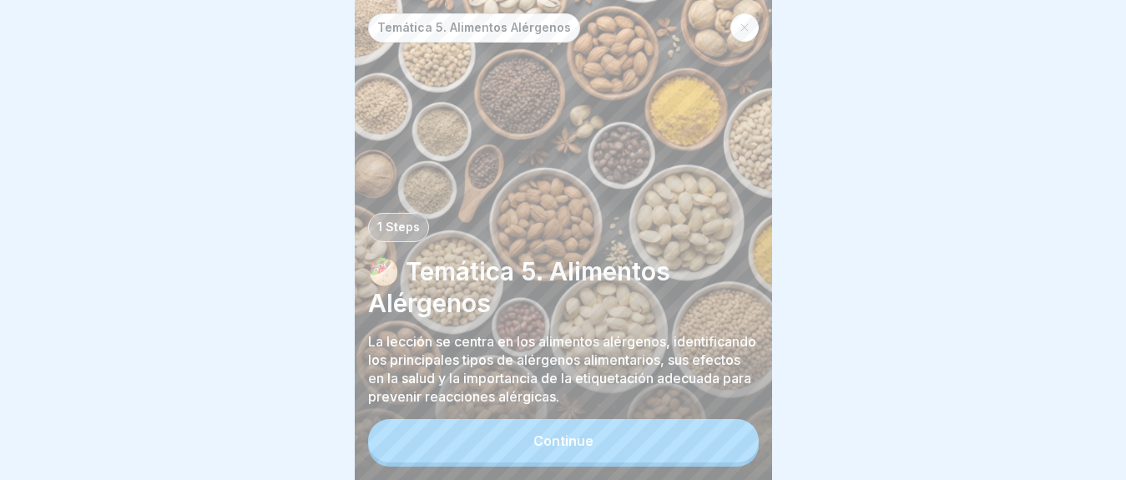
click at [629, 462] on button "Continue" at bounding box center [563, 440] width 391 height 43
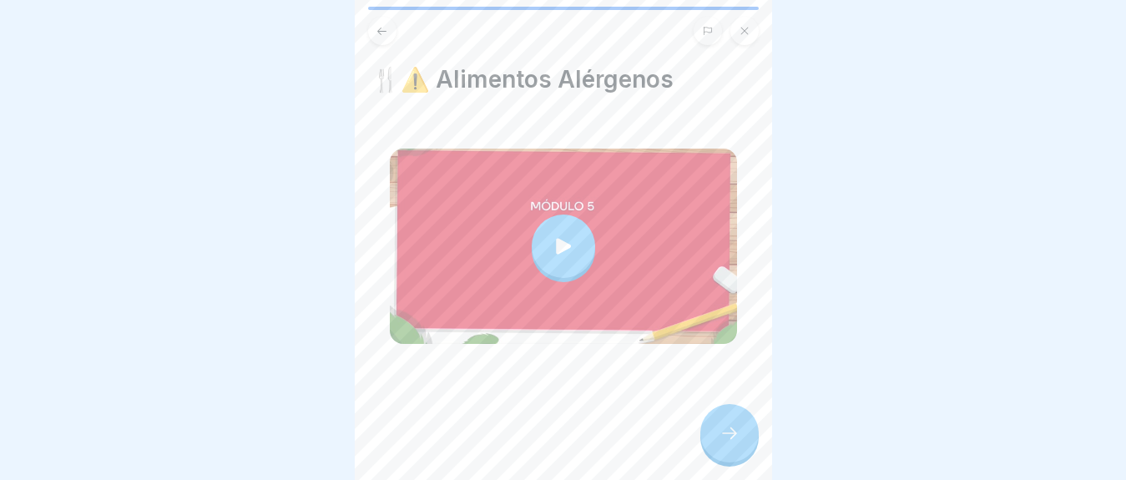
click at [715, 452] on div at bounding box center [729, 433] width 58 height 58
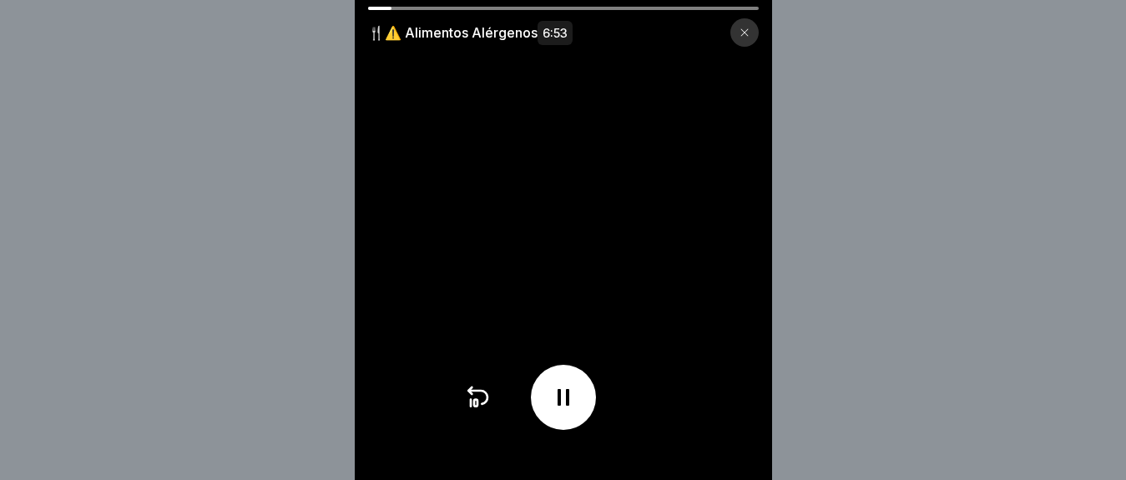
click at [580, 347] on video at bounding box center [563, 240] width 417 height 480
click at [589, 430] on div at bounding box center [563, 397] width 65 height 65
click at [520, 180] on video at bounding box center [563, 240] width 417 height 480
click at [577, 411] on icon at bounding box center [563, 397] width 27 height 27
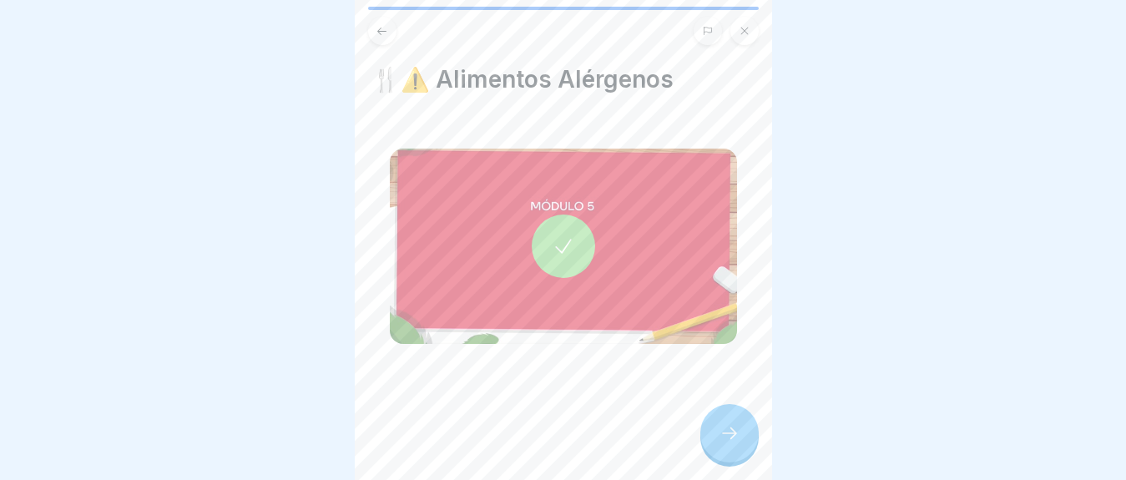
click at [721, 443] on icon at bounding box center [730, 433] width 20 height 20
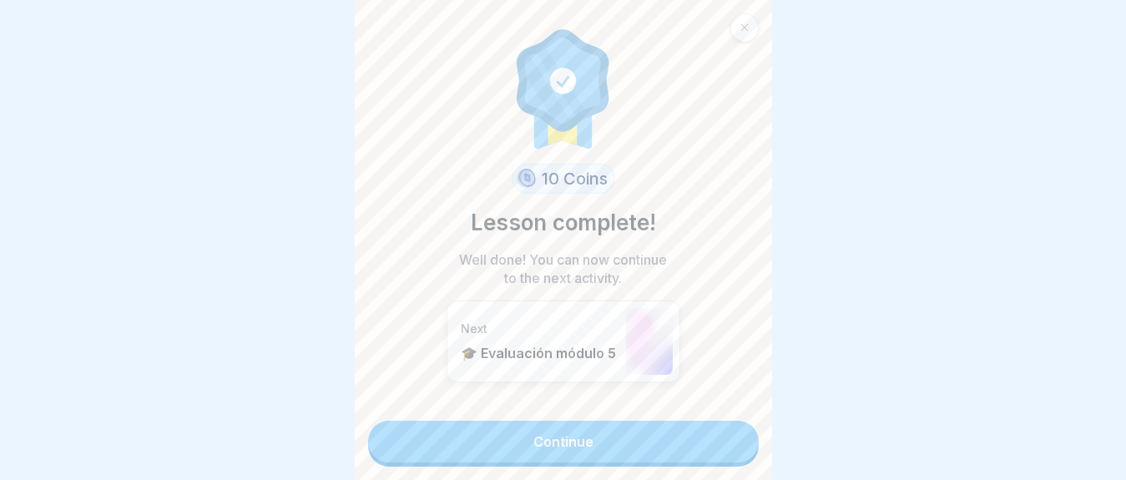
click at [645, 439] on link "Continue" at bounding box center [563, 442] width 391 height 42
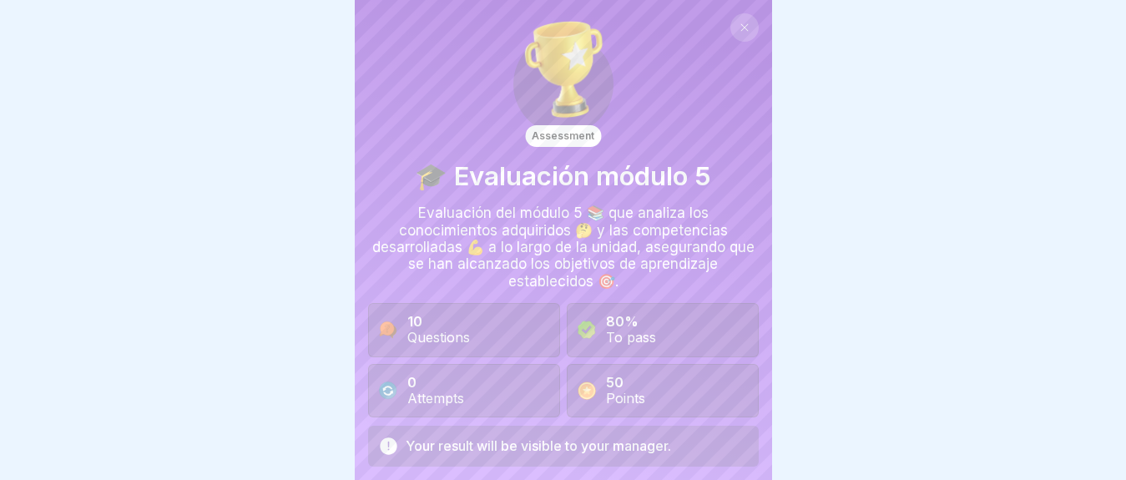
scroll to position [48, 0]
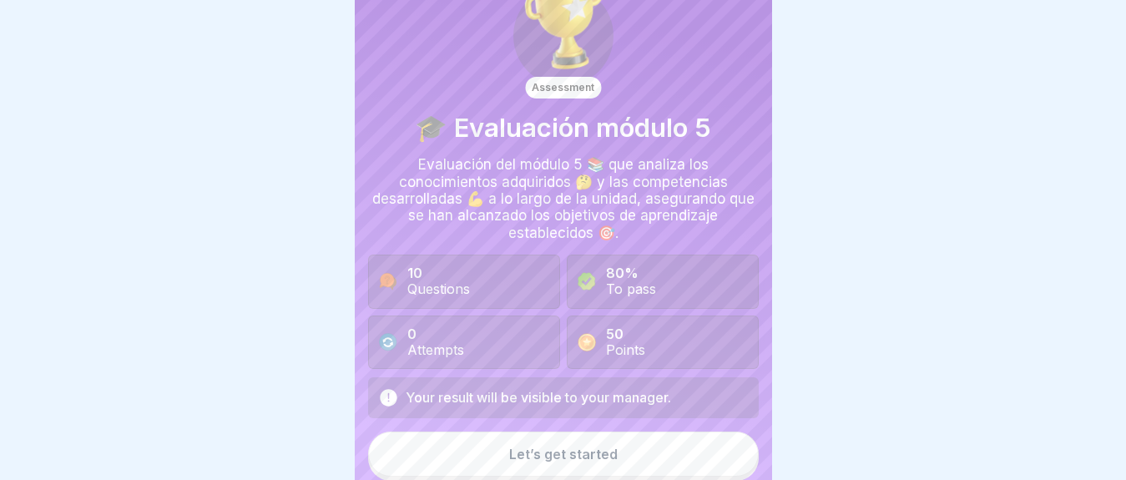
click at [602, 446] on button "Let’s get started" at bounding box center [563, 454] width 391 height 45
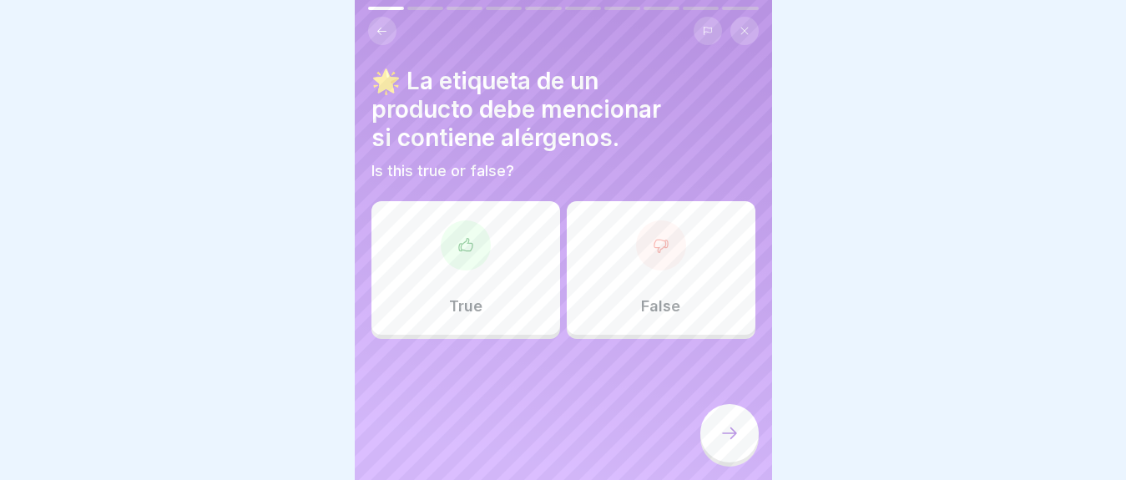
click at [483, 284] on div "True" at bounding box center [465, 268] width 189 height 134
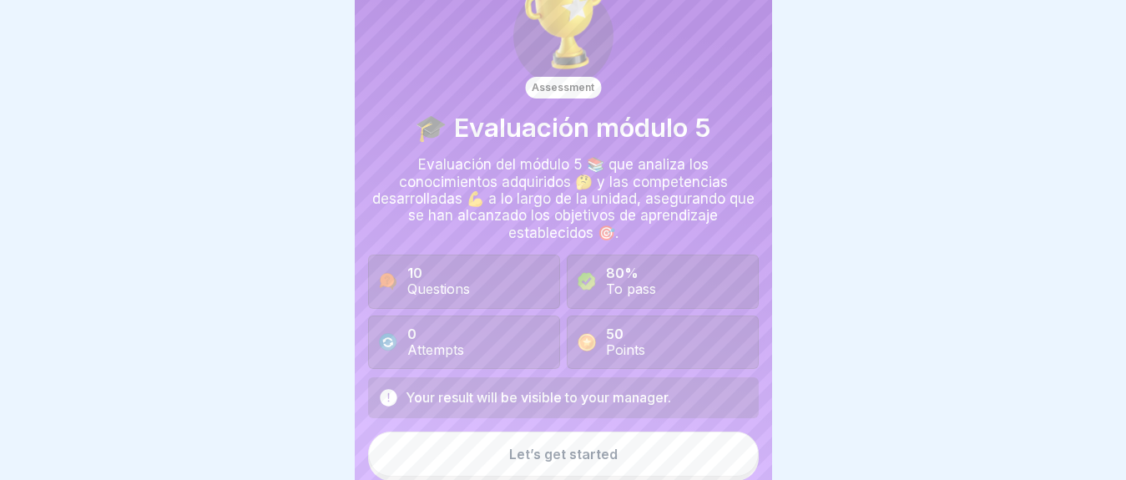
click at [602, 458] on div "Let’s get started" at bounding box center [563, 454] width 109 height 15
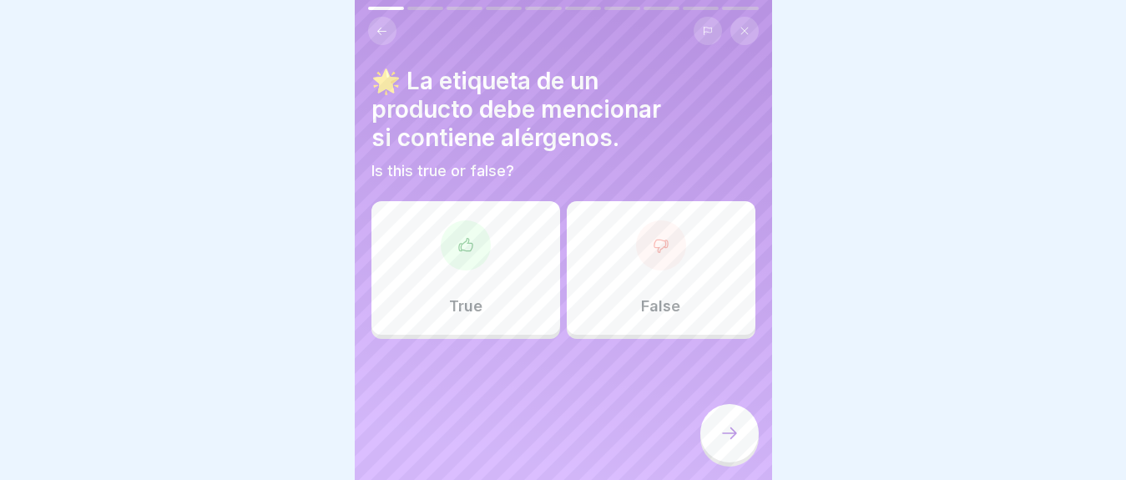
click at [481, 252] on div at bounding box center [466, 245] width 50 height 50
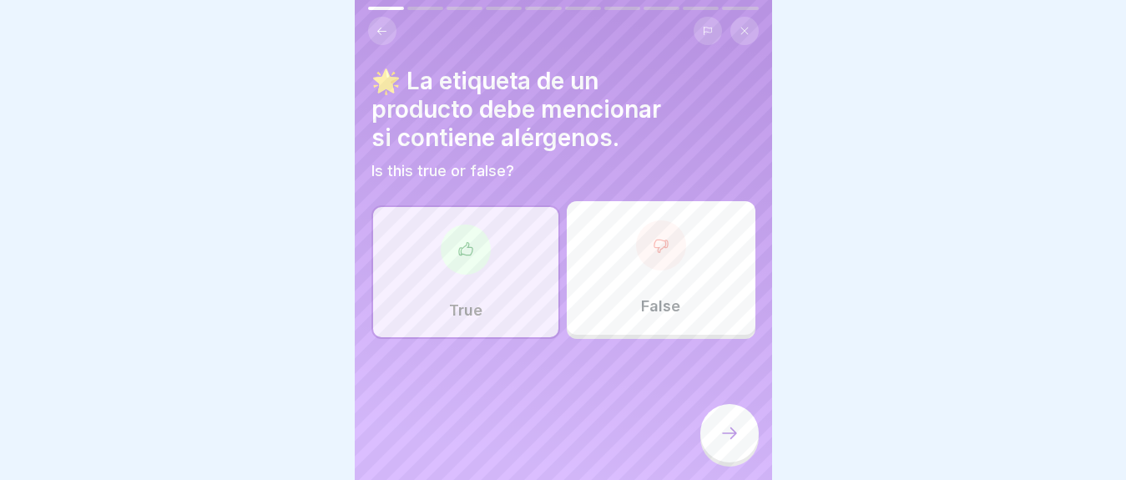
click at [726, 462] on div at bounding box center [729, 433] width 58 height 58
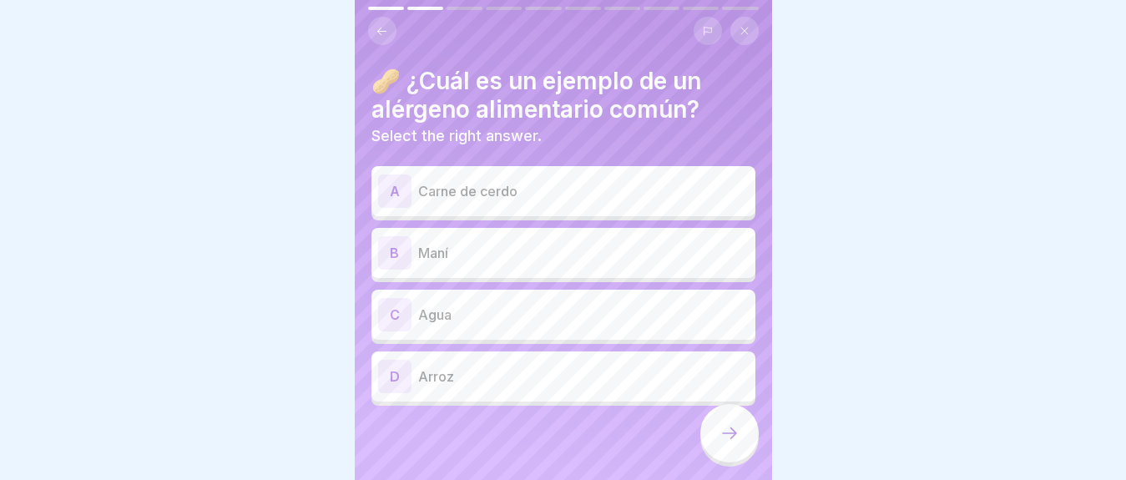
click at [474, 230] on div "B Maní" at bounding box center [563, 253] width 384 height 50
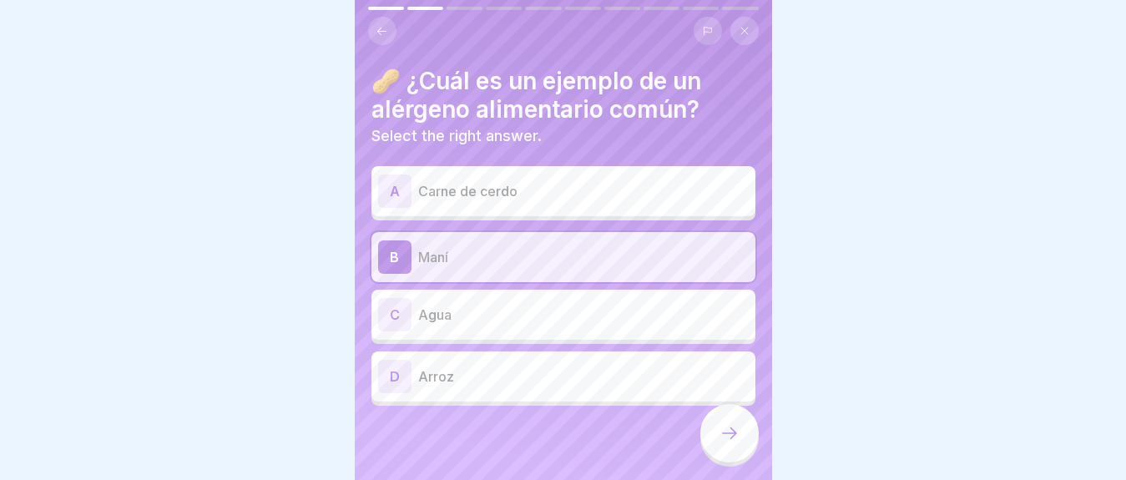
click at [707, 467] on div at bounding box center [729, 435] width 58 height 63
click at [717, 448] on div at bounding box center [729, 433] width 58 height 58
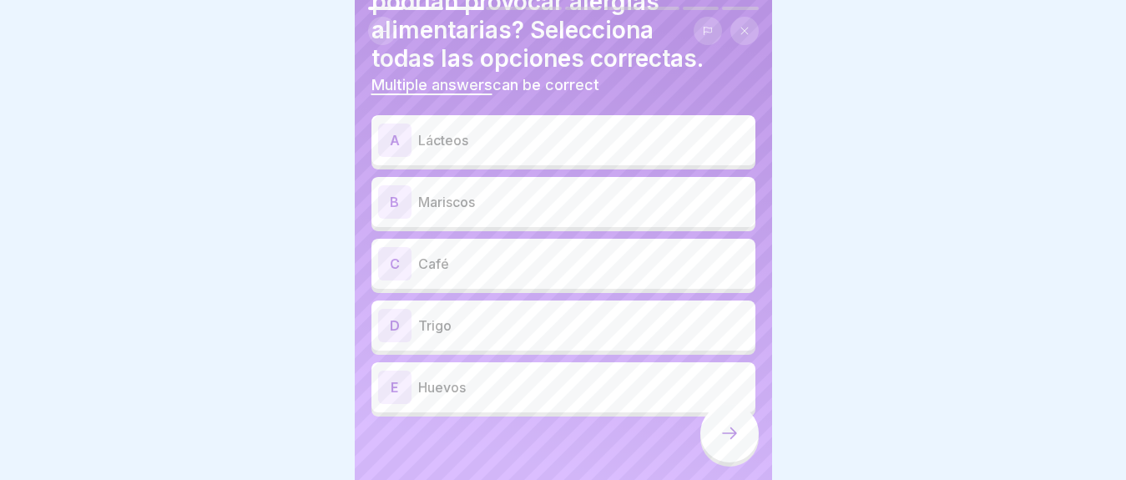
scroll to position [111, 0]
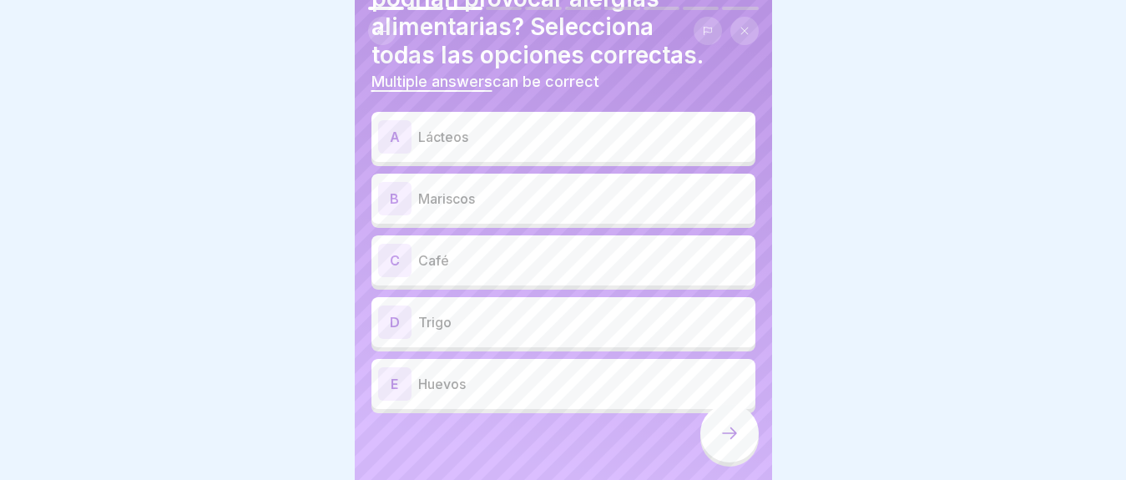
click at [525, 129] on p "Lácteos" at bounding box center [583, 137] width 331 height 20
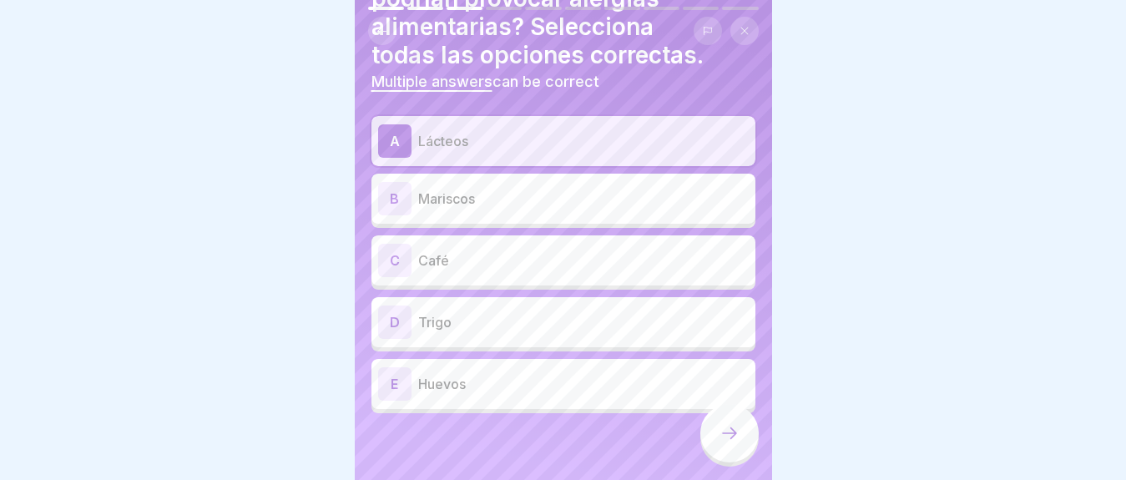
click at [523, 203] on p "Mariscos" at bounding box center [583, 199] width 331 height 20
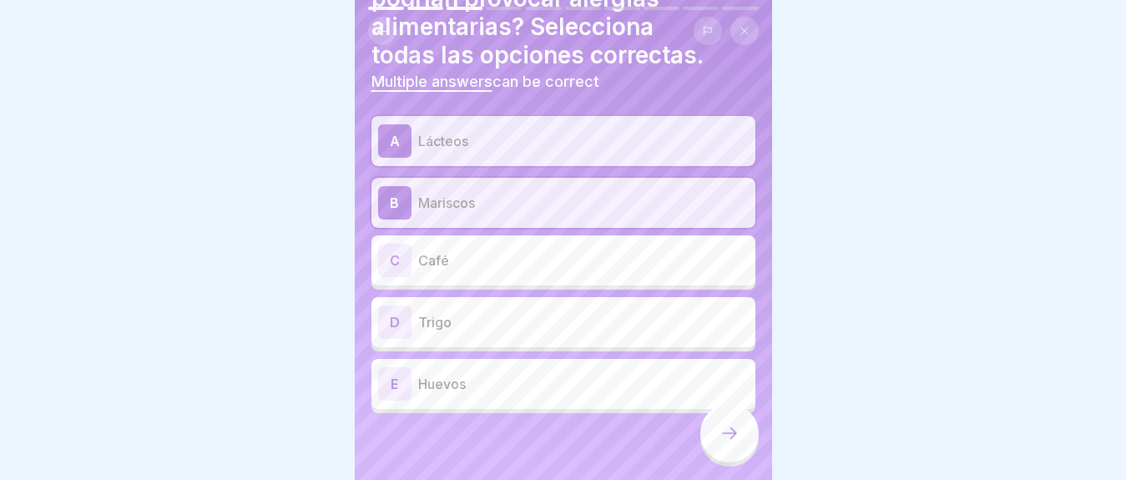
click at [516, 331] on p "Trigo" at bounding box center [583, 322] width 331 height 20
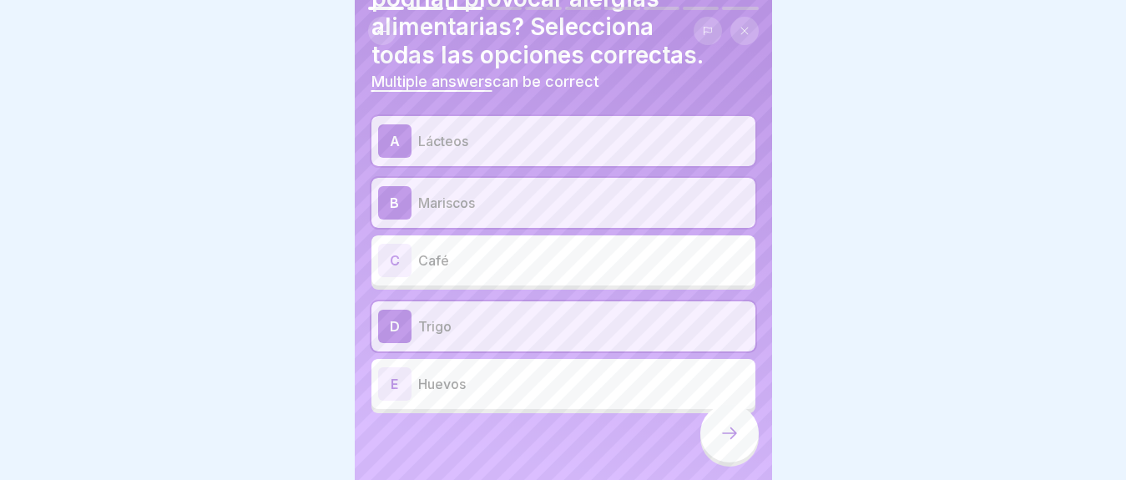
click at [513, 377] on p "Huevos" at bounding box center [583, 384] width 331 height 20
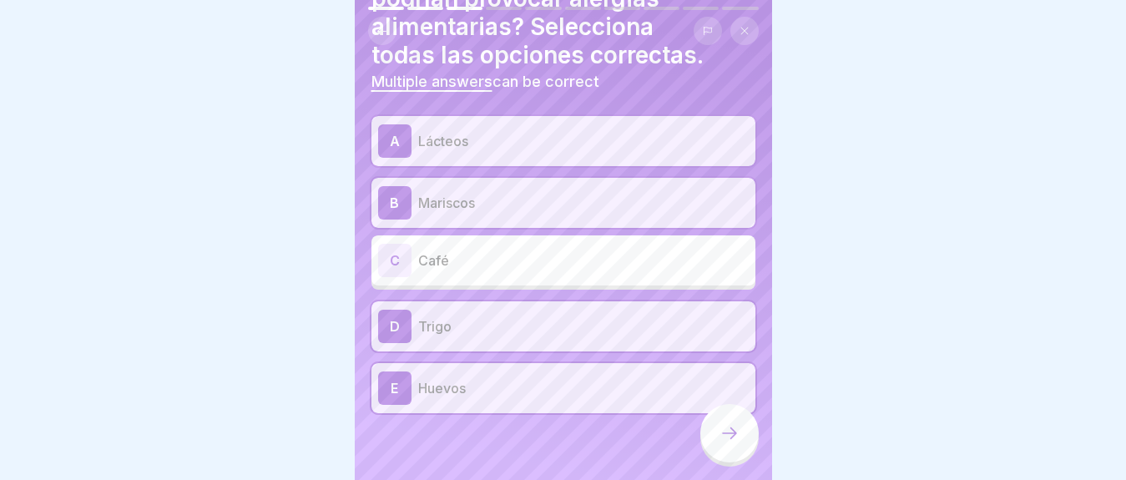
click at [733, 438] on div at bounding box center [729, 433] width 58 height 58
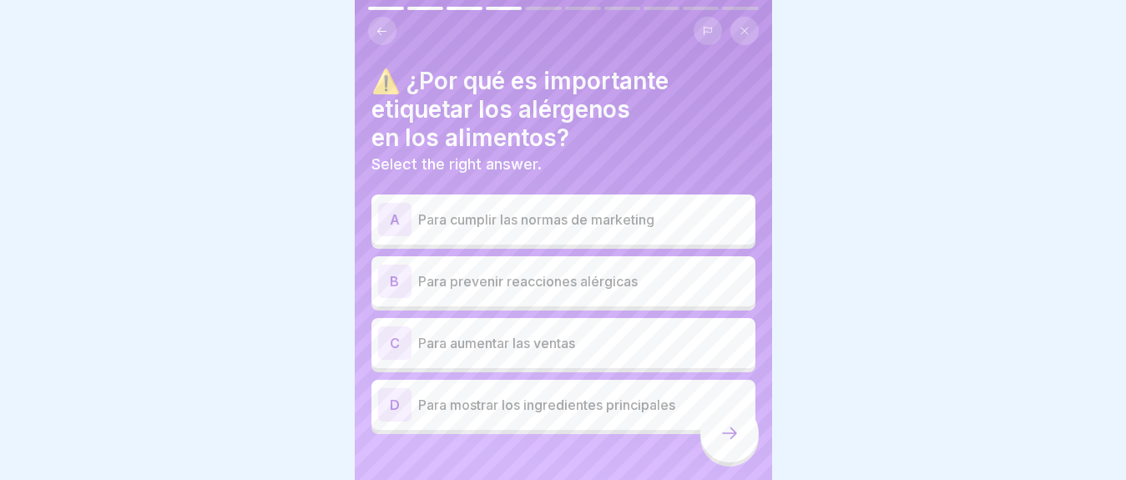
click at [563, 261] on div "B Para prevenir reacciones alérgicas" at bounding box center [563, 281] width 384 height 50
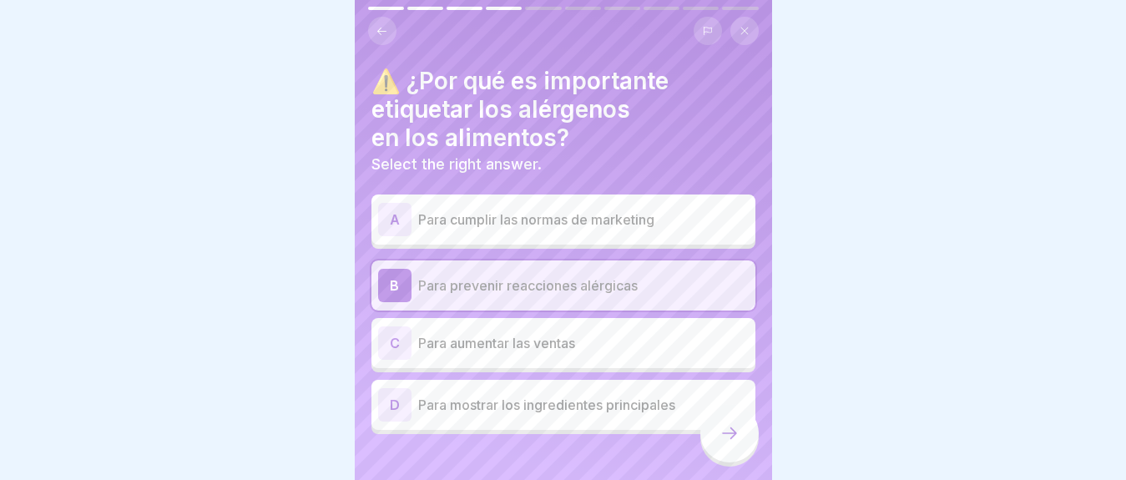
click at [747, 438] on div at bounding box center [729, 433] width 58 height 58
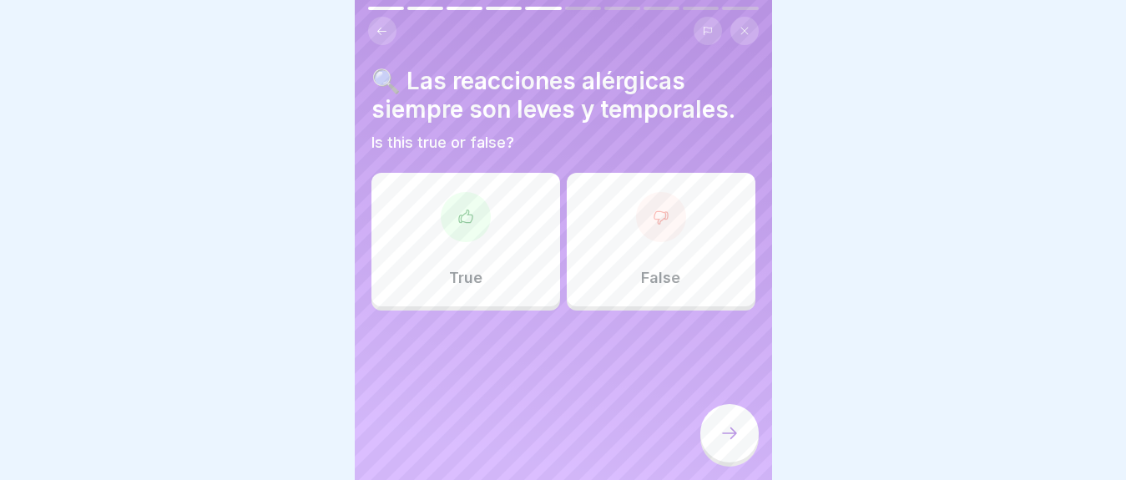
click at [643, 265] on div "False" at bounding box center [661, 240] width 189 height 134
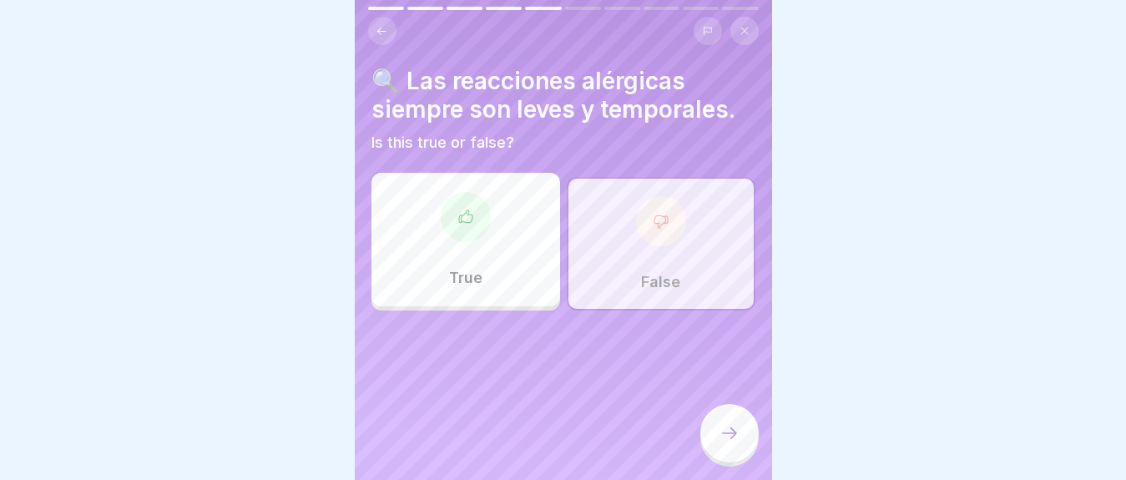
click at [735, 438] on div at bounding box center [729, 433] width 58 height 58
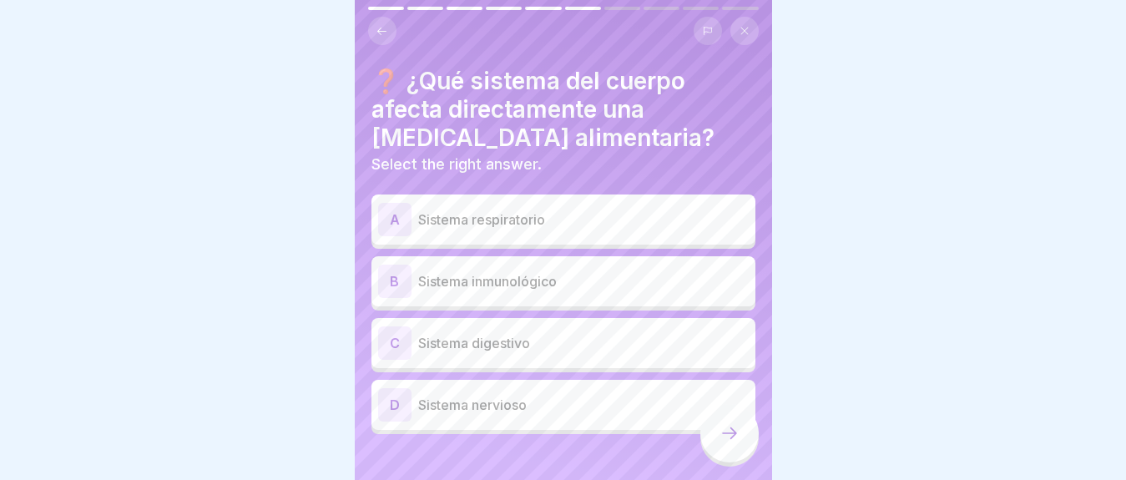
click at [491, 280] on p "Sistema inmunológico" at bounding box center [583, 281] width 331 height 20
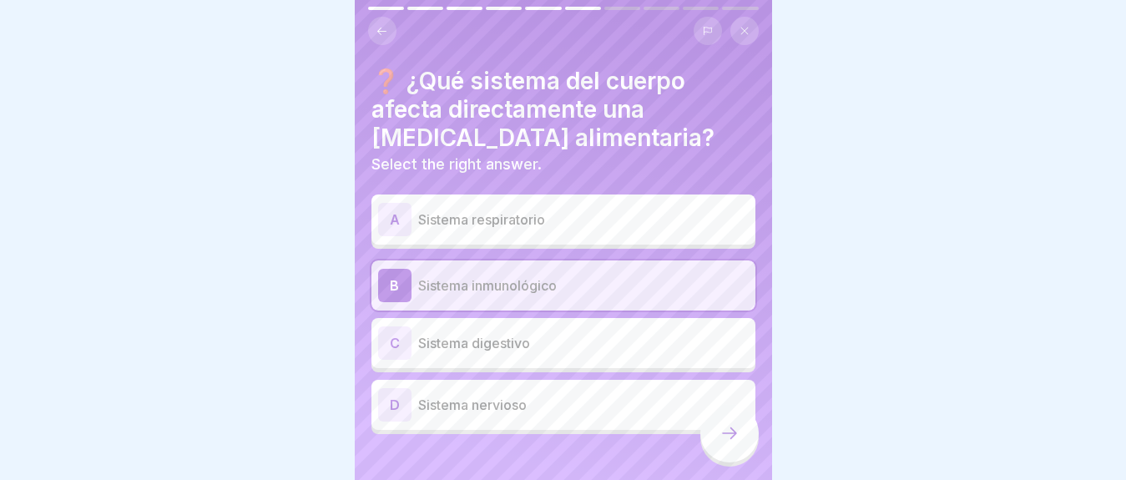
click at [715, 435] on div at bounding box center [729, 433] width 58 height 58
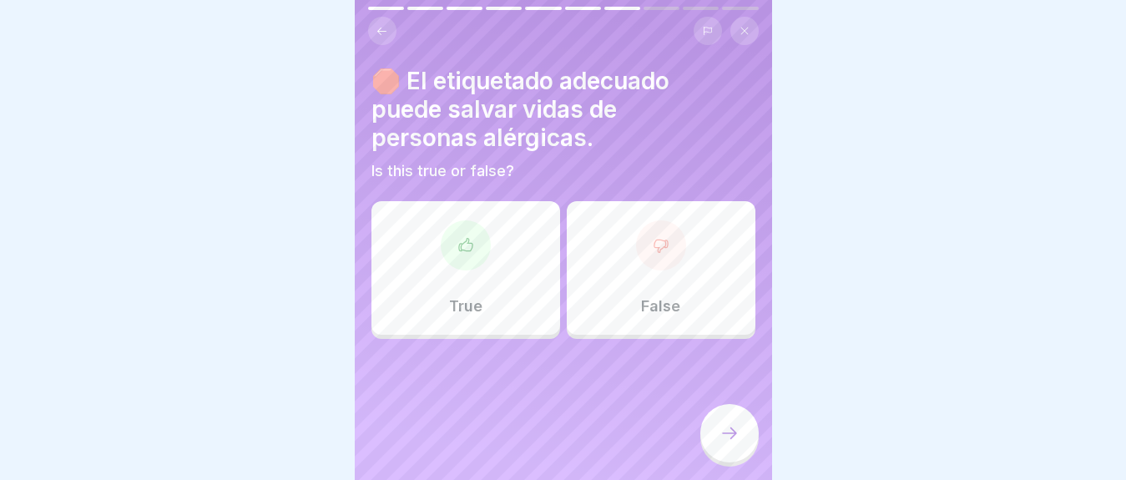
click at [442, 273] on div "True" at bounding box center [465, 268] width 189 height 134
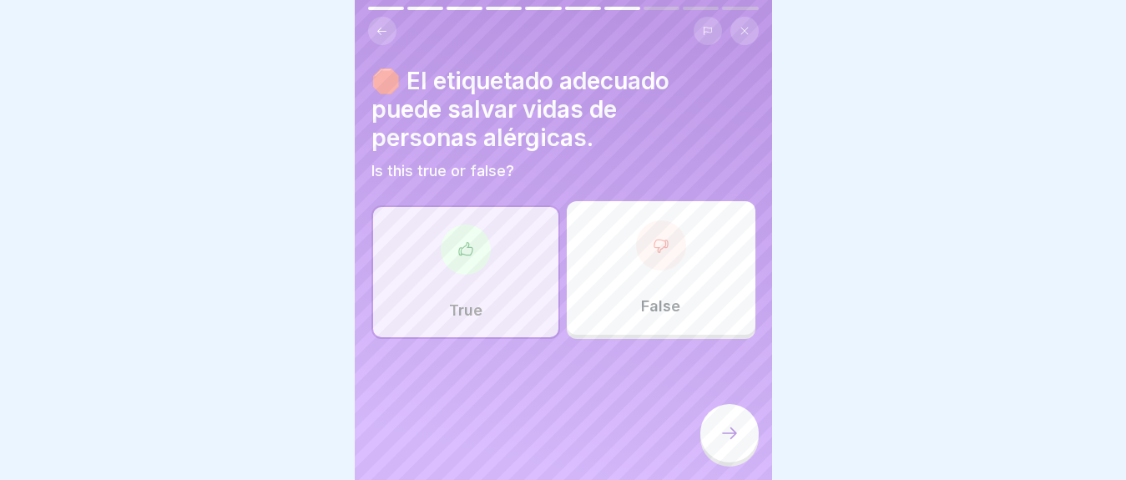
click at [664, 440] on div "🛑 El etiquetado adecuado puede salvar vidas de personas alérgicas. Is this true…" at bounding box center [563, 240] width 417 height 480
click at [709, 439] on div at bounding box center [729, 433] width 58 height 58
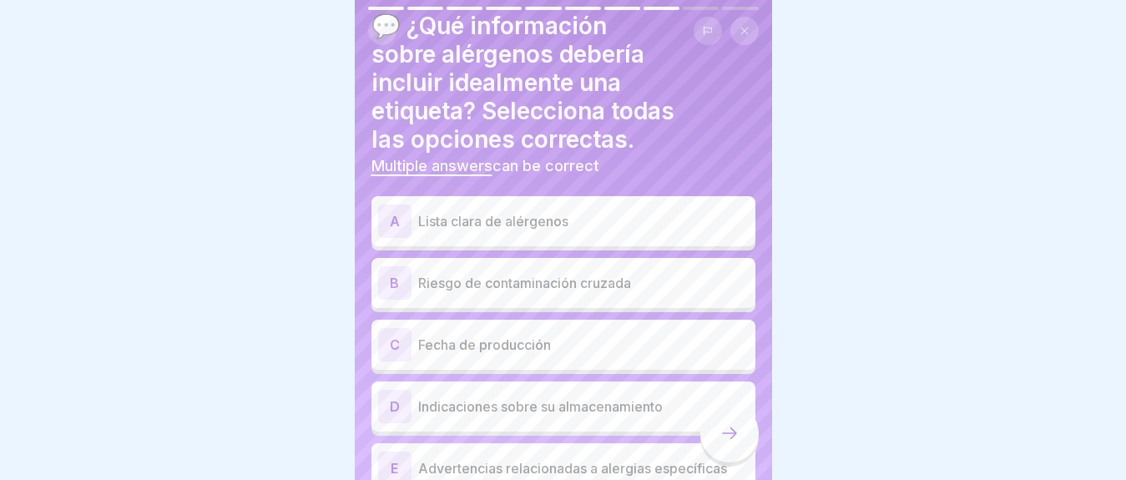
scroll to position [83, 0]
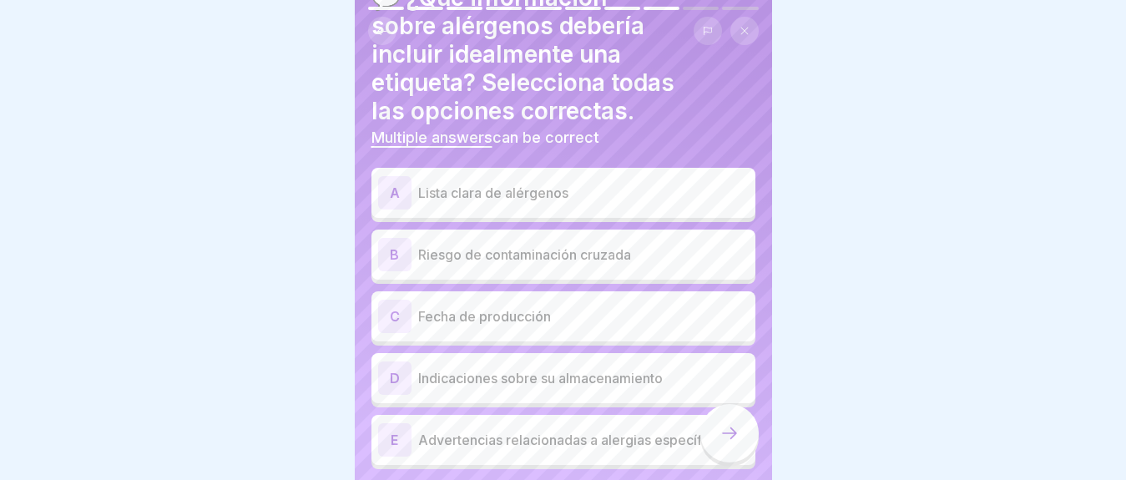
click at [506, 202] on p "Lista clara de alérgenos" at bounding box center [583, 193] width 331 height 20
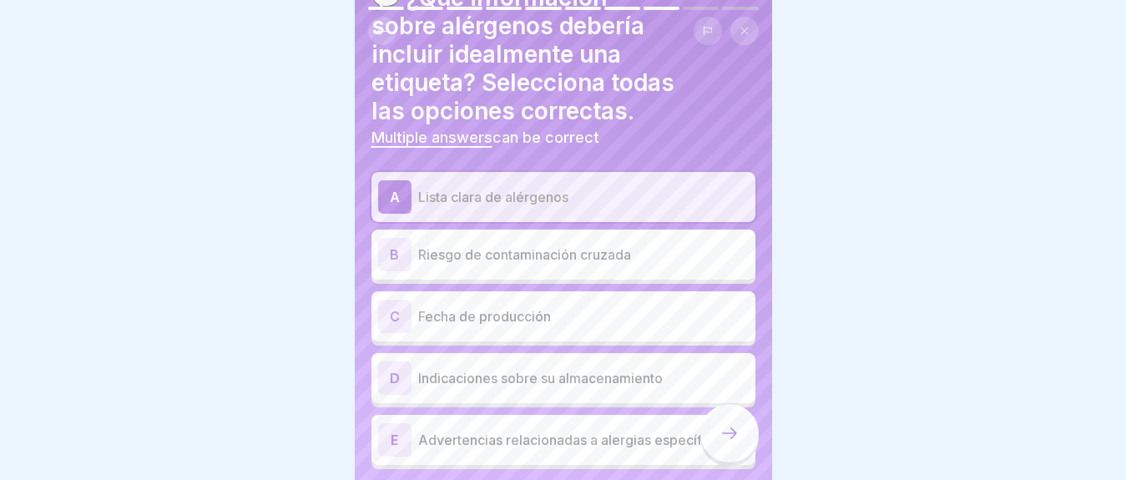
click at [417, 275] on div "B Riesgo de contaminación cruzada" at bounding box center [563, 255] width 384 height 50
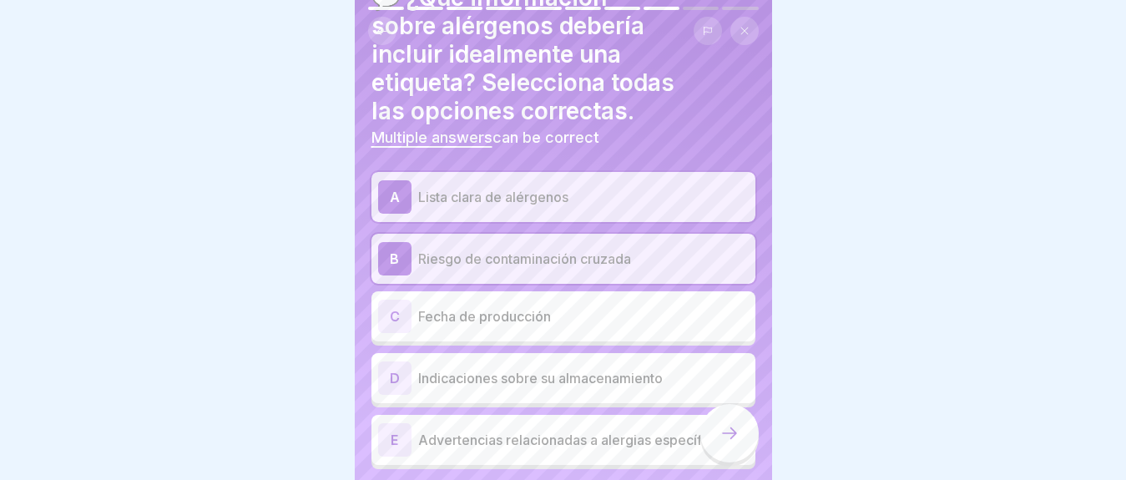
click at [541, 437] on p "Advertencias relacionadas a alergias específicas" at bounding box center [583, 440] width 331 height 20
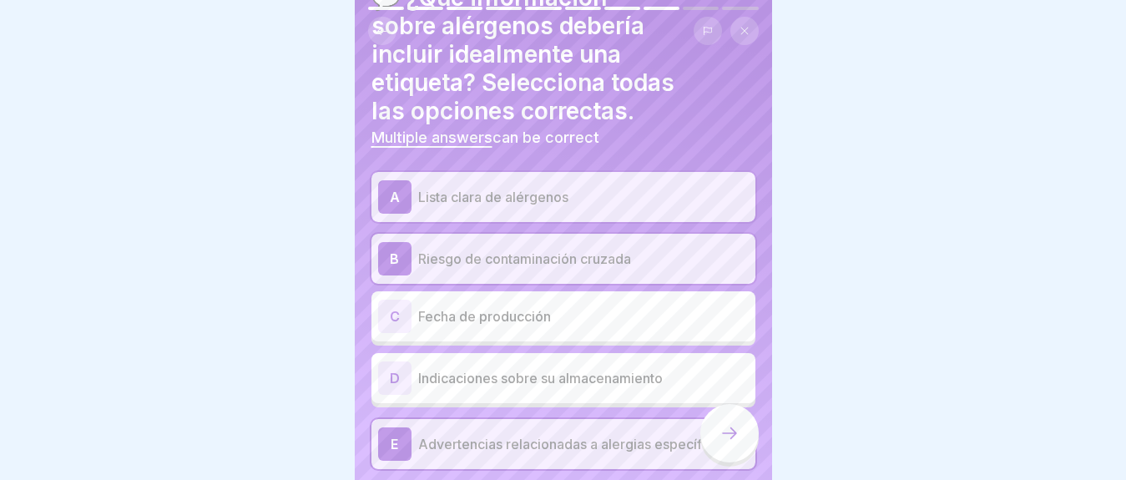
click at [738, 437] on div at bounding box center [729, 433] width 58 height 58
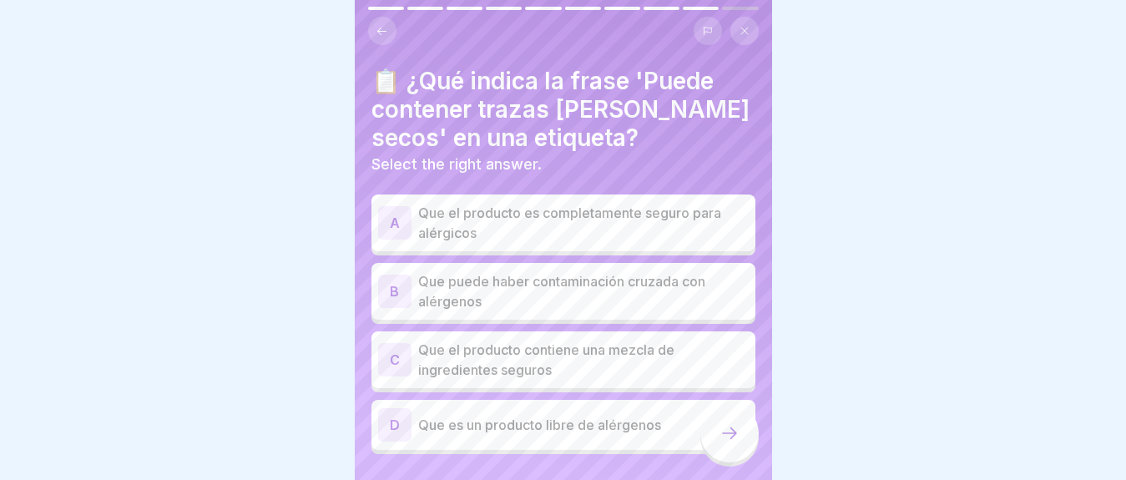
click at [594, 291] on p "Que puede haber contaminación cruzada con alérgenos" at bounding box center [583, 291] width 331 height 40
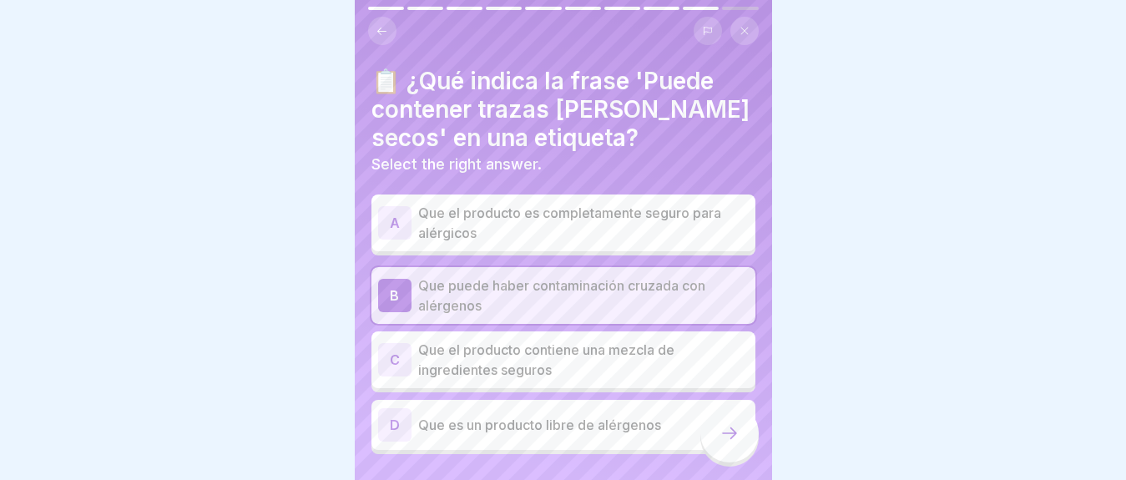
click at [729, 443] on icon at bounding box center [730, 433] width 20 height 20
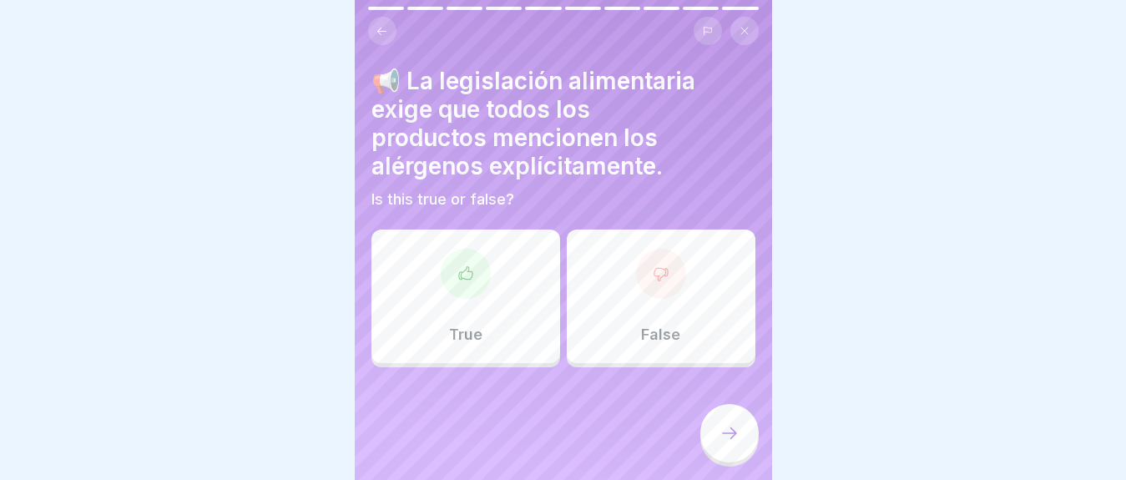
click at [499, 345] on div "True" at bounding box center [465, 297] width 189 height 134
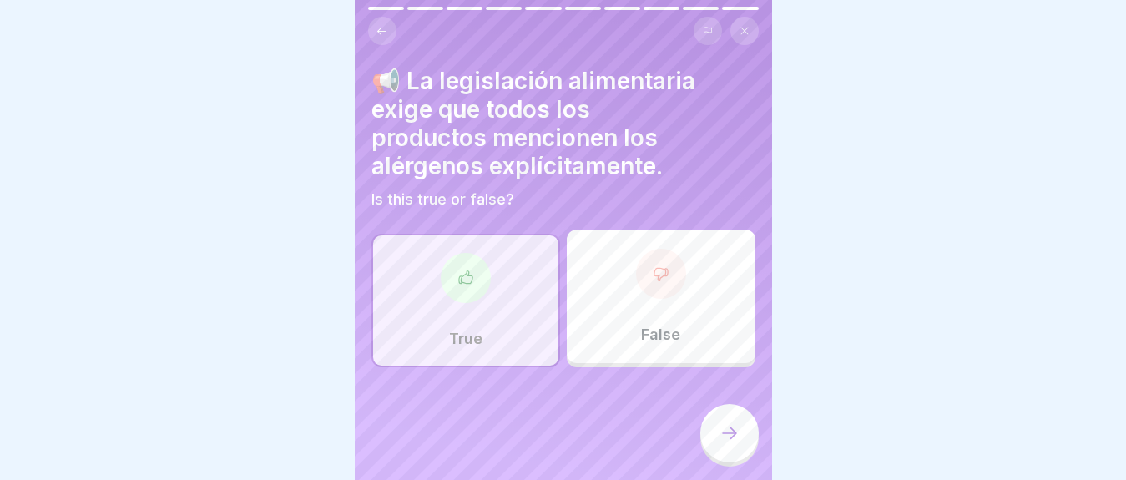
click at [715, 438] on div at bounding box center [729, 433] width 58 height 58
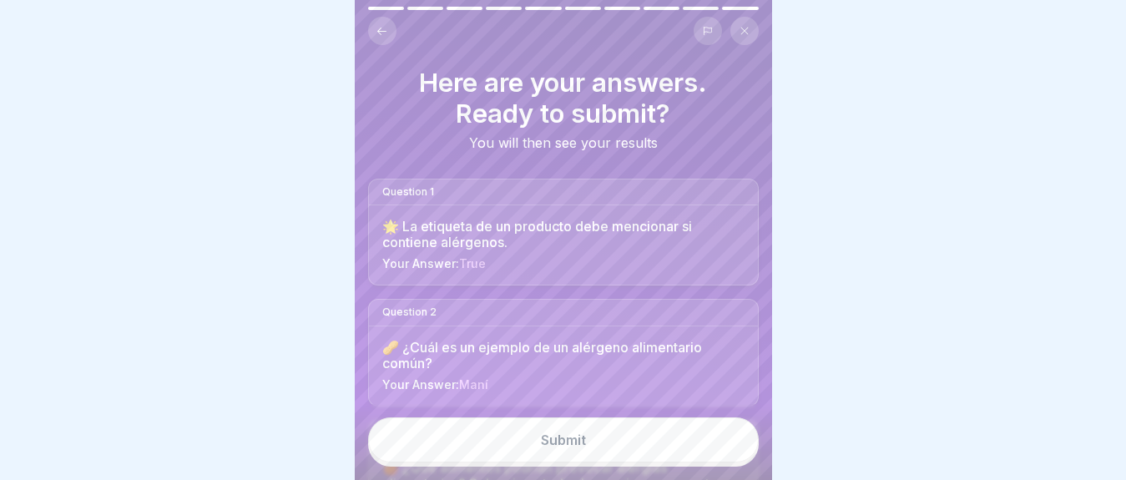
click at [629, 452] on button "Submit" at bounding box center [563, 439] width 391 height 45
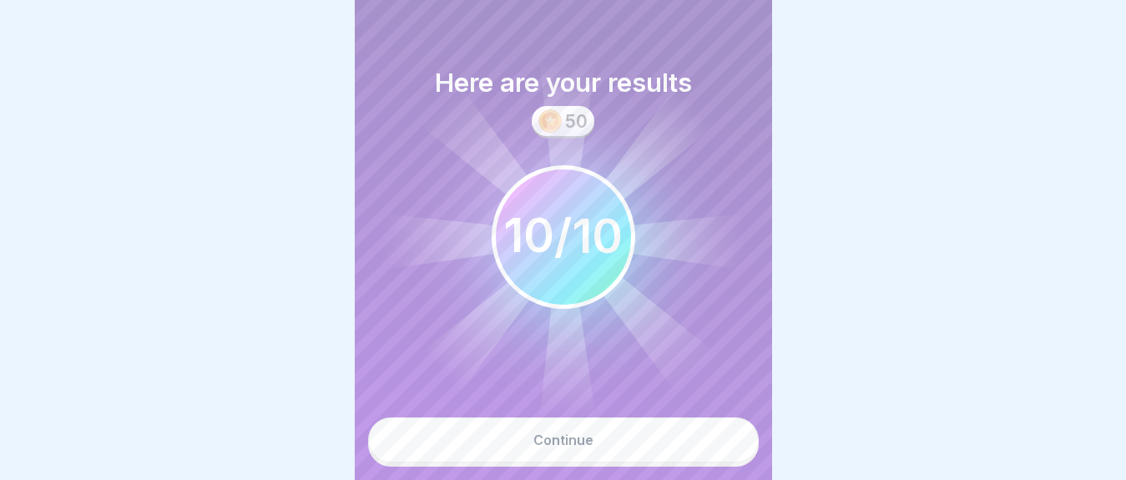
scroll to position [0, 0]
click at [536, 447] on div "Continue" at bounding box center [563, 439] width 60 height 15
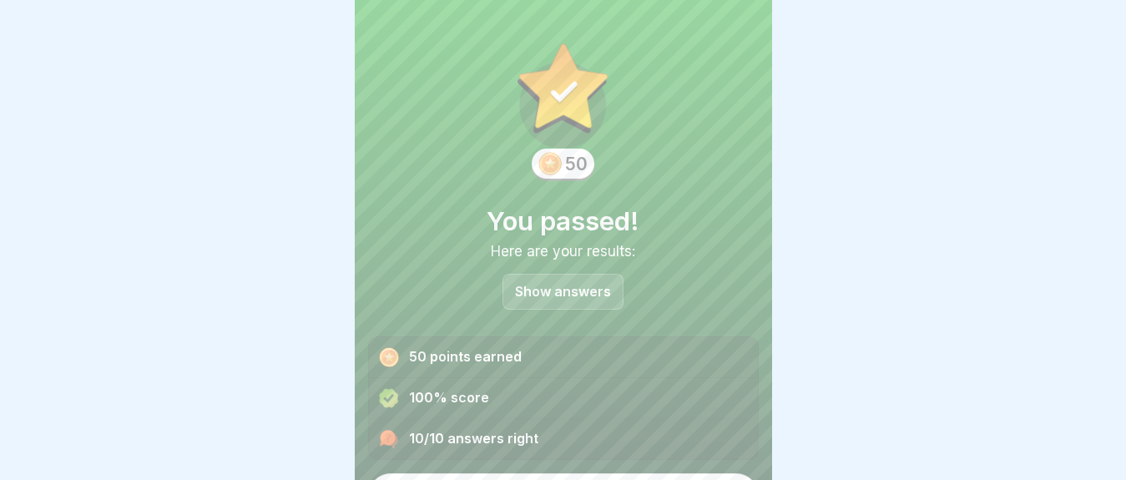
scroll to position [42, 0]
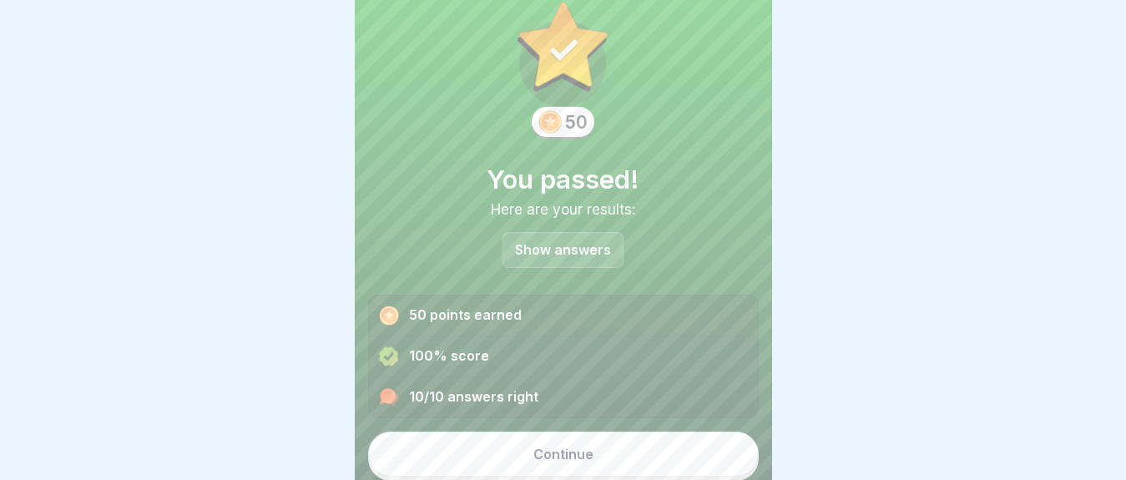
click at [648, 450] on button "Continue" at bounding box center [563, 454] width 391 height 45
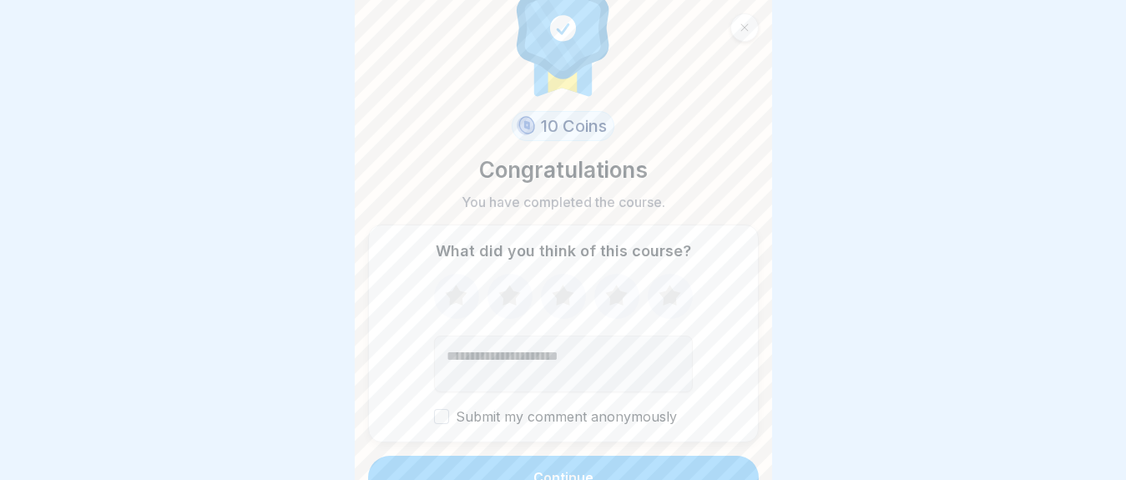
scroll to position [63, 0]
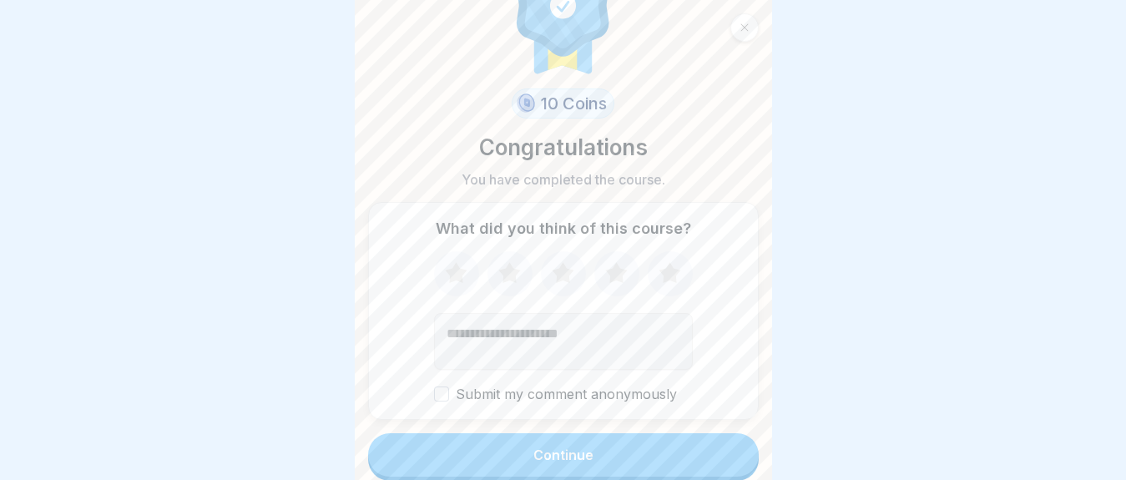
click at [621, 457] on button "Continue" at bounding box center [563, 454] width 391 height 43
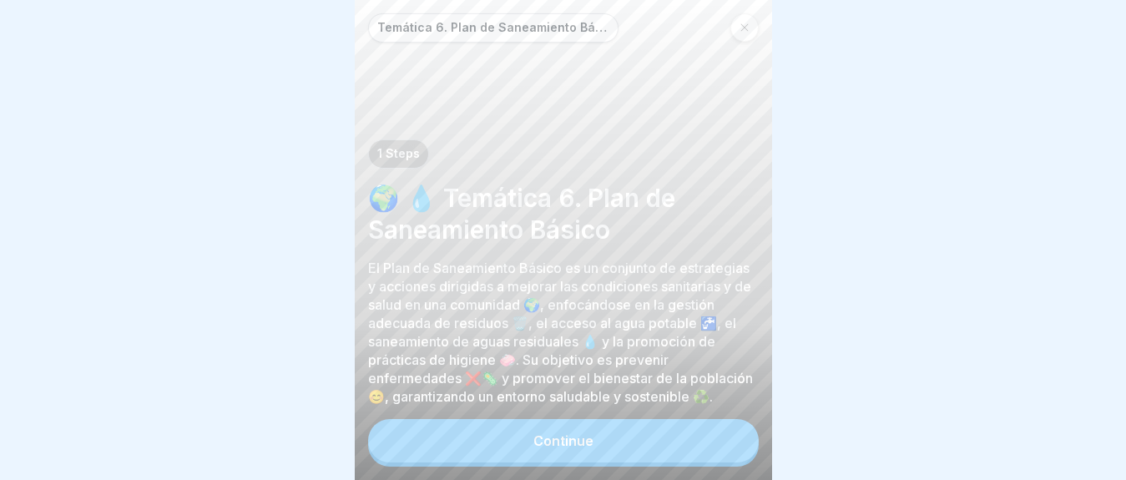
scroll to position [14, 0]
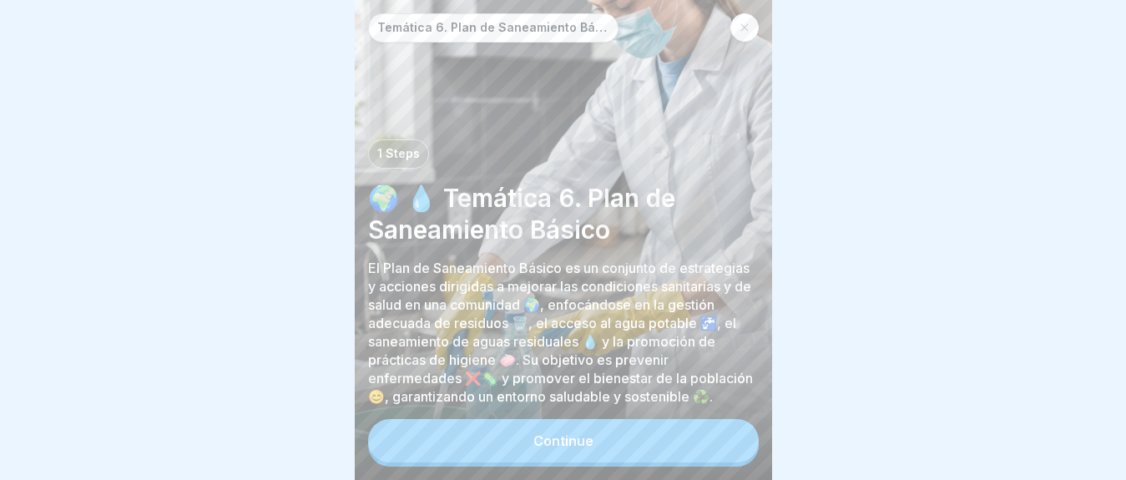
click at [610, 436] on button "Continue" at bounding box center [563, 440] width 391 height 43
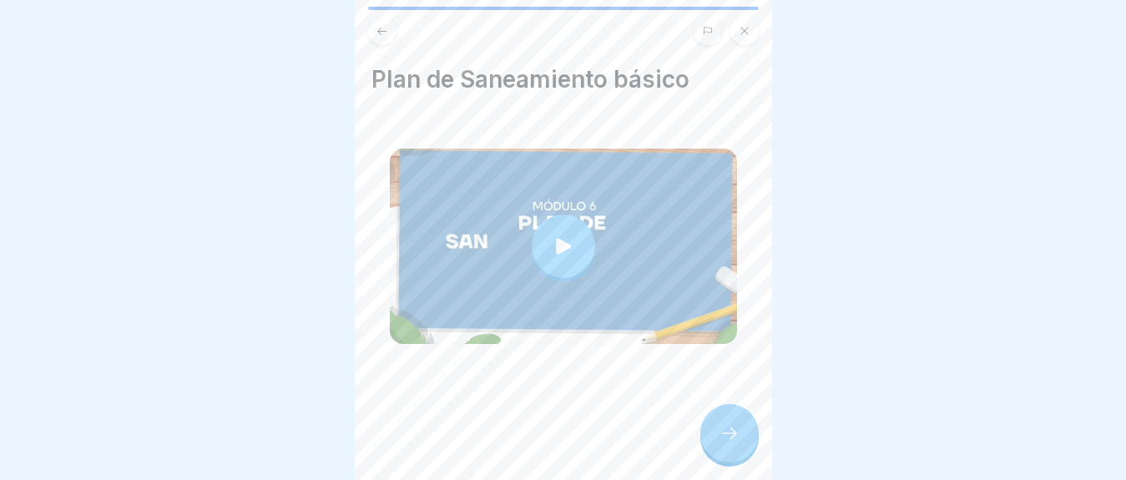
click at [542, 215] on div at bounding box center [563, 246] width 63 height 63
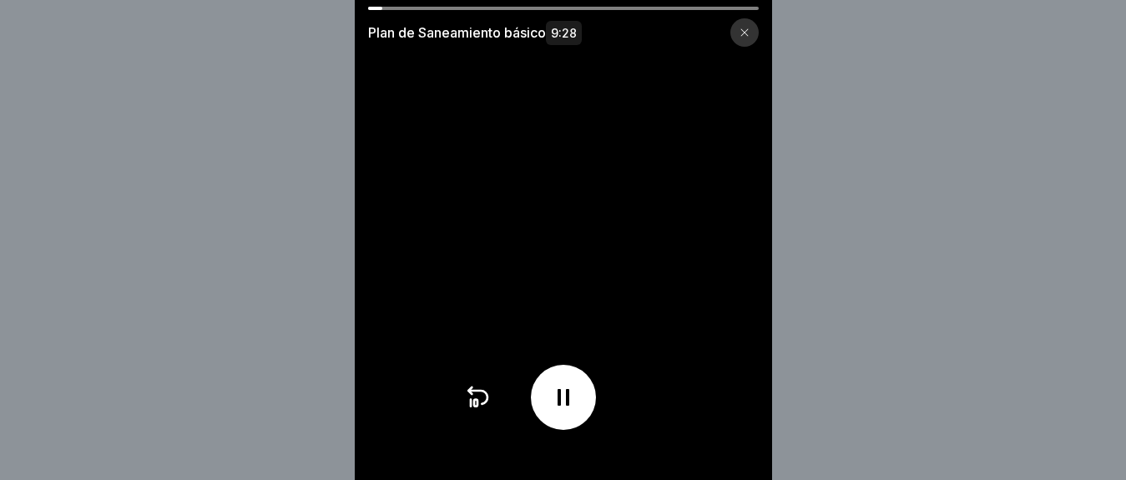
click at [563, 411] on icon at bounding box center [563, 397] width 27 height 27
click at [563, 407] on icon at bounding box center [563, 397] width 17 height 18
click at [556, 404] on div at bounding box center [563, 397] width 65 height 65
click at [559, 405] on icon at bounding box center [563, 397] width 27 height 27
click at [534, 250] on video at bounding box center [563, 240] width 417 height 480
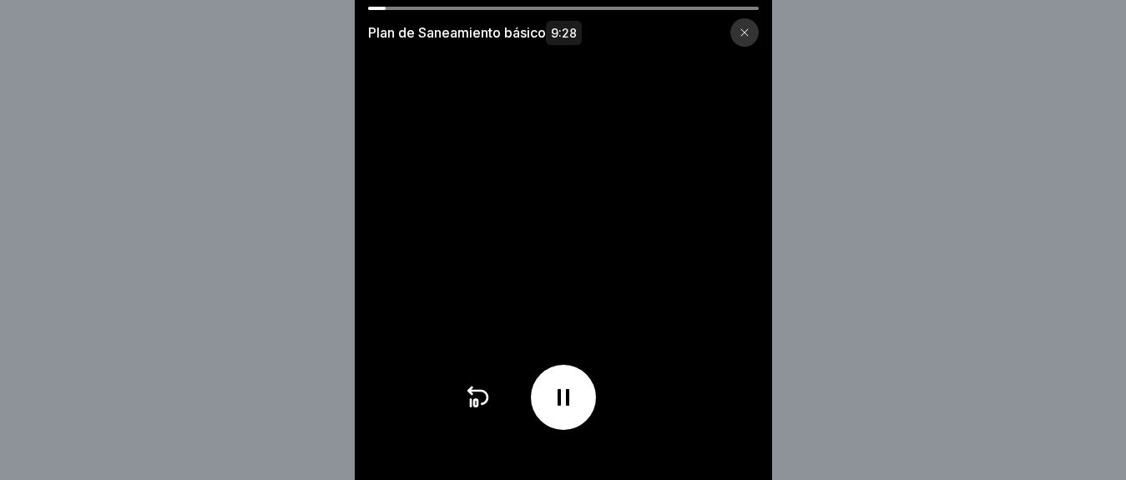
click at [577, 406] on icon at bounding box center [563, 397] width 27 height 27
click at [556, 418] on div at bounding box center [563, 397] width 65 height 65
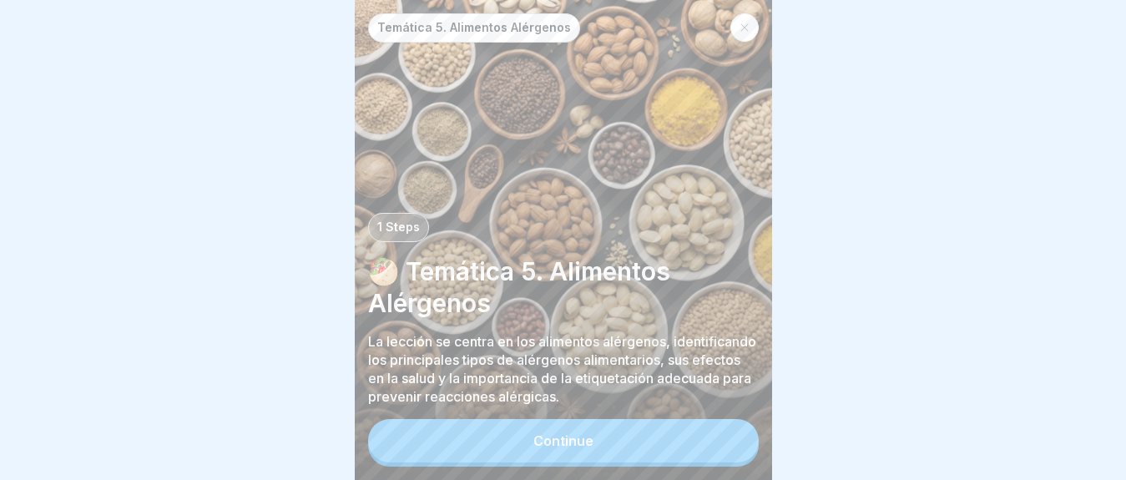
click at [553, 462] on button "Continue" at bounding box center [563, 440] width 391 height 43
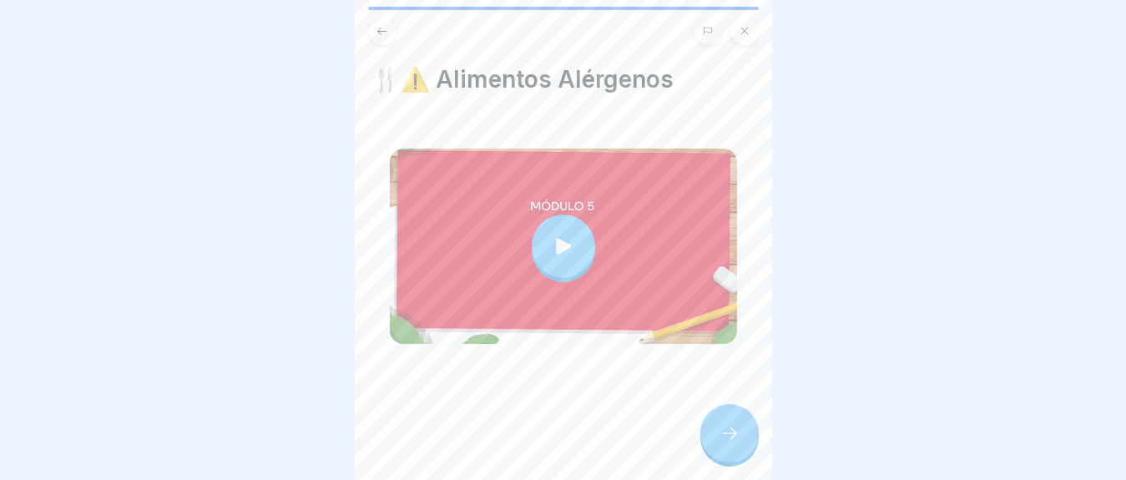
click at [631, 455] on div "🍴⚠️ Alimentos Alérgenos" at bounding box center [563, 240] width 417 height 480
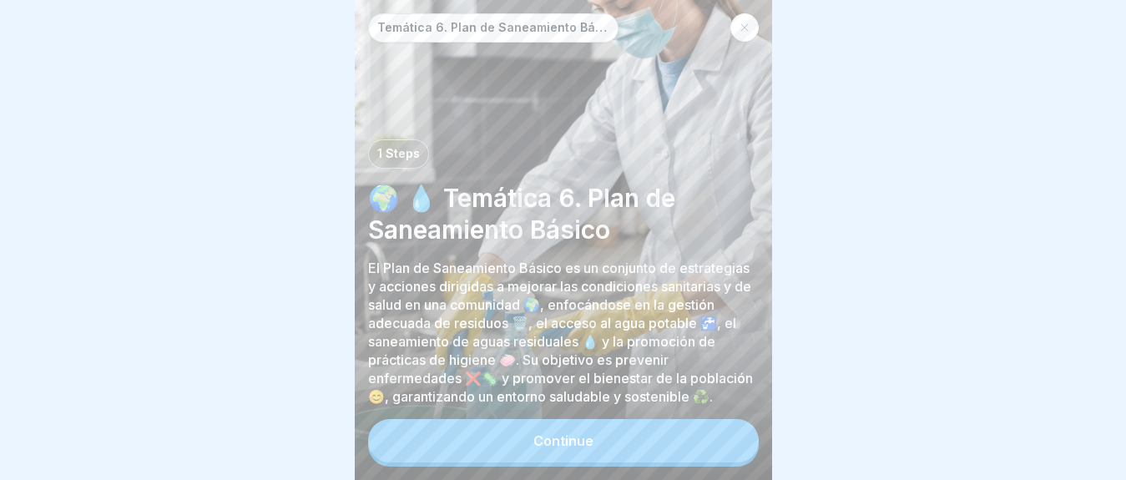
scroll to position [14, 0]
click at [635, 435] on button "Continue" at bounding box center [563, 440] width 391 height 43
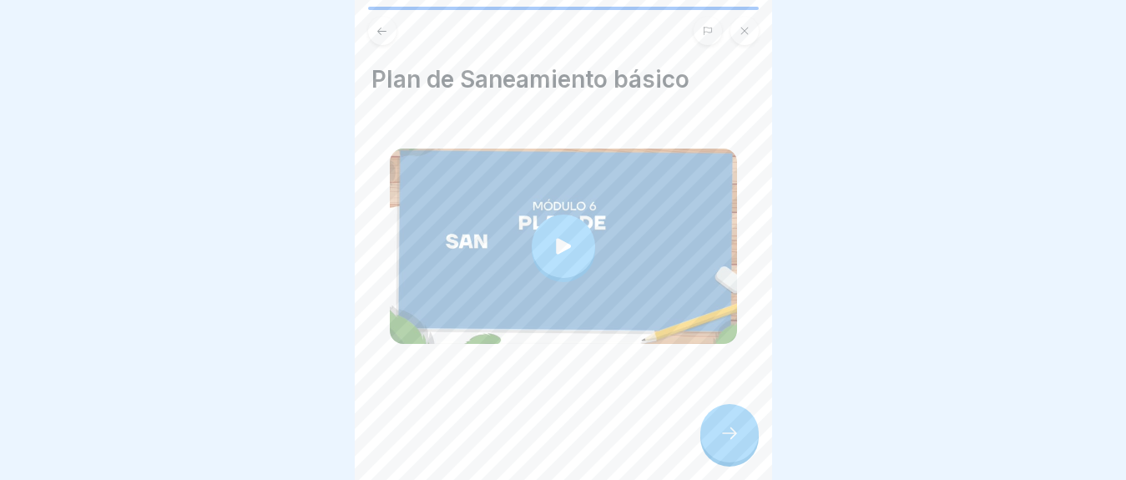
click at [539, 234] on div at bounding box center [563, 246] width 63 height 63
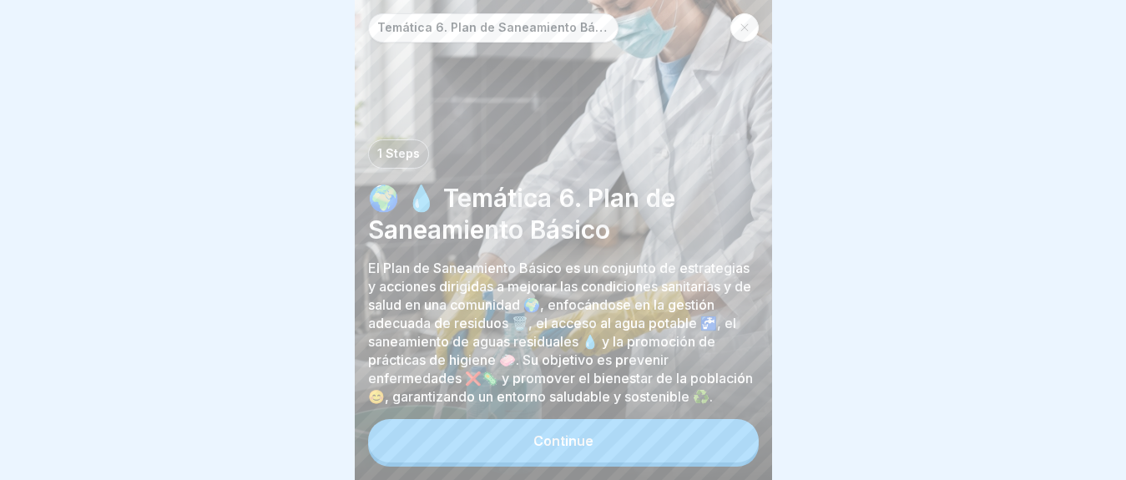
scroll to position [14, 0]
click at [648, 447] on button "Continue" at bounding box center [563, 440] width 391 height 43
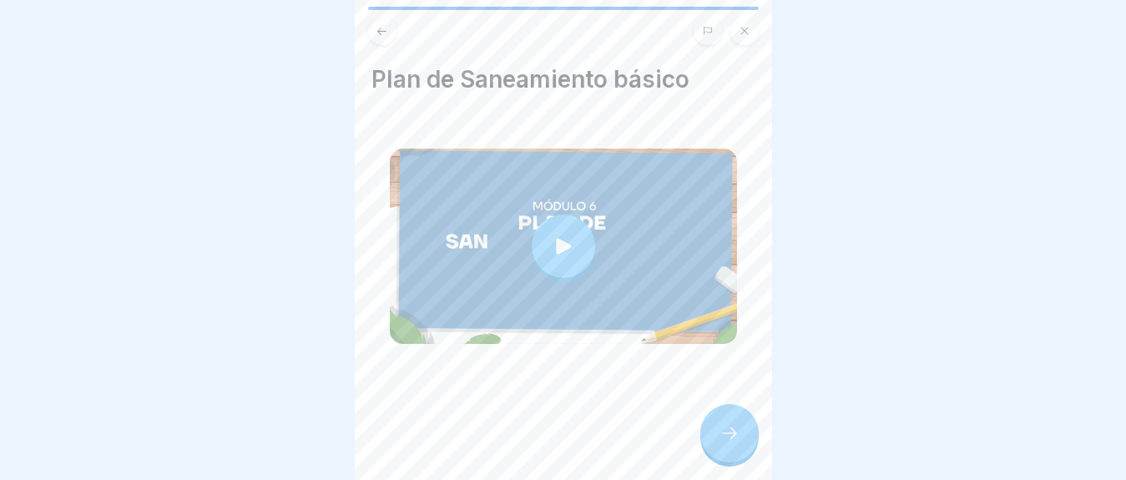
click at [562, 215] on div at bounding box center [563, 246] width 63 height 63
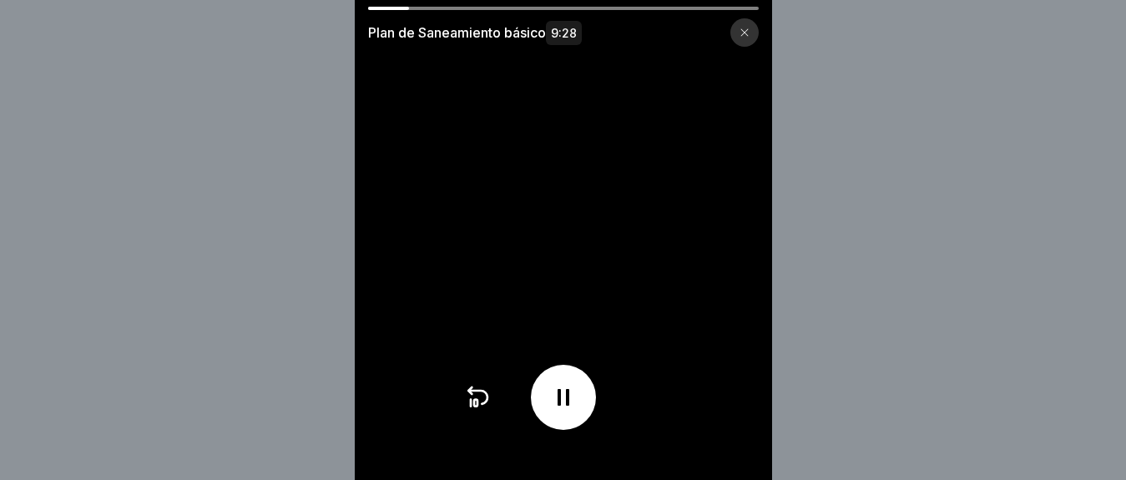
click at [562, 430] on div at bounding box center [563, 397] width 65 height 65
click at [558, 430] on div at bounding box center [563, 397] width 65 height 65
click at [577, 411] on icon at bounding box center [563, 397] width 27 height 27
click at [539, 430] on div at bounding box center [563, 397] width 199 height 65
click at [566, 411] on icon at bounding box center [563, 397] width 27 height 27
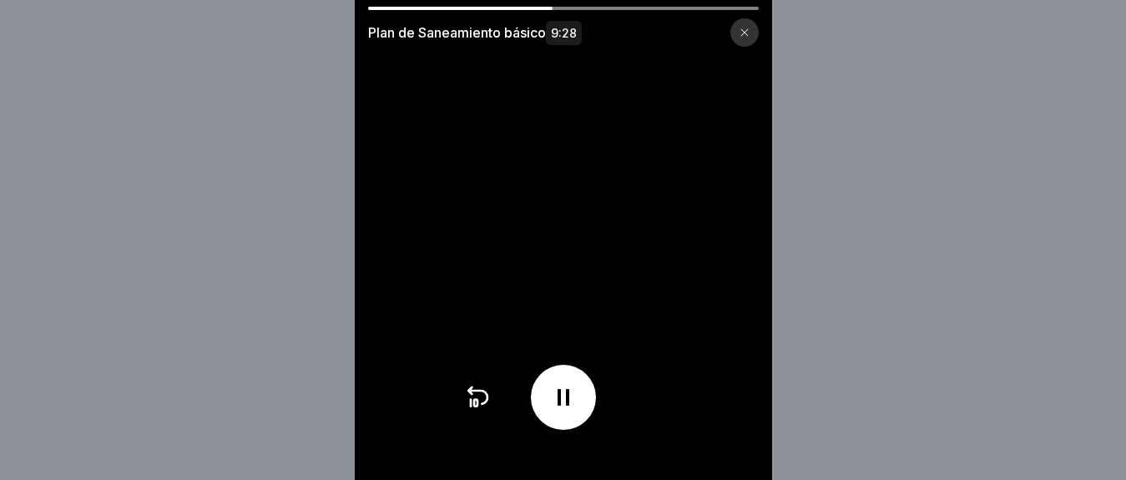
click at [565, 406] on icon at bounding box center [564, 397] width 12 height 17
click at [562, 405] on icon at bounding box center [563, 397] width 27 height 27
click at [576, 402] on icon at bounding box center [563, 397] width 27 height 27
click at [552, 430] on div at bounding box center [563, 397] width 65 height 65
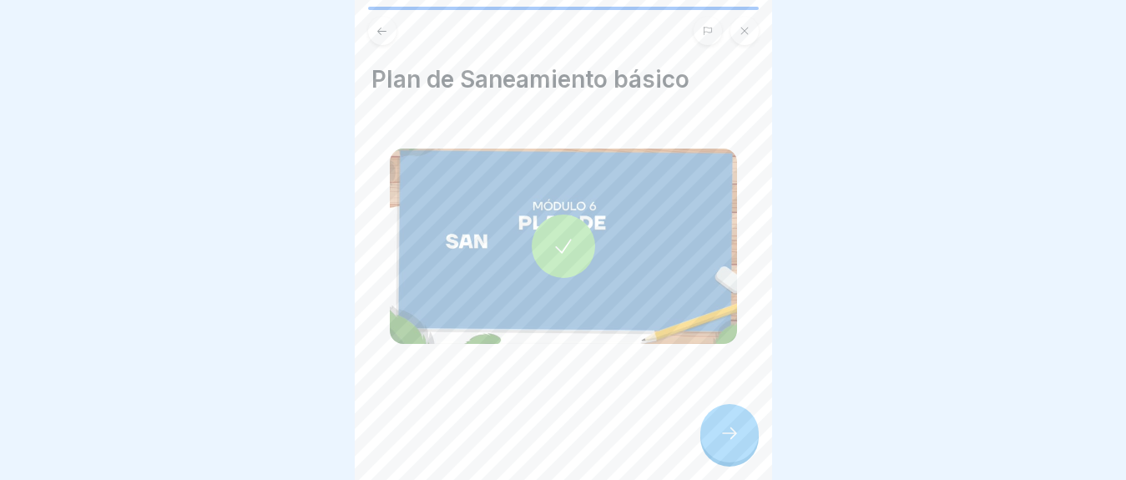
click at [532, 249] on div at bounding box center [563, 246] width 63 height 63
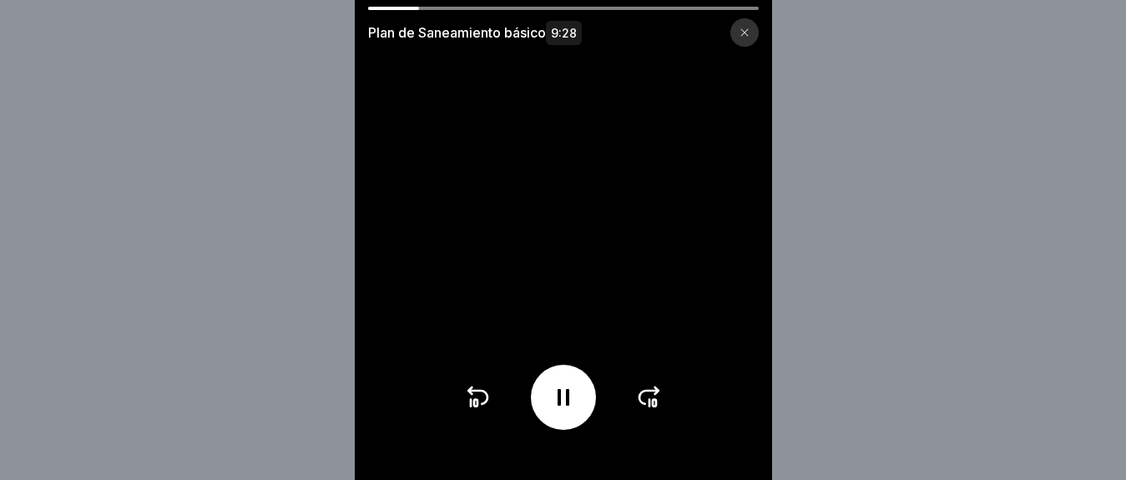
click at [568, 430] on div at bounding box center [563, 397] width 65 height 65
click at [554, 428] on div at bounding box center [563, 397] width 65 height 65
click at [570, 411] on icon at bounding box center [563, 397] width 27 height 27
click at [568, 411] on icon at bounding box center [563, 397] width 27 height 27
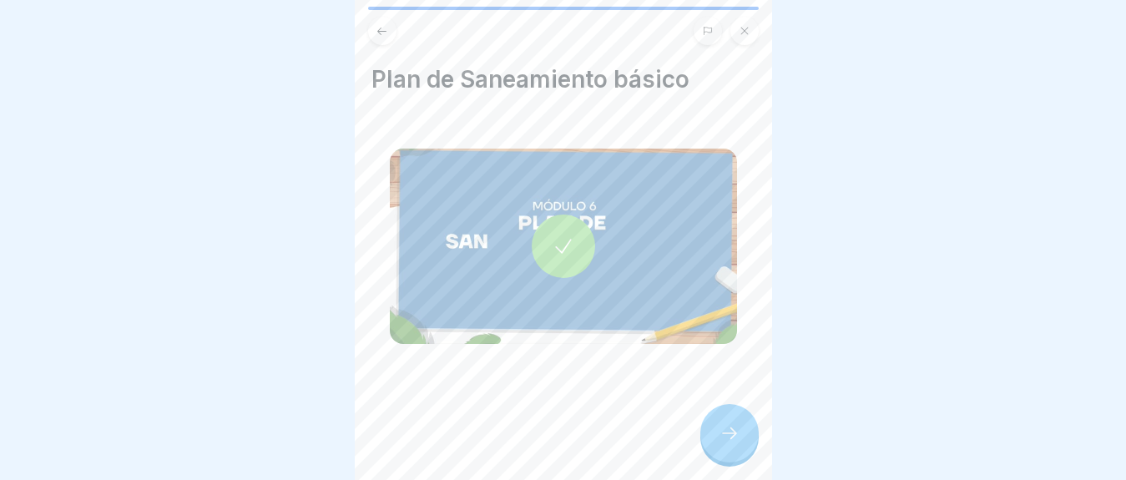
click at [732, 462] on div at bounding box center [729, 433] width 58 height 58
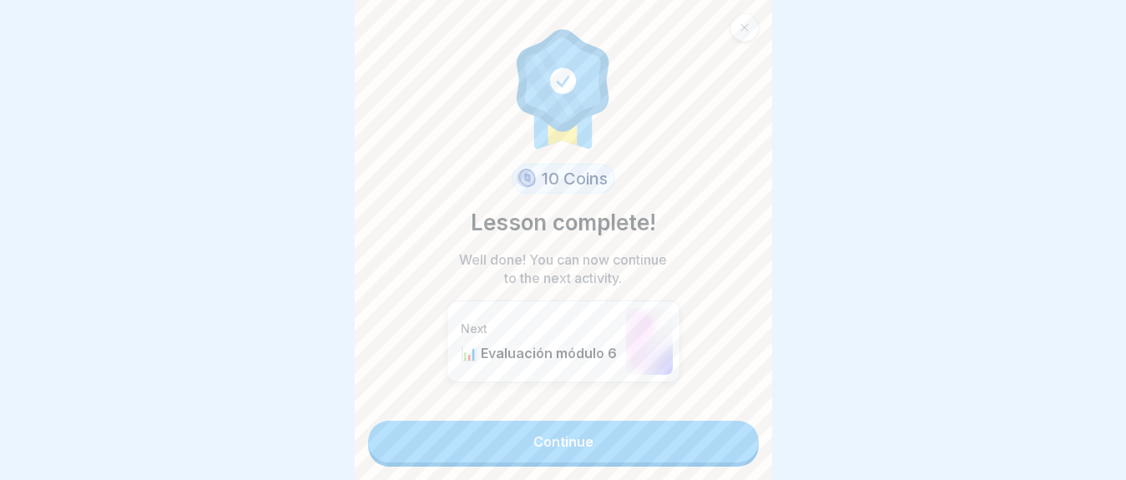
click at [583, 435] on link "Continue" at bounding box center [563, 442] width 391 height 42
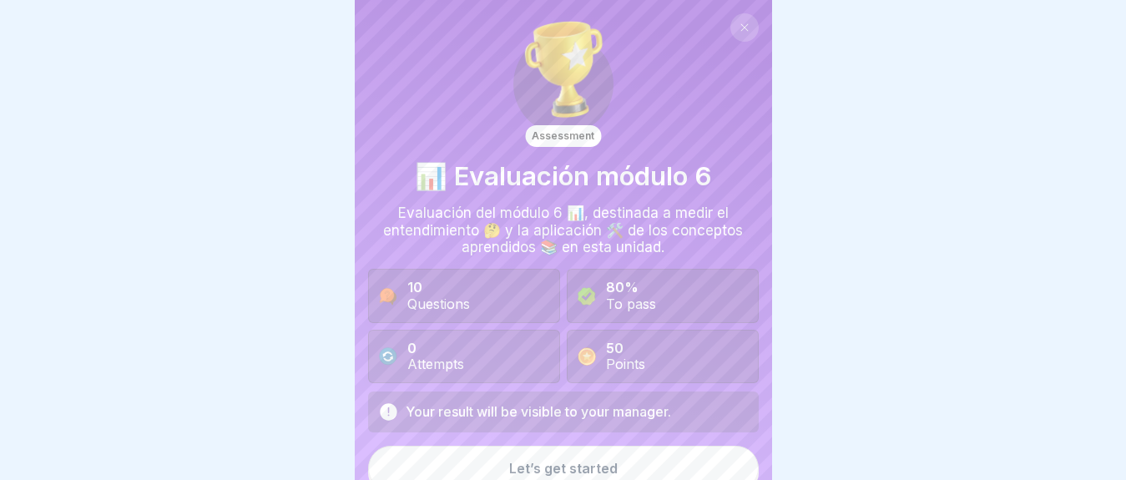
scroll to position [14, 0]
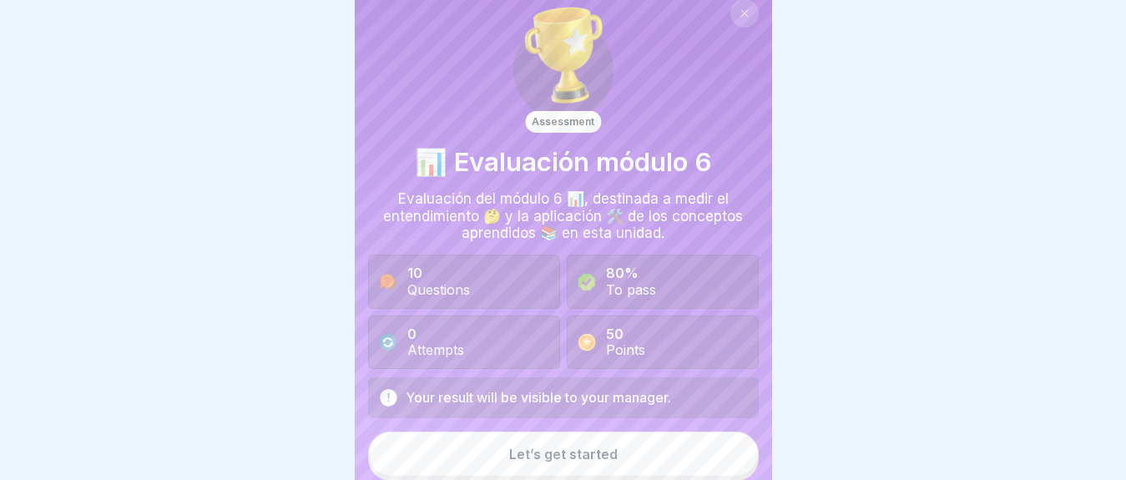
click at [591, 441] on button "Let’s get started" at bounding box center [563, 454] width 391 height 45
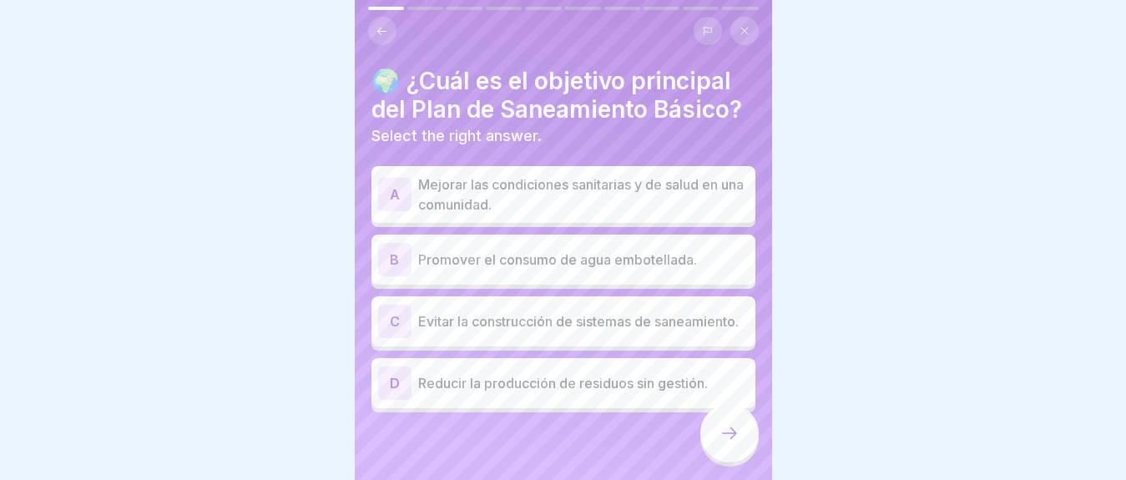
click at [543, 215] on p "Mejorar las condiciones sanitarias y de salud en una comunidad." at bounding box center [583, 194] width 331 height 40
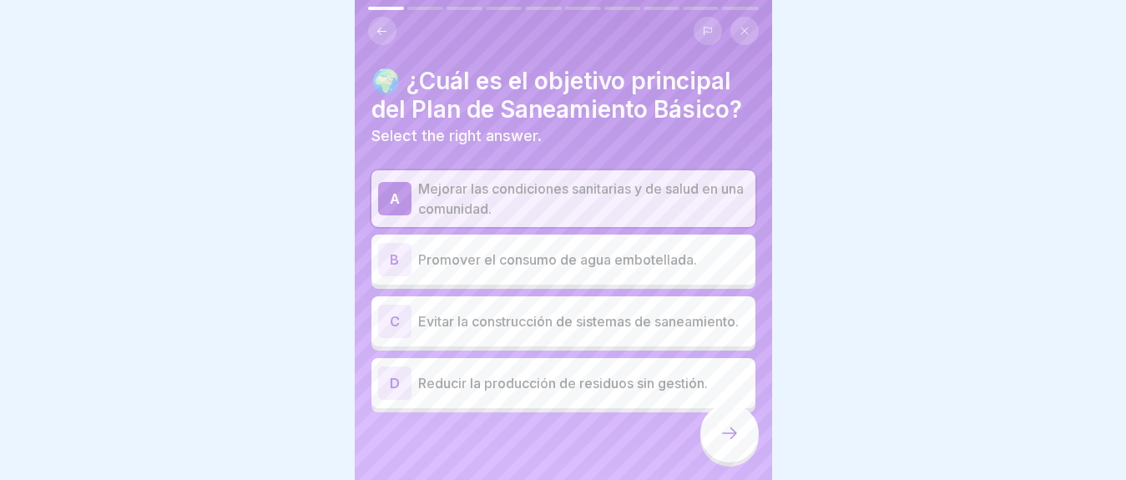
click at [735, 462] on div at bounding box center [729, 433] width 58 height 58
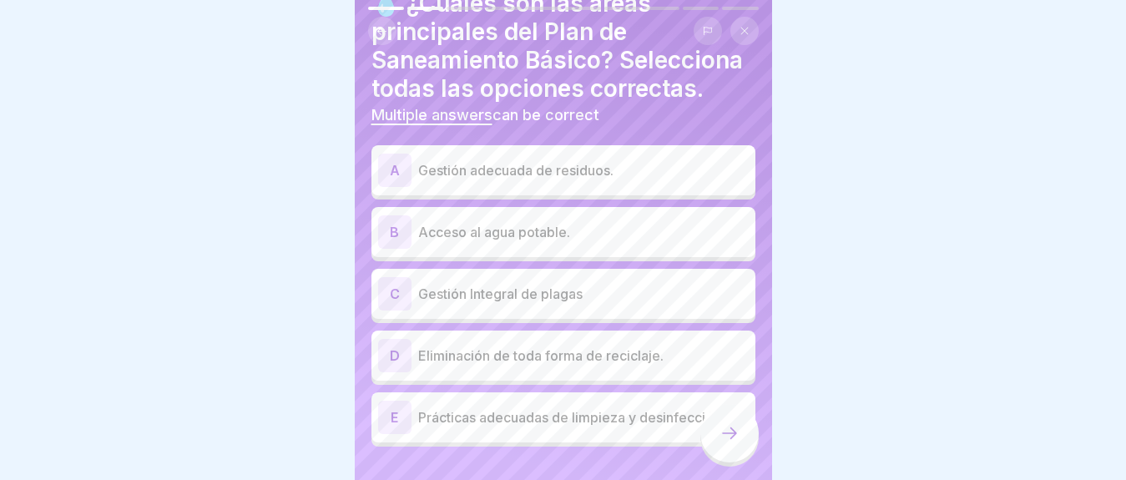
scroll to position [78, 0]
click at [532, 179] on p "Gestión adecuada de residuos." at bounding box center [583, 169] width 331 height 20
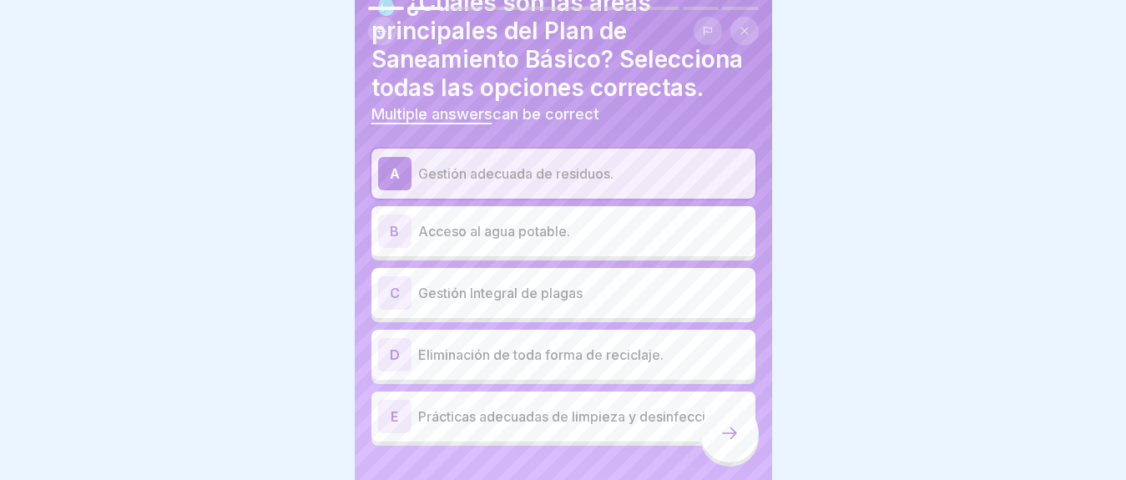
click at [536, 241] on p "Acceso al agua potable." at bounding box center [583, 231] width 331 height 20
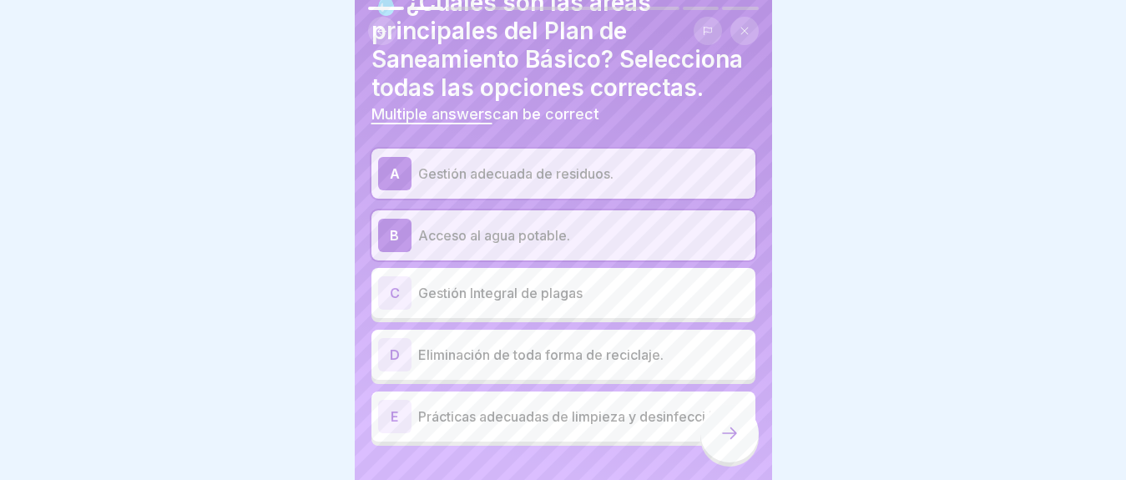
click at [538, 297] on div "C Gestión Integral de plagas" at bounding box center [563, 293] width 384 height 50
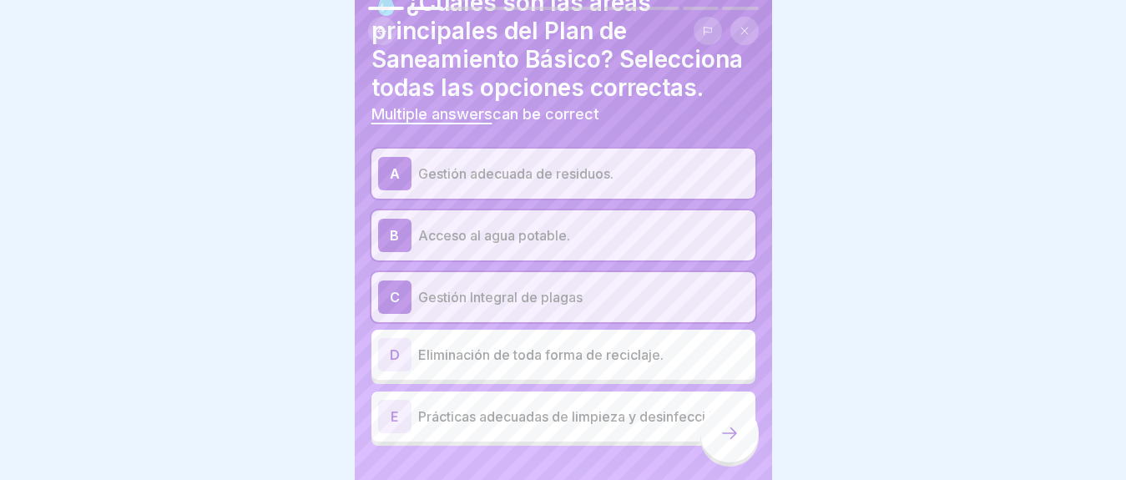
click at [742, 430] on div at bounding box center [729, 433] width 58 height 58
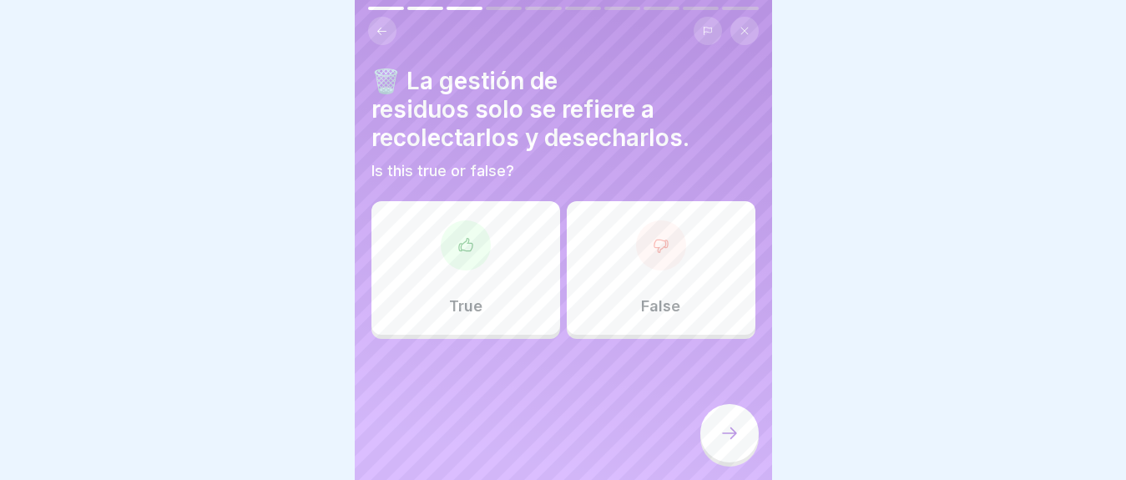
click at [639, 326] on div "False" at bounding box center [661, 268] width 189 height 134
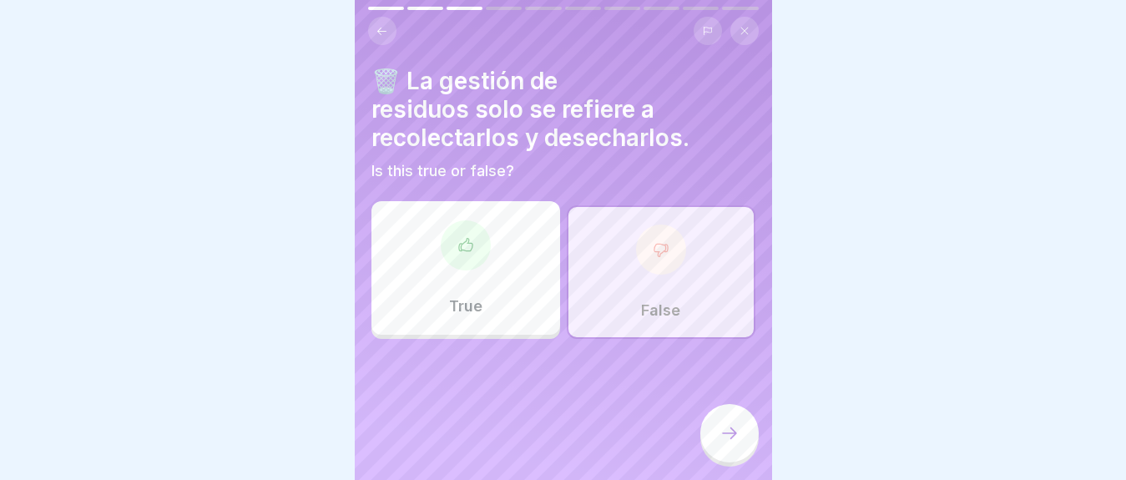
click at [739, 443] on icon at bounding box center [730, 433] width 20 height 20
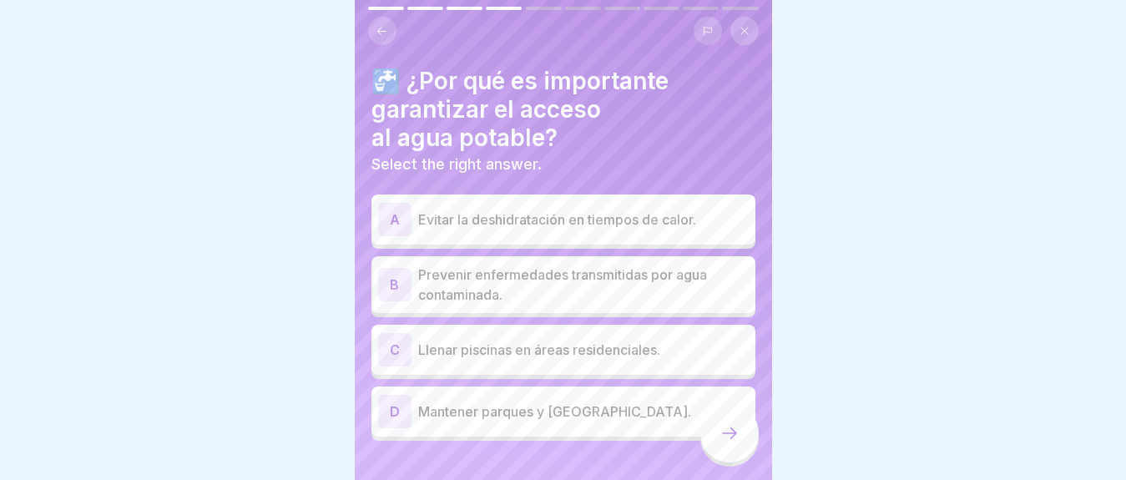
click at [589, 309] on div "B Prevenir enfermedades transmitidas por agua contaminada." at bounding box center [563, 284] width 384 height 57
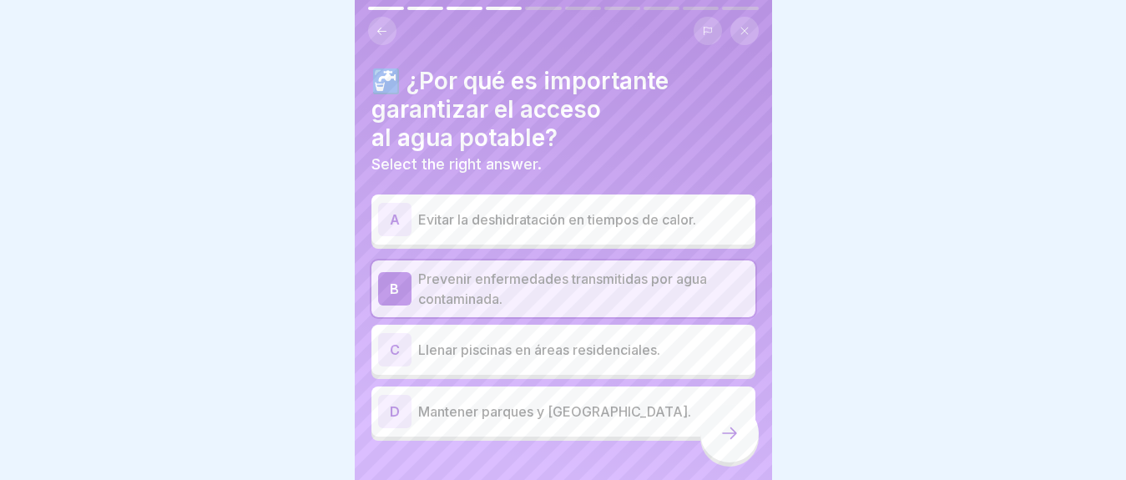
click at [732, 461] on div at bounding box center [729, 433] width 58 height 58
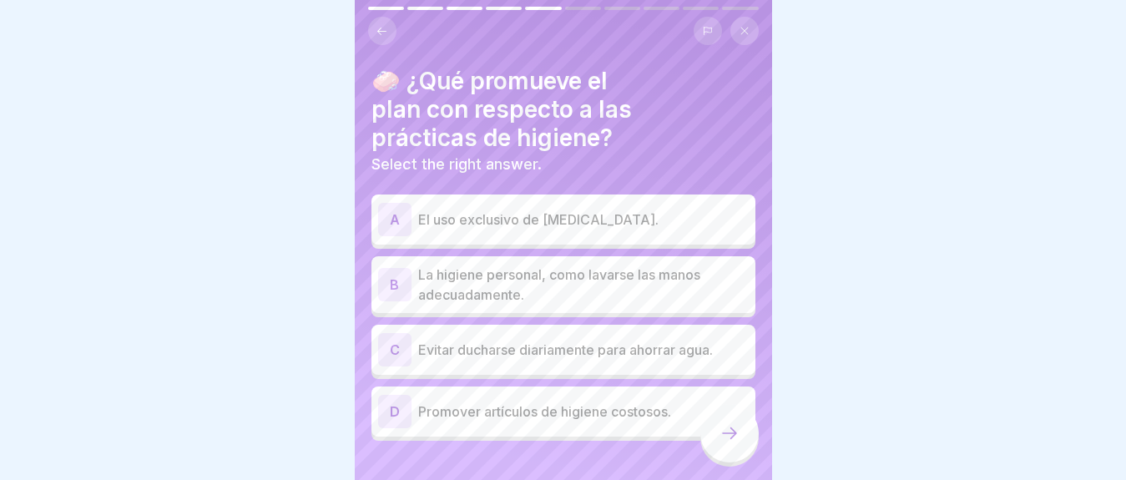
click at [629, 225] on p "El uso exclusivo de [MEDICAL_DATA]." at bounding box center [583, 220] width 331 height 20
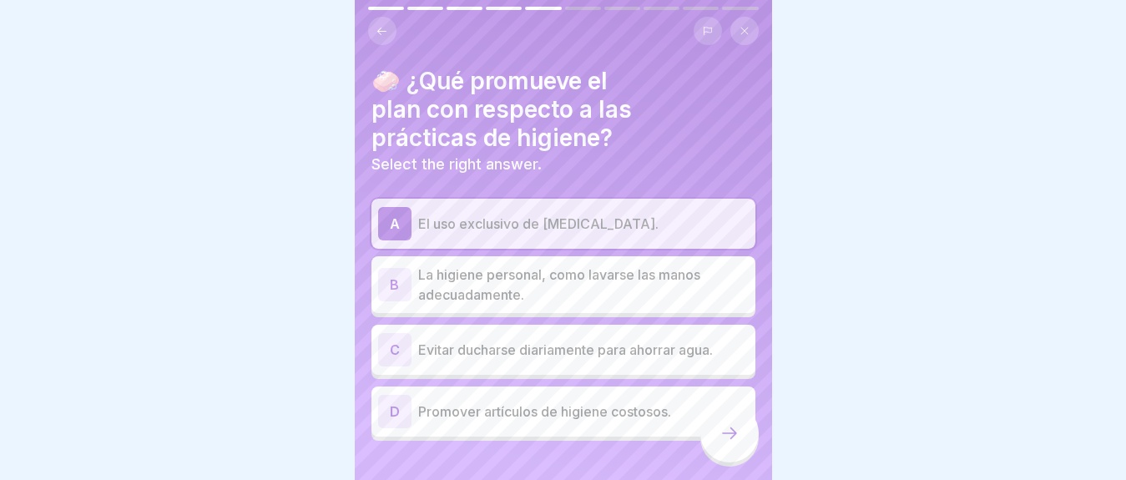
click at [622, 284] on p "La higiene personal, como lavarse las manos adecuadamente." at bounding box center [583, 285] width 331 height 40
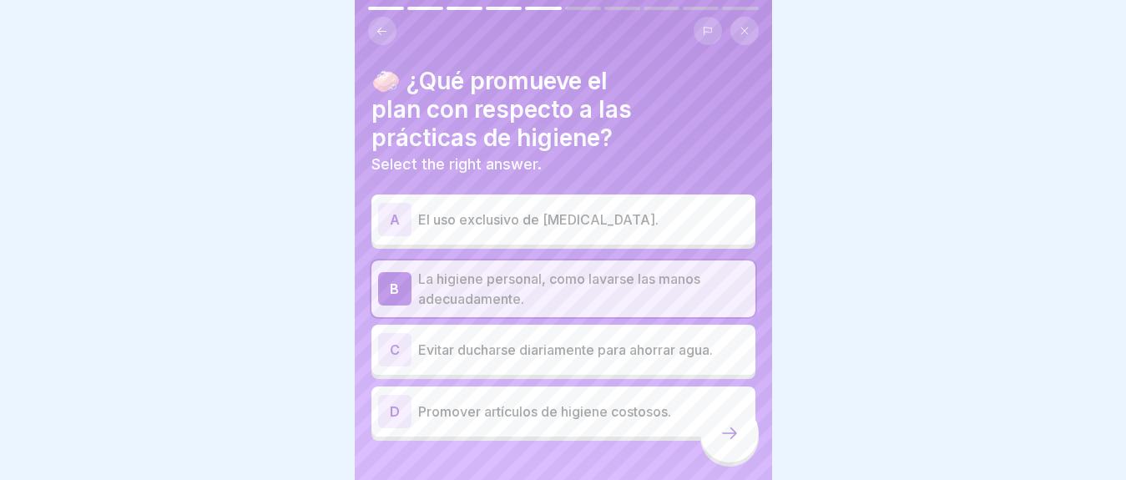
click at [746, 453] on div at bounding box center [729, 433] width 58 height 58
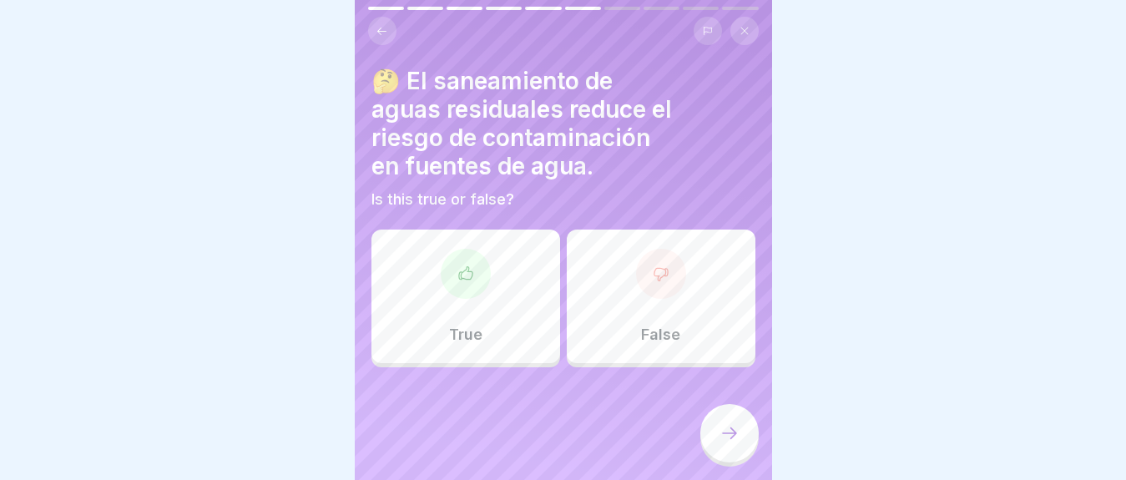
click at [517, 304] on div "True" at bounding box center [465, 297] width 189 height 134
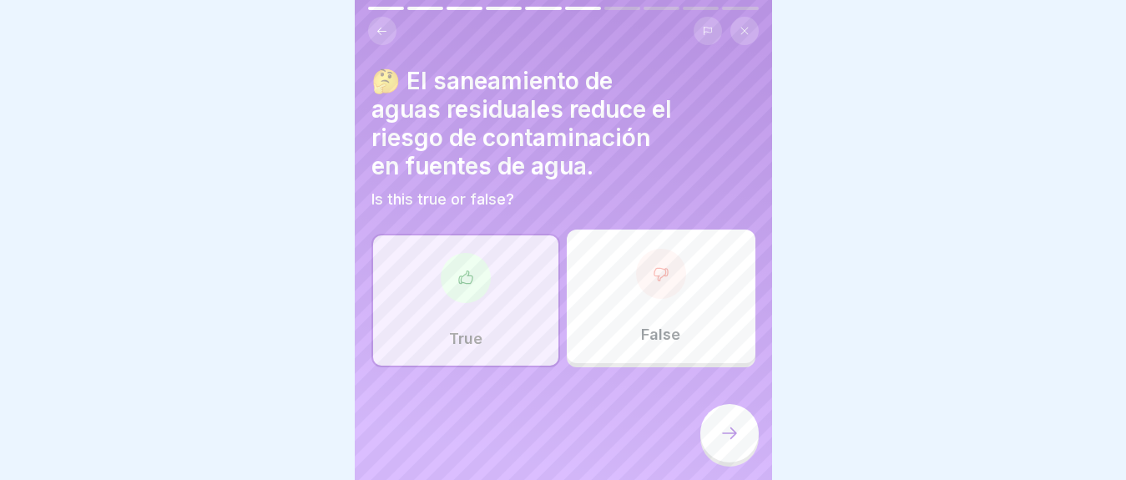
click at [735, 443] on icon at bounding box center [730, 433] width 20 height 20
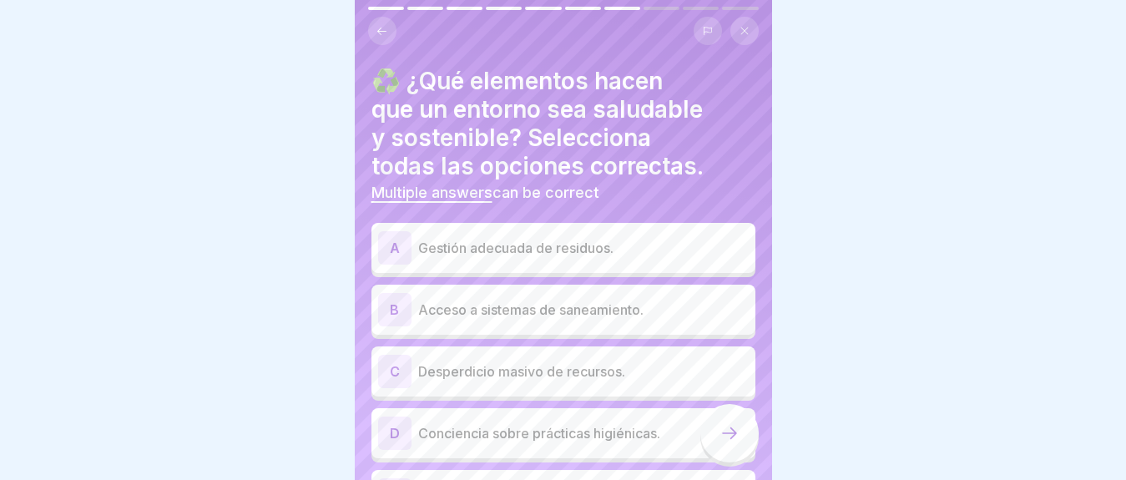
scroll to position [83, 0]
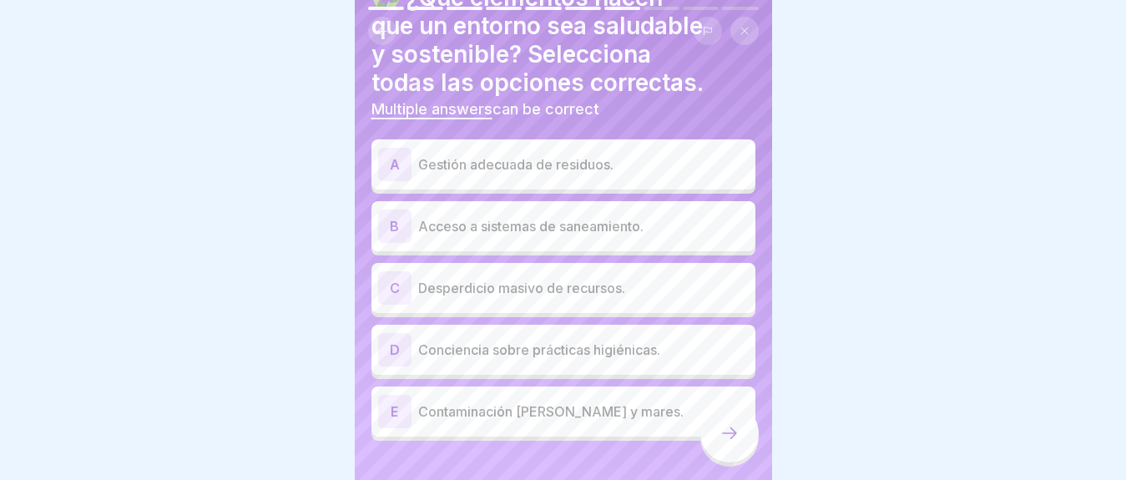
click at [513, 169] on p "Gestión adecuada de residuos." at bounding box center [583, 164] width 331 height 20
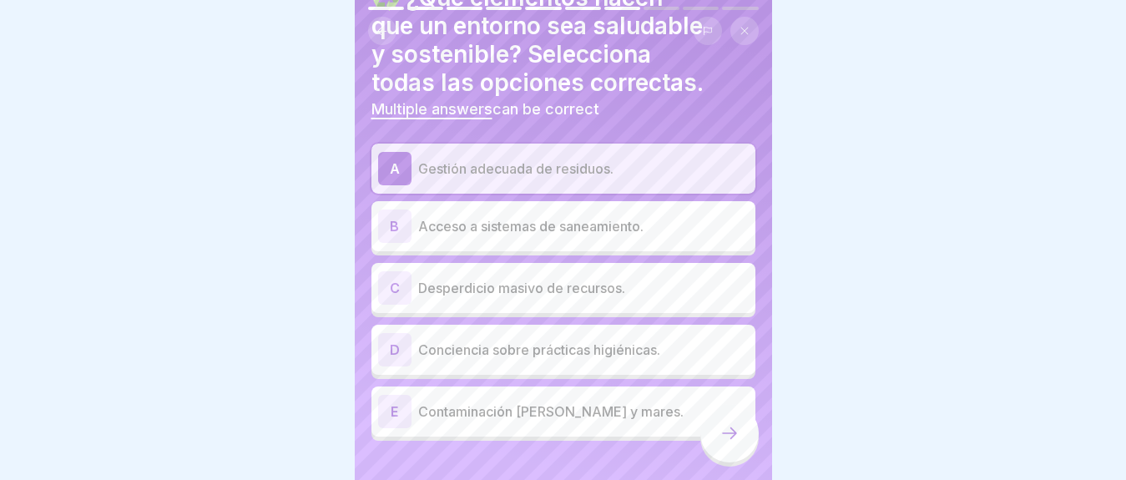
click at [506, 224] on p "Acceso a sistemas de saneamiento." at bounding box center [583, 226] width 331 height 20
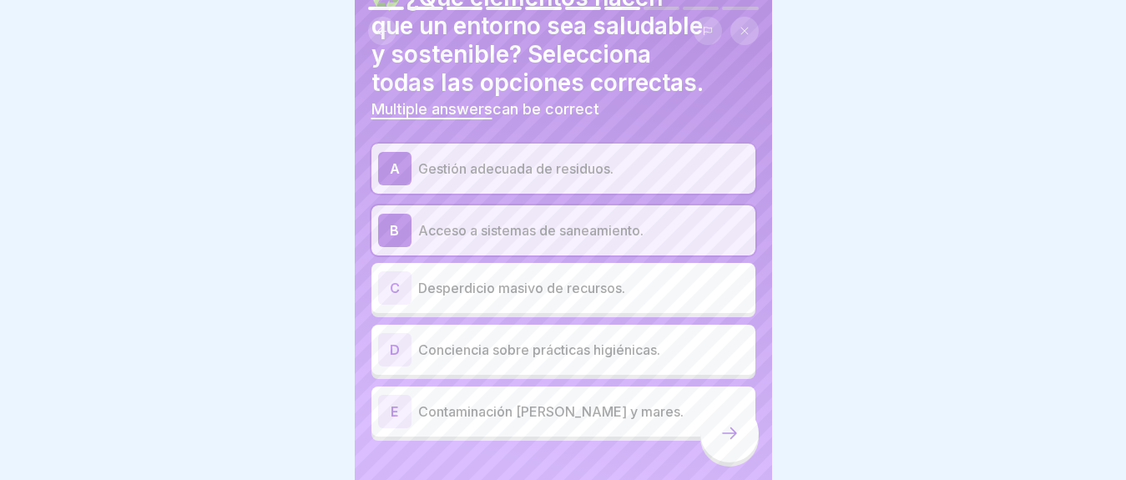
click at [505, 357] on p "Conciencia sobre prácticas higiénicas." at bounding box center [583, 350] width 331 height 20
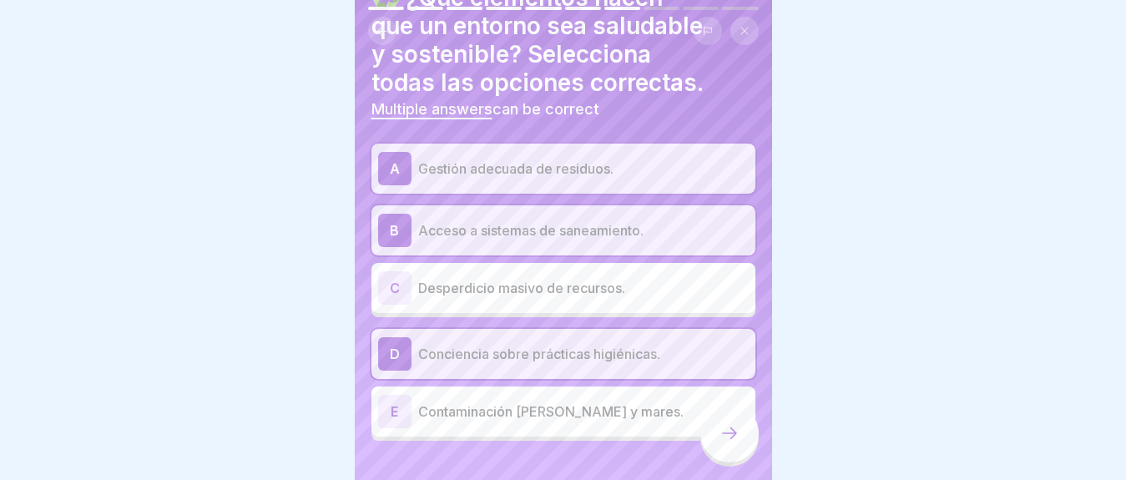
click at [733, 443] on icon at bounding box center [730, 433] width 20 height 20
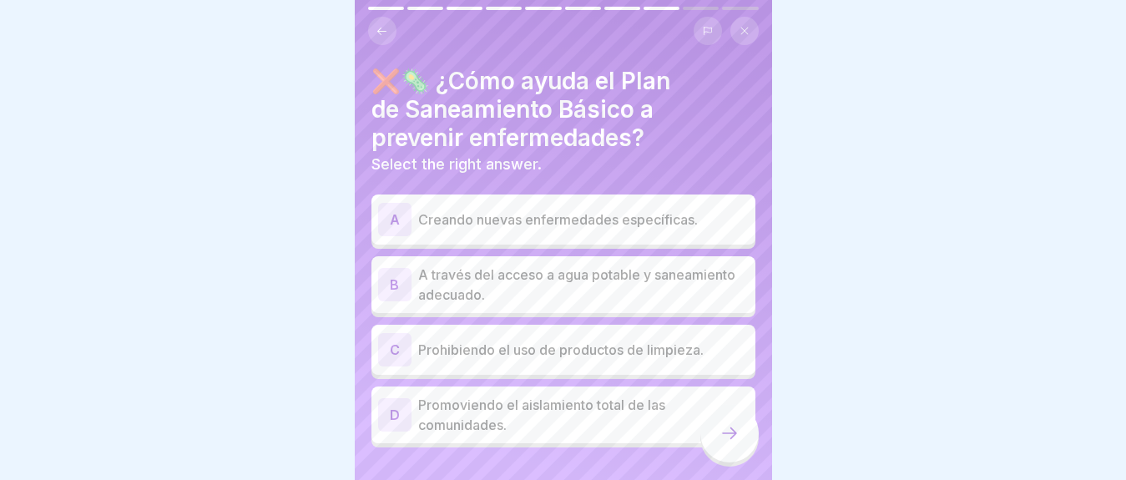
click at [629, 306] on div "B A través del acceso a agua potable y saneamiento adecuado." at bounding box center [563, 284] width 384 height 57
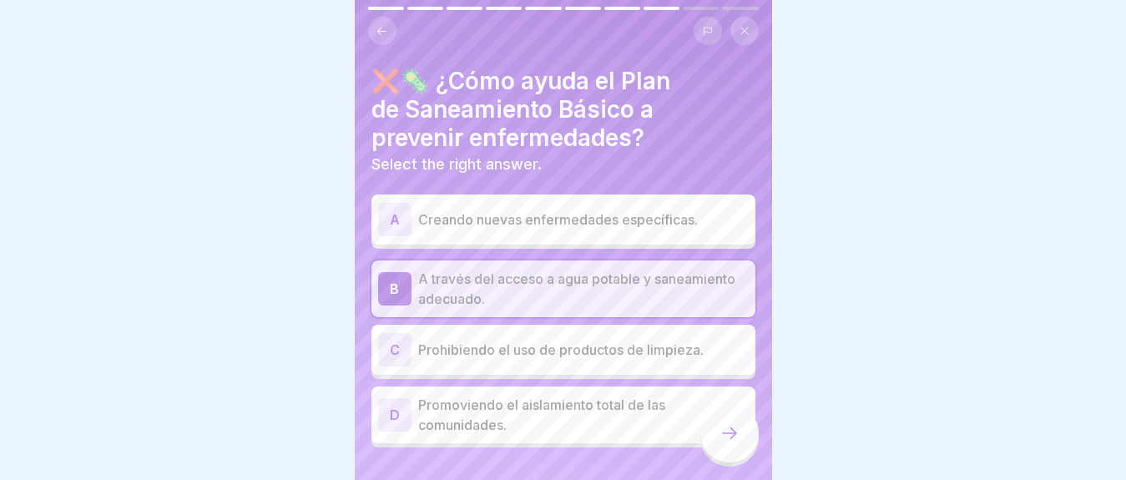
click at [725, 443] on icon at bounding box center [730, 433] width 20 height 20
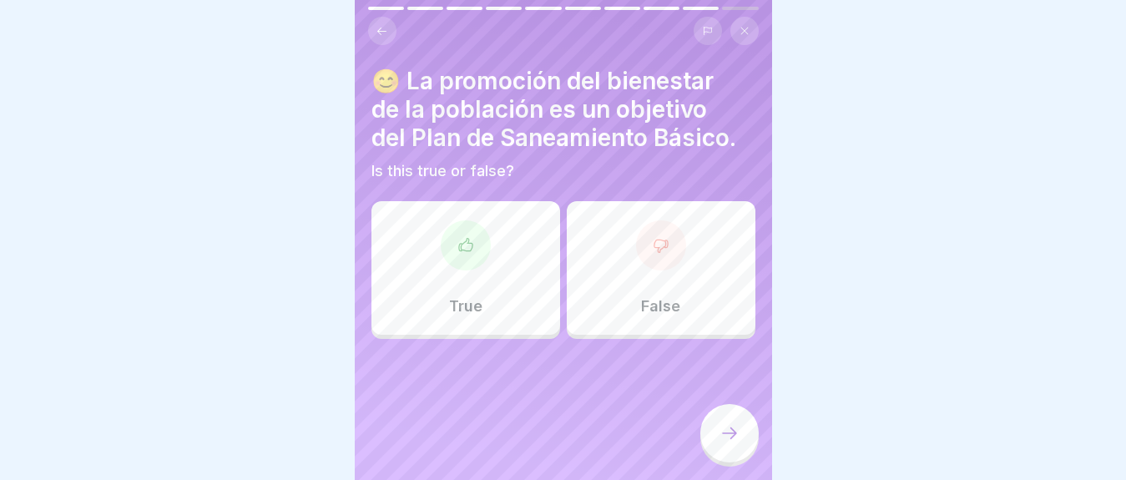
click at [471, 292] on div "True" at bounding box center [465, 268] width 189 height 134
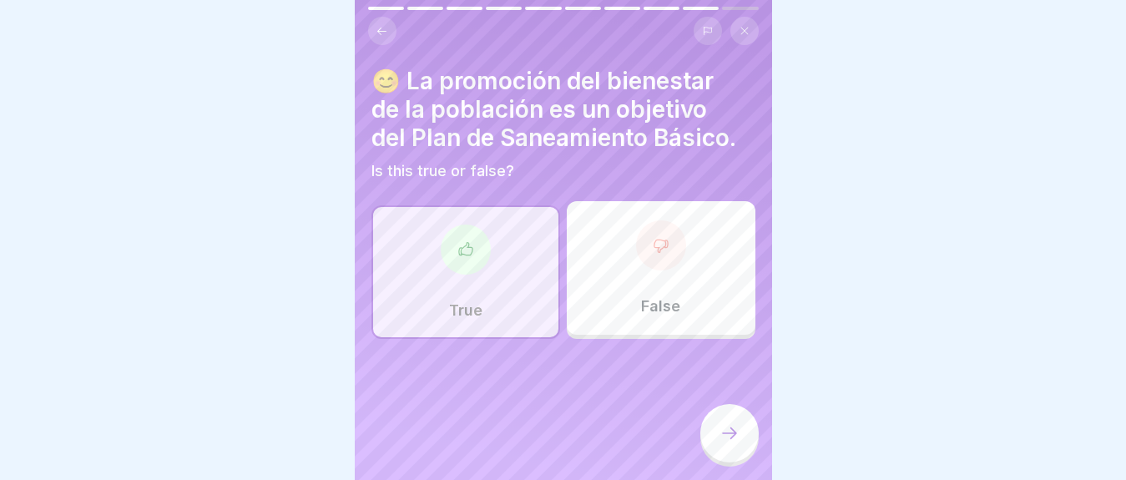
click at [705, 442] on div at bounding box center [729, 433] width 58 height 58
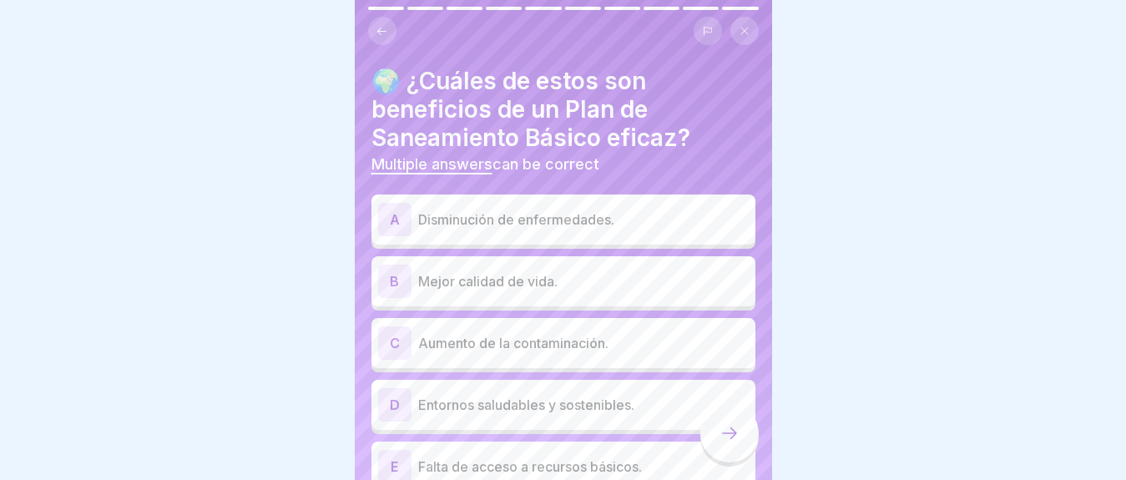
scroll to position [83, 0]
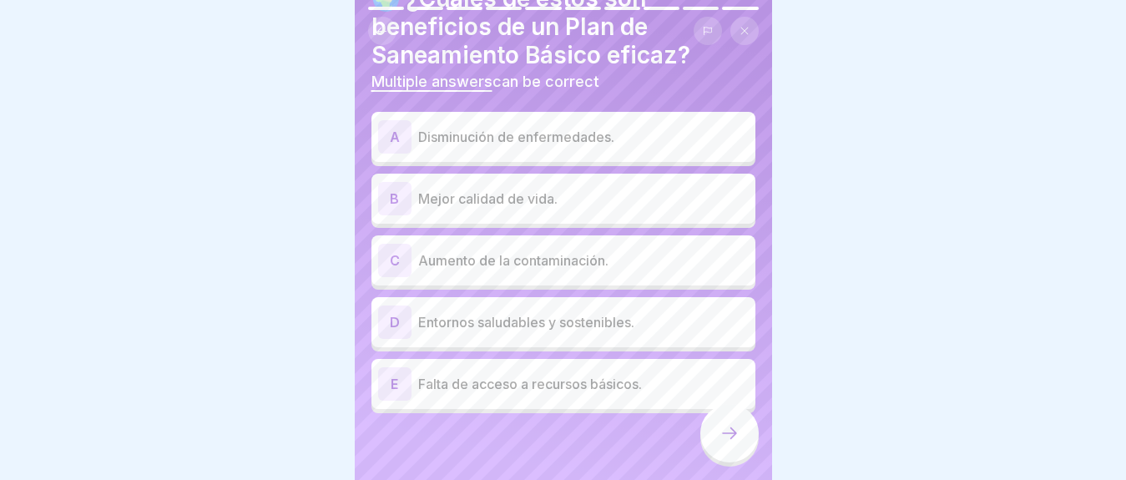
click at [722, 440] on icon at bounding box center [730, 433] width 20 height 20
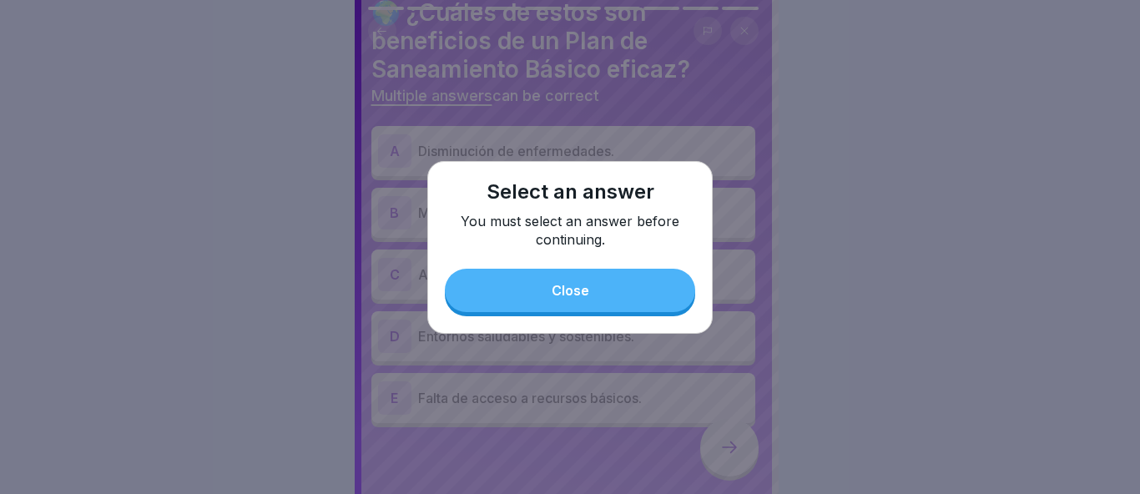
click at [615, 285] on button "Close" at bounding box center [570, 290] width 250 height 43
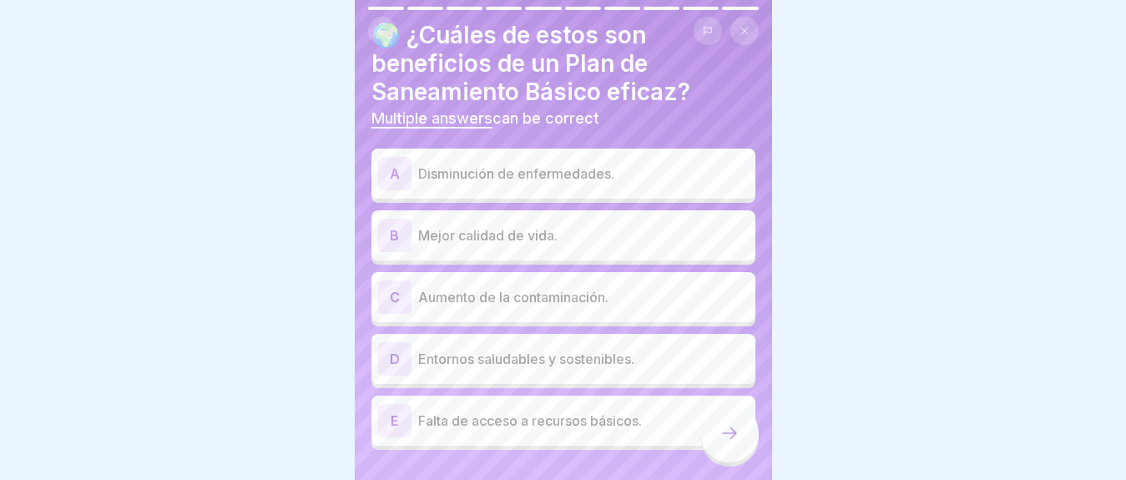
scroll to position [66, 0]
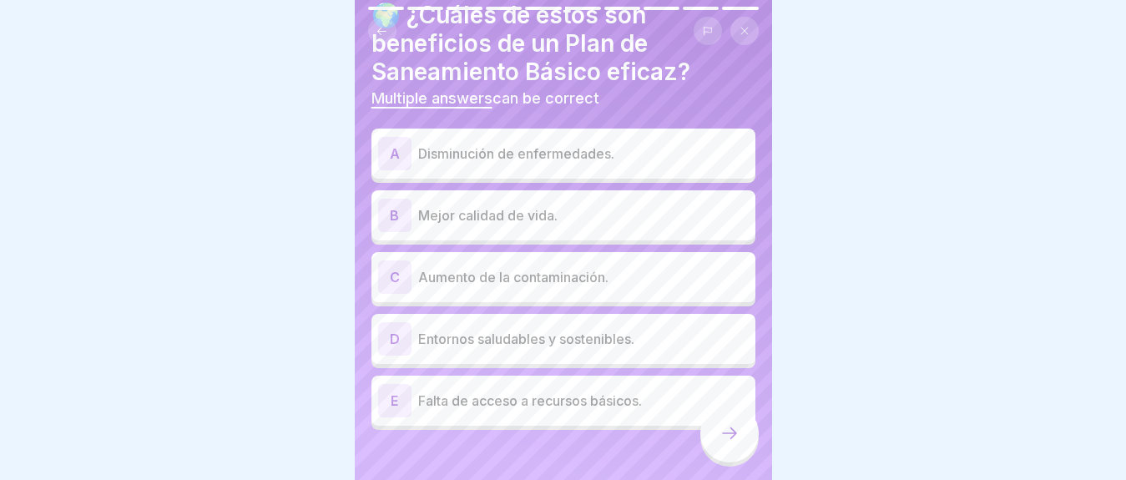
click at [510, 163] on p "Disminución de enfermedades." at bounding box center [583, 154] width 331 height 20
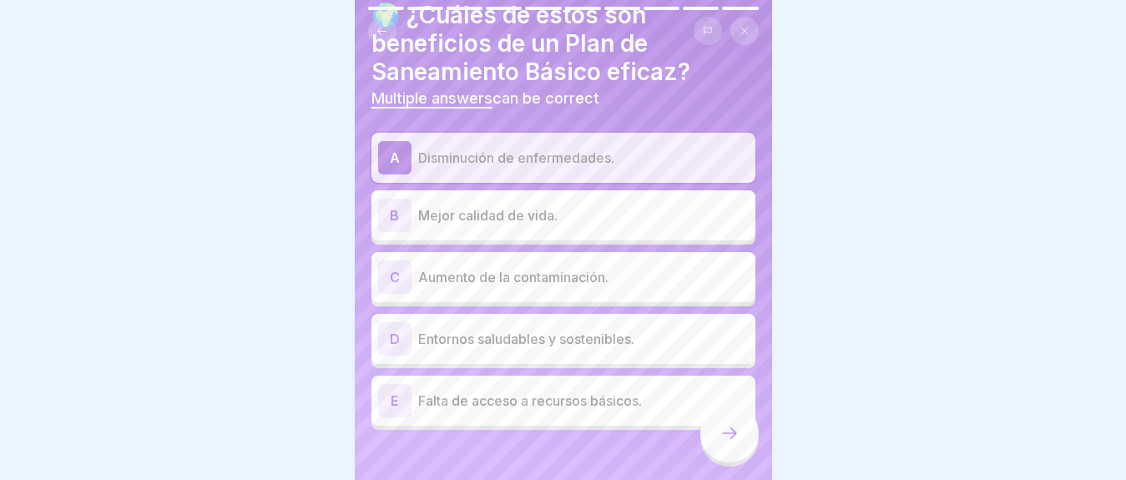
click at [508, 228] on div "B Mejor calidad de vida." at bounding box center [563, 215] width 371 height 33
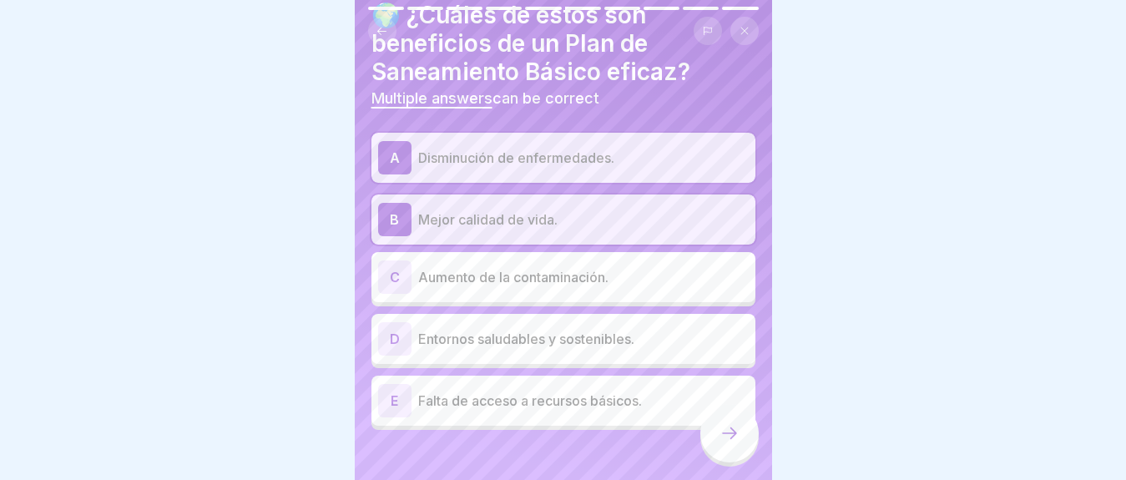
click at [524, 321] on div "D Entornos saludables y sostenibles." at bounding box center [563, 339] width 384 height 50
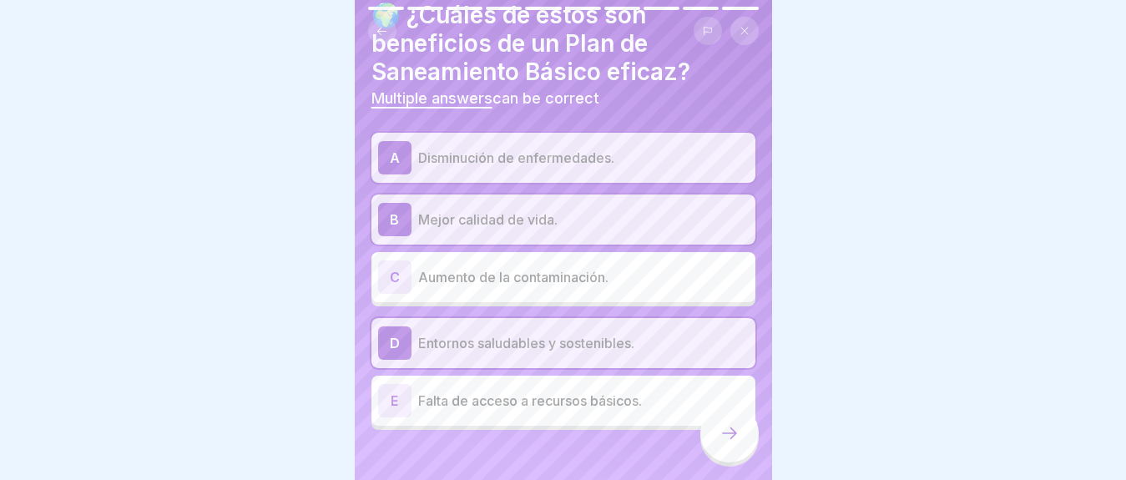
click at [717, 437] on div at bounding box center [729, 433] width 58 height 58
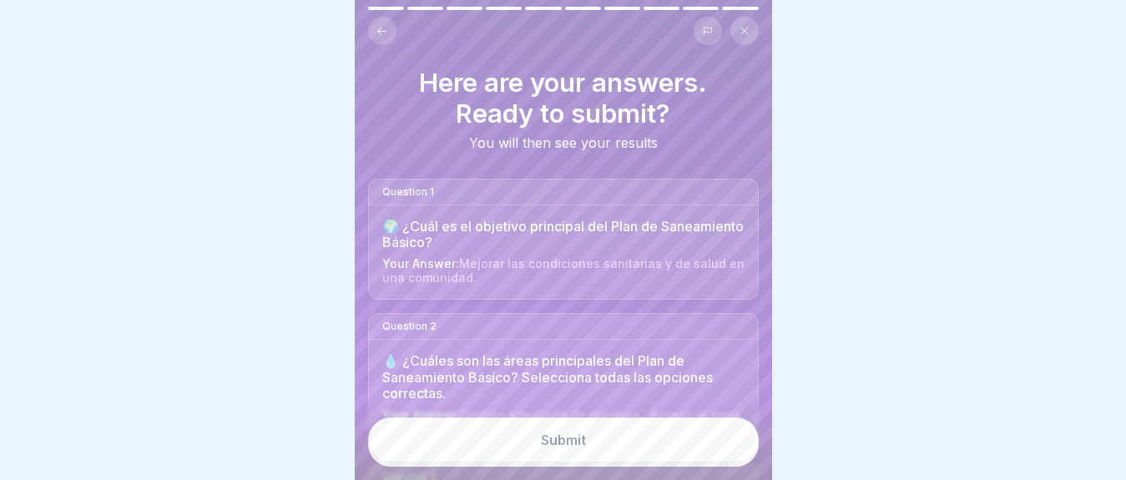
click at [664, 452] on button "Submit" at bounding box center [563, 439] width 391 height 45
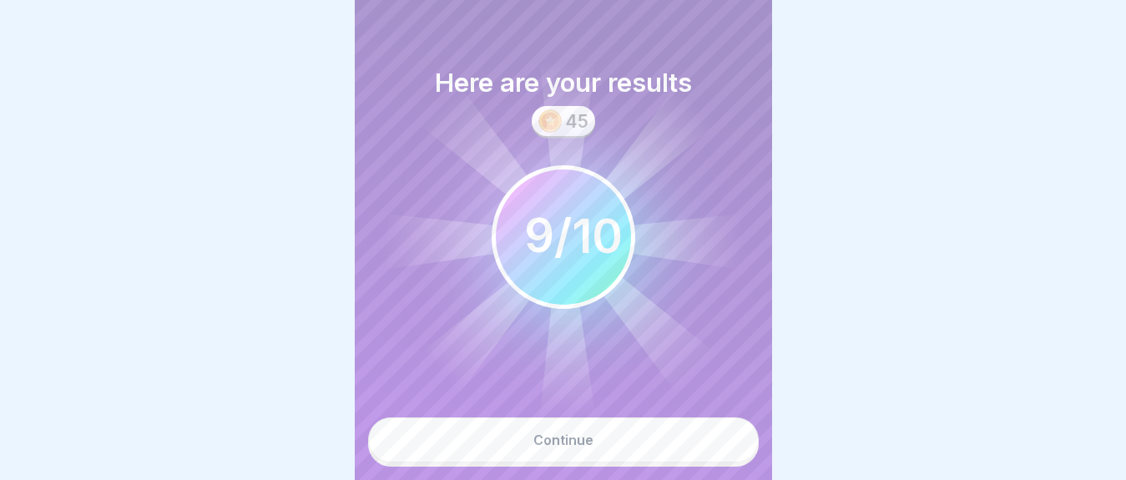
scroll to position [14, 0]
click at [612, 437] on button "Continue" at bounding box center [563, 439] width 391 height 45
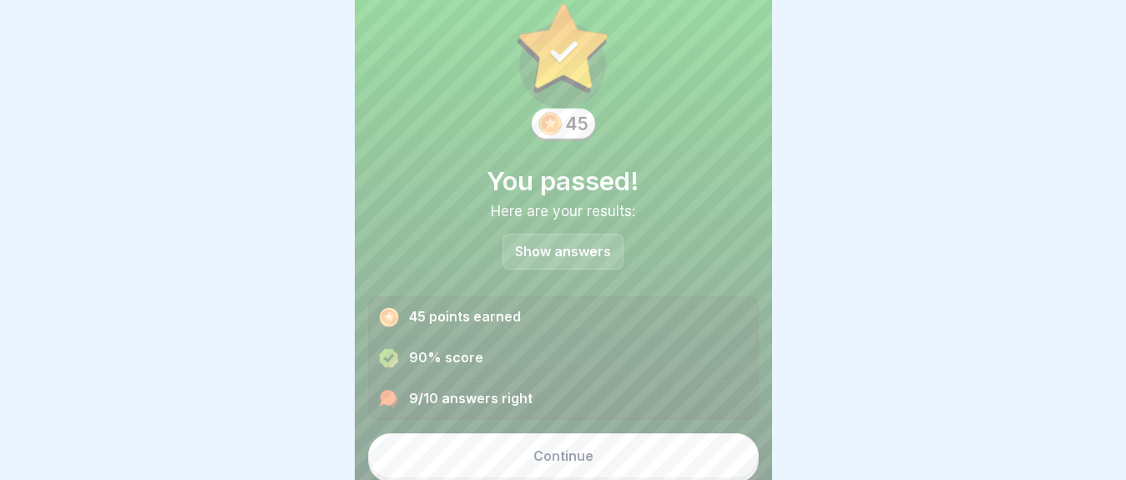
scroll to position [42, 0]
click at [615, 437] on button "Continue" at bounding box center [563, 454] width 391 height 45
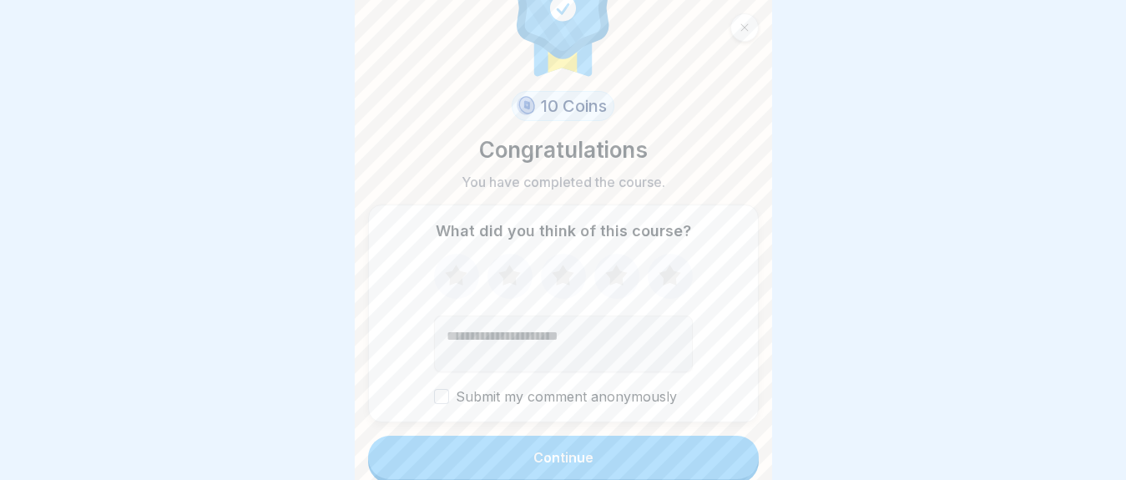
scroll to position [63, 0]
click at [604, 446] on button "Continue" at bounding box center [563, 454] width 391 height 43
click at [628, 447] on button "Continue" at bounding box center [563, 454] width 391 height 43
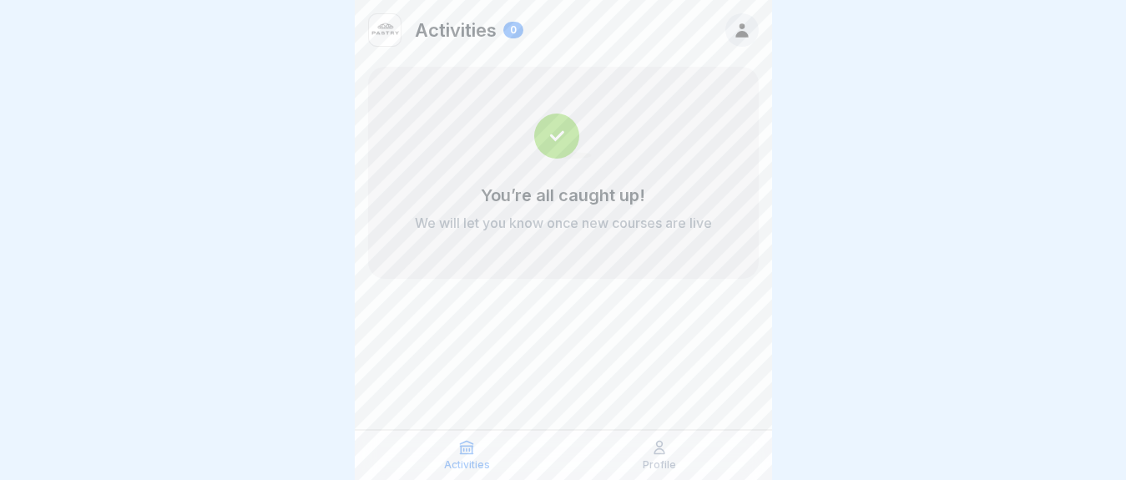
scroll to position [14, 0]
click at [467, 459] on p "Activities" at bounding box center [467, 465] width 46 height 12
click at [662, 447] on icon at bounding box center [659, 448] width 10 height 13
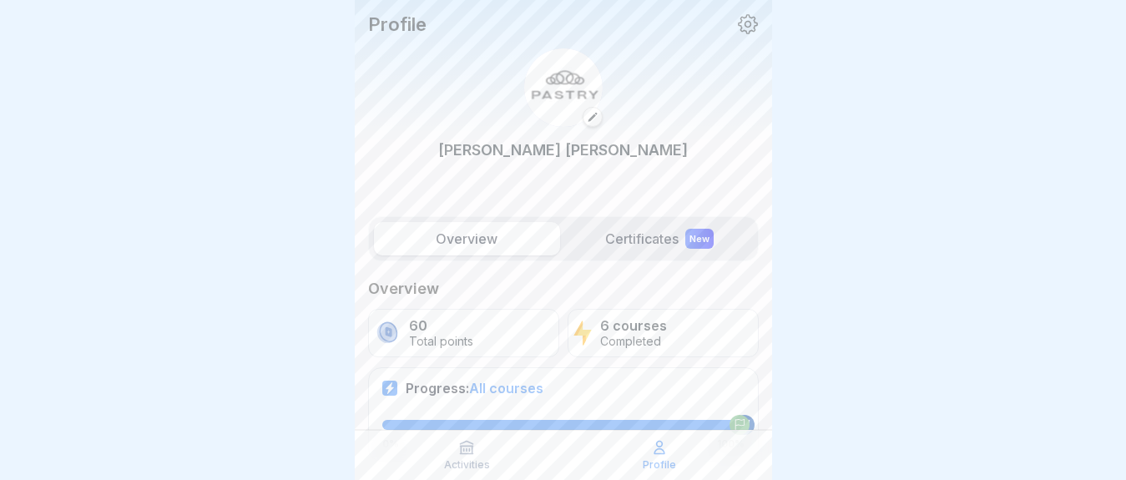
click at [685, 243] on div "New" at bounding box center [699, 239] width 28 height 20
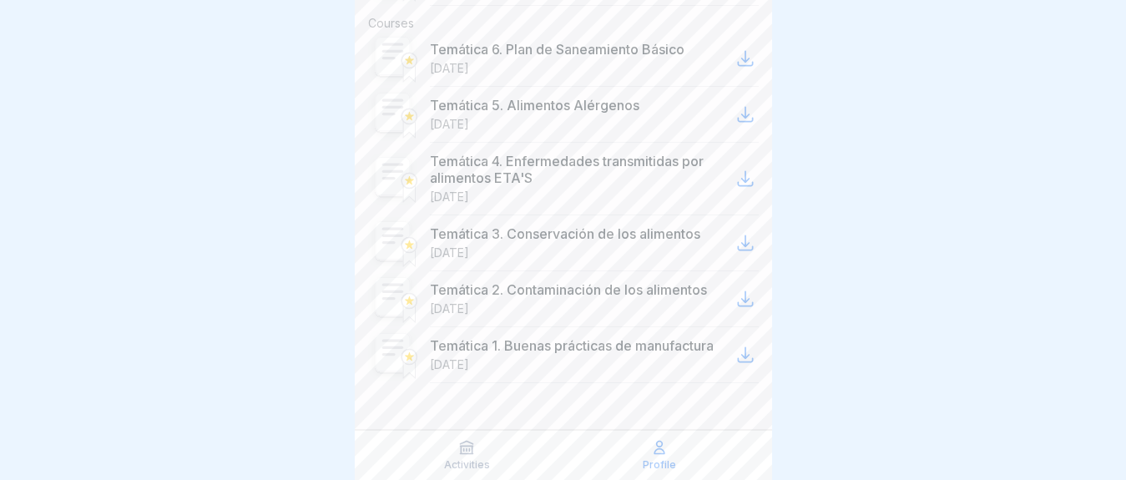
scroll to position [126, 0]
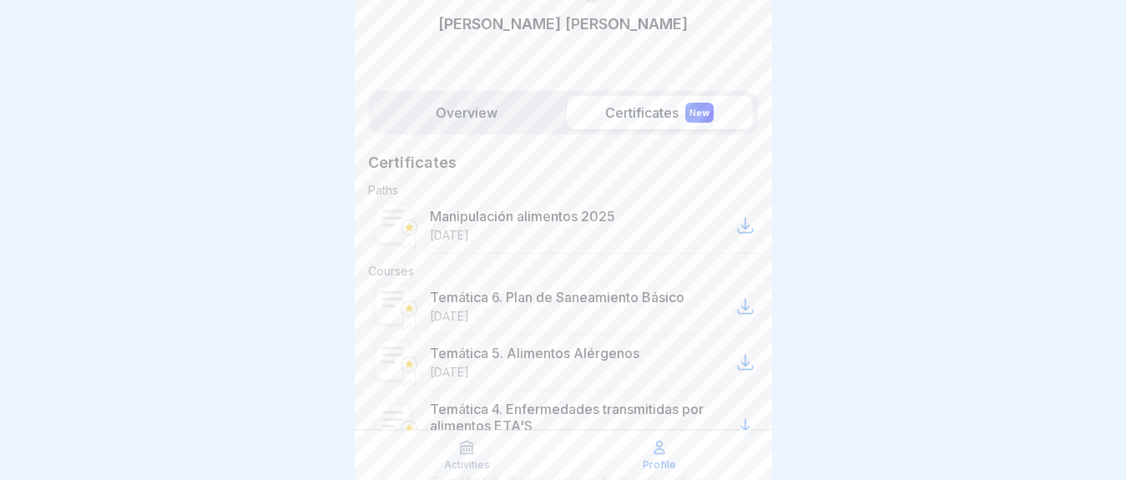
click at [735, 232] on icon at bounding box center [745, 225] width 20 height 20
click at [735, 309] on icon at bounding box center [745, 306] width 20 height 20
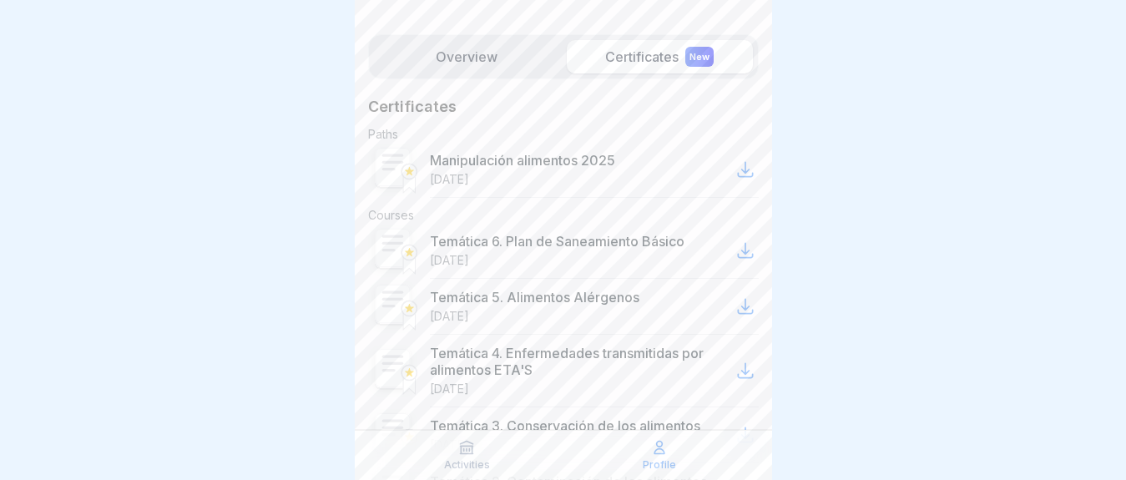
scroll to position [210, 0]
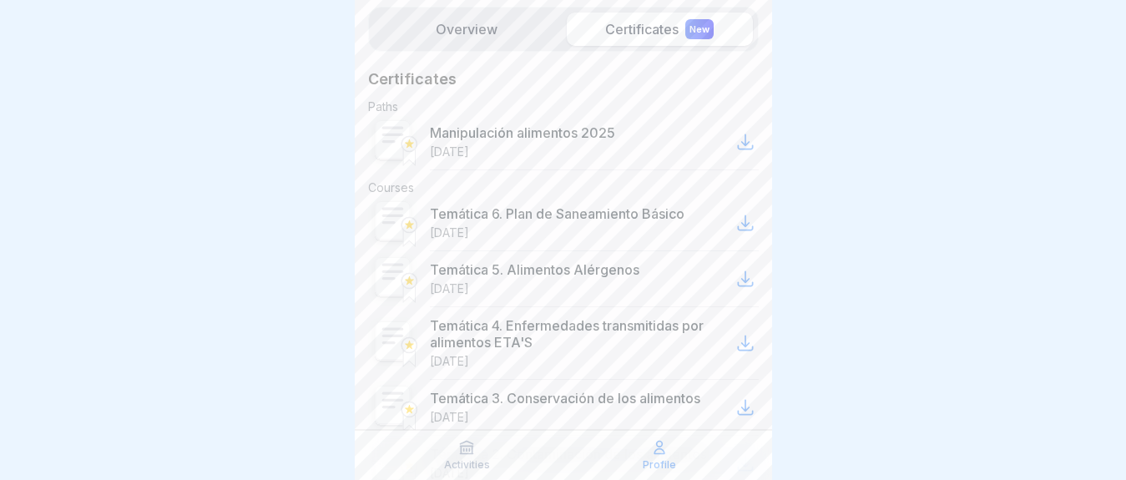
click at [735, 273] on icon at bounding box center [745, 279] width 20 height 20
click at [735, 347] on icon at bounding box center [745, 343] width 20 height 20
click at [735, 340] on icon at bounding box center [745, 343] width 20 height 20
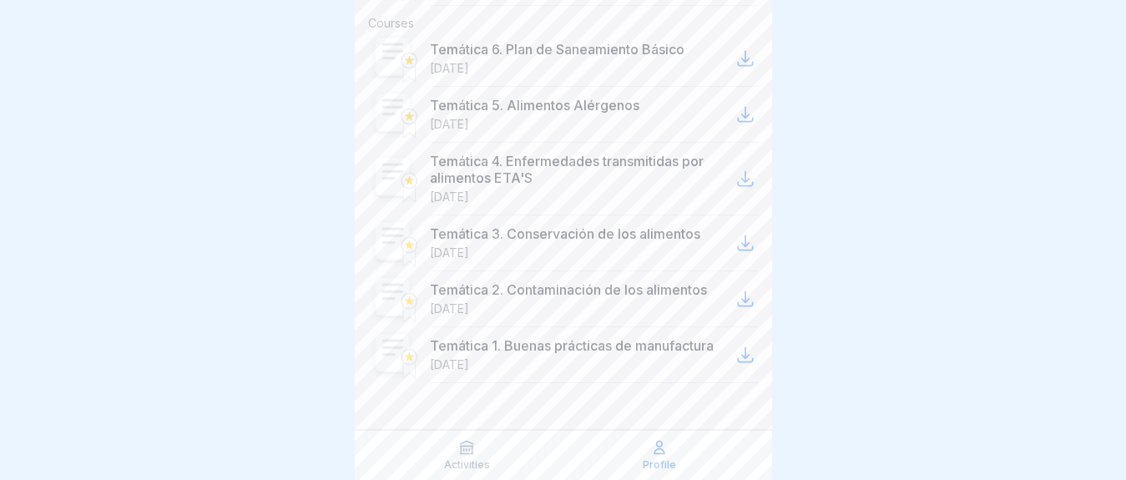
click at [735, 301] on icon at bounding box center [745, 299] width 20 height 20
click at [740, 347] on icon at bounding box center [745, 355] width 20 height 20
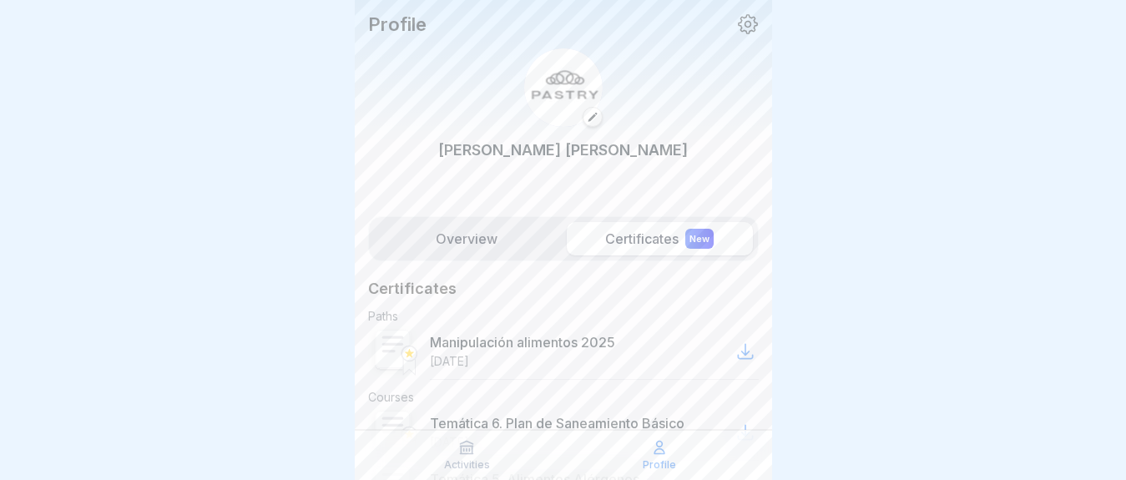
scroll to position [0, 0]
